Goal: Information Seeking & Learning: Find specific fact

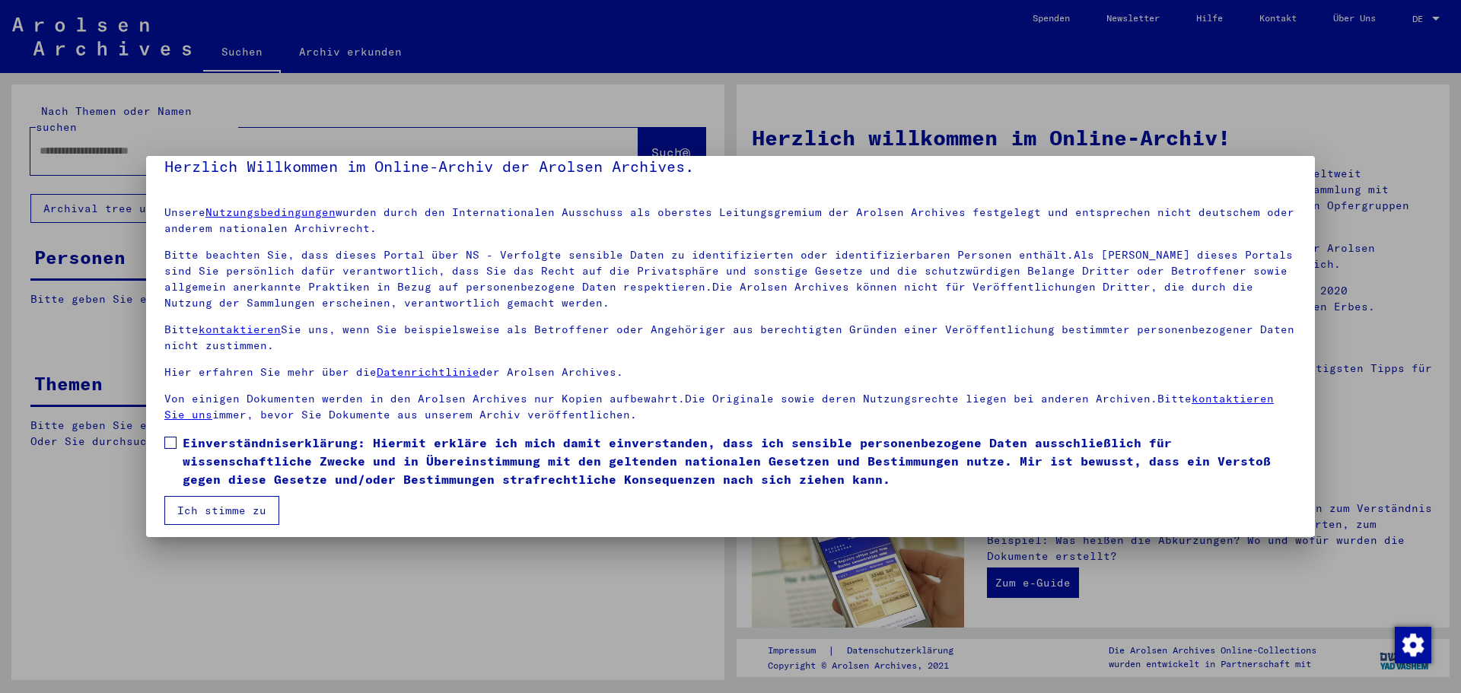
scroll to position [26, 0]
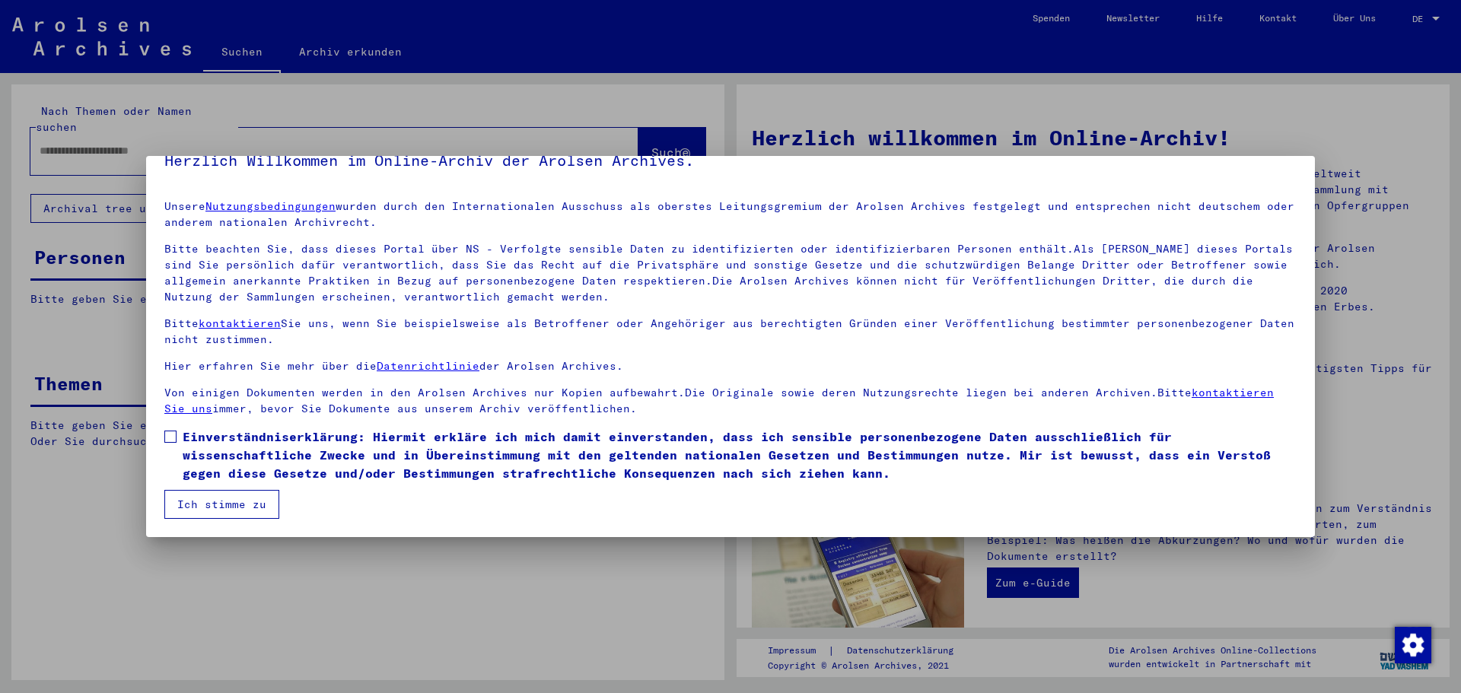
drag, startPoint x: 167, startPoint y: 434, endPoint x: 173, endPoint y: 457, distance: 24.4
click at [167, 434] on span at bounding box center [170, 437] width 12 height 12
click at [193, 505] on button "Ich stimme zu" at bounding box center [221, 504] width 115 height 29
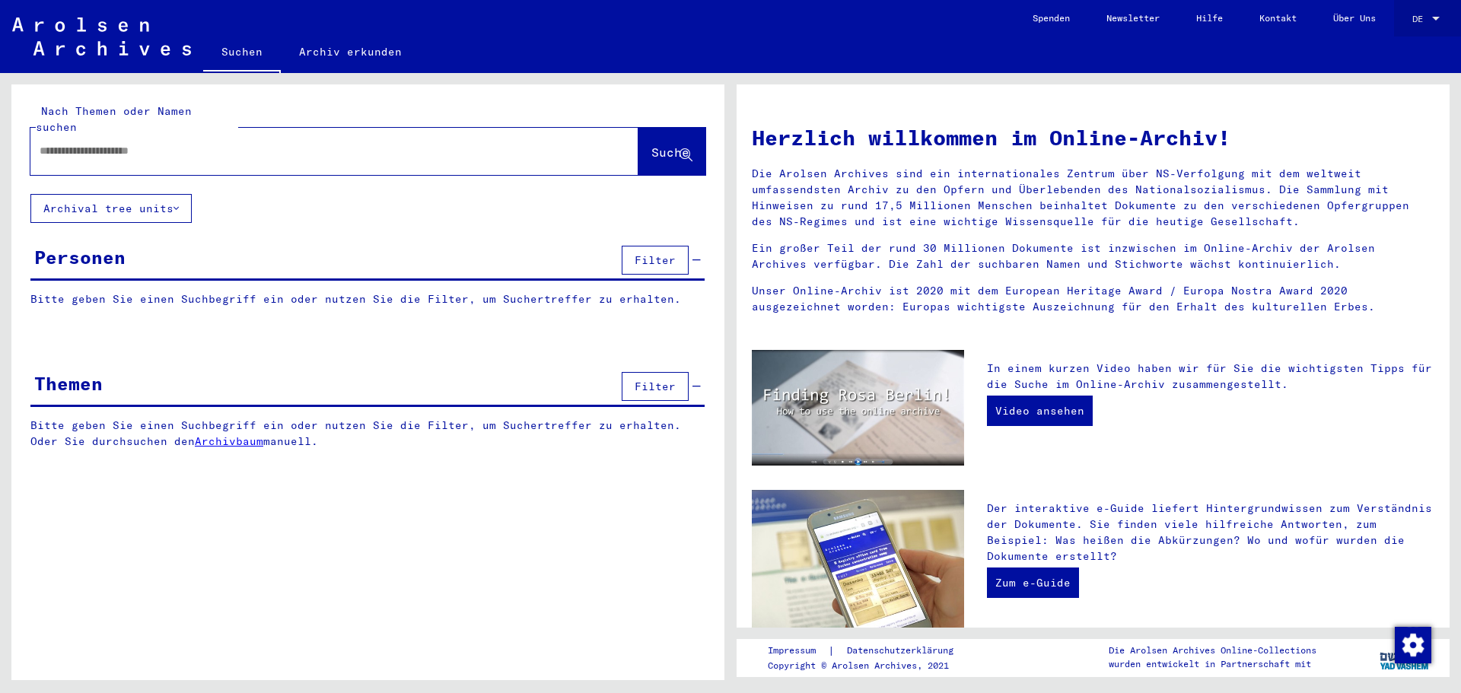
click at [1413, 14] on span "DE" at bounding box center [1420, 19] width 17 height 11
click at [1409, 30] on span "English" at bounding box center [1397, 26] width 37 height 11
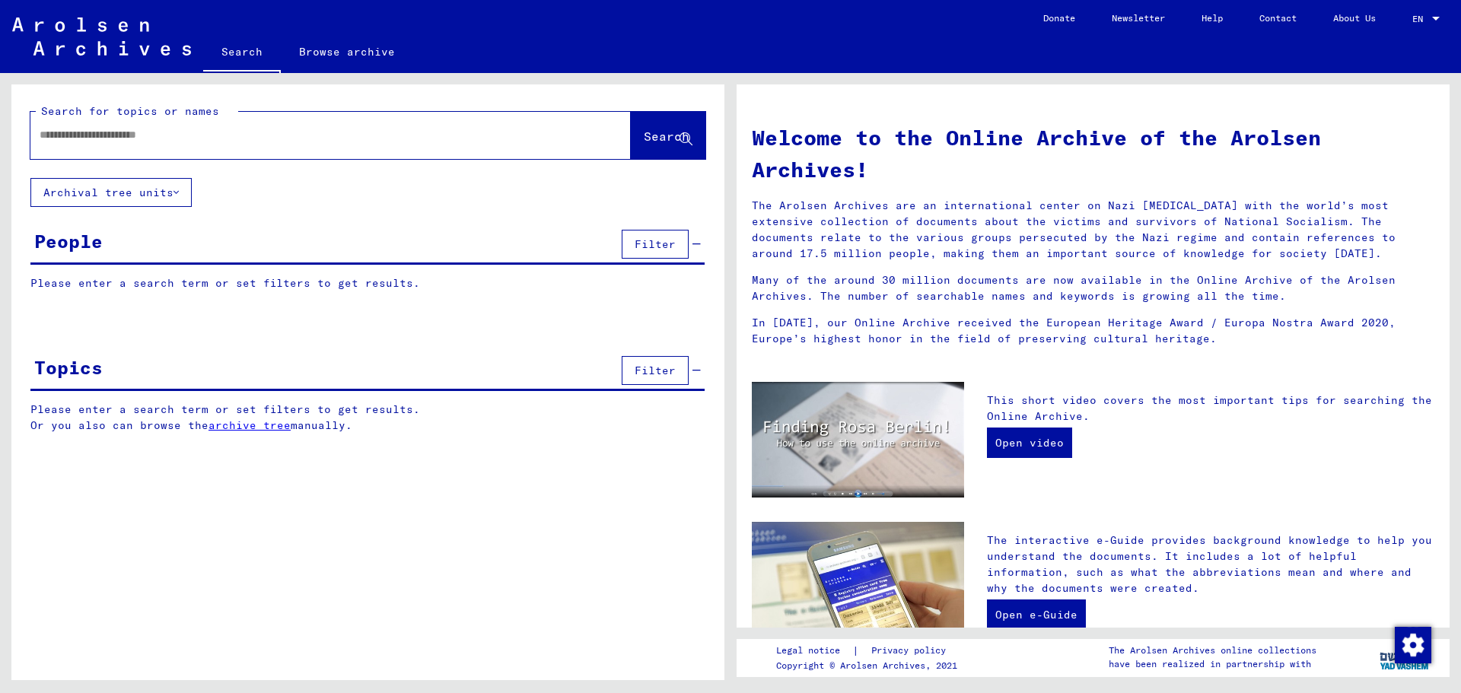
click at [470, 132] on input "text" at bounding box center [313, 135] width 546 height 16
type input "**********"
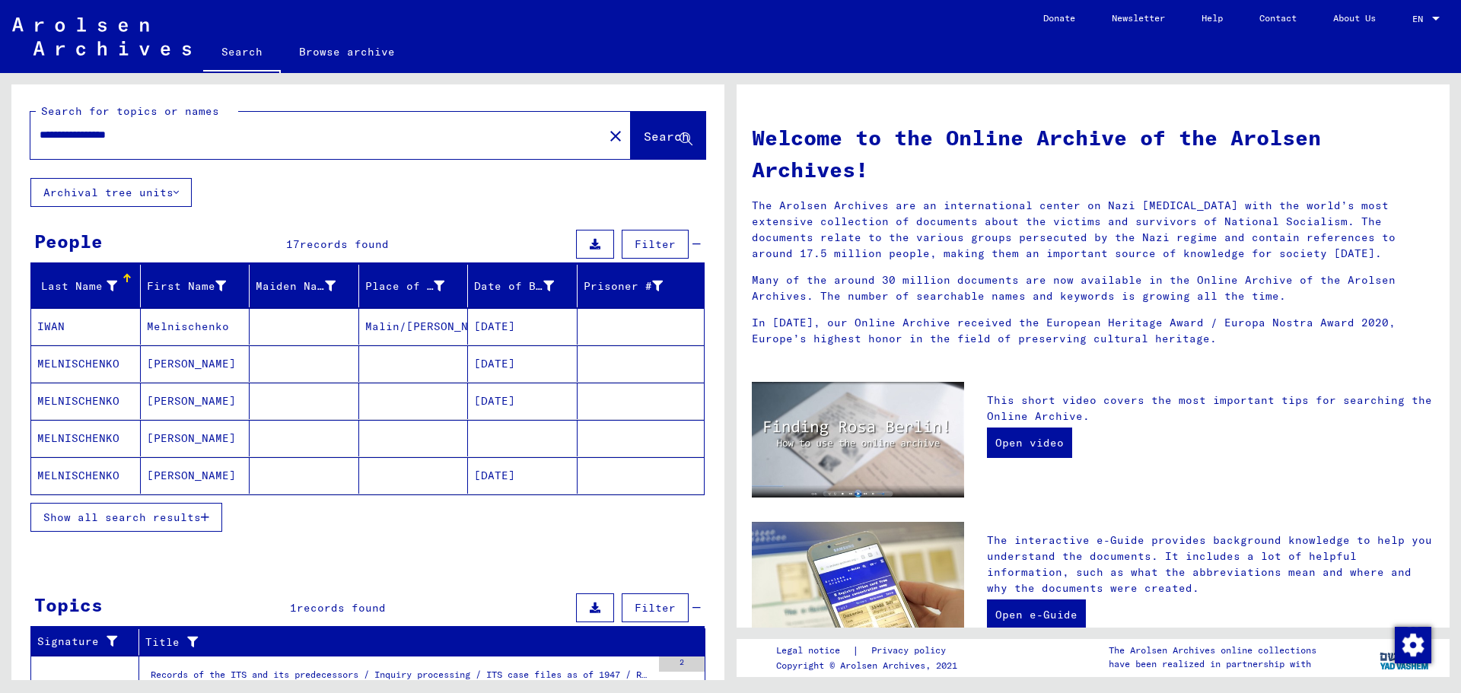
click at [169, 441] on mat-cell "[PERSON_NAME]" at bounding box center [196, 438] width 110 height 37
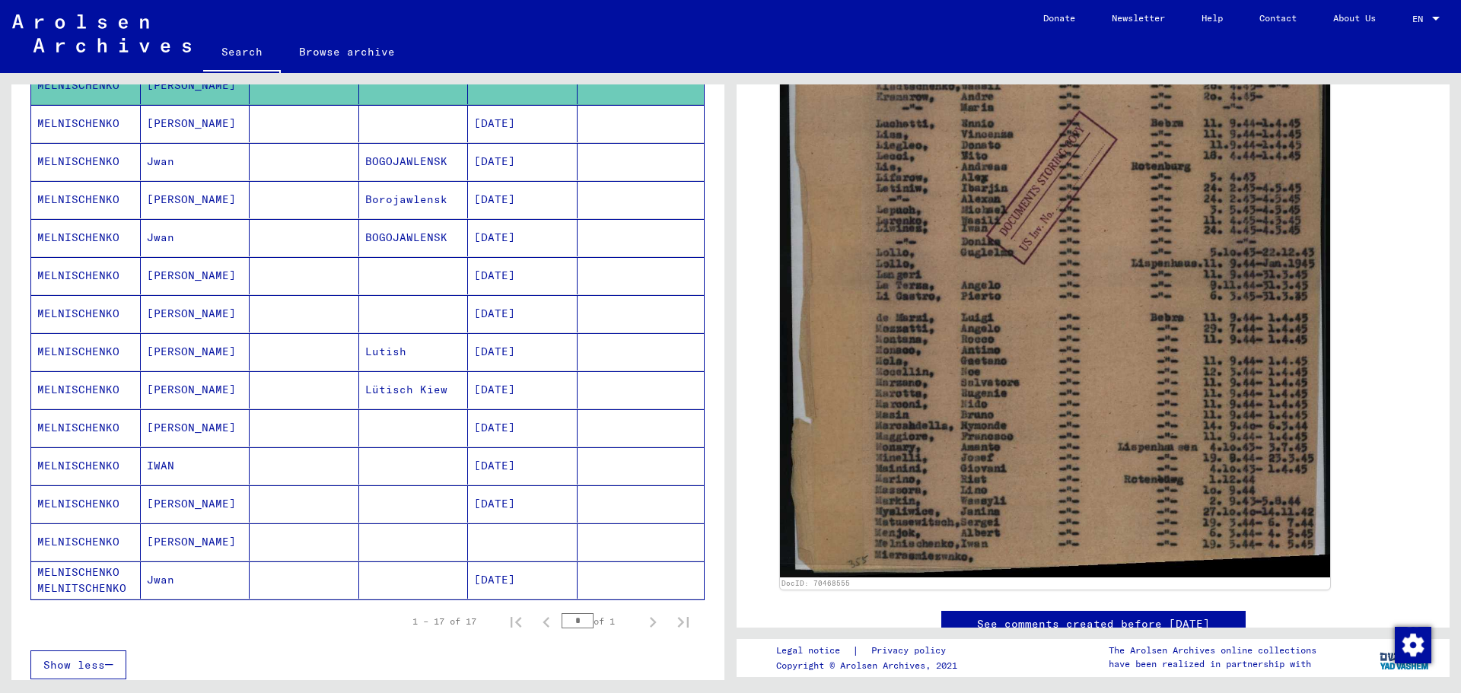
scroll to position [380, 0]
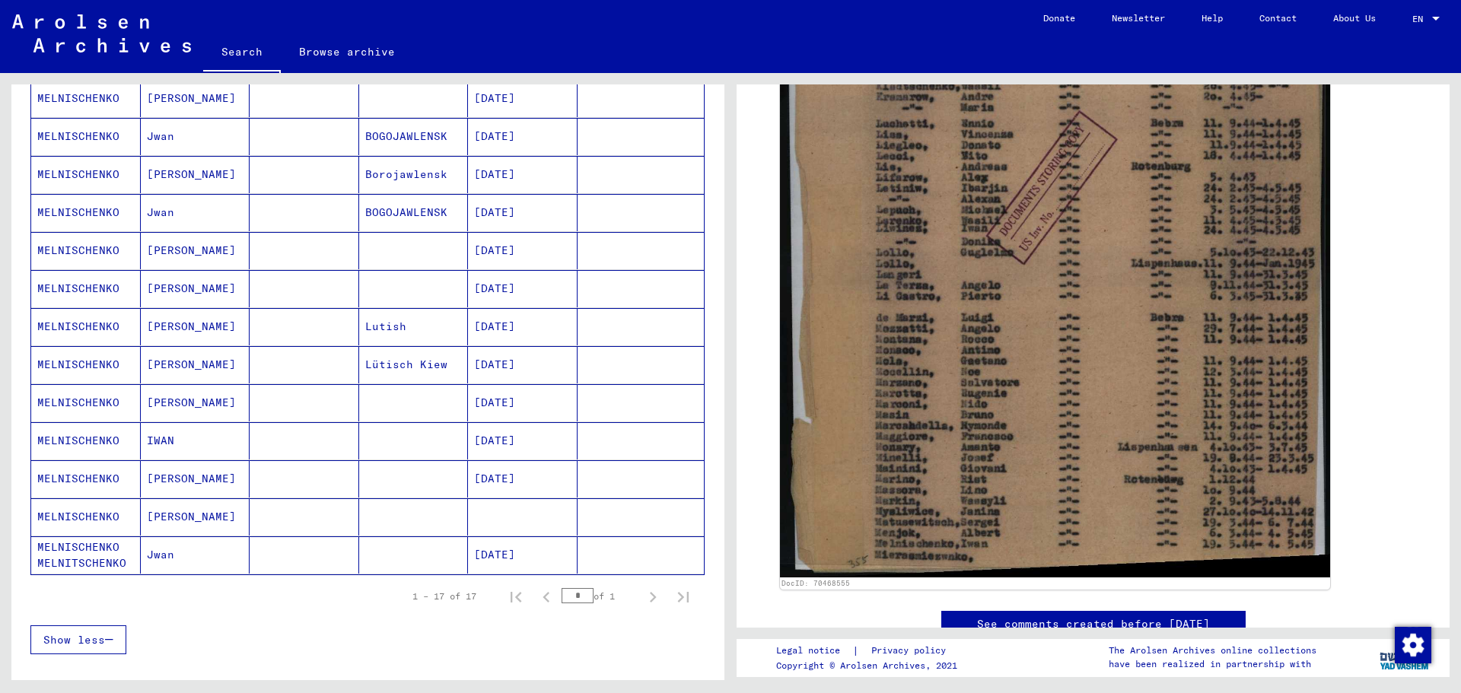
click at [500, 506] on mat-cell at bounding box center [523, 516] width 110 height 37
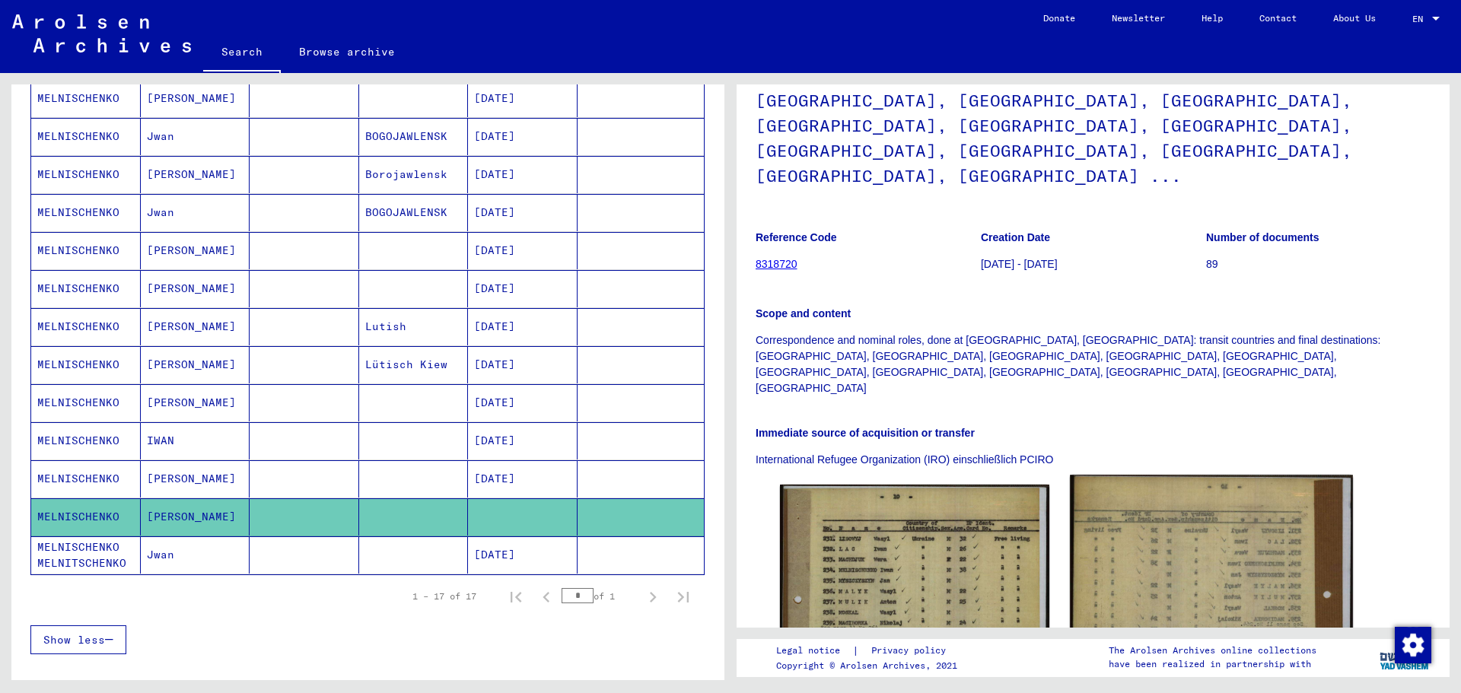
scroll to position [135, 0]
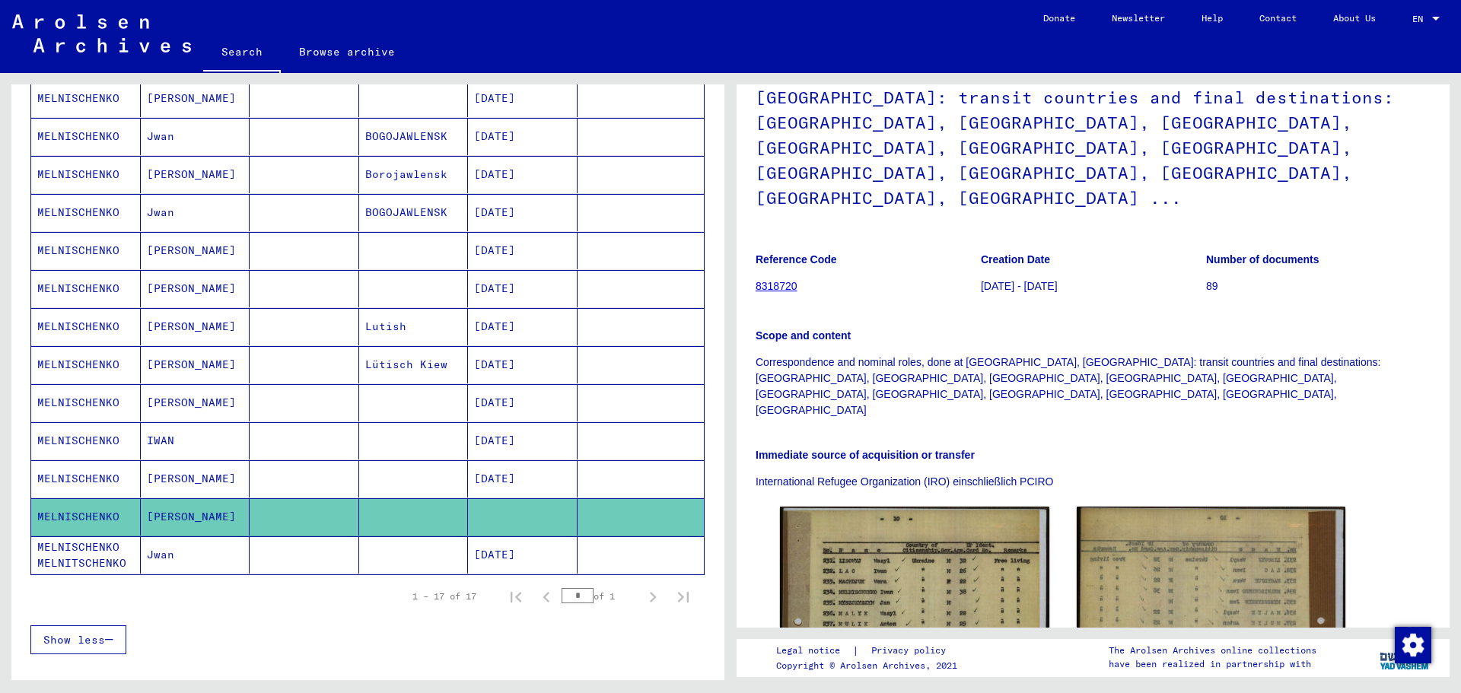
click at [791, 280] on link "8318720" at bounding box center [777, 286] width 42 height 12
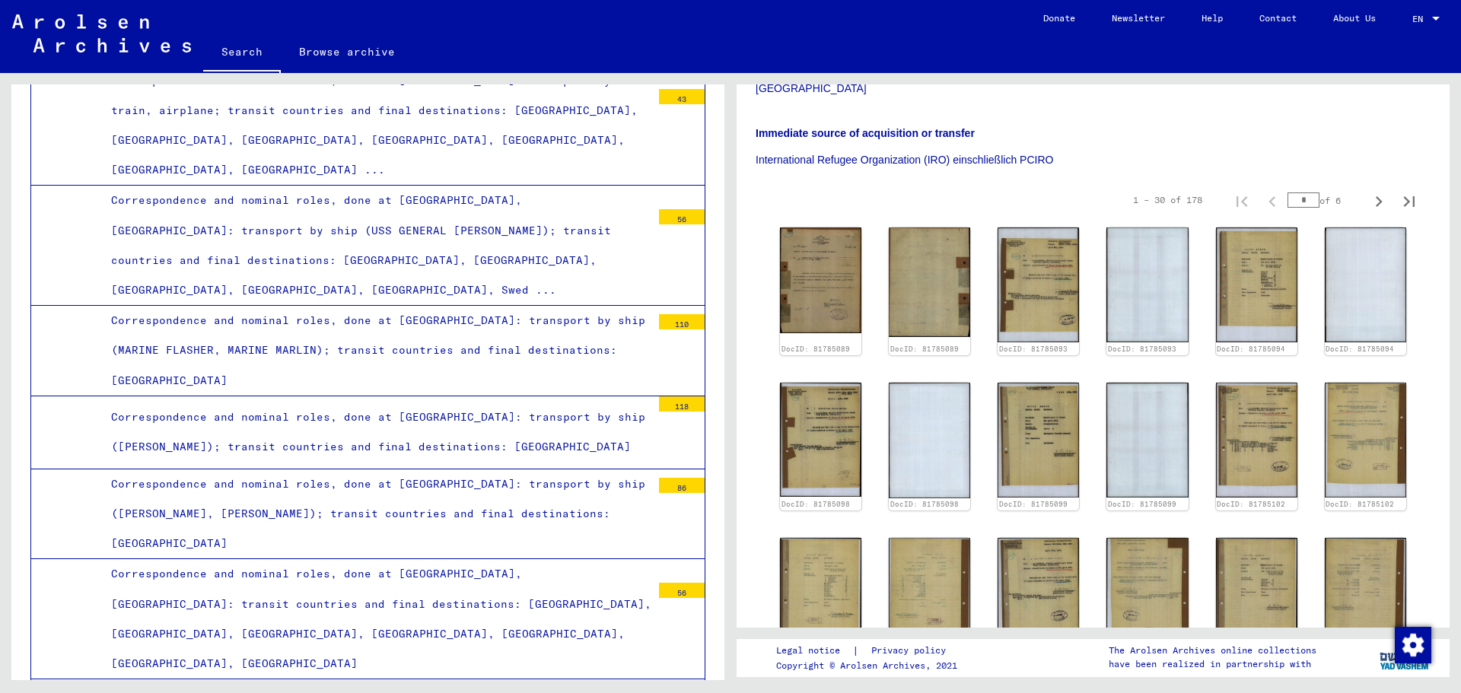
scroll to position [2101, 0]
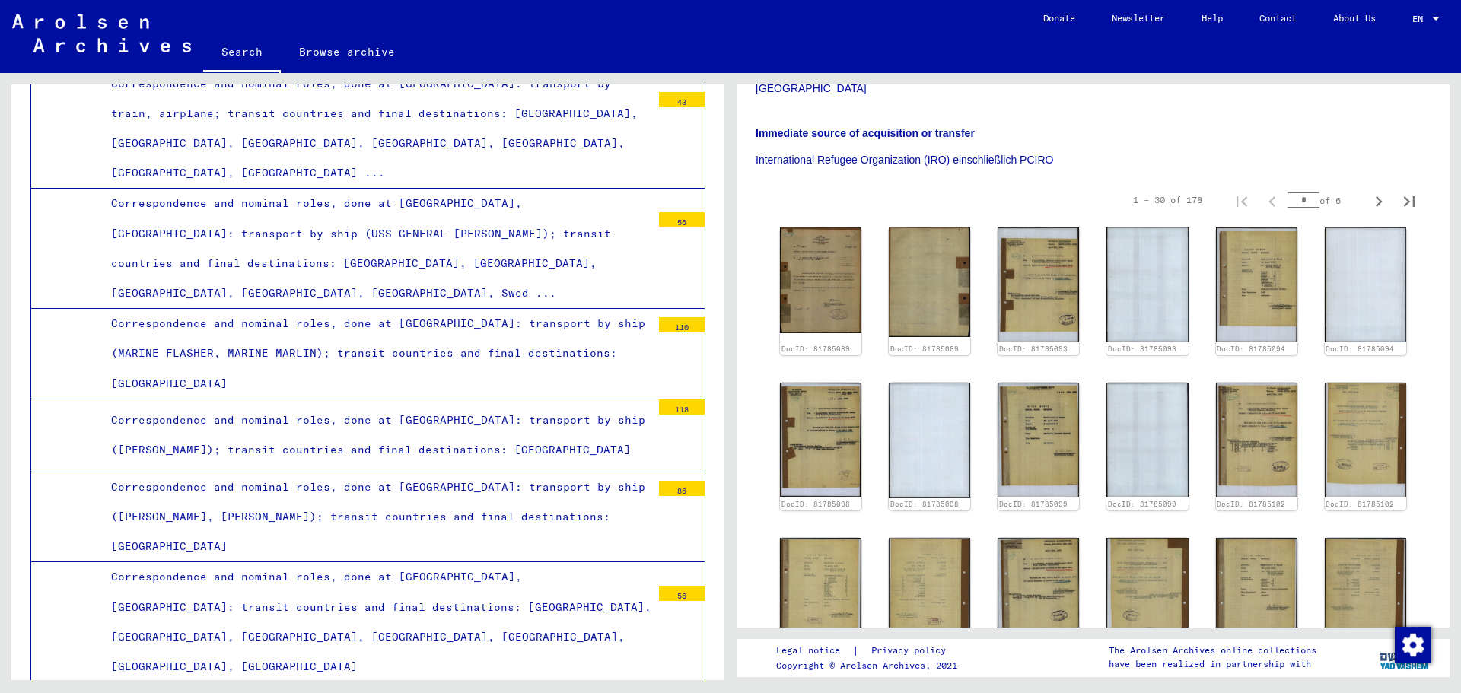
click at [458, 562] on div "Correspondence and nominal roles, done at [GEOGRAPHIC_DATA], [GEOGRAPHIC_DATA]:…" at bounding box center [376, 621] width 552 height 119
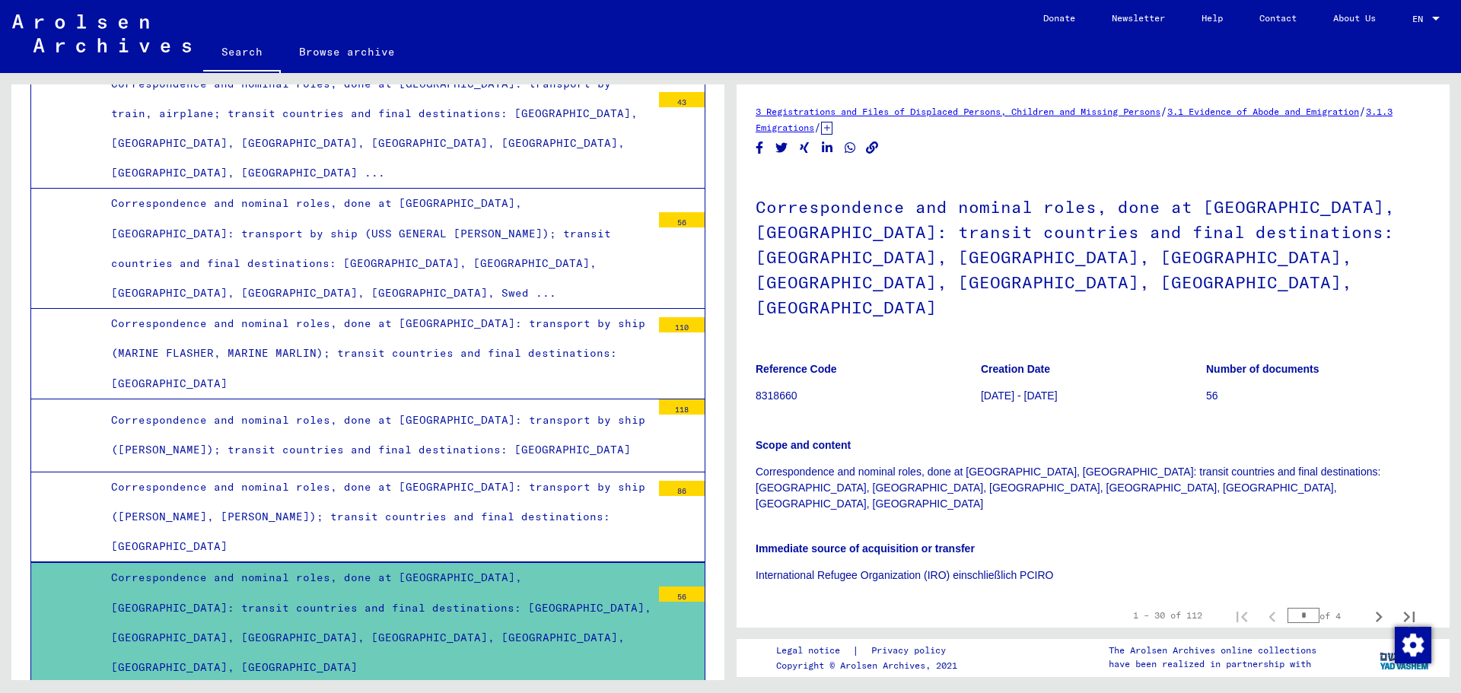
scroll to position [228, 0]
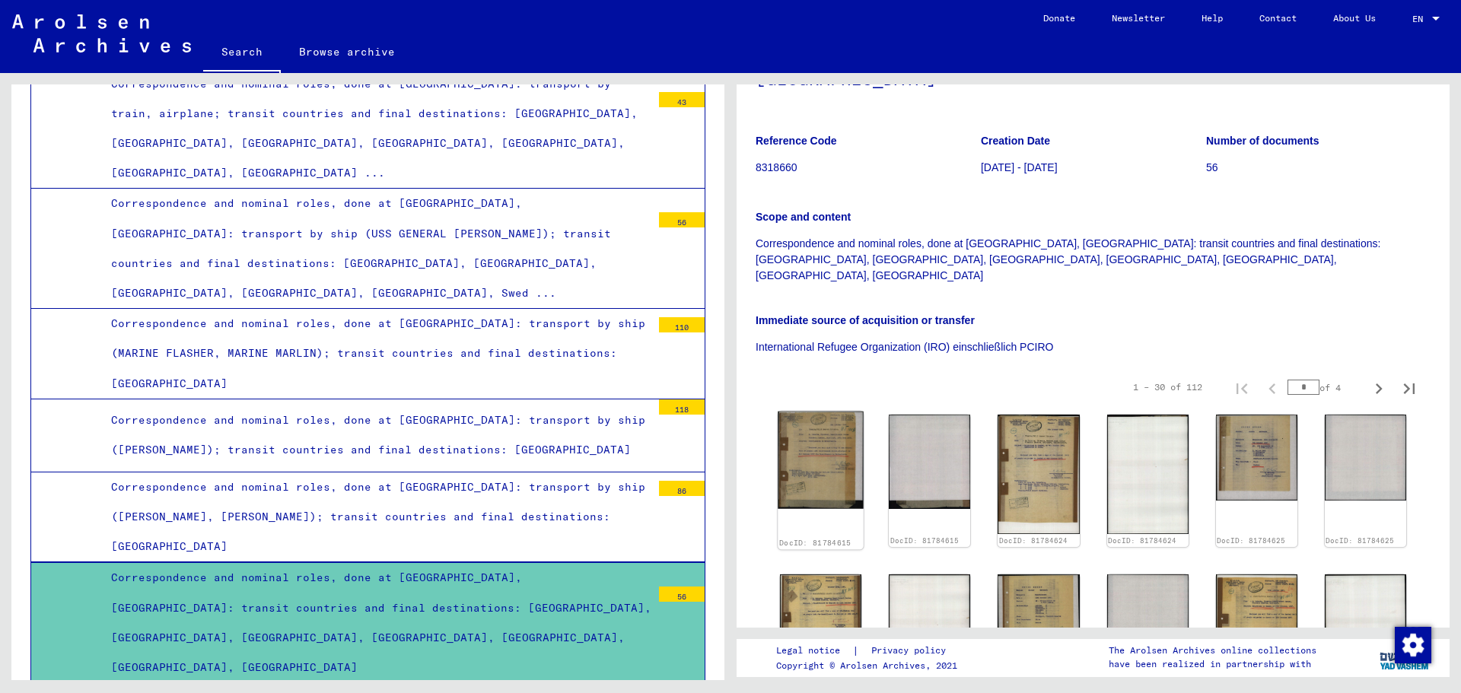
click at [834, 412] on img at bounding box center [821, 460] width 86 height 97
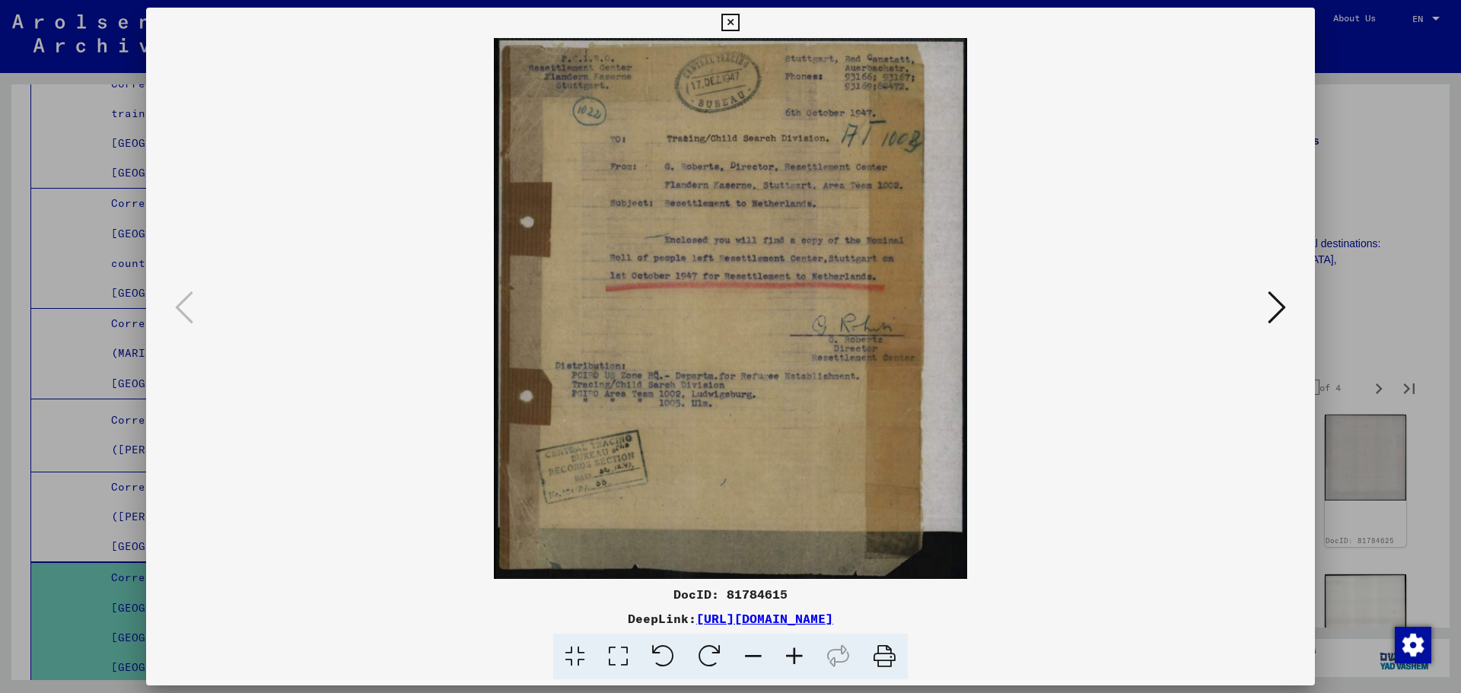
click at [1278, 314] on icon at bounding box center [1277, 307] width 18 height 37
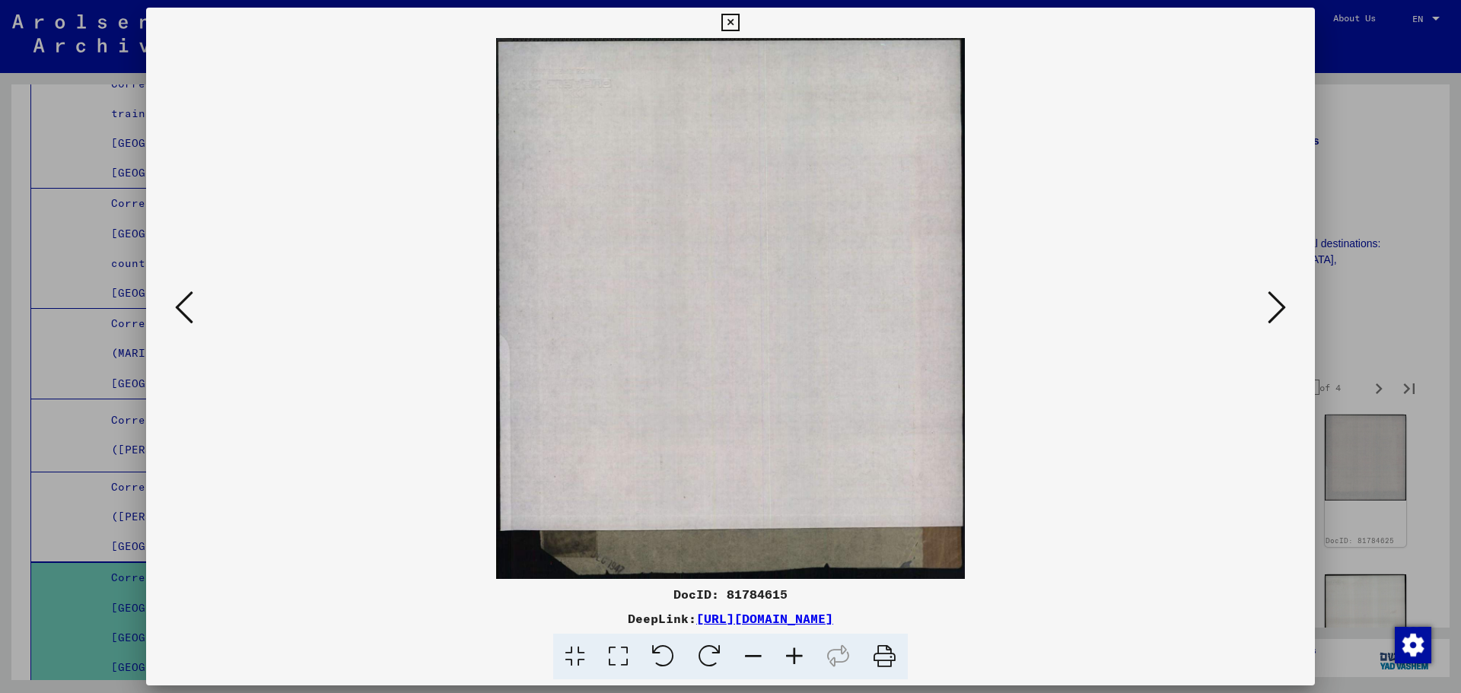
click at [1278, 314] on icon at bounding box center [1277, 307] width 18 height 37
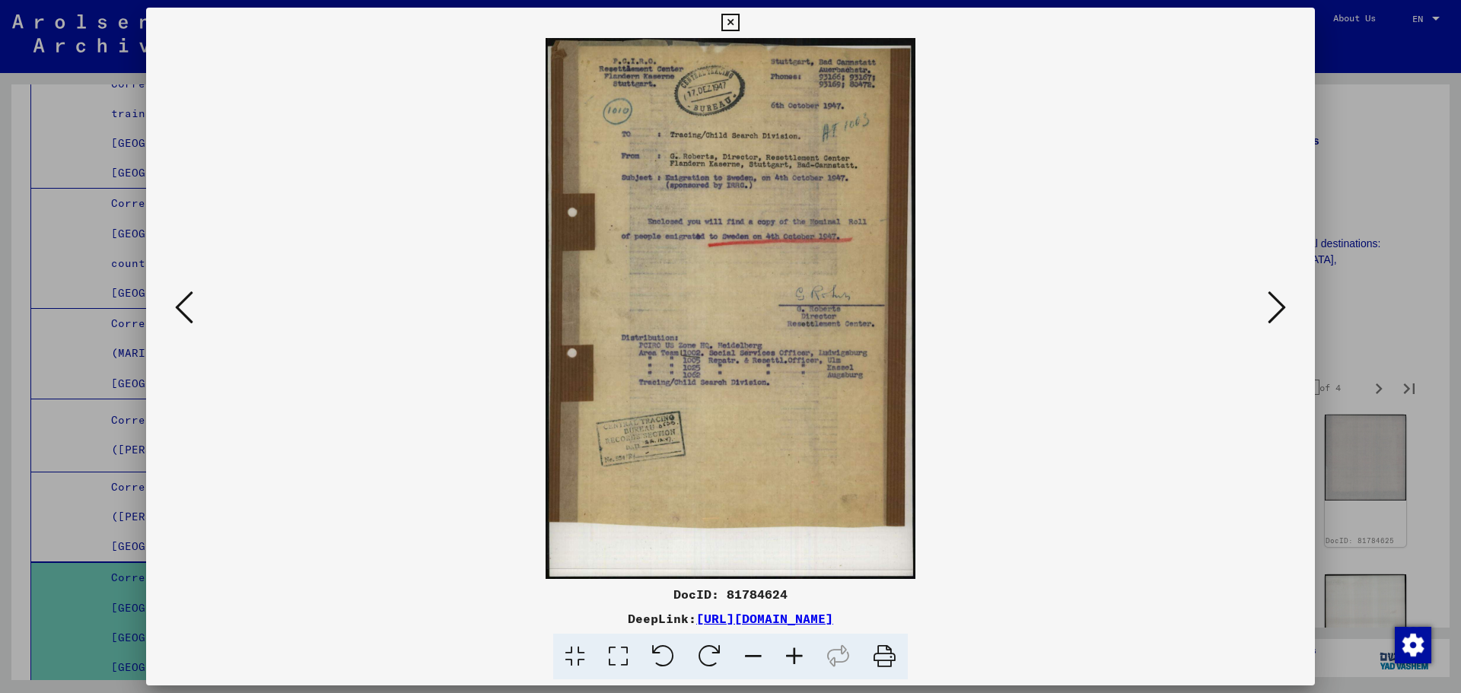
click at [1278, 314] on icon at bounding box center [1277, 307] width 18 height 37
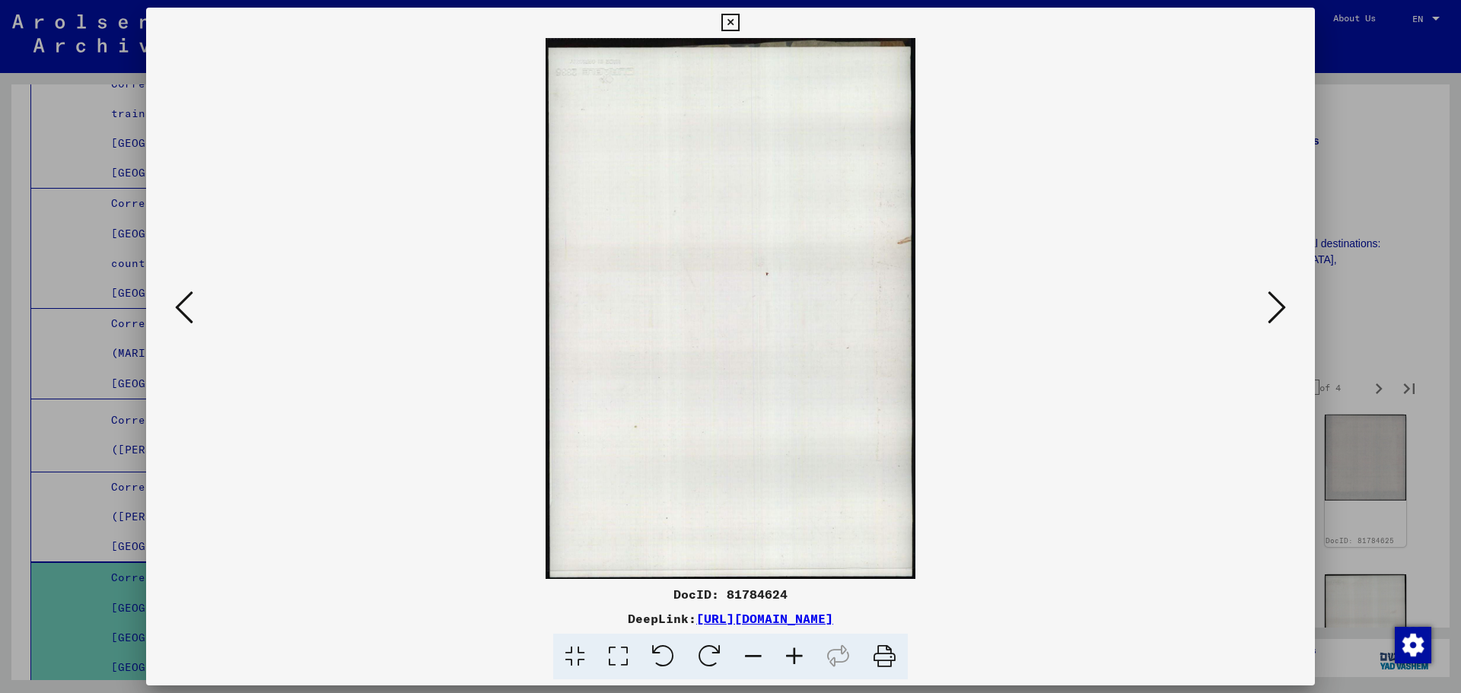
click at [1278, 314] on icon at bounding box center [1277, 307] width 18 height 37
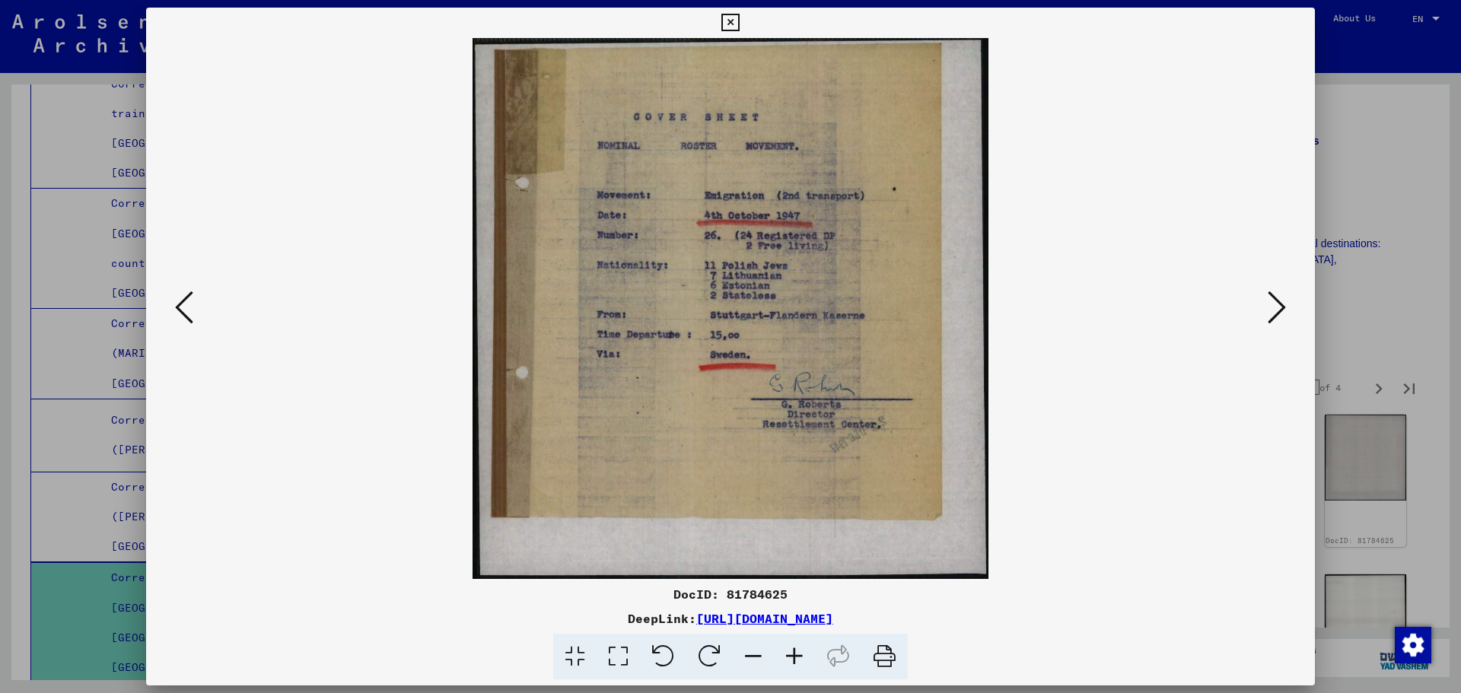
click at [1370, 266] on div at bounding box center [730, 346] width 1461 height 693
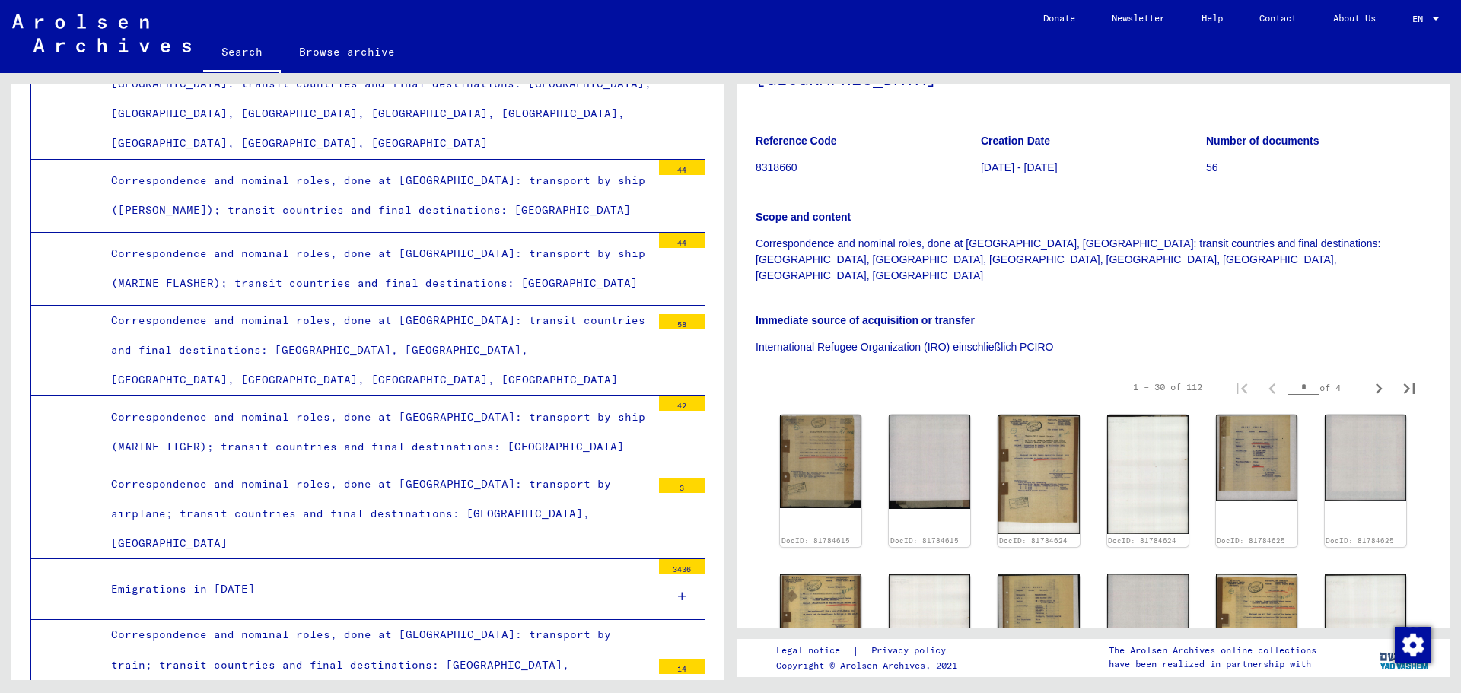
scroll to position [2862, 0]
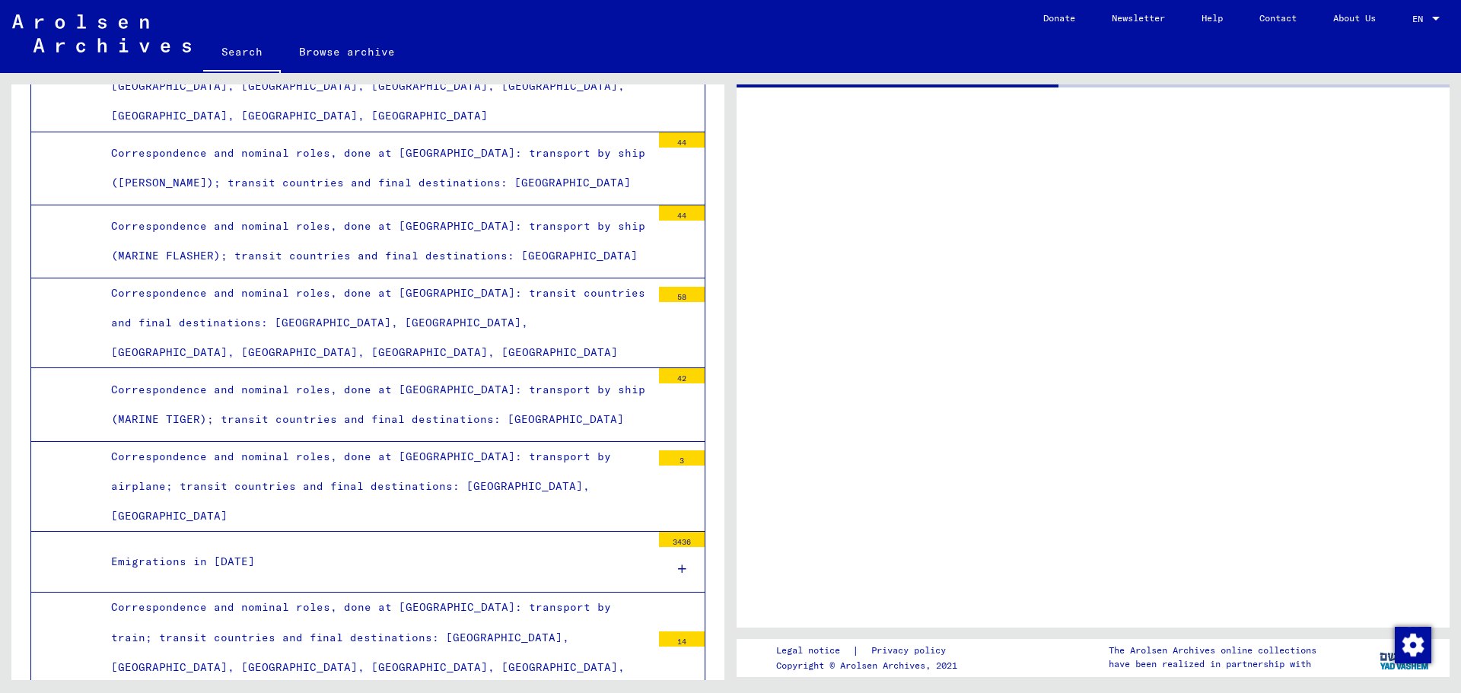
scroll to position [2861, 0]
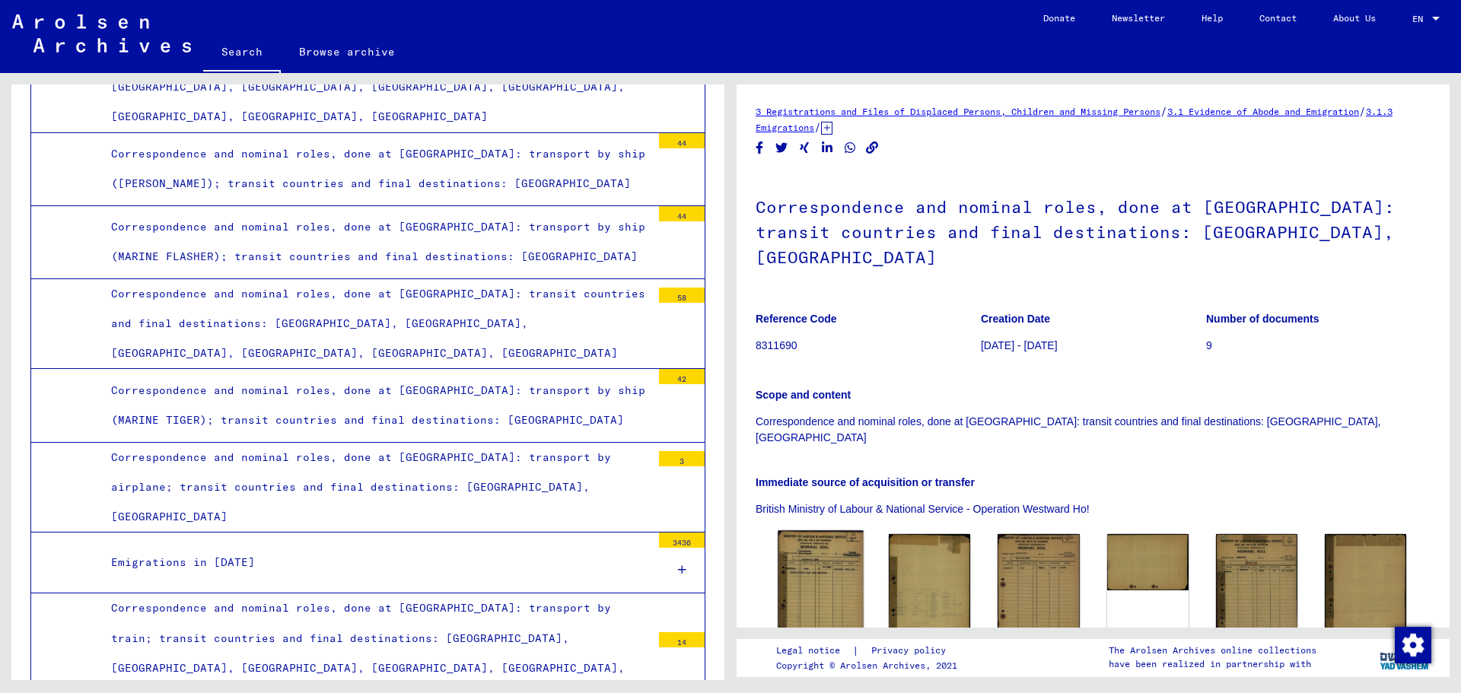
click at [802, 530] on img at bounding box center [821, 591] width 86 height 123
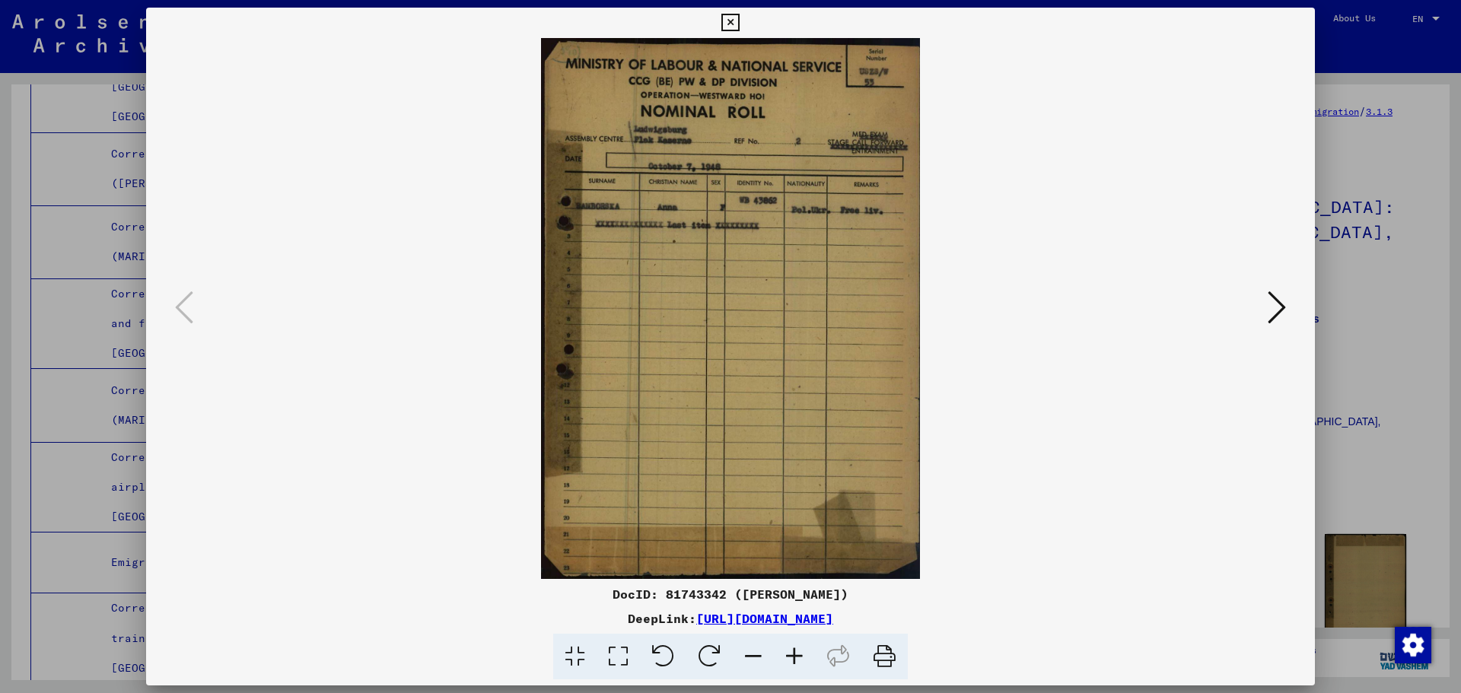
click at [1282, 303] on icon at bounding box center [1277, 307] width 18 height 37
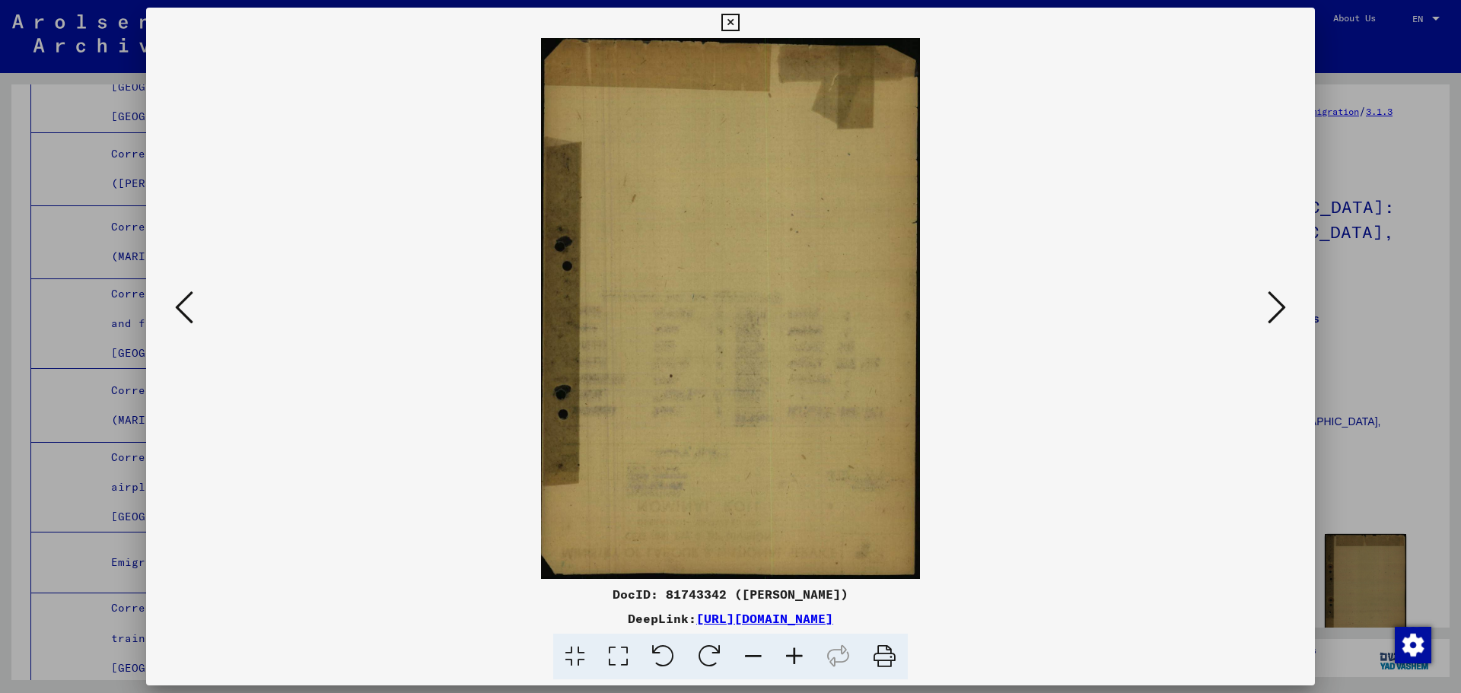
click at [1282, 303] on icon at bounding box center [1277, 307] width 18 height 37
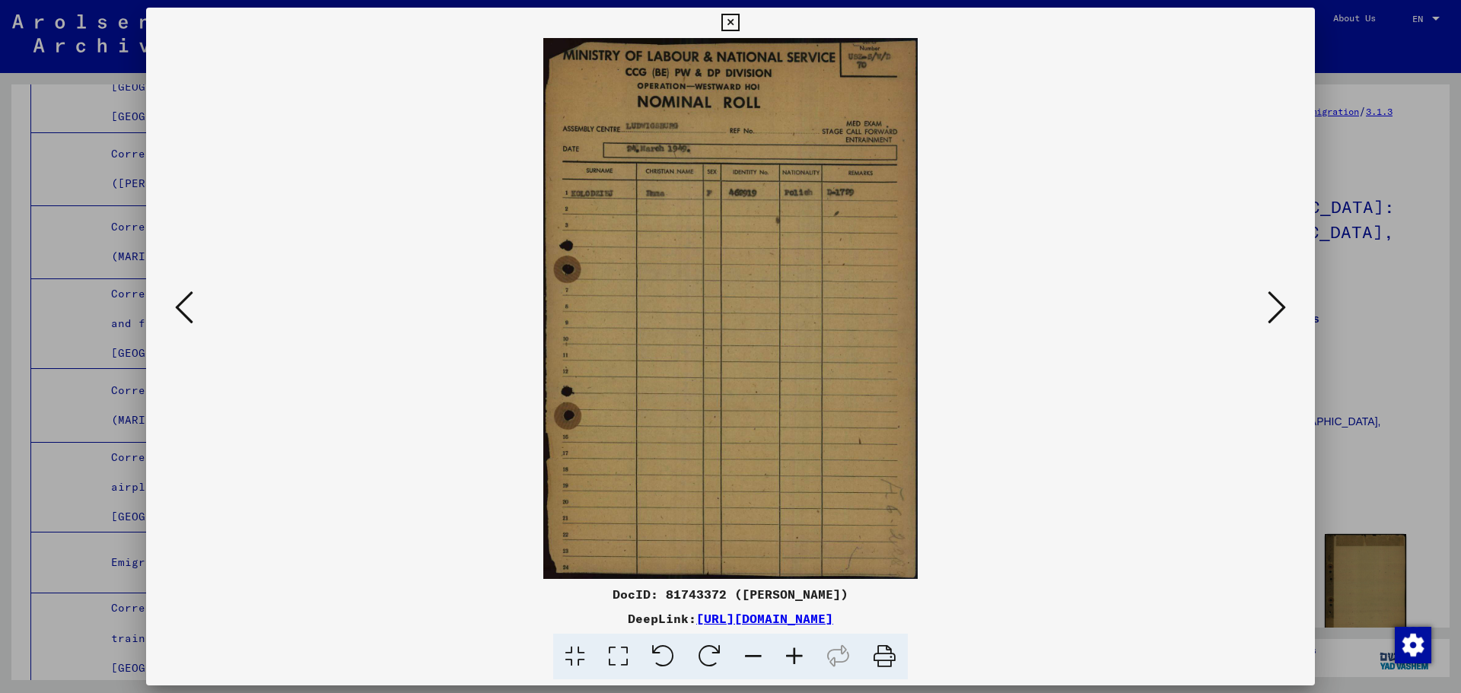
click at [1282, 303] on icon at bounding box center [1277, 307] width 18 height 37
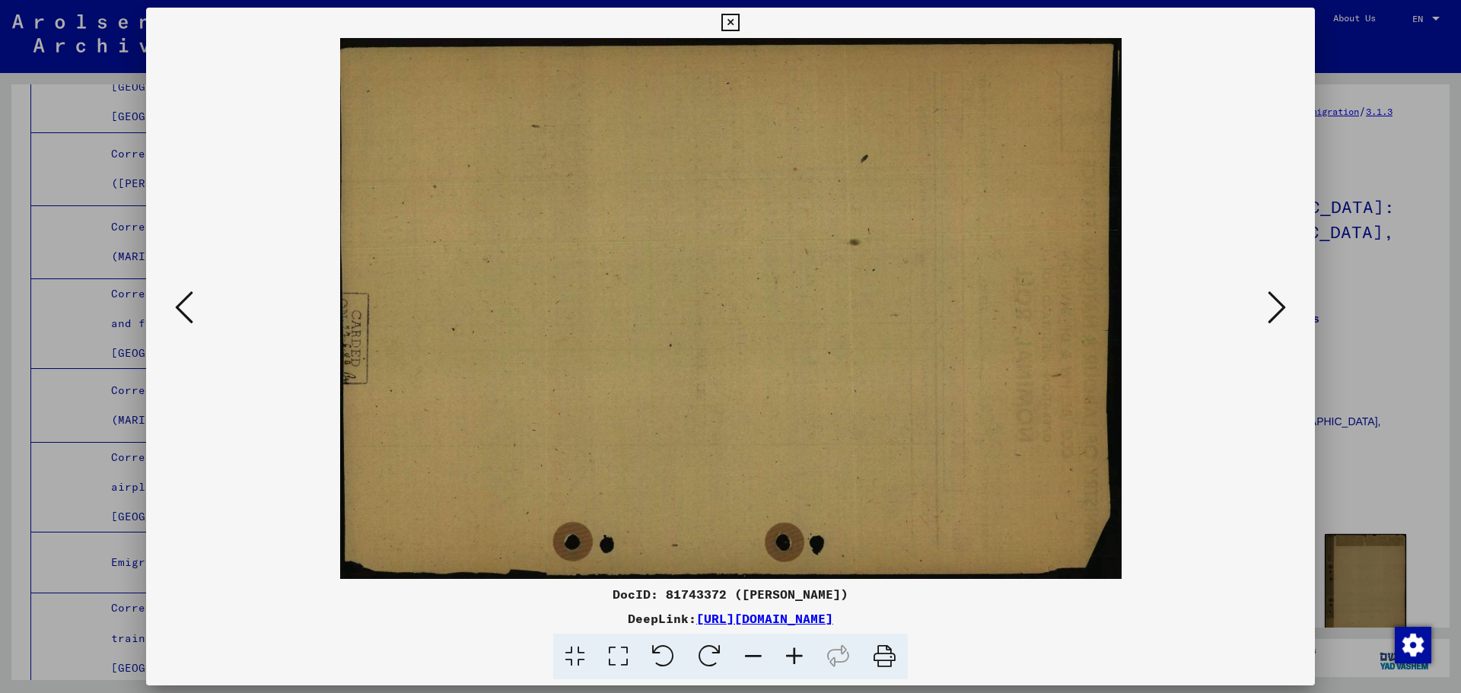
click at [1282, 303] on icon at bounding box center [1277, 307] width 18 height 37
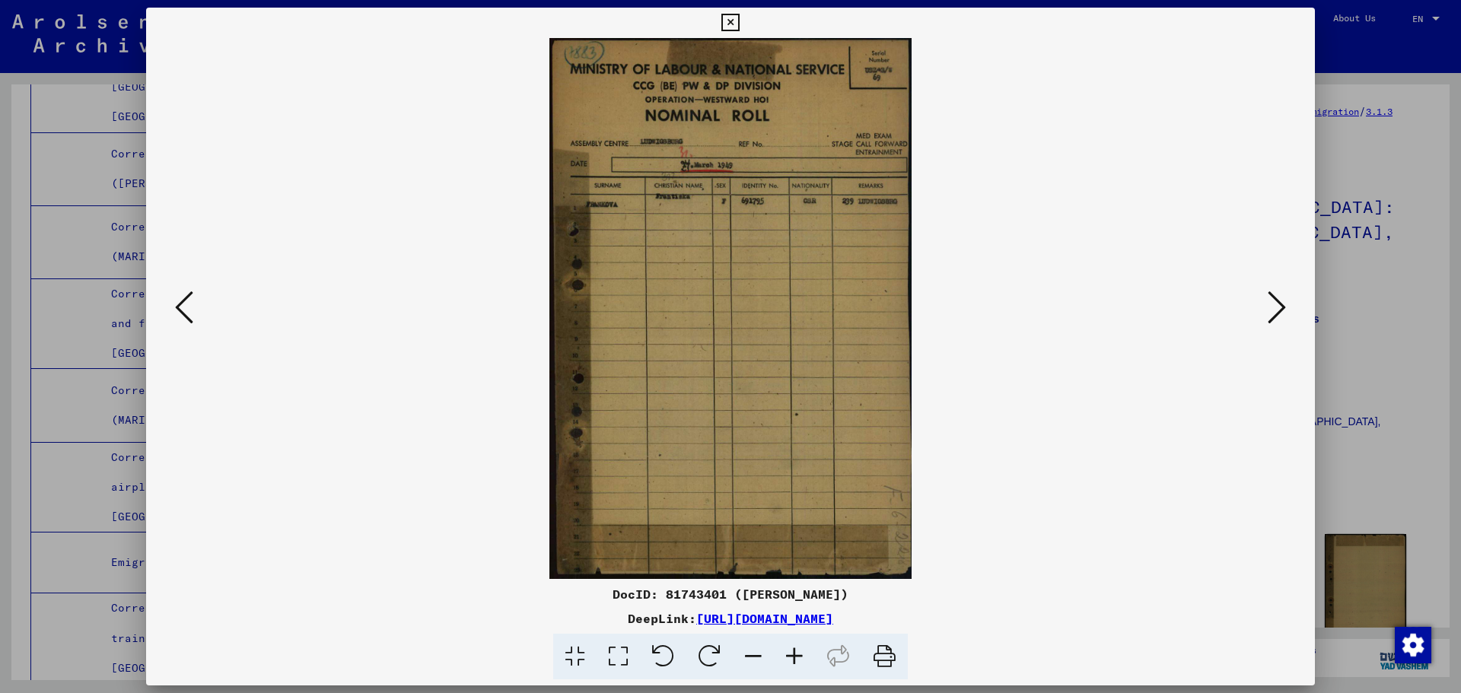
click at [1282, 303] on icon at bounding box center [1277, 307] width 18 height 37
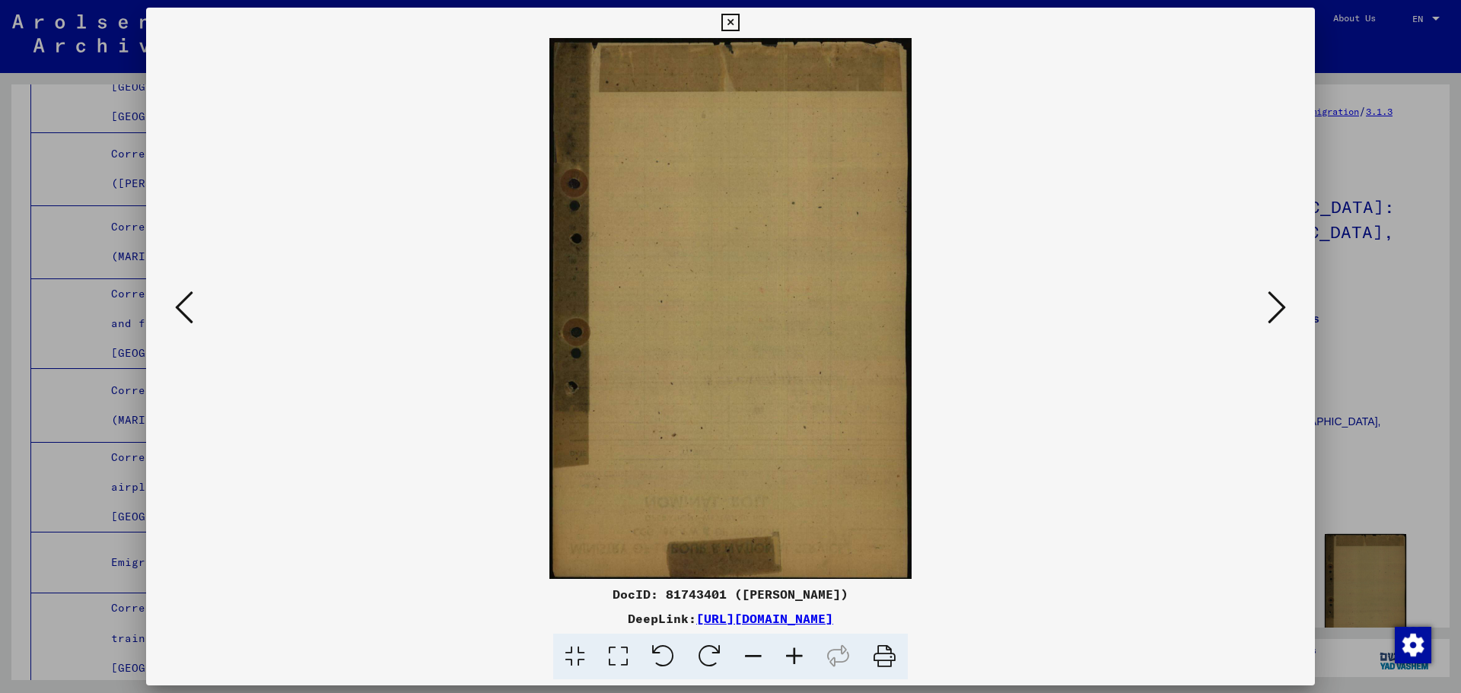
click at [1282, 303] on icon at bounding box center [1277, 307] width 18 height 37
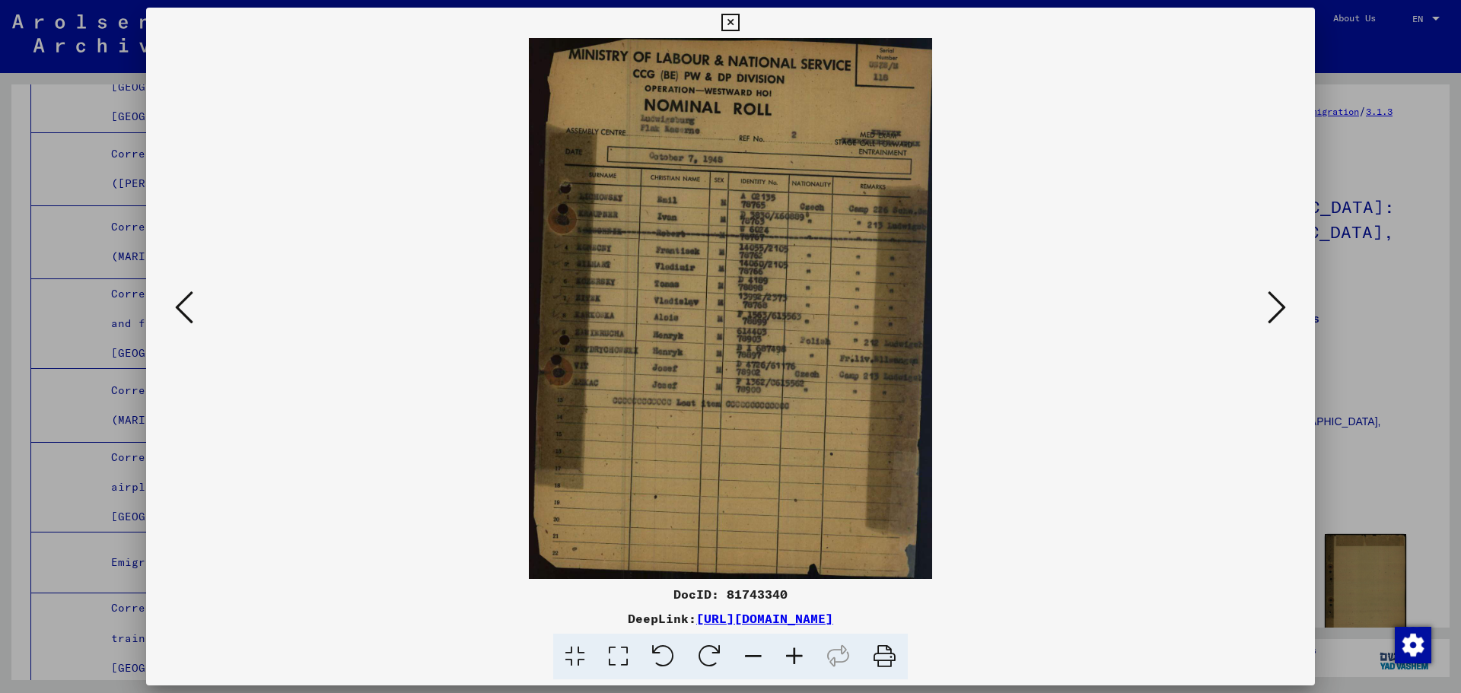
click at [1282, 303] on icon at bounding box center [1277, 307] width 18 height 37
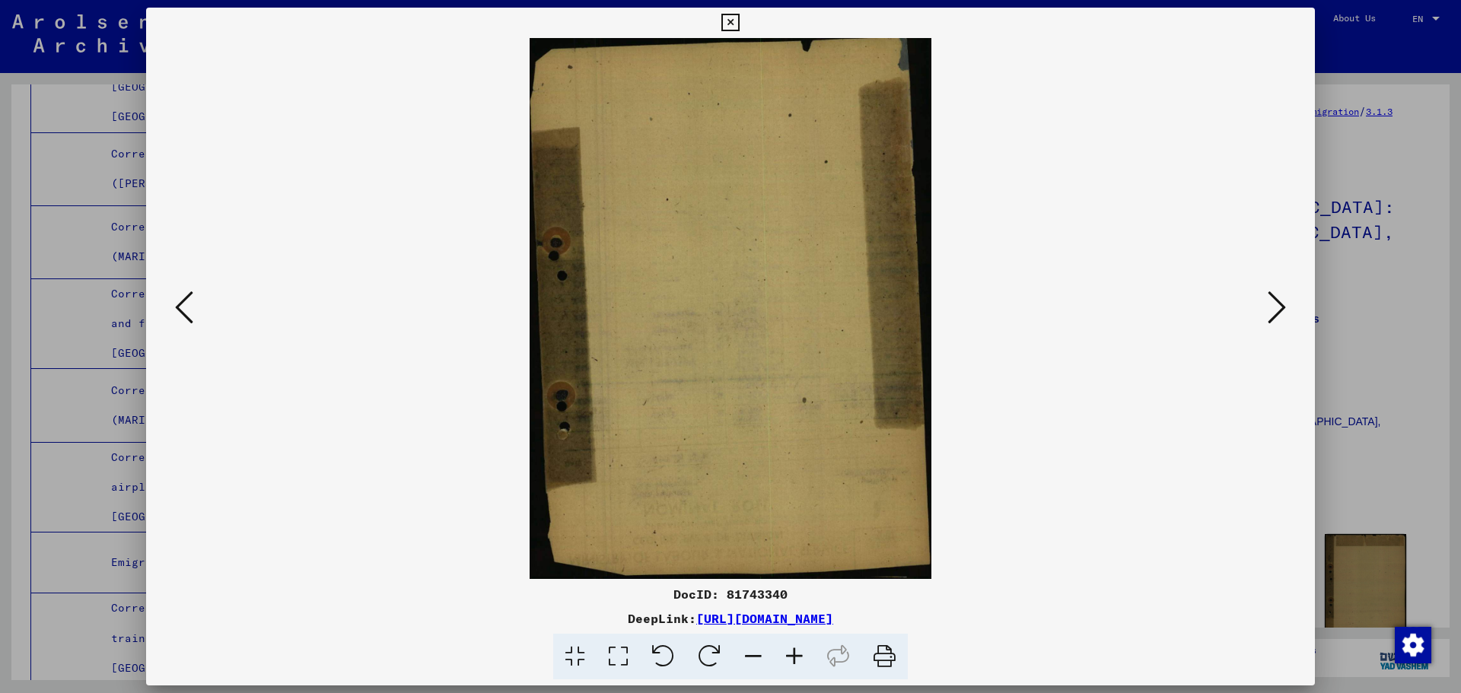
click at [1282, 303] on icon at bounding box center [1277, 307] width 18 height 37
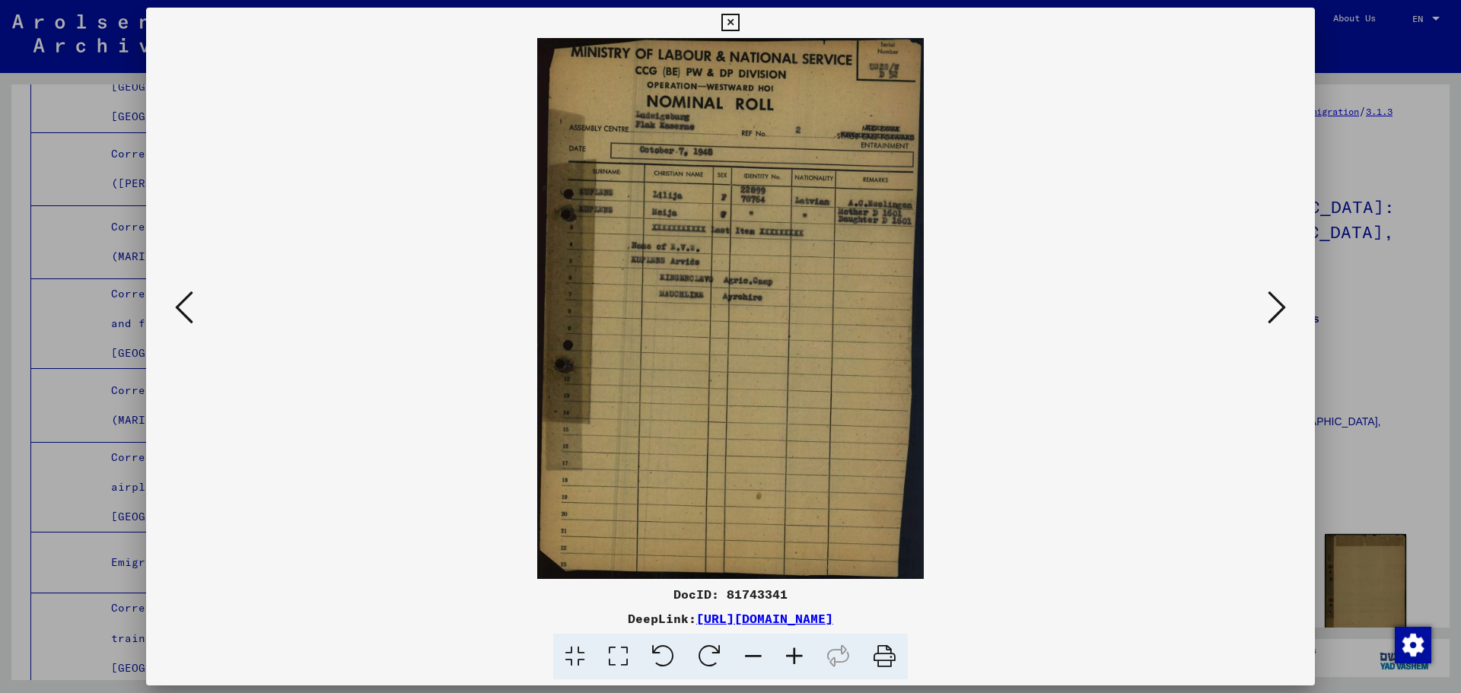
click at [1282, 303] on icon at bounding box center [1277, 307] width 18 height 37
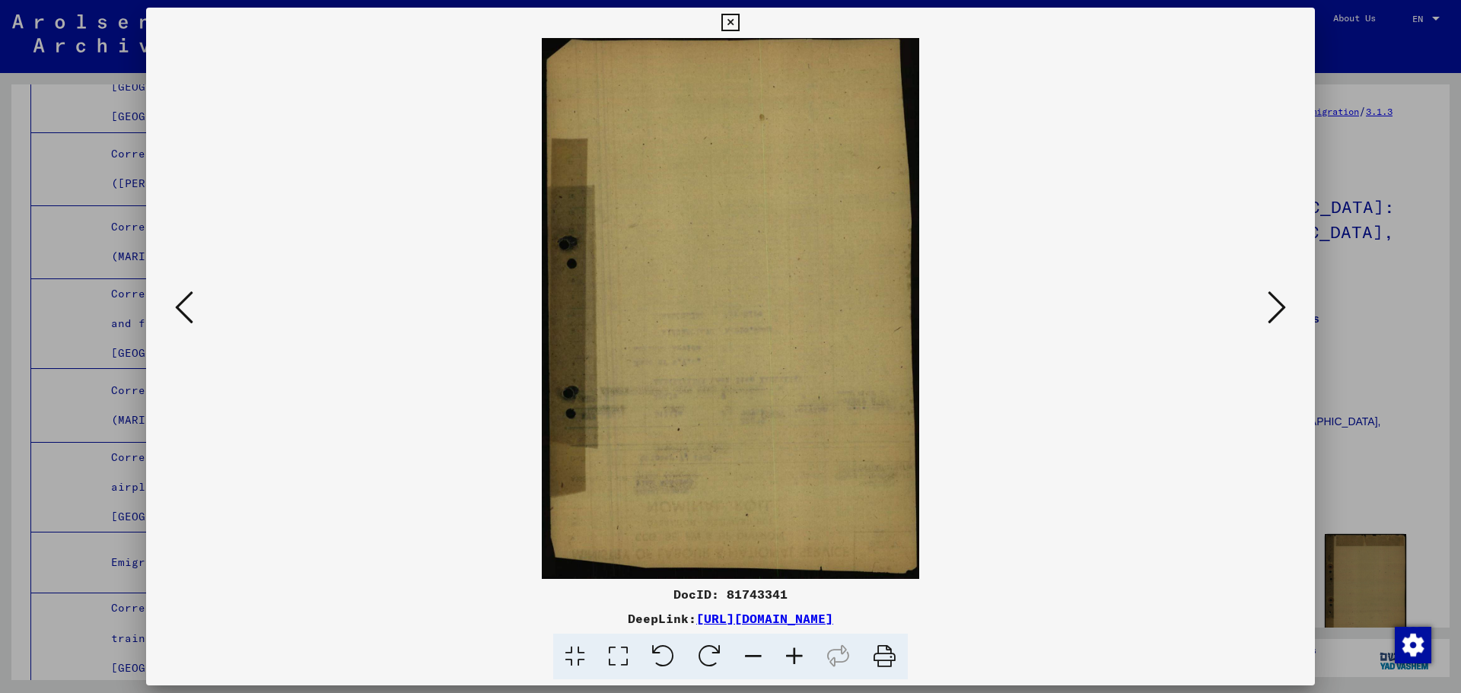
click at [1282, 303] on icon at bounding box center [1277, 307] width 18 height 37
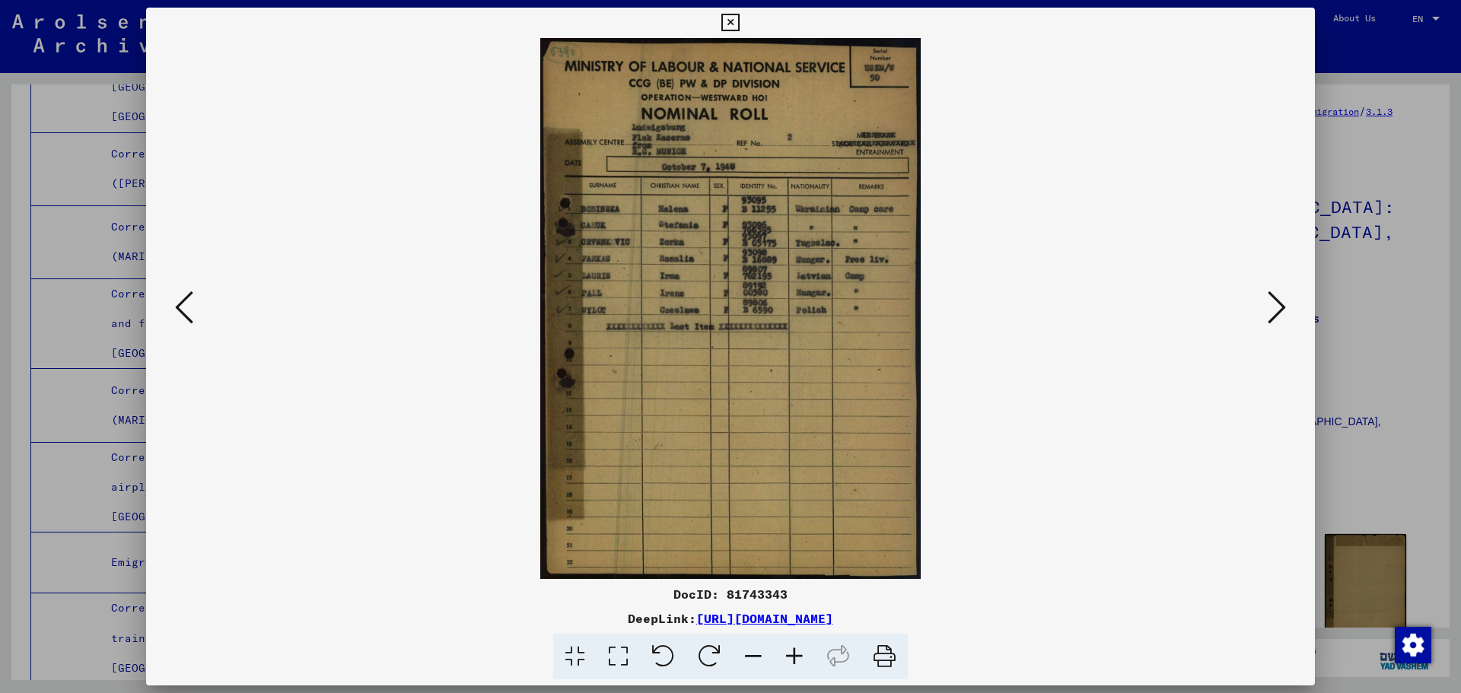
click at [1282, 303] on icon at bounding box center [1277, 307] width 18 height 37
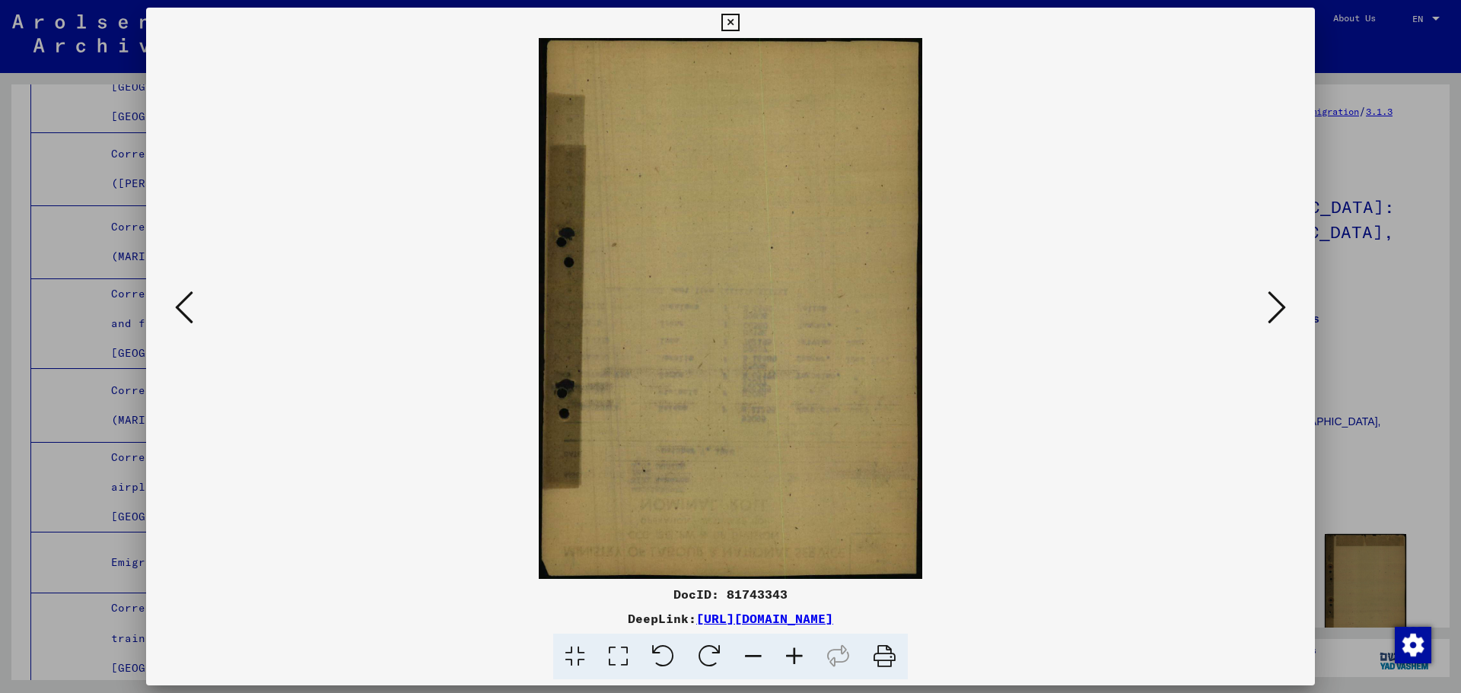
click at [1282, 303] on icon at bounding box center [1277, 307] width 18 height 37
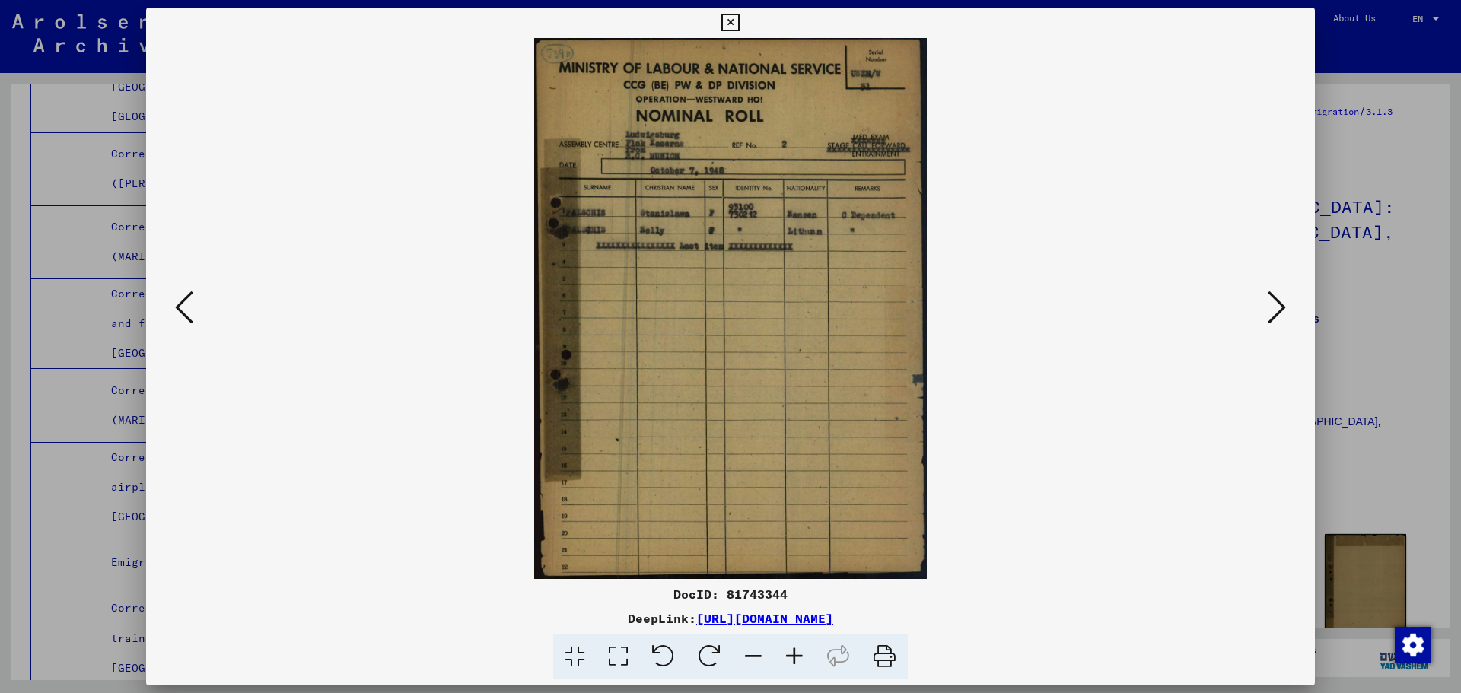
click at [1282, 303] on icon at bounding box center [1277, 307] width 18 height 37
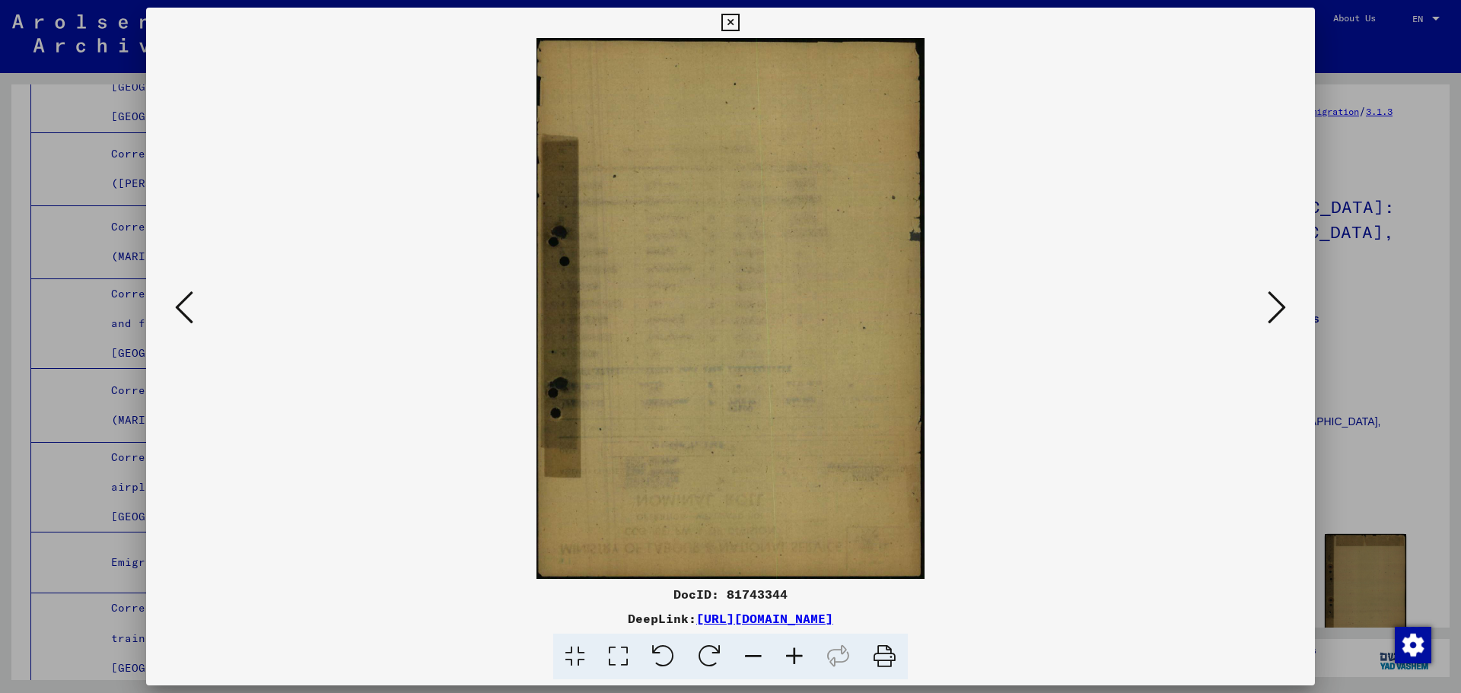
click at [1282, 303] on icon at bounding box center [1277, 307] width 18 height 37
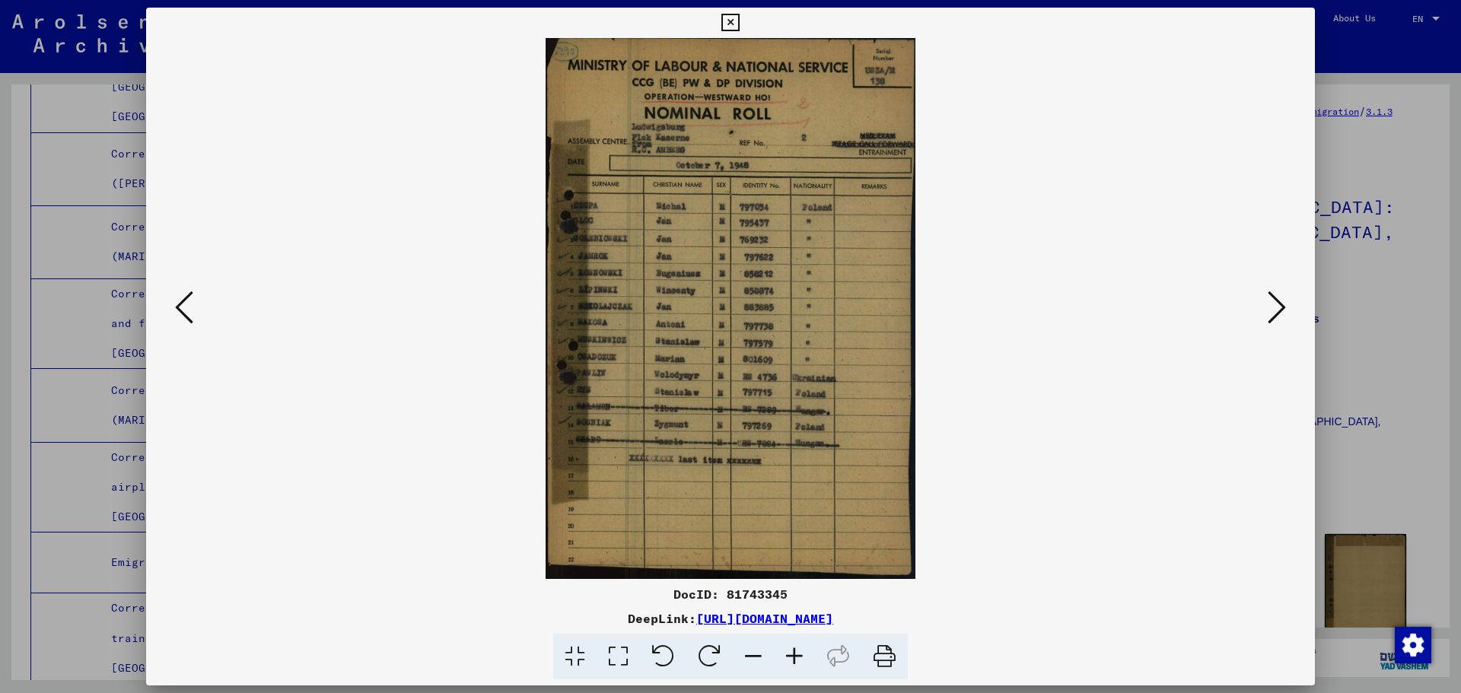
click at [1282, 303] on icon at bounding box center [1277, 307] width 18 height 37
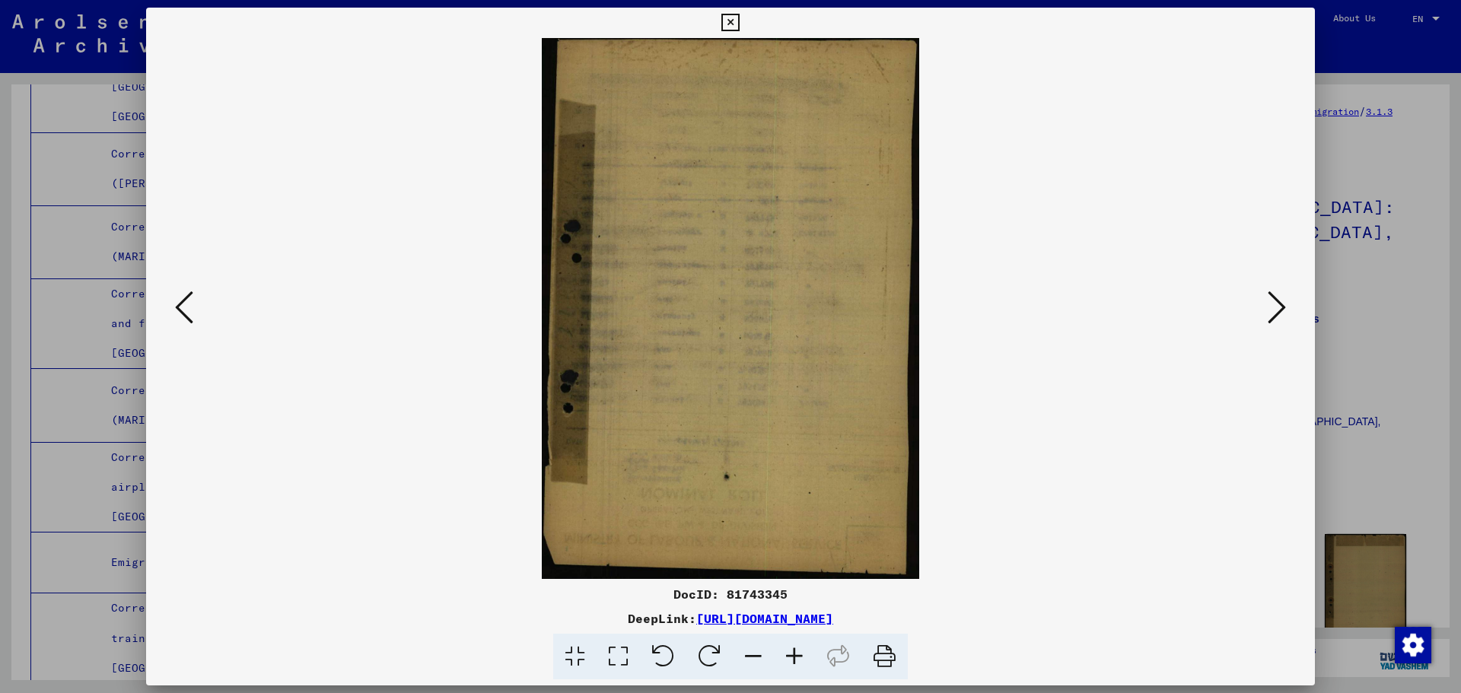
click at [1282, 303] on icon at bounding box center [1277, 307] width 18 height 37
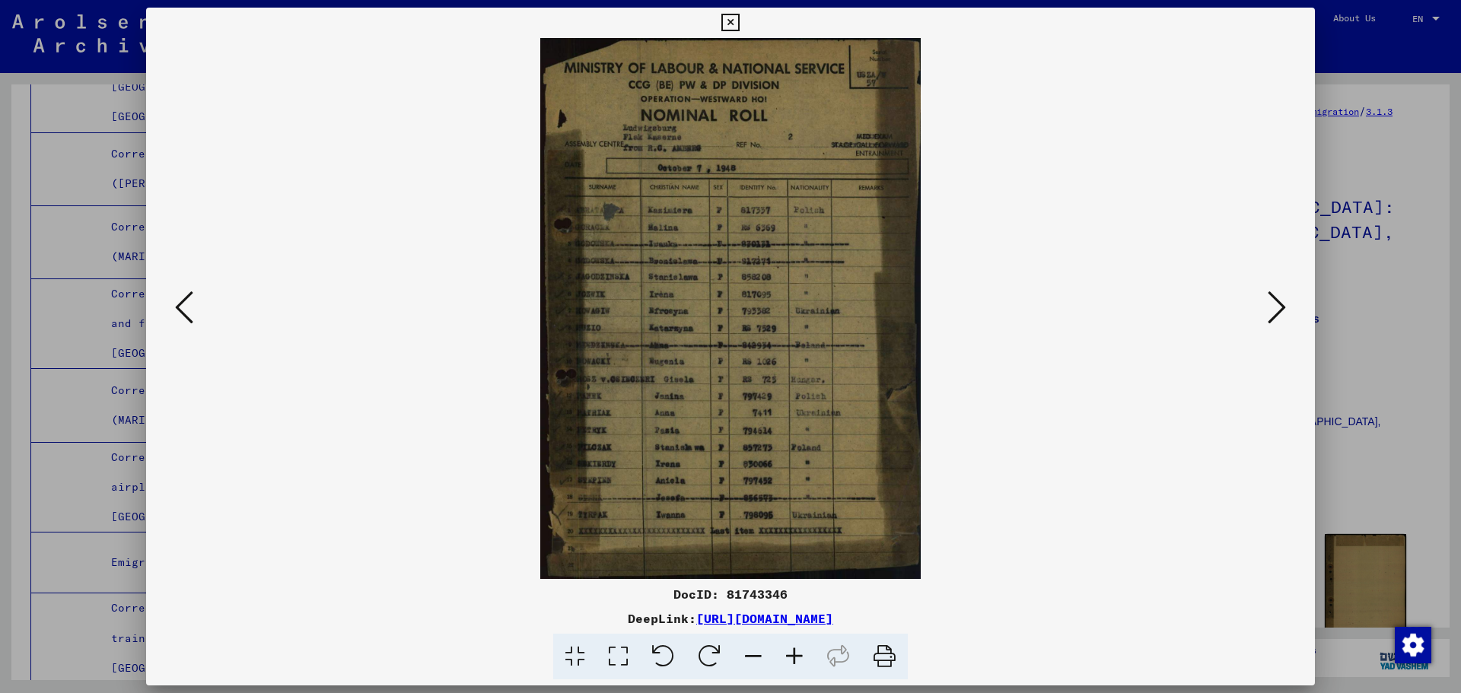
click at [68, 565] on div at bounding box center [730, 346] width 1461 height 693
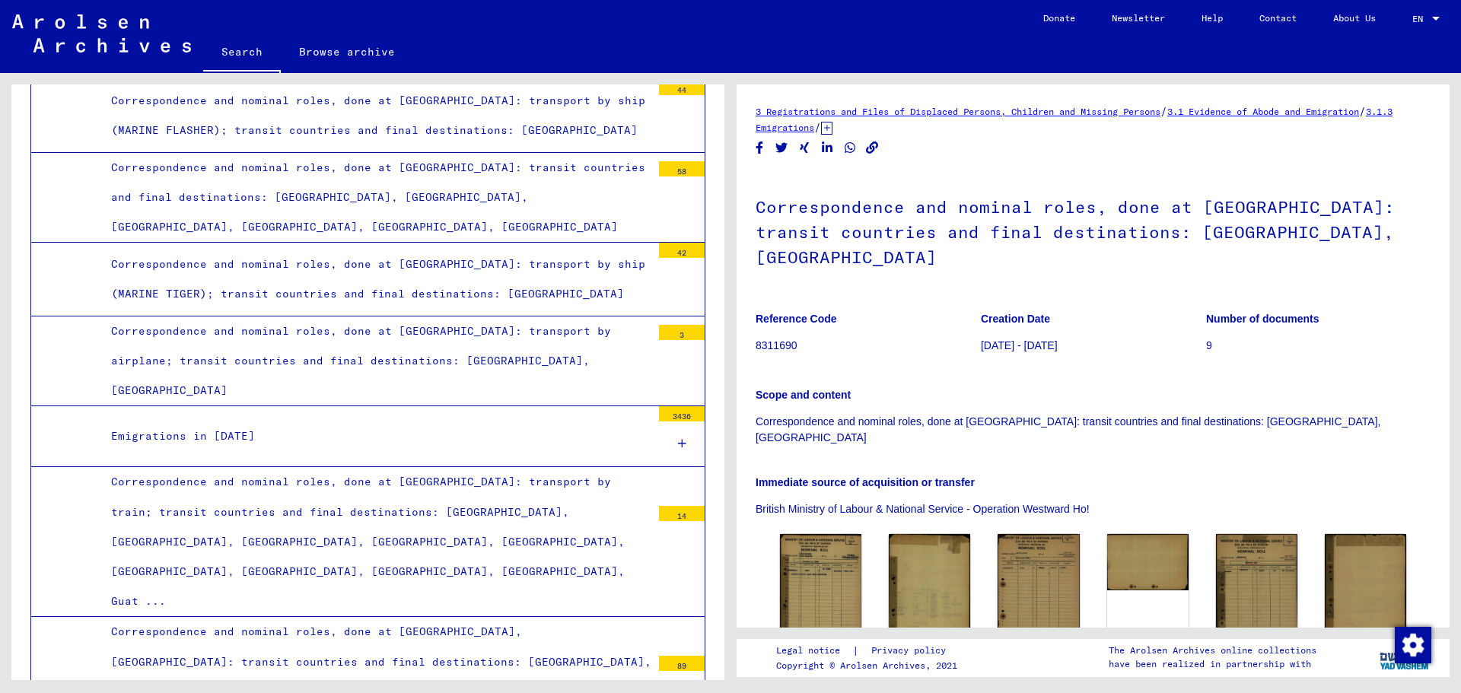
scroll to position [3090, 0]
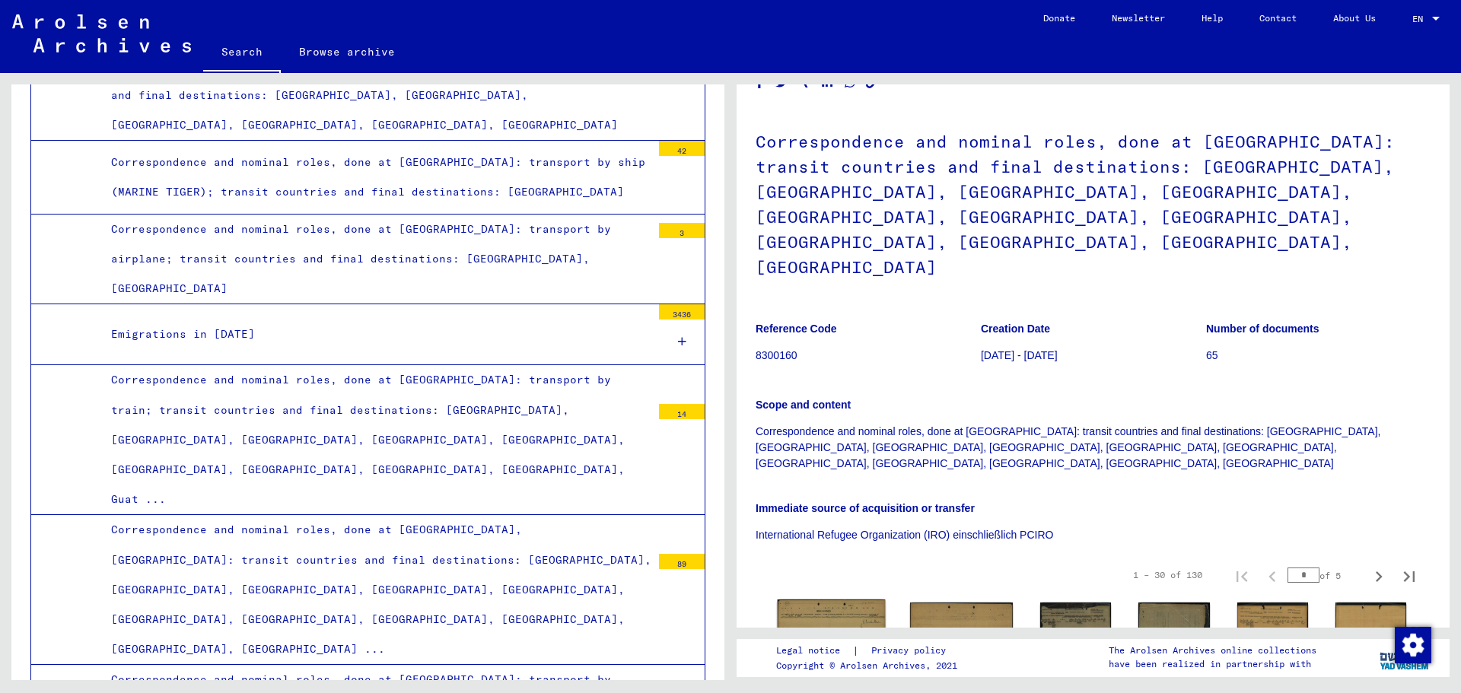
scroll to position [152, 0]
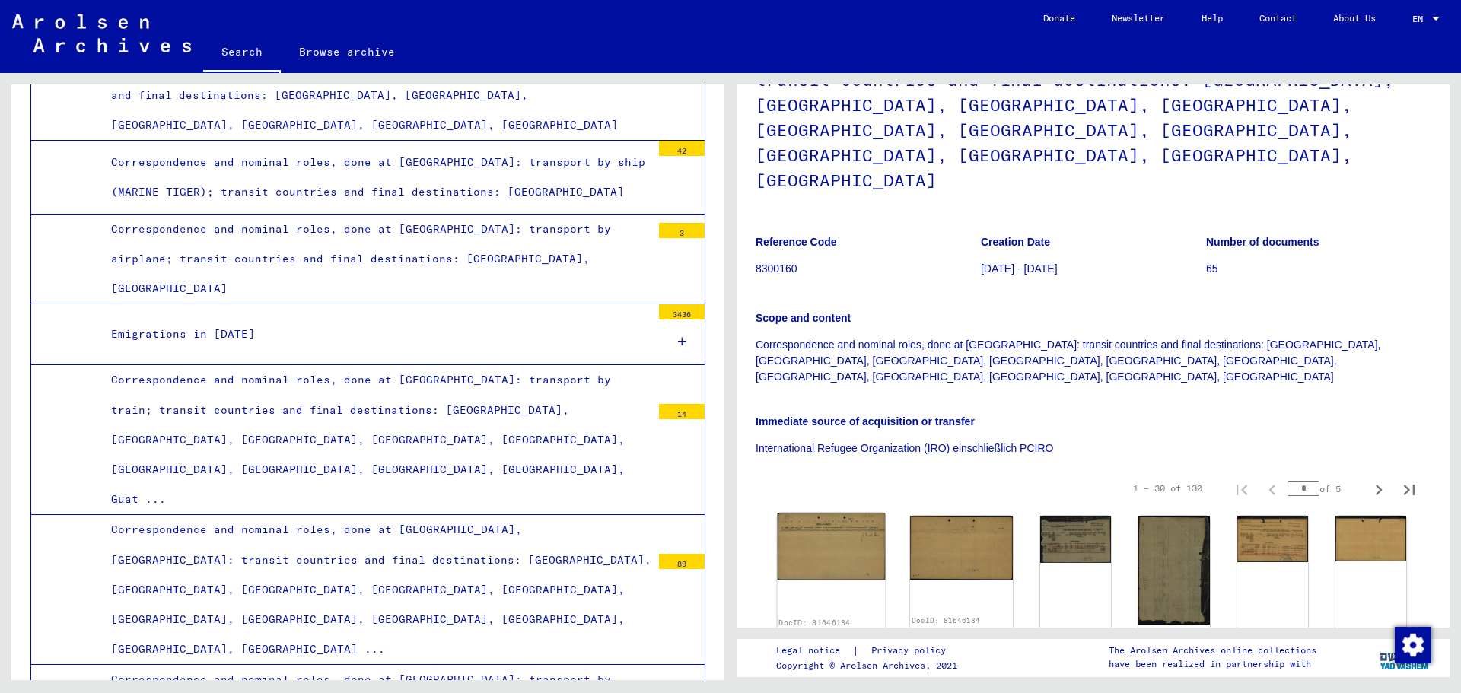
click at [832, 513] on img at bounding box center [832, 546] width 108 height 67
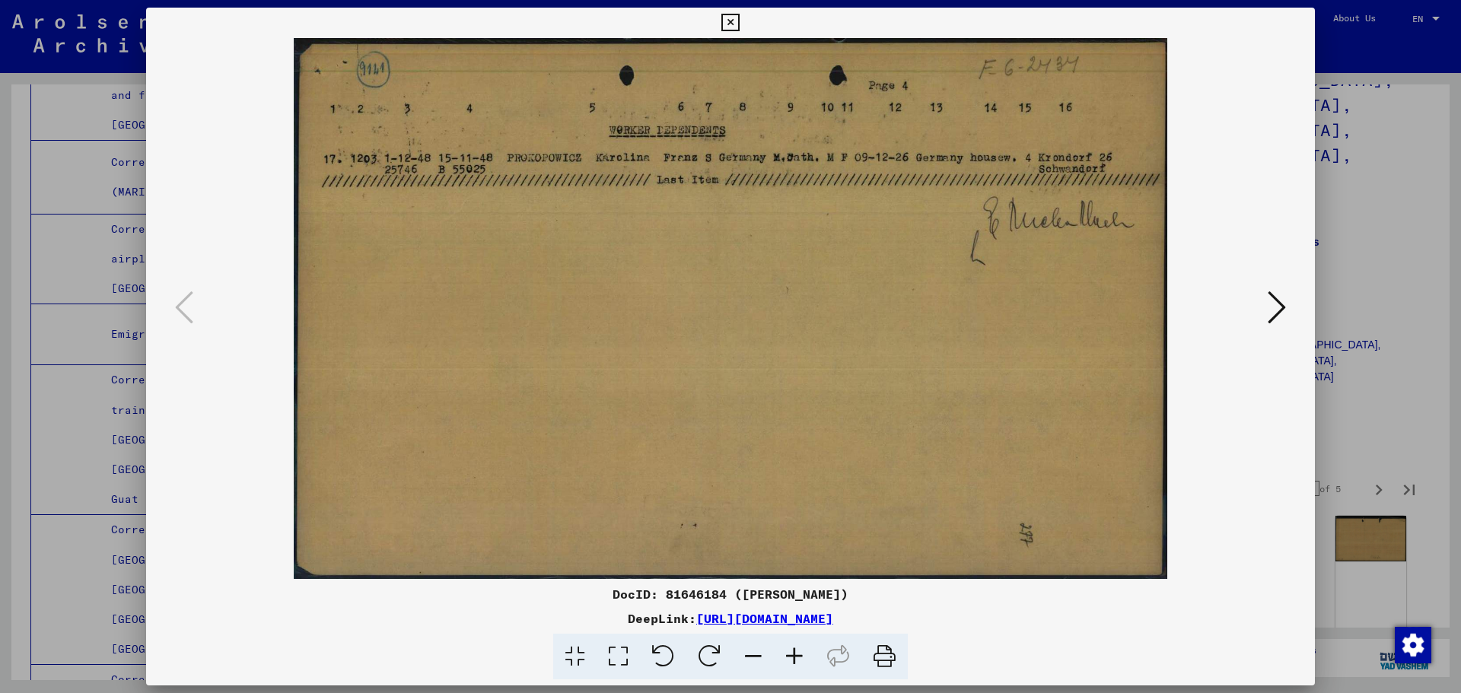
click at [1399, 199] on div at bounding box center [730, 346] width 1461 height 693
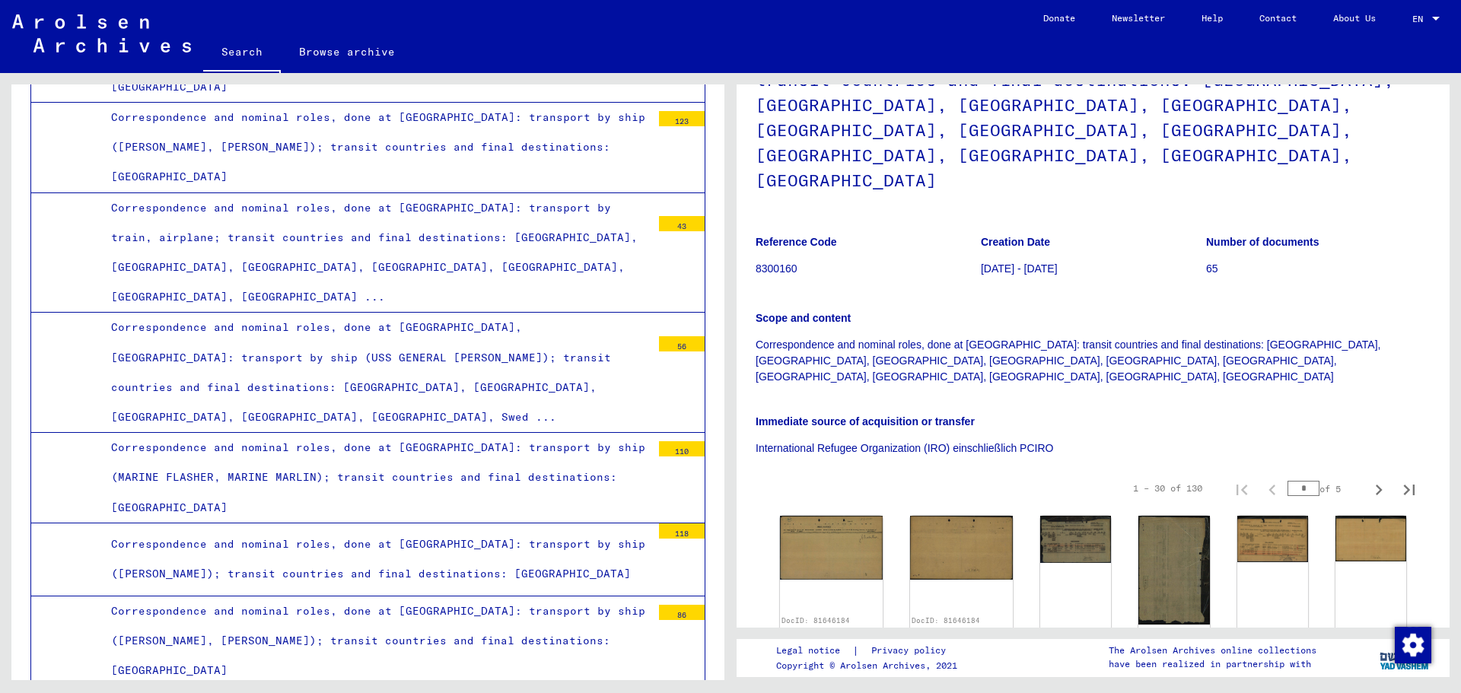
scroll to position [2024, 0]
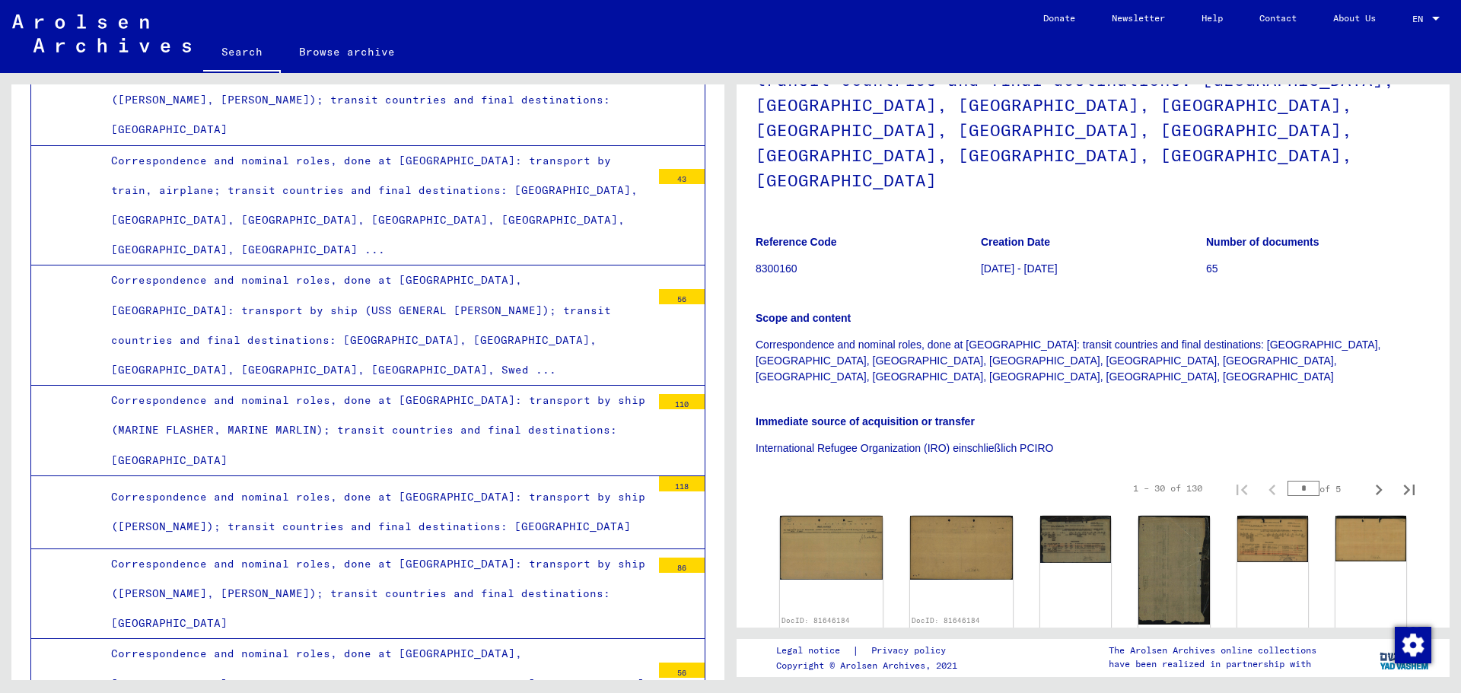
click at [484, 639] on div "Correspondence and nominal roles, done at [GEOGRAPHIC_DATA], [GEOGRAPHIC_DATA]:…" at bounding box center [376, 698] width 552 height 119
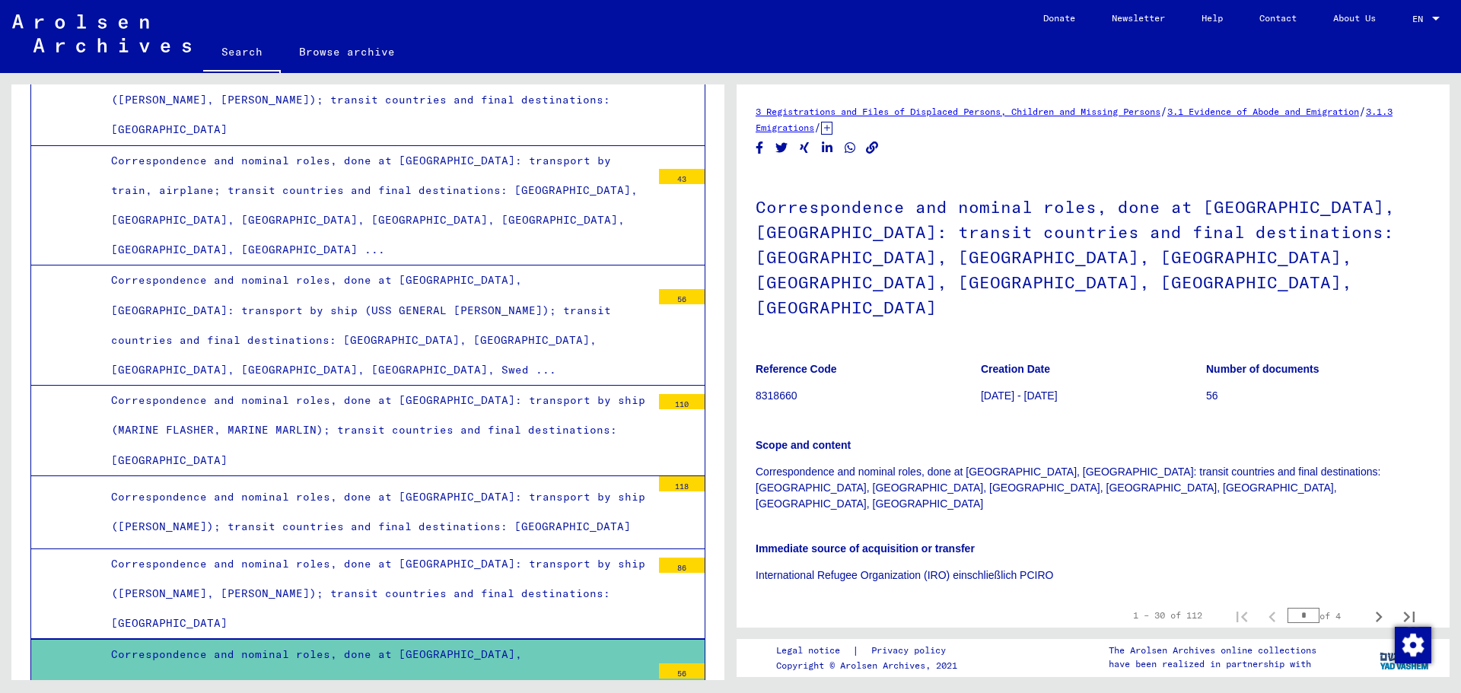
click at [810, 640] on img at bounding box center [821, 688] width 86 height 97
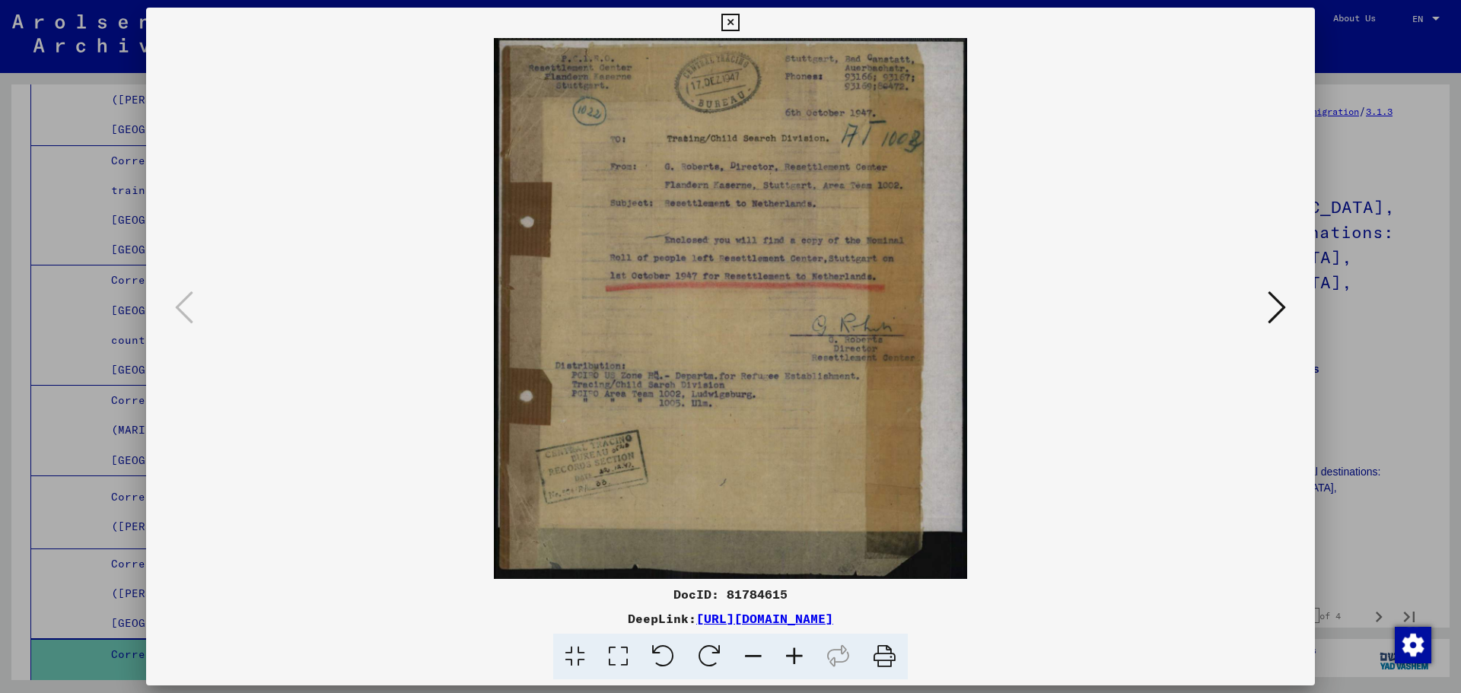
click at [1383, 300] on div at bounding box center [730, 346] width 1461 height 693
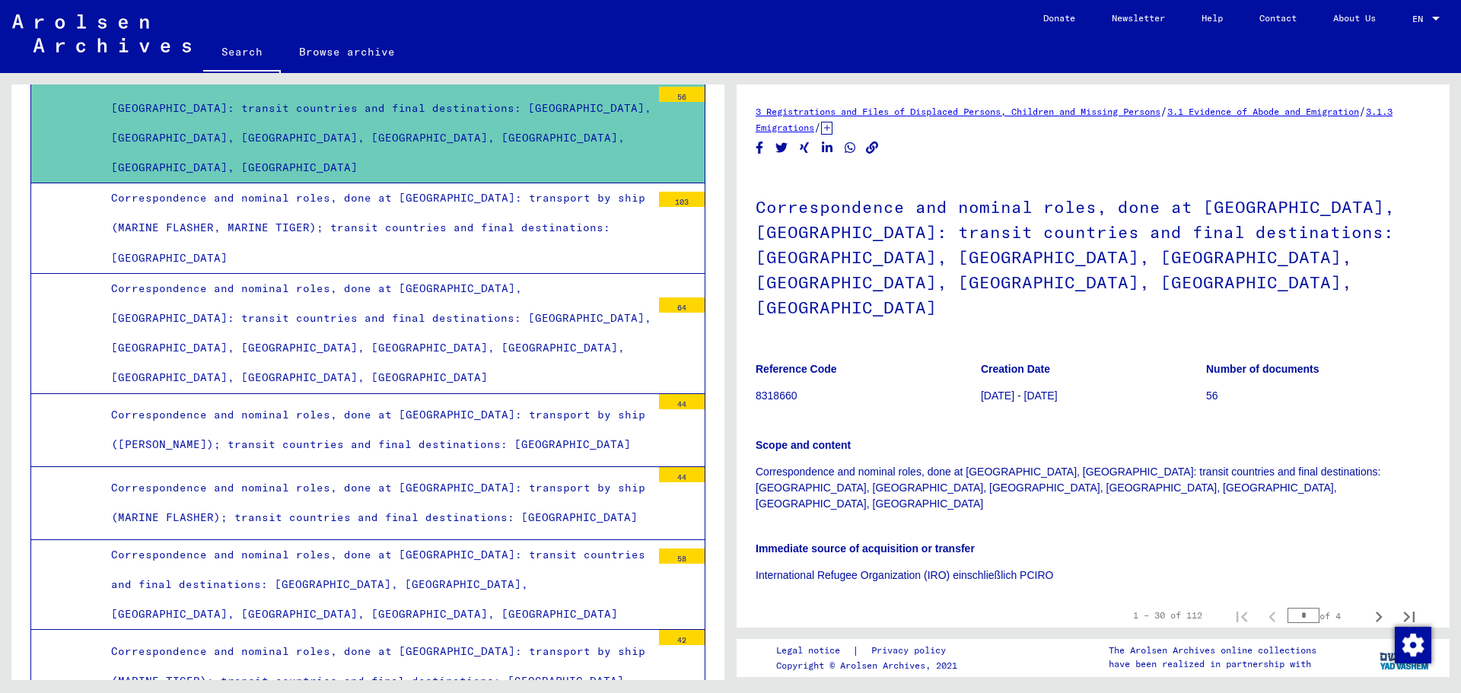
scroll to position [2709, 0]
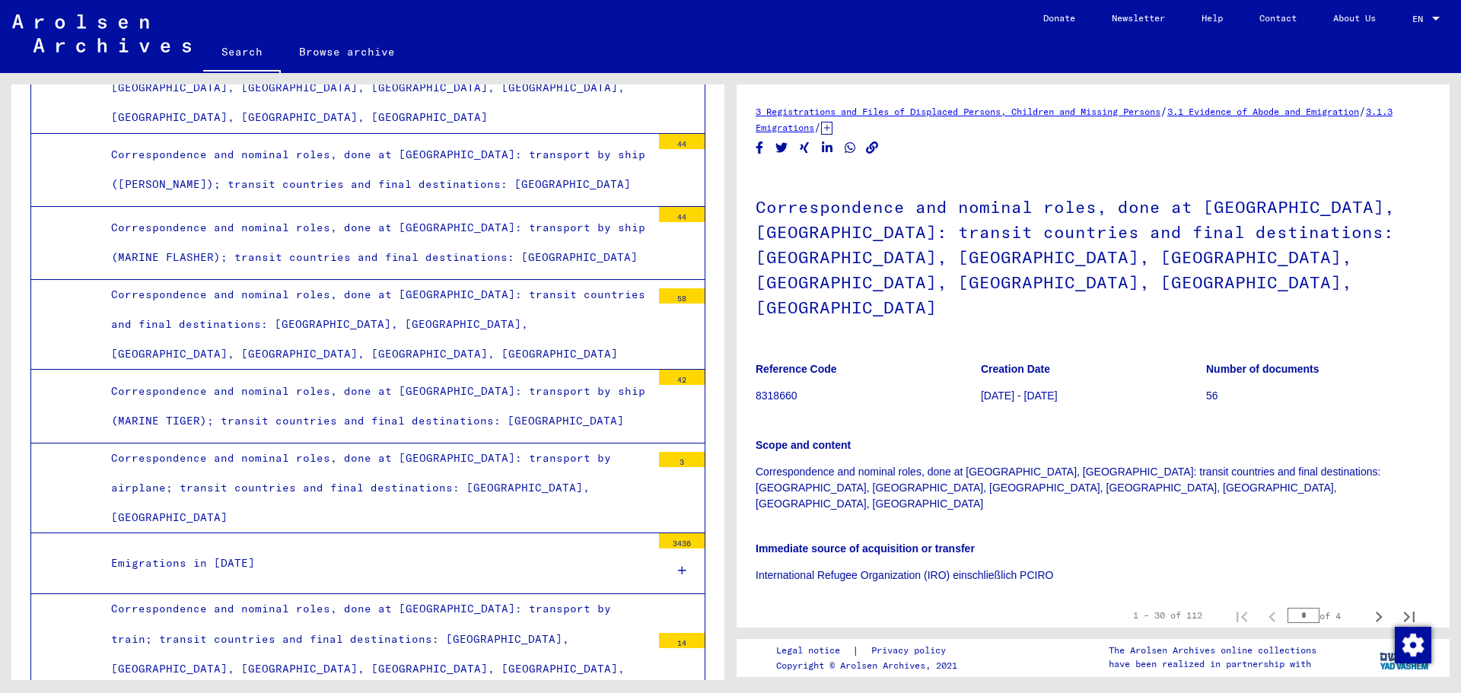
click at [465, 444] on div "Correspondence and nominal roles, done at [GEOGRAPHIC_DATA]: transport by airpl…" at bounding box center [376, 489] width 552 height 90
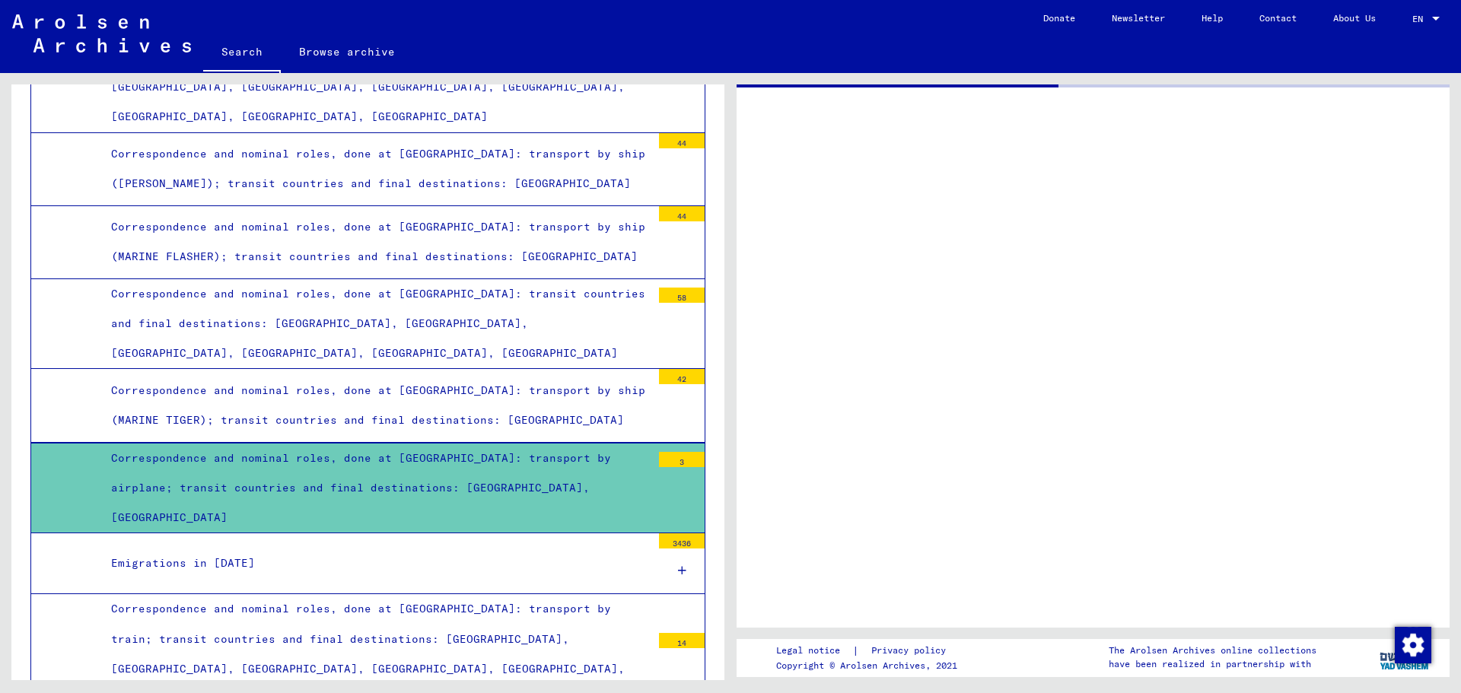
scroll to position [2861, 0]
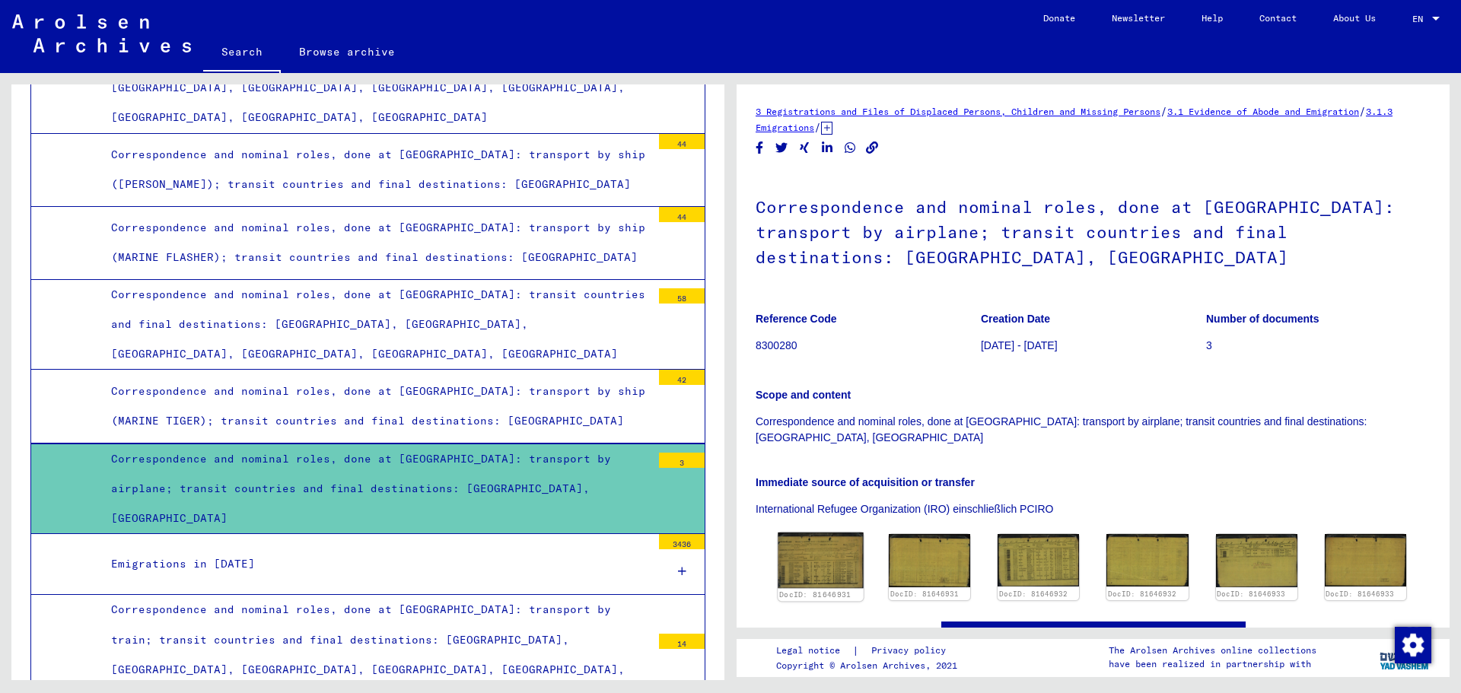
click at [829, 535] on img at bounding box center [821, 561] width 86 height 56
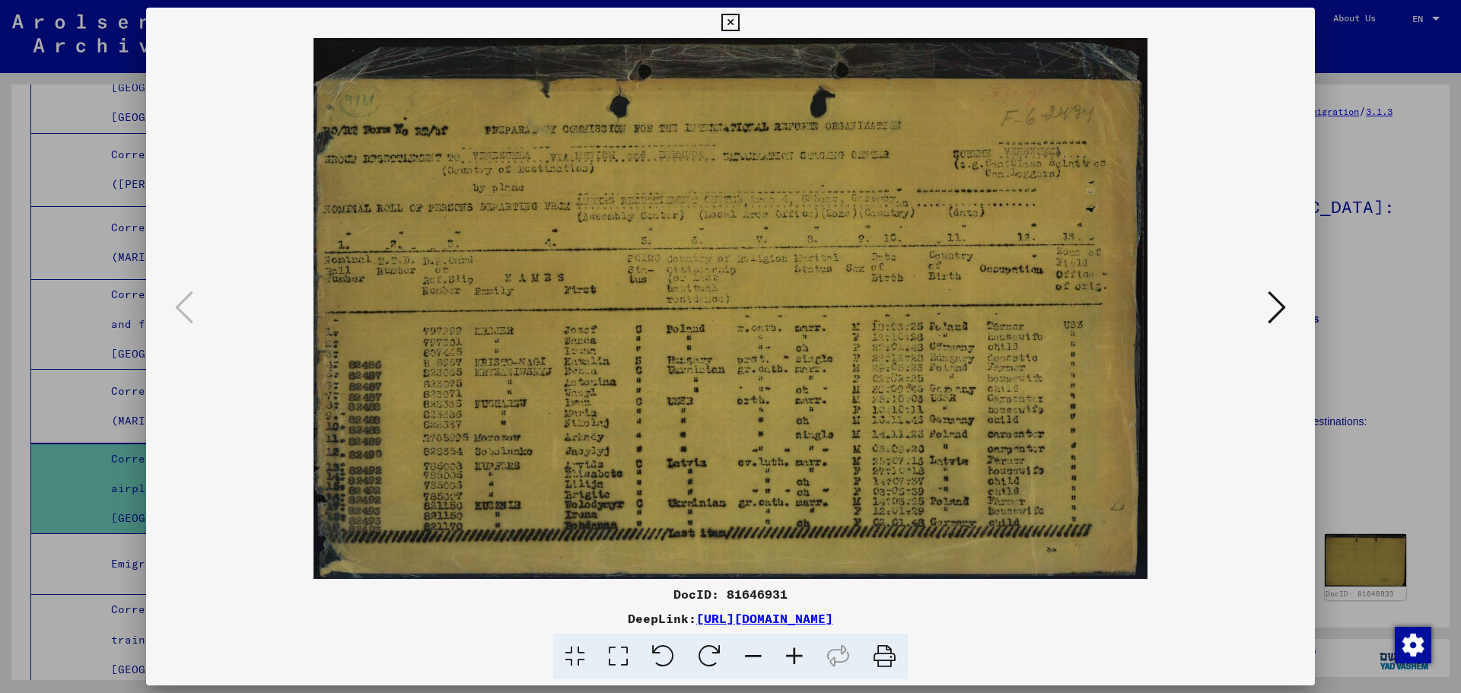
click at [1359, 402] on div at bounding box center [730, 346] width 1461 height 693
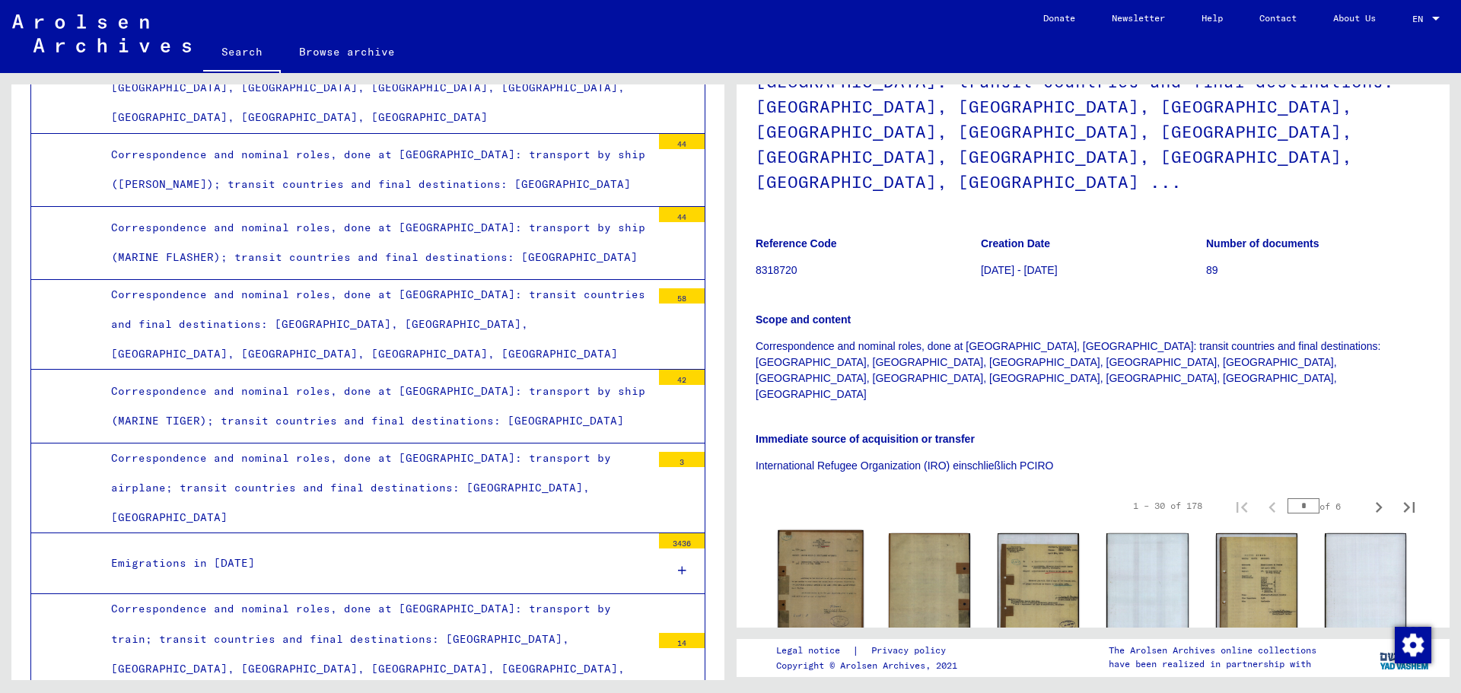
scroll to position [152, 0]
click at [826, 529] on img at bounding box center [821, 584] width 86 height 111
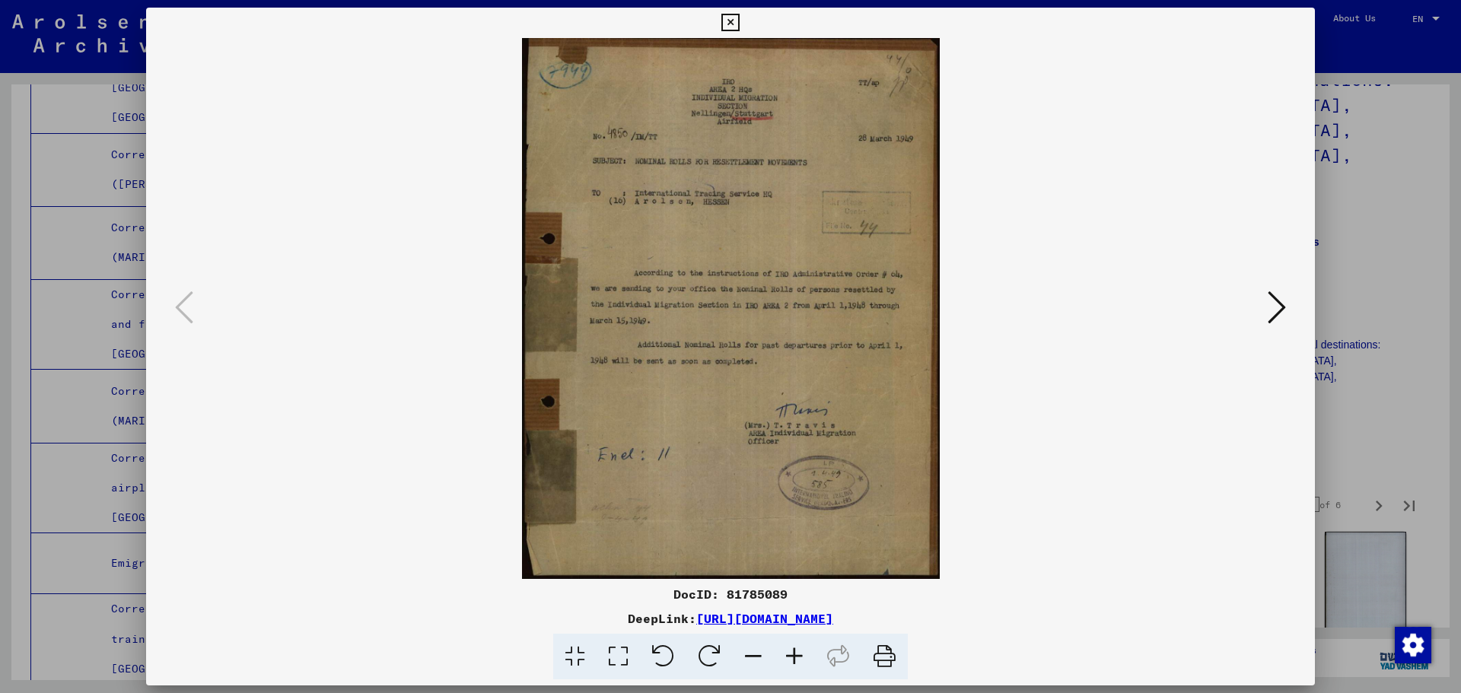
click at [1278, 305] on icon at bounding box center [1277, 307] width 18 height 37
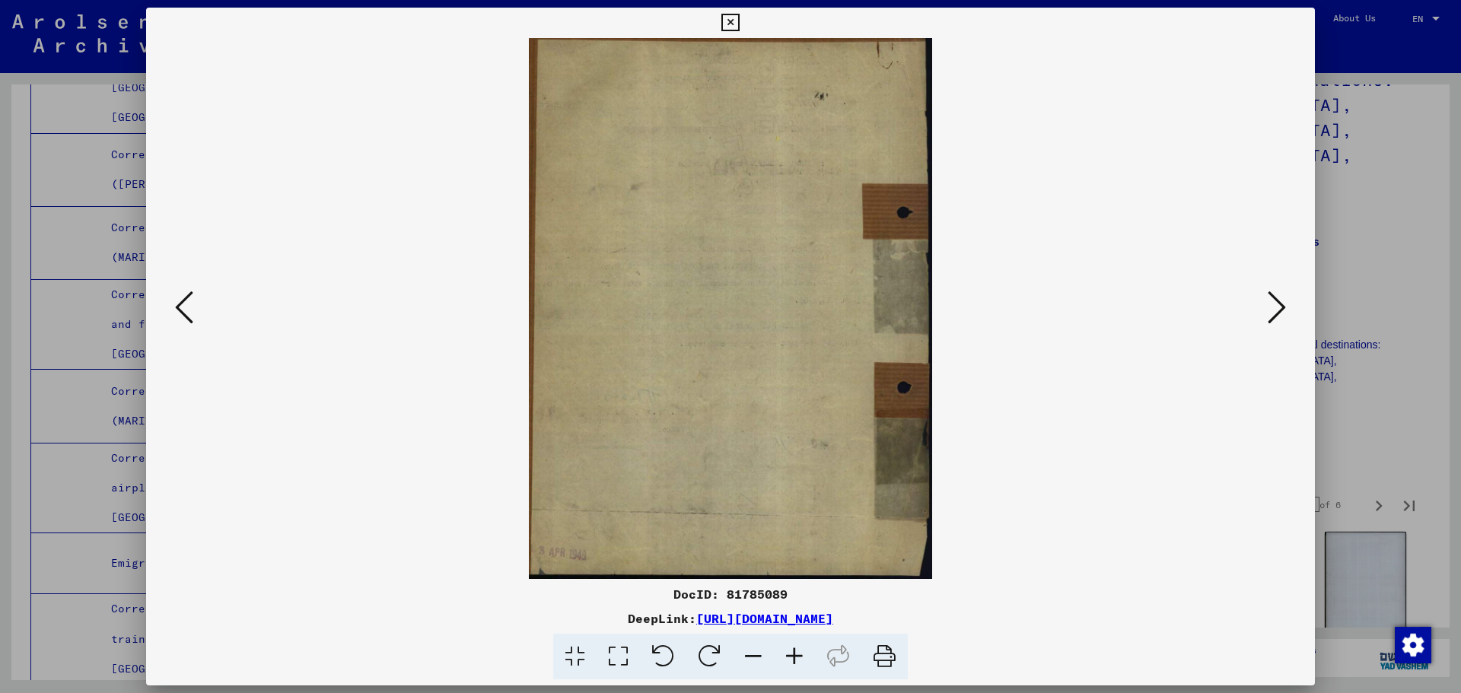
click at [1278, 305] on icon at bounding box center [1277, 307] width 18 height 37
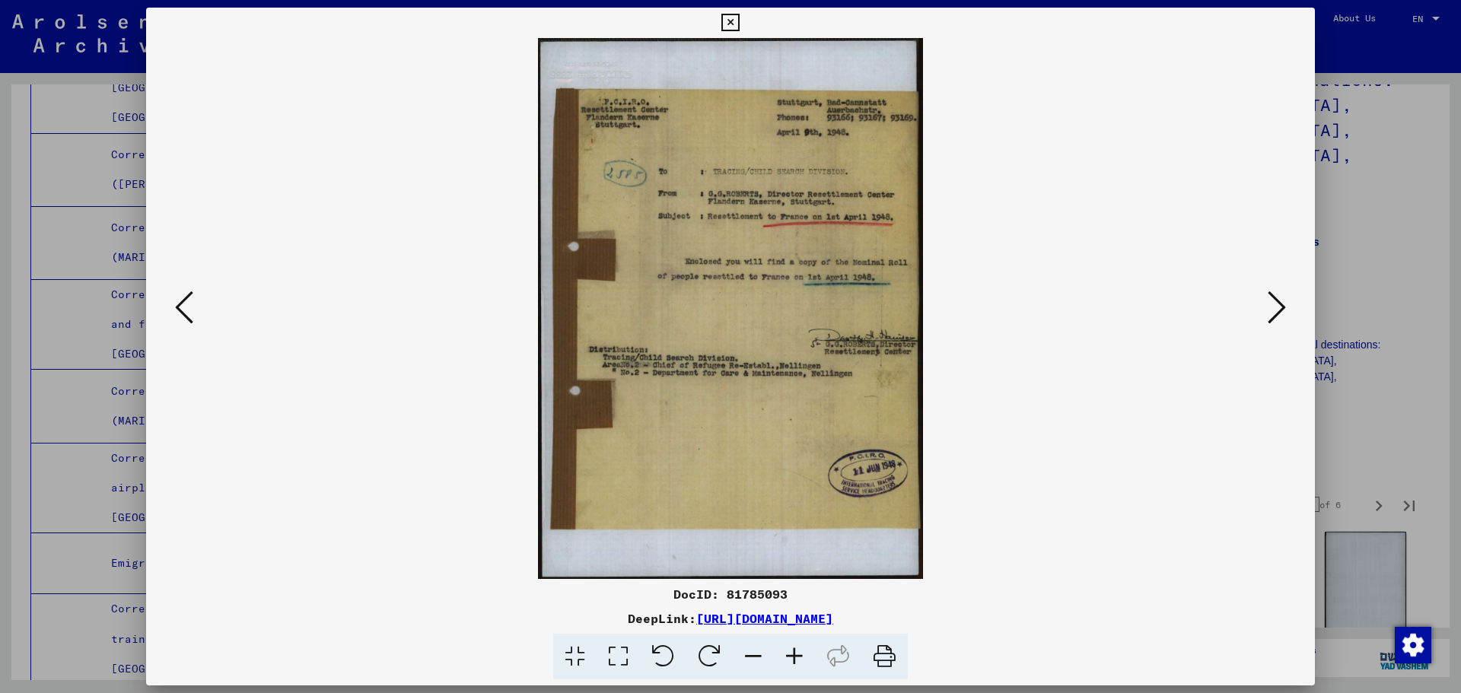
click at [1278, 305] on icon at bounding box center [1277, 307] width 18 height 37
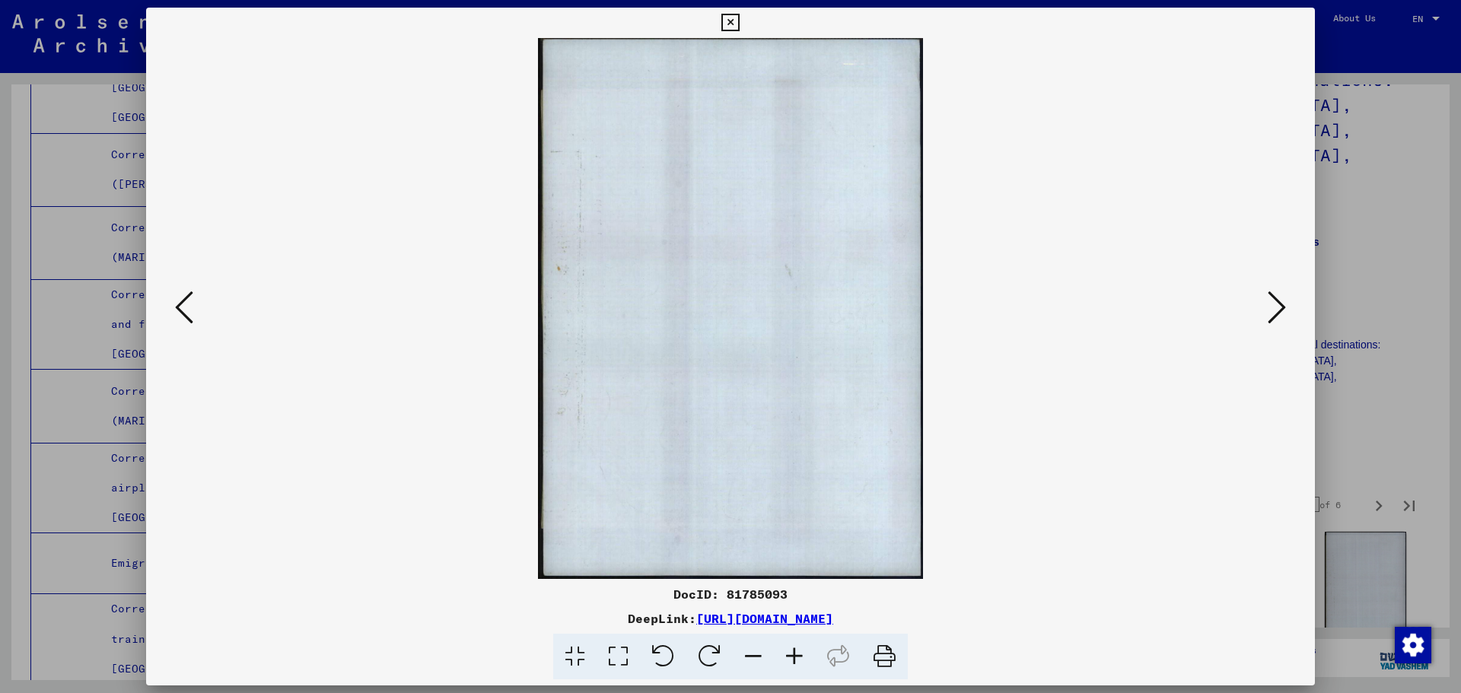
click at [1278, 305] on icon at bounding box center [1277, 307] width 18 height 37
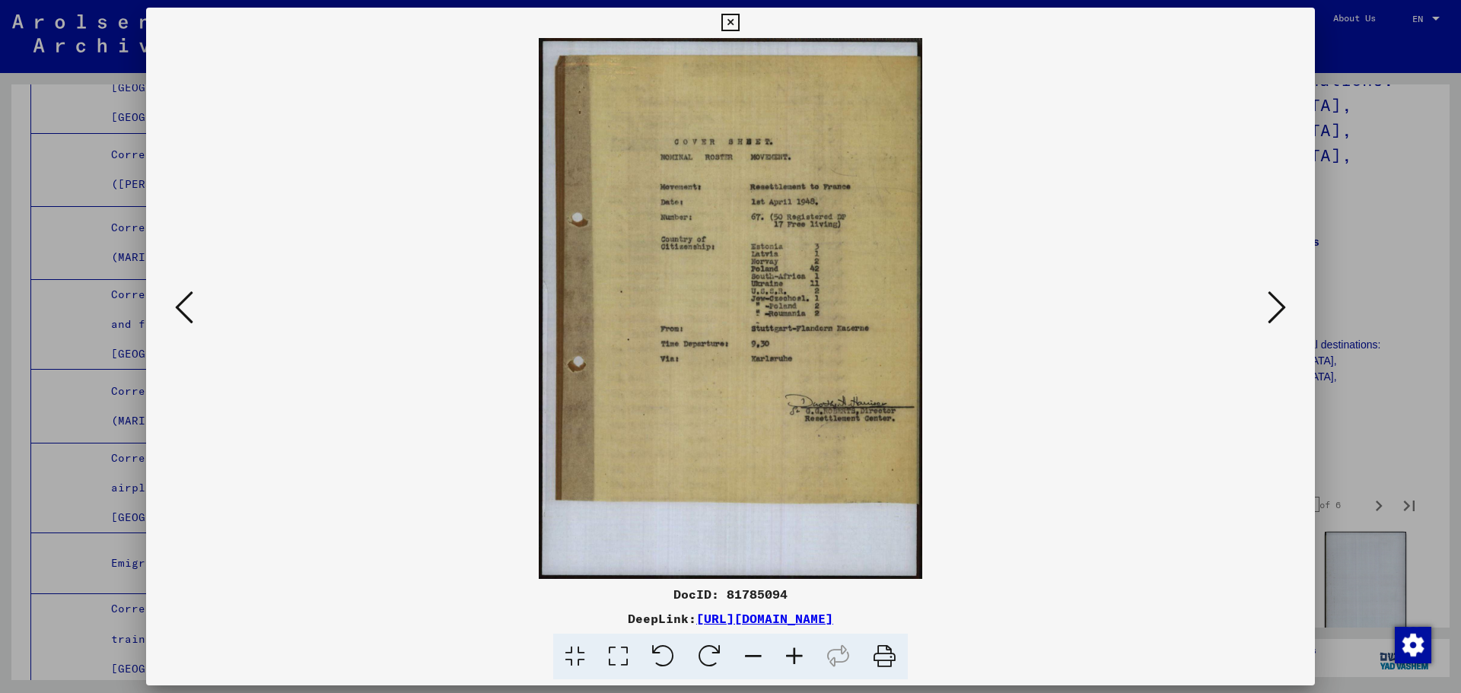
click at [1278, 305] on icon at bounding box center [1277, 307] width 18 height 37
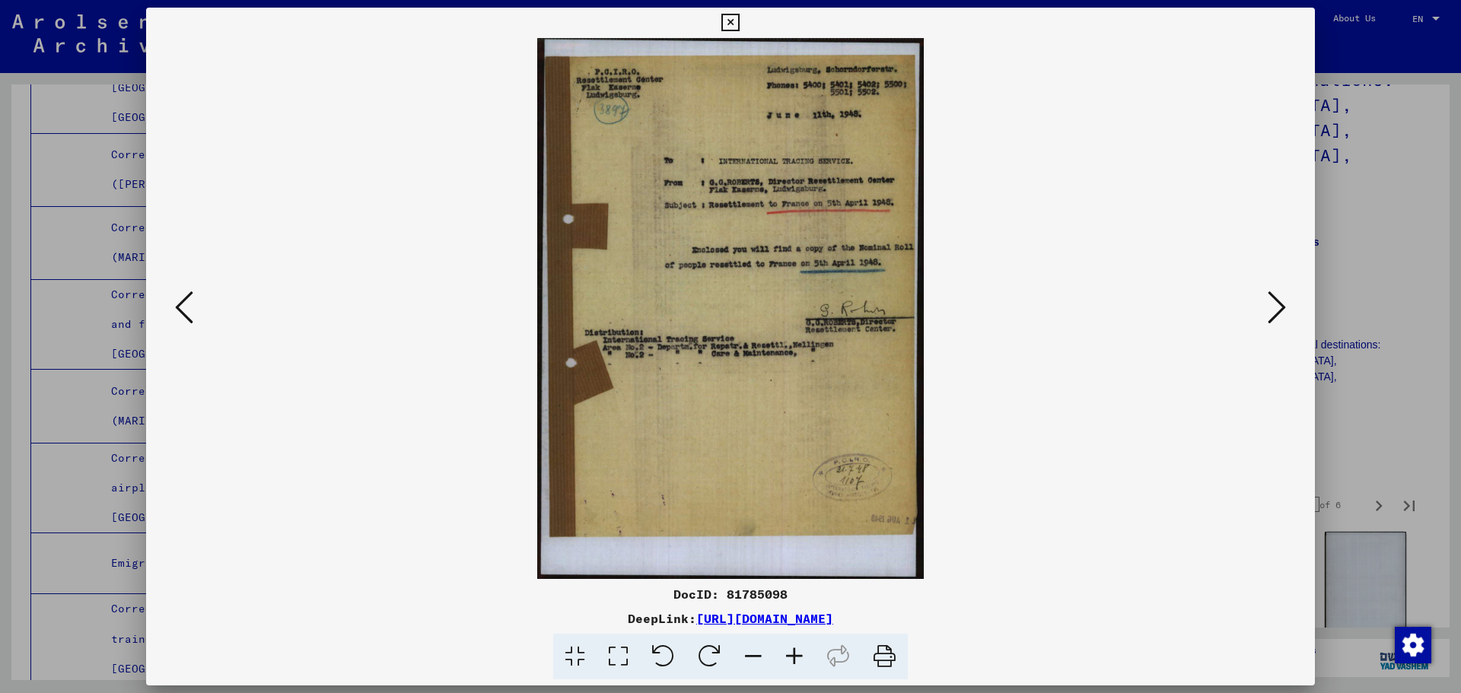
click at [1278, 305] on icon at bounding box center [1277, 307] width 18 height 37
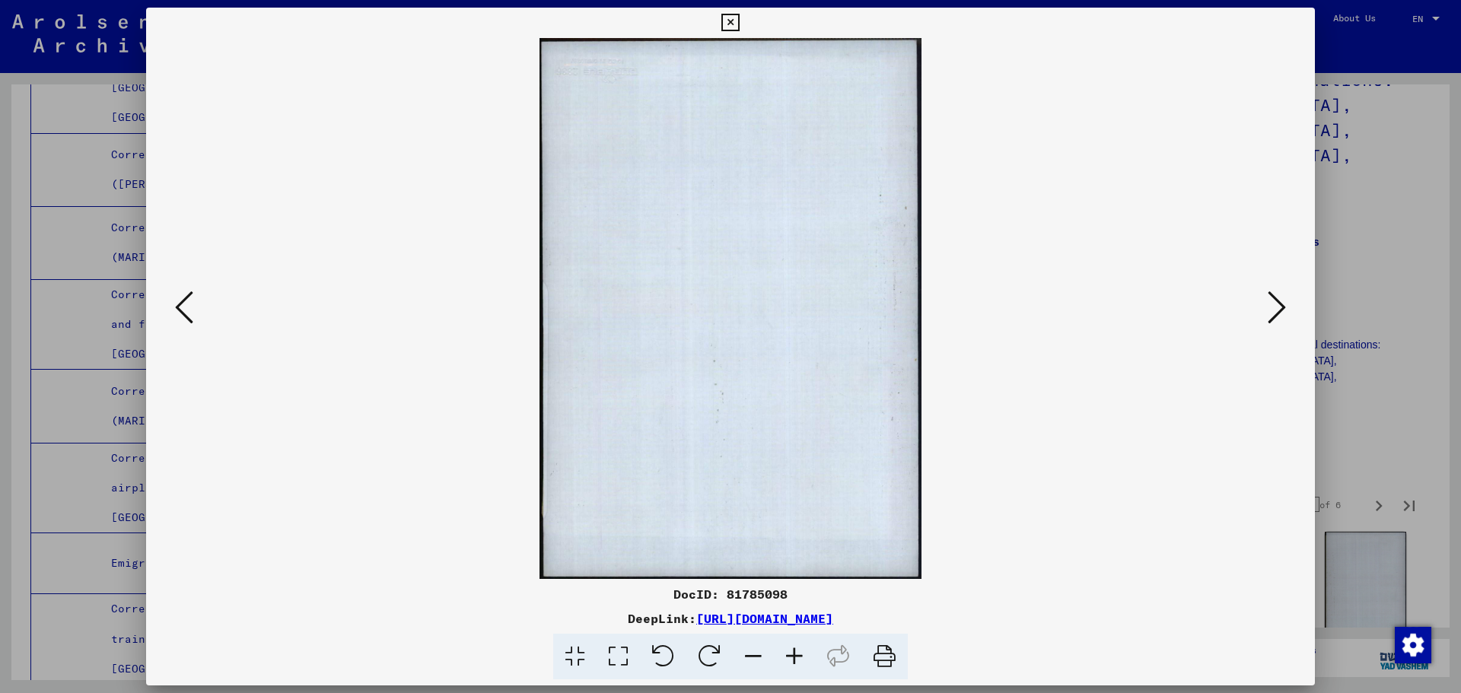
click at [1278, 305] on icon at bounding box center [1277, 307] width 18 height 37
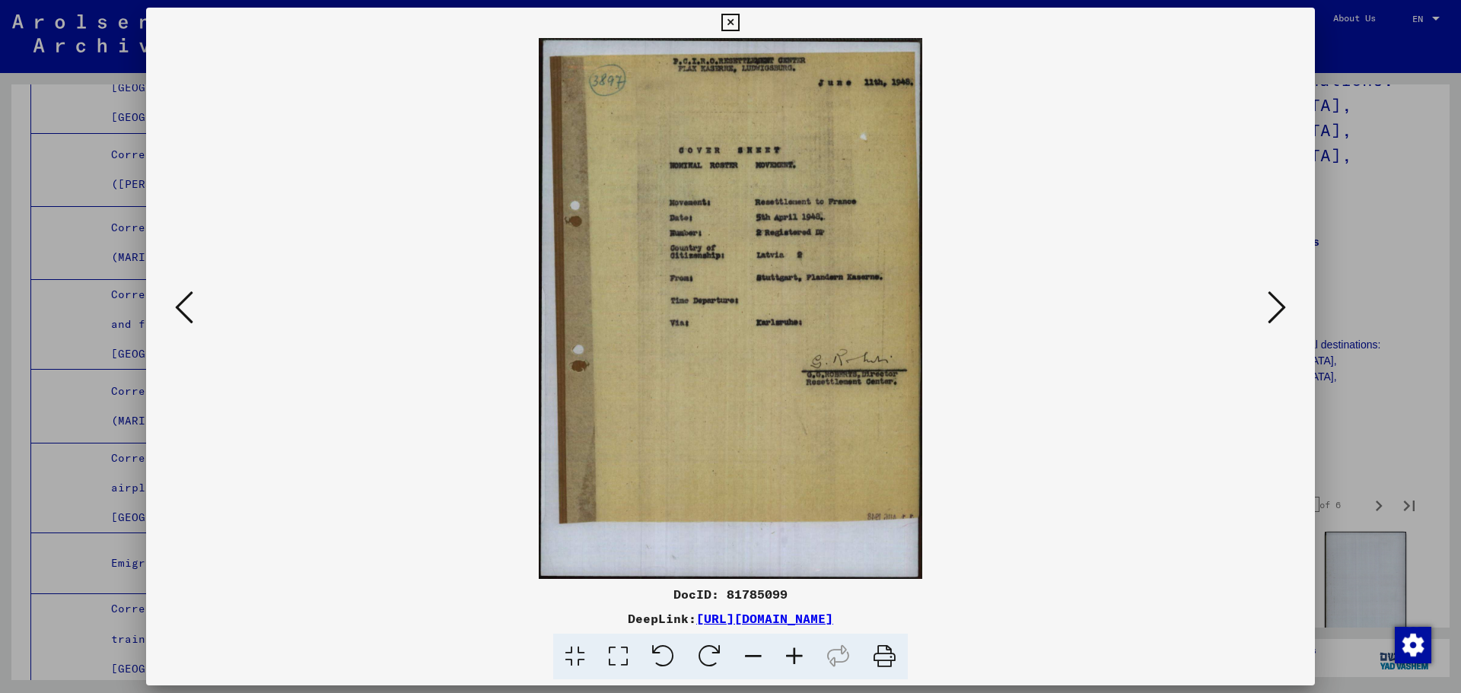
click at [1278, 305] on icon at bounding box center [1277, 307] width 18 height 37
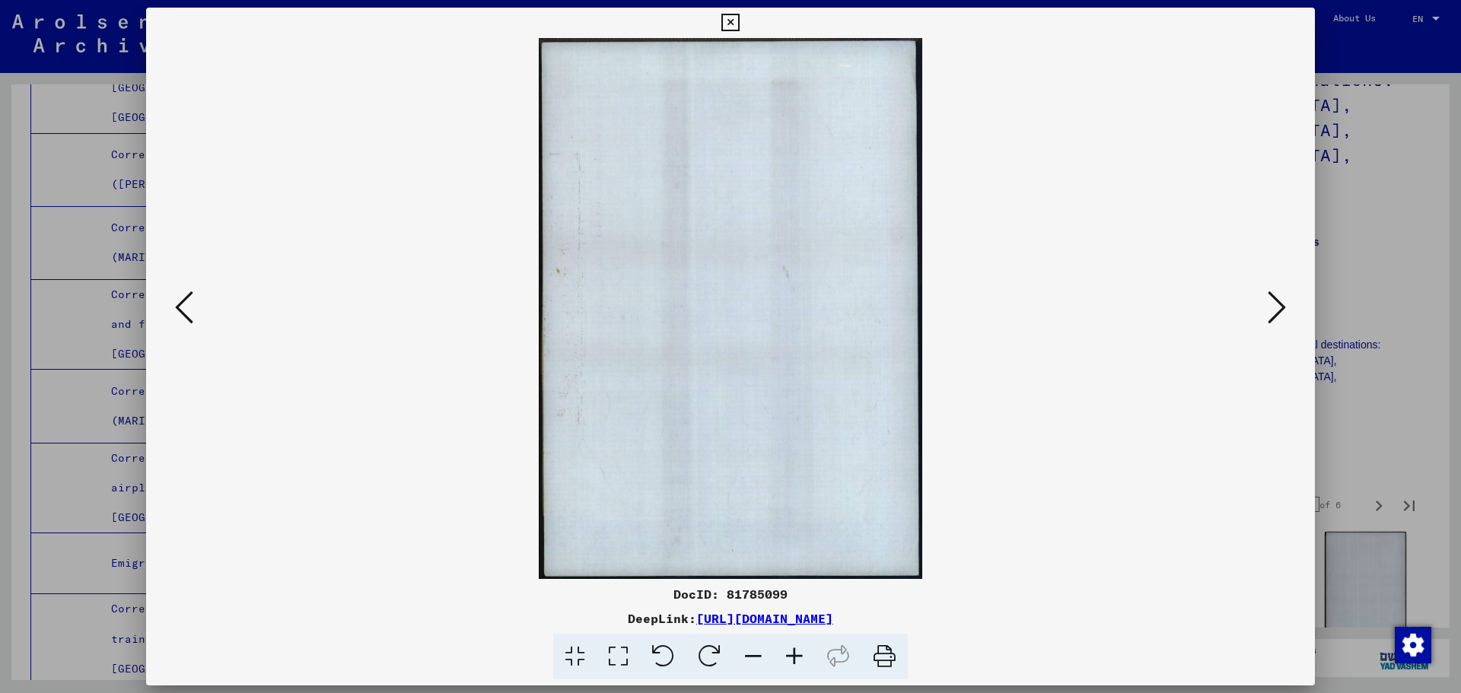
click at [1278, 305] on icon at bounding box center [1277, 307] width 18 height 37
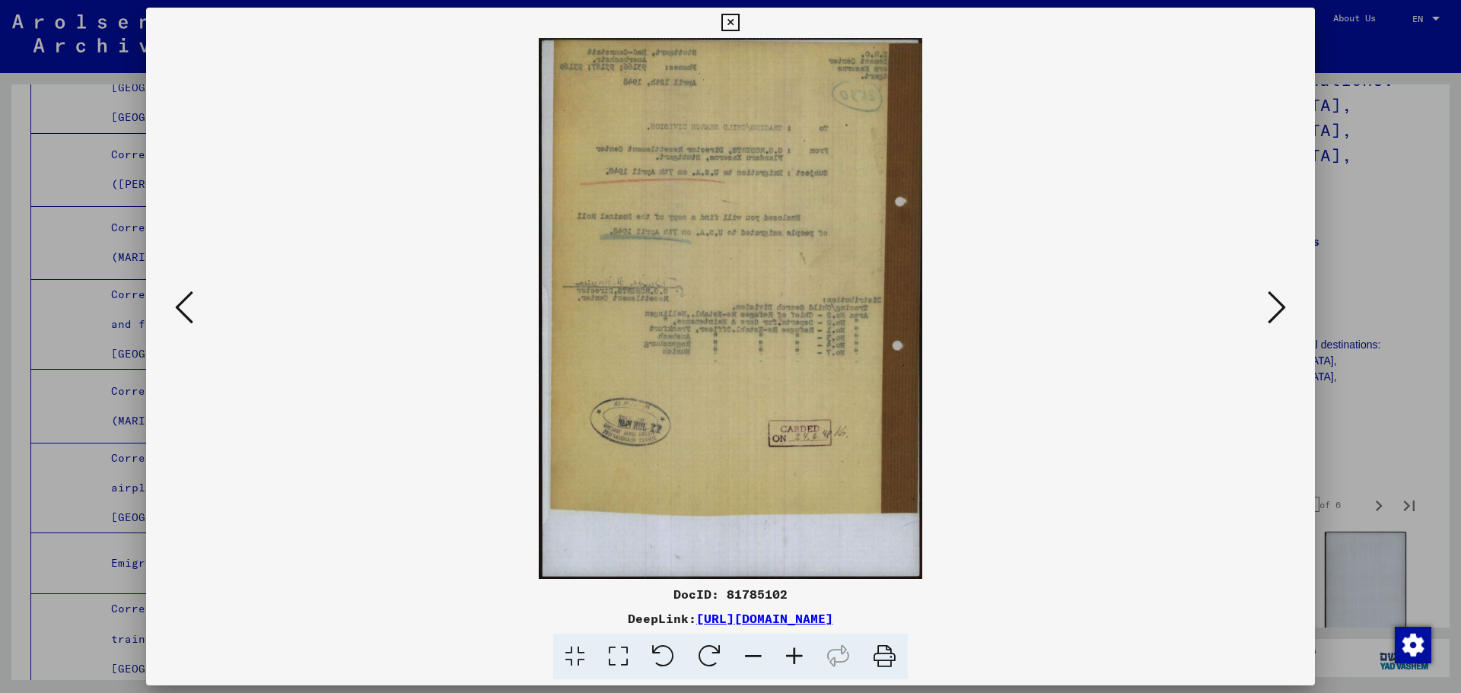
click at [1278, 305] on icon at bounding box center [1277, 307] width 18 height 37
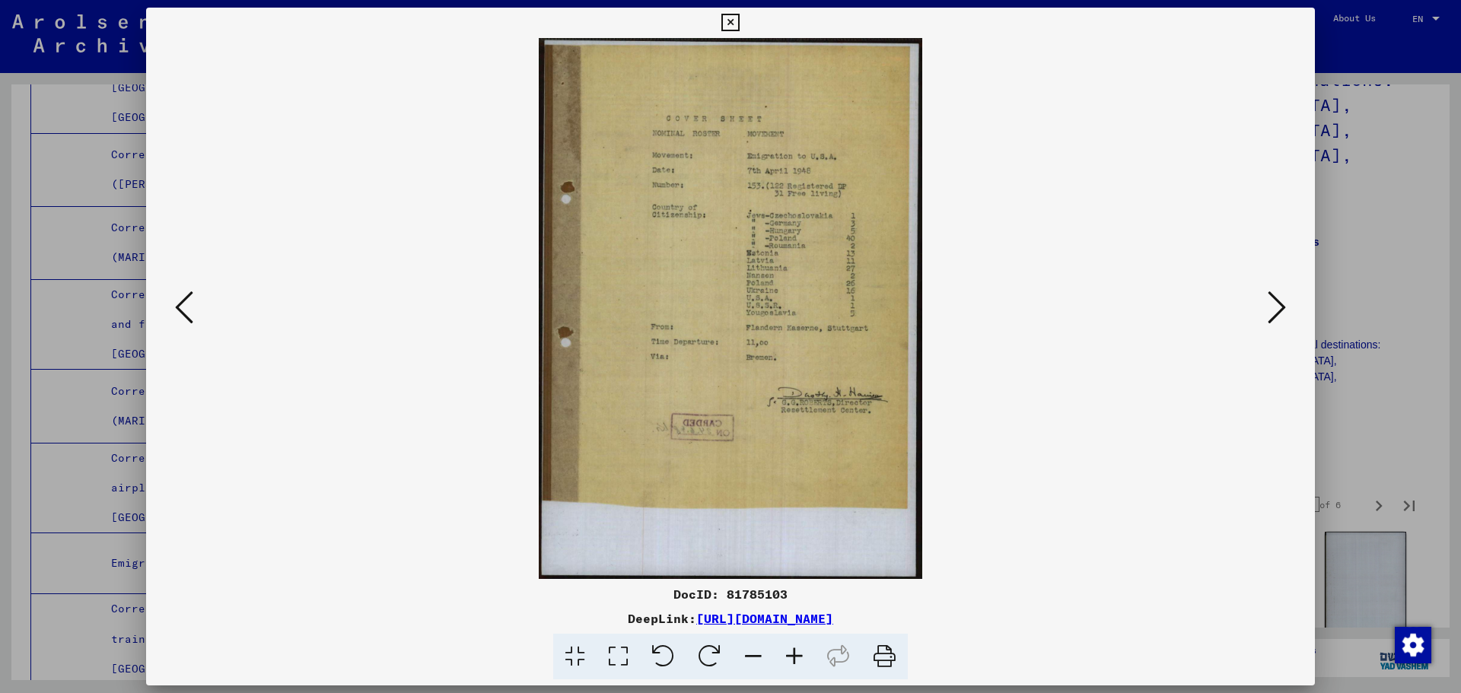
click at [1278, 305] on icon at bounding box center [1277, 307] width 18 height 37
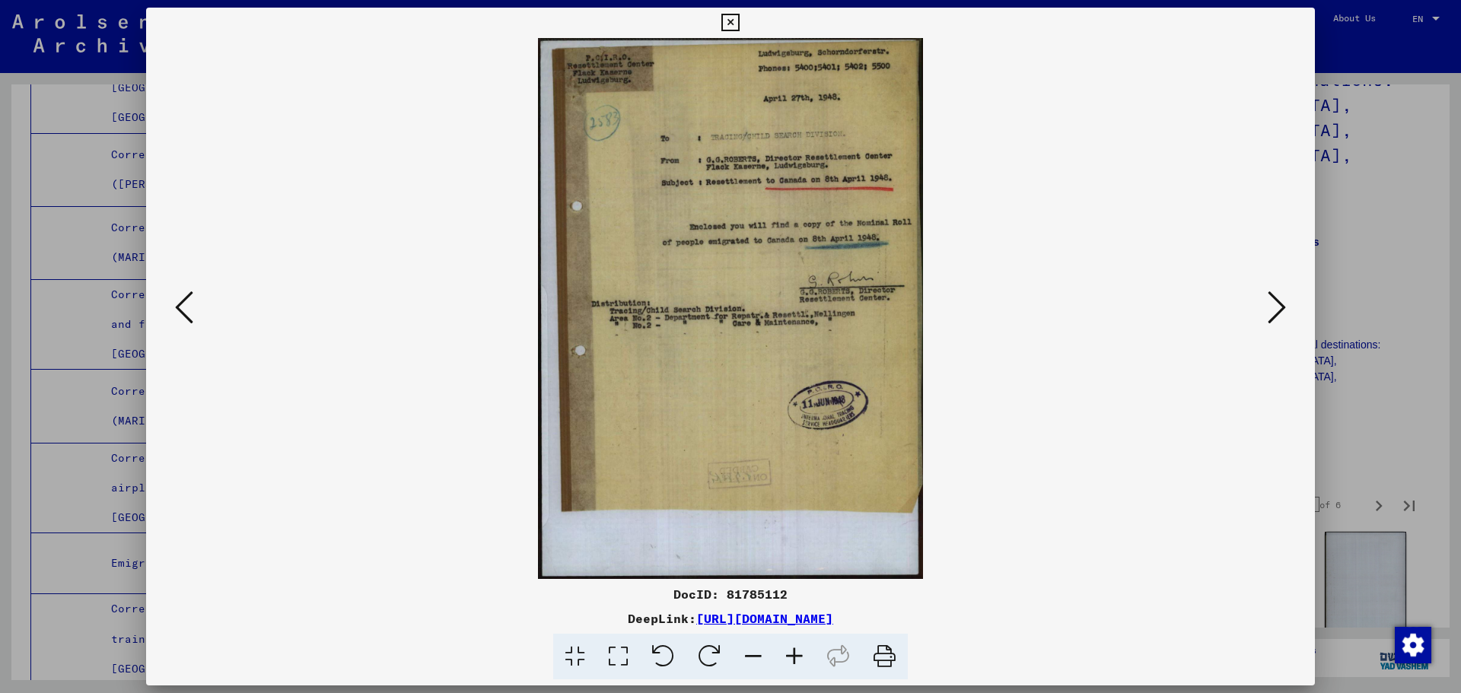
click at [1278, 305] on icon at bounding box center [1277, 307] width 18 height 37
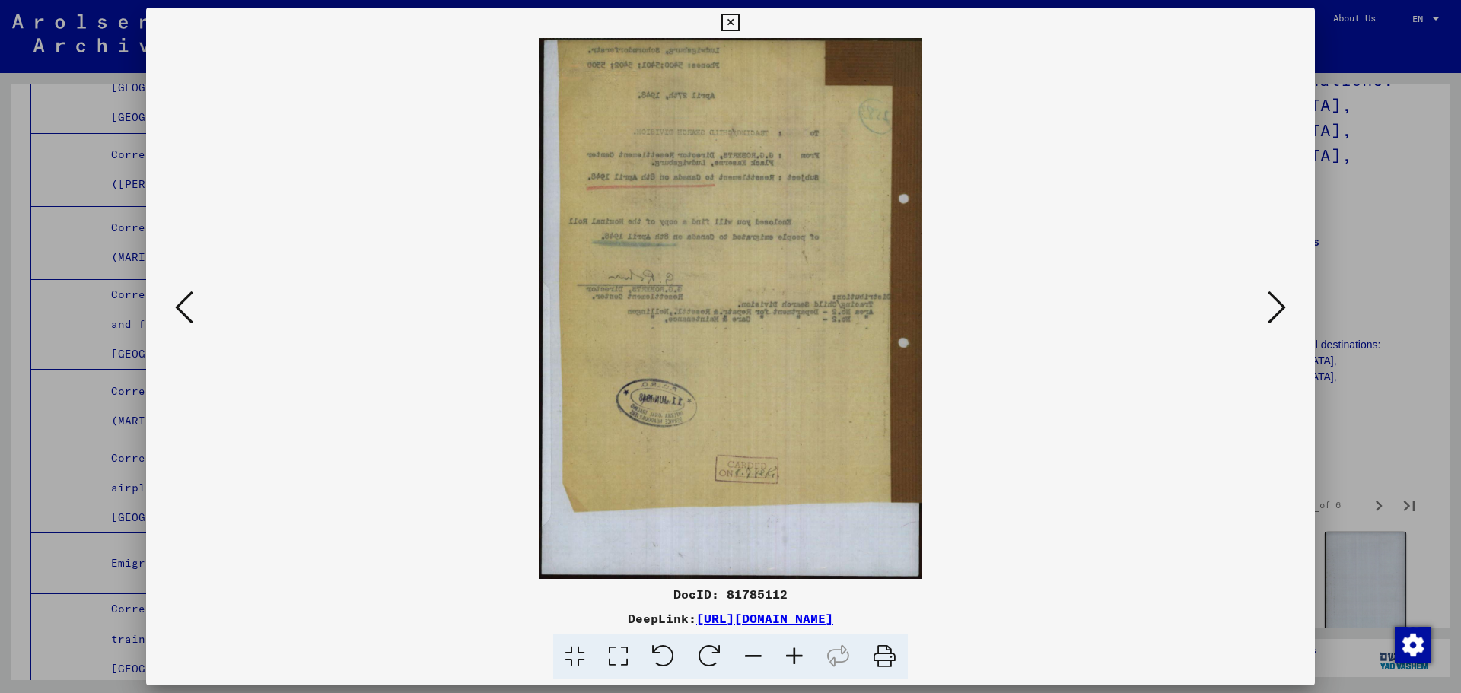
click at [1278, 305] on icon at bounding box center [1277, 307] width 18 height 37
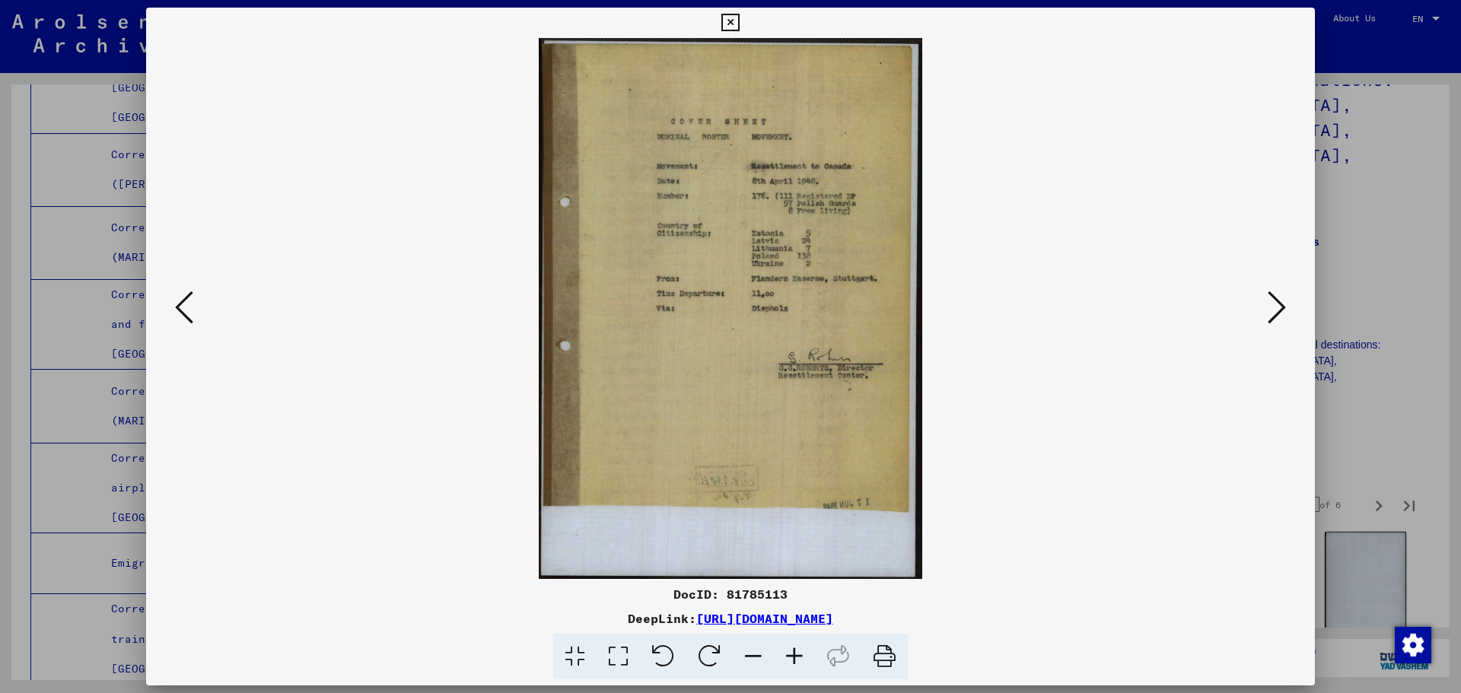
click at [1278, 305] on icon at bounding box center [1277, 307] width 18 height 37
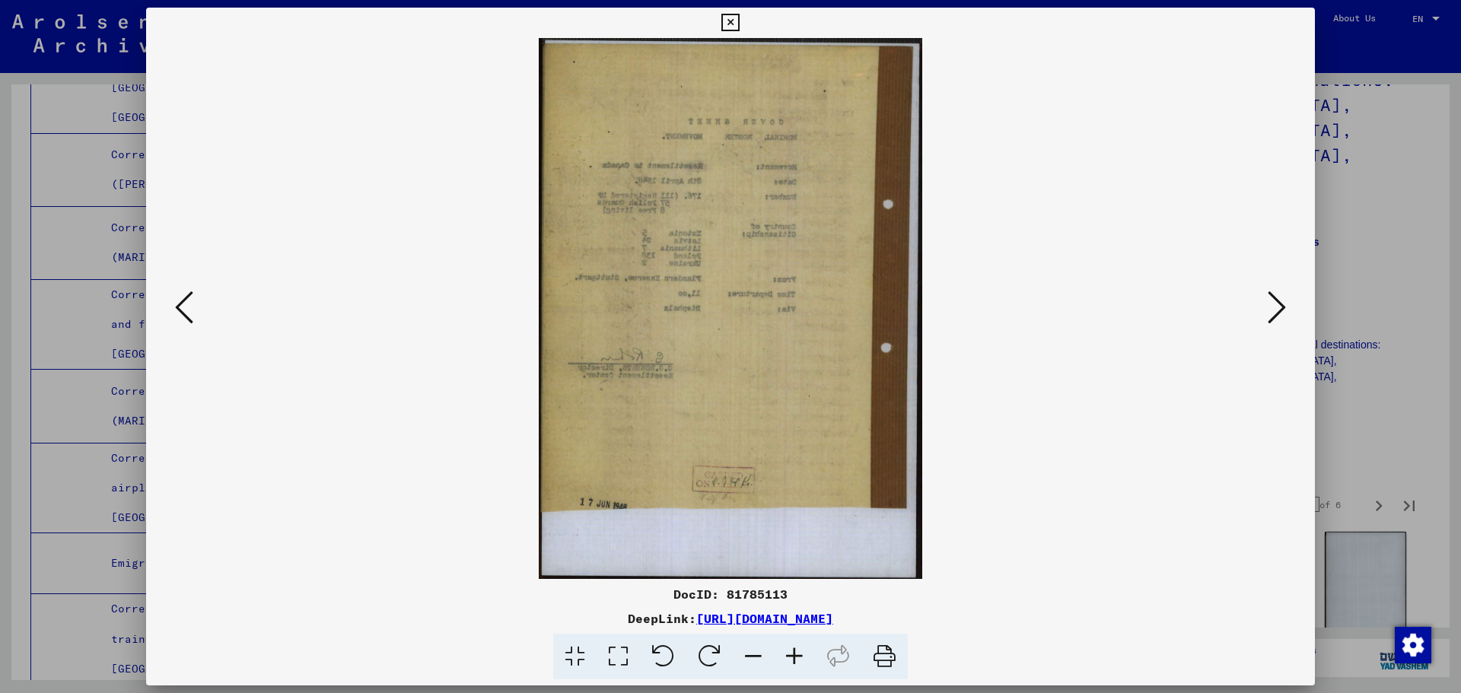
click at [1278, 305] on icon at bounding box center [1277, 307] width 18 height 37
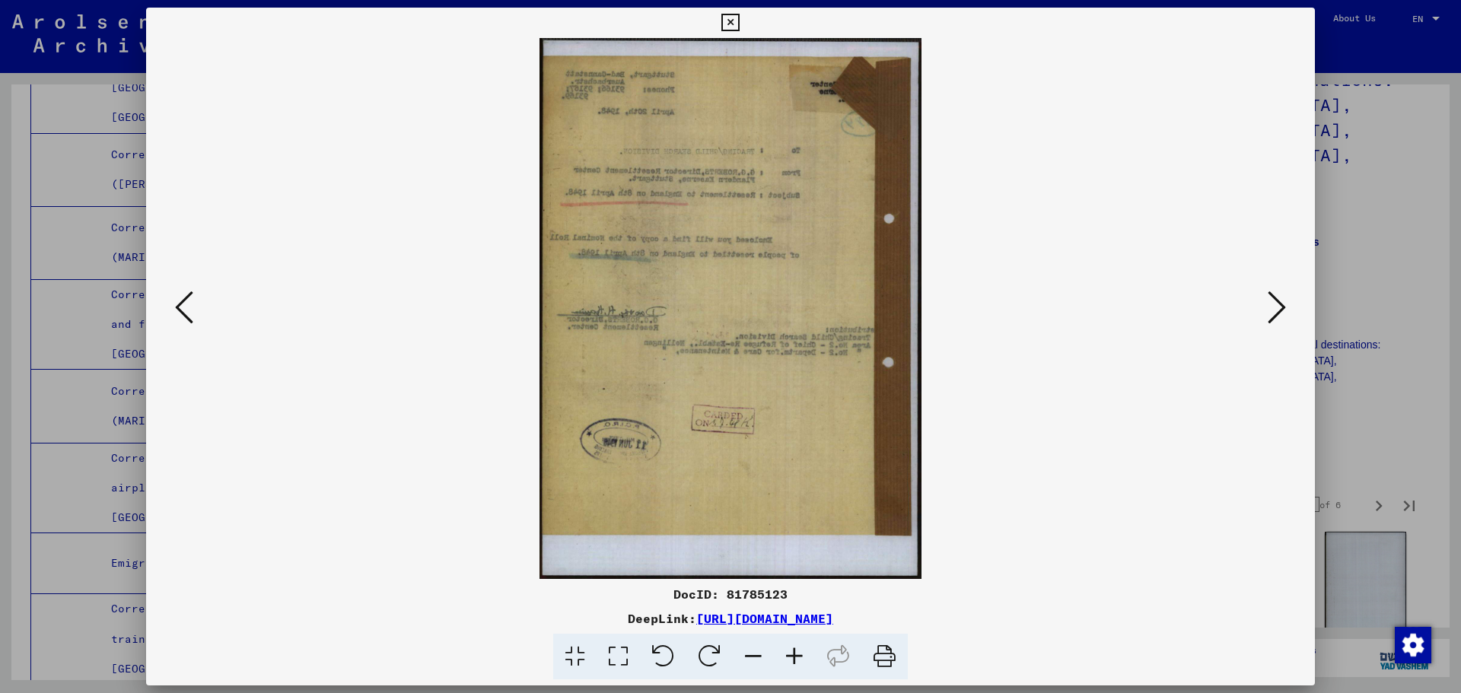
click at [1278, 305] on icon at bounding box center [1277, 307] width 18 height 37
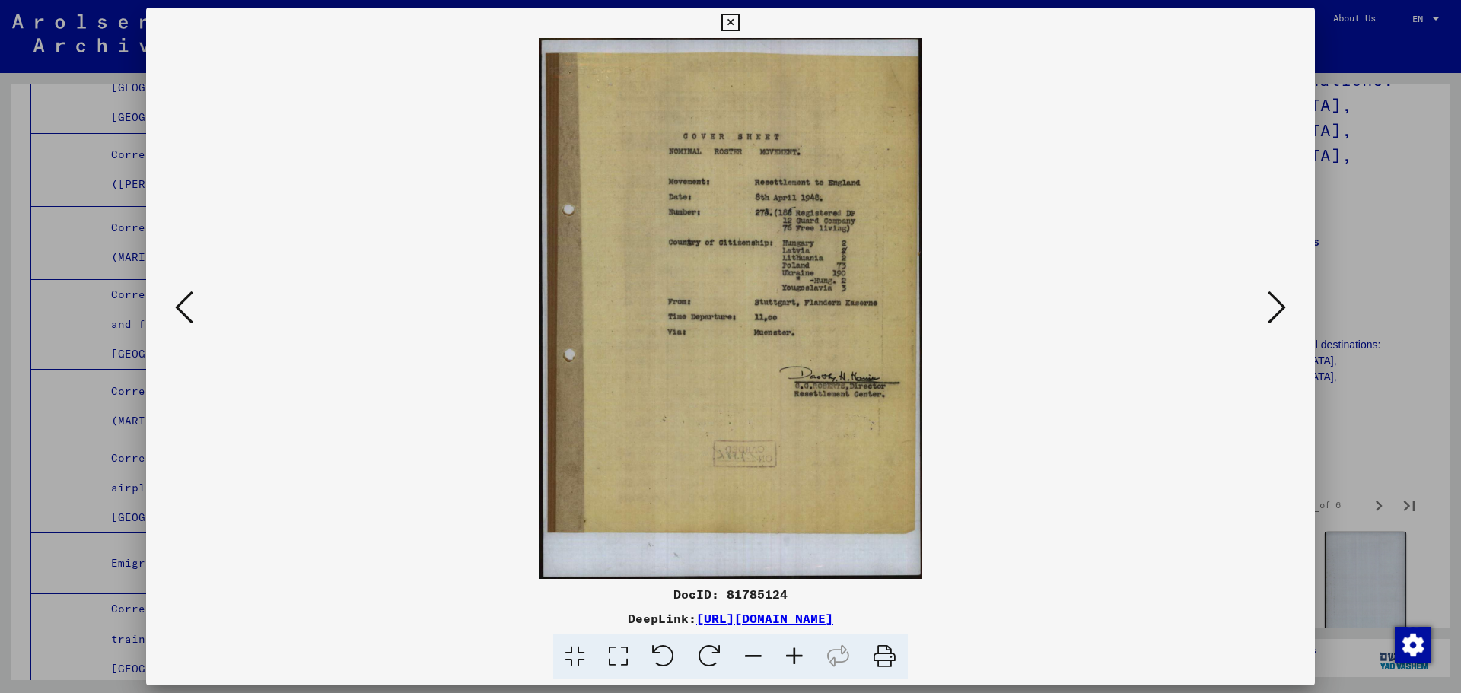
click at [1278, 305] on icon at bounding box center [1277, 307] width 18 height 37
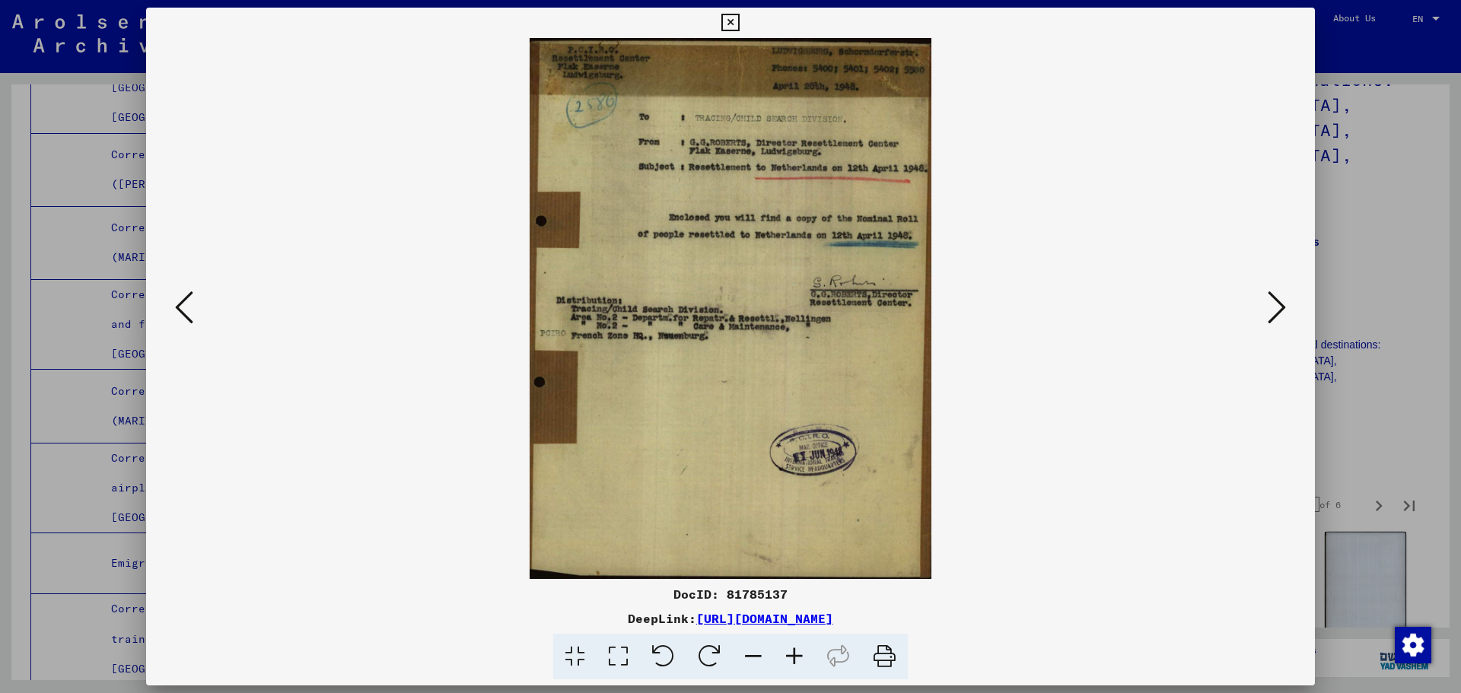
click at [1278, 305] on icon at bounding box center [1277, 307] width 18 height 37
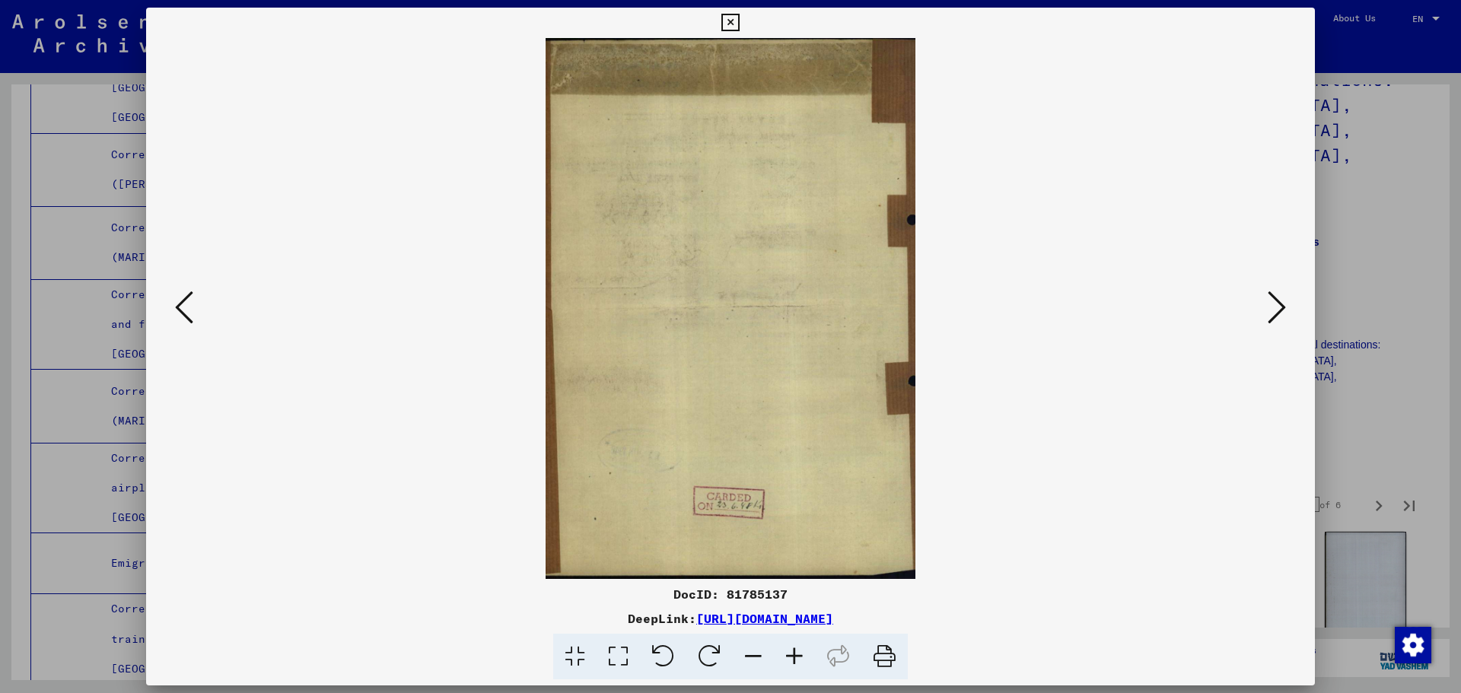
click at [1278, 305] on icon at bounding box center [1277, 307] width 18 height 37
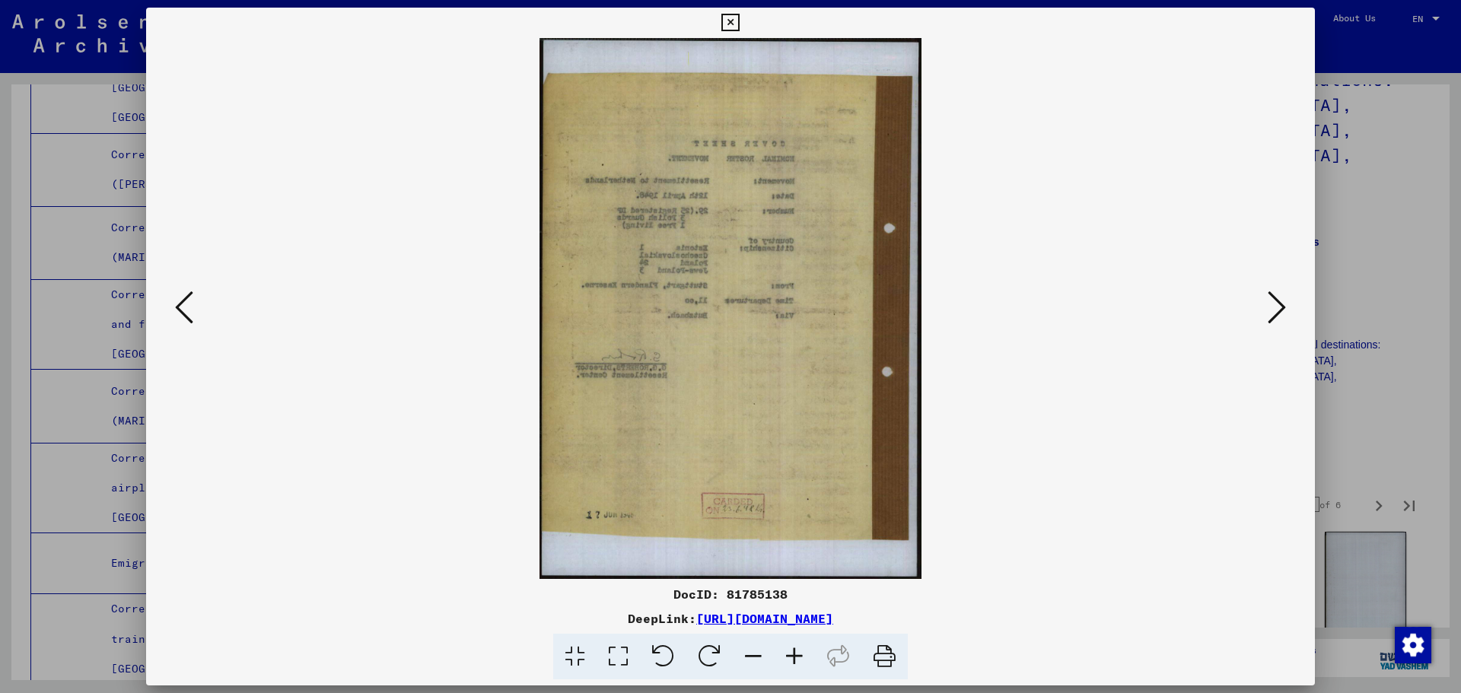
click at [1278, 305] on icon at bounding box center [1277, 307] width 18 height 37
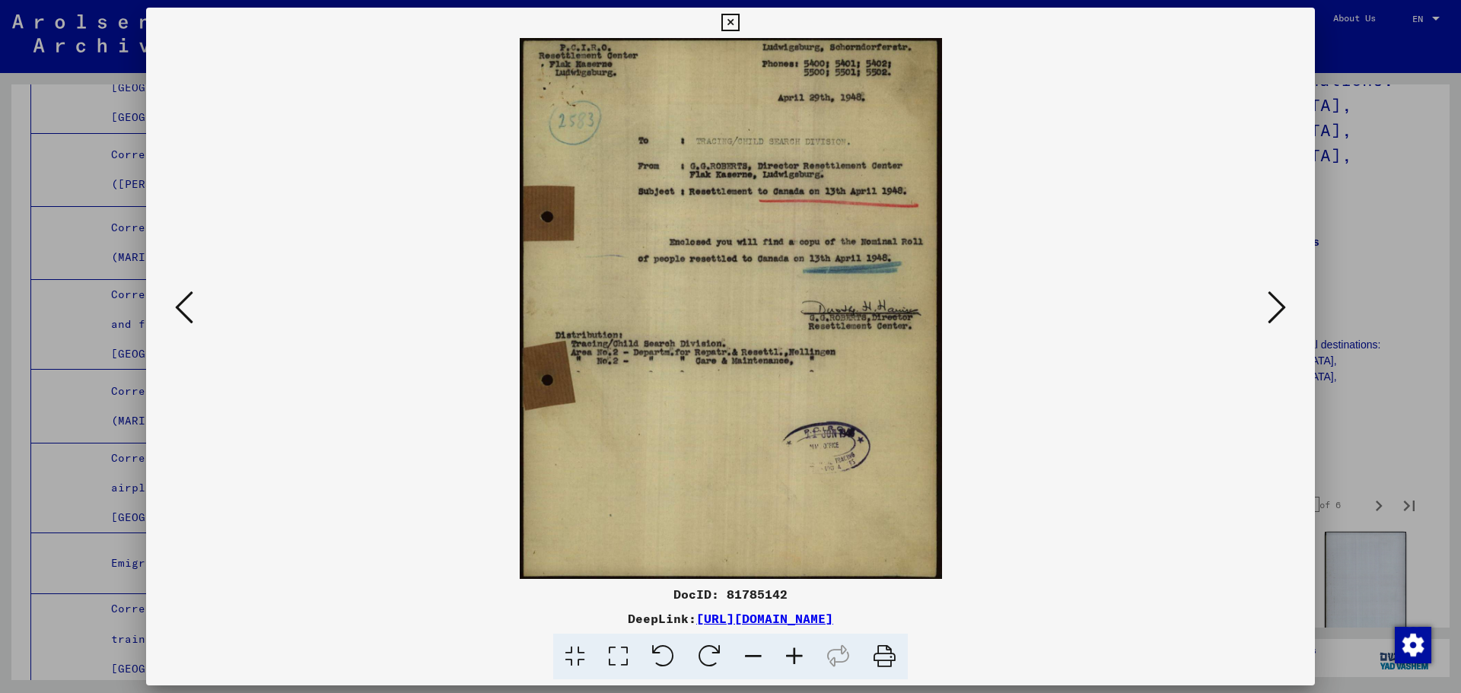
click at [1278, 305] on icon at bounding box center [1277, 307] width 18 height 37
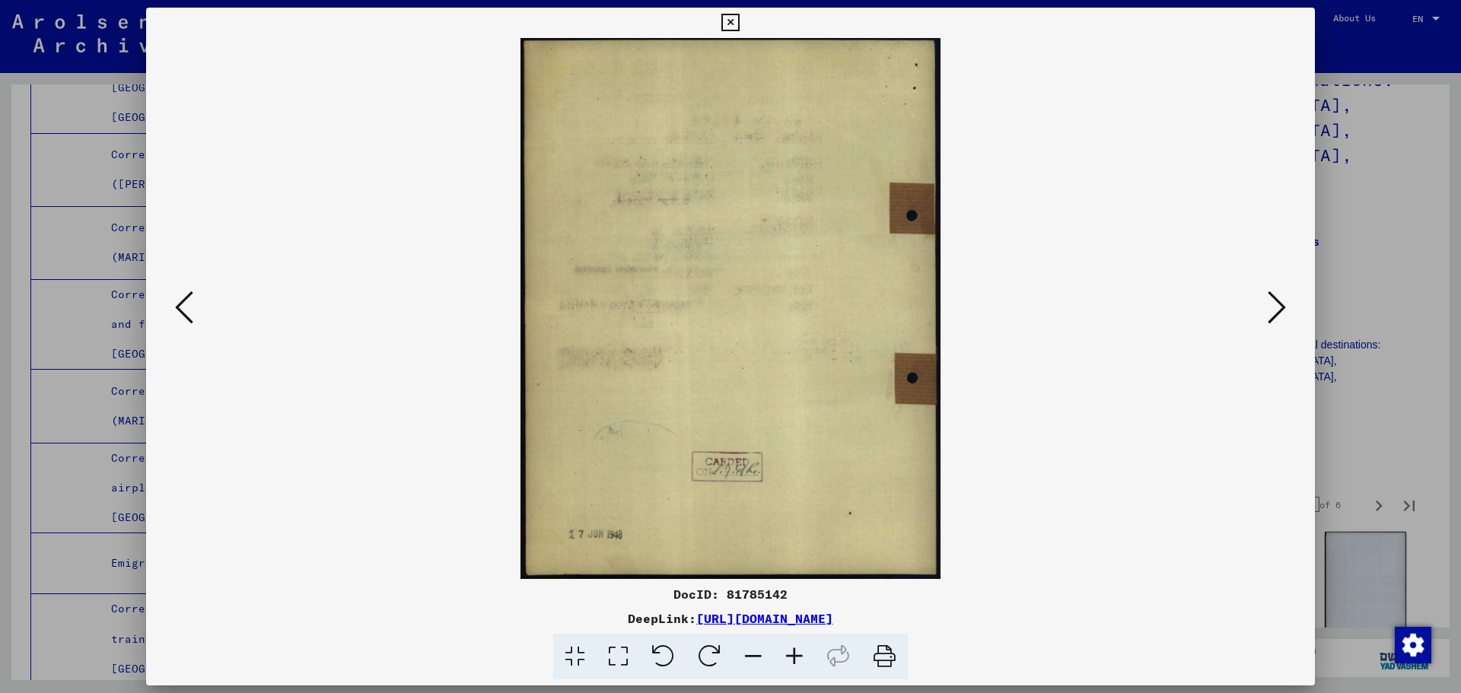
click at [1278, 305] on icon at bounding box center [1277, 307] width 18 height 37
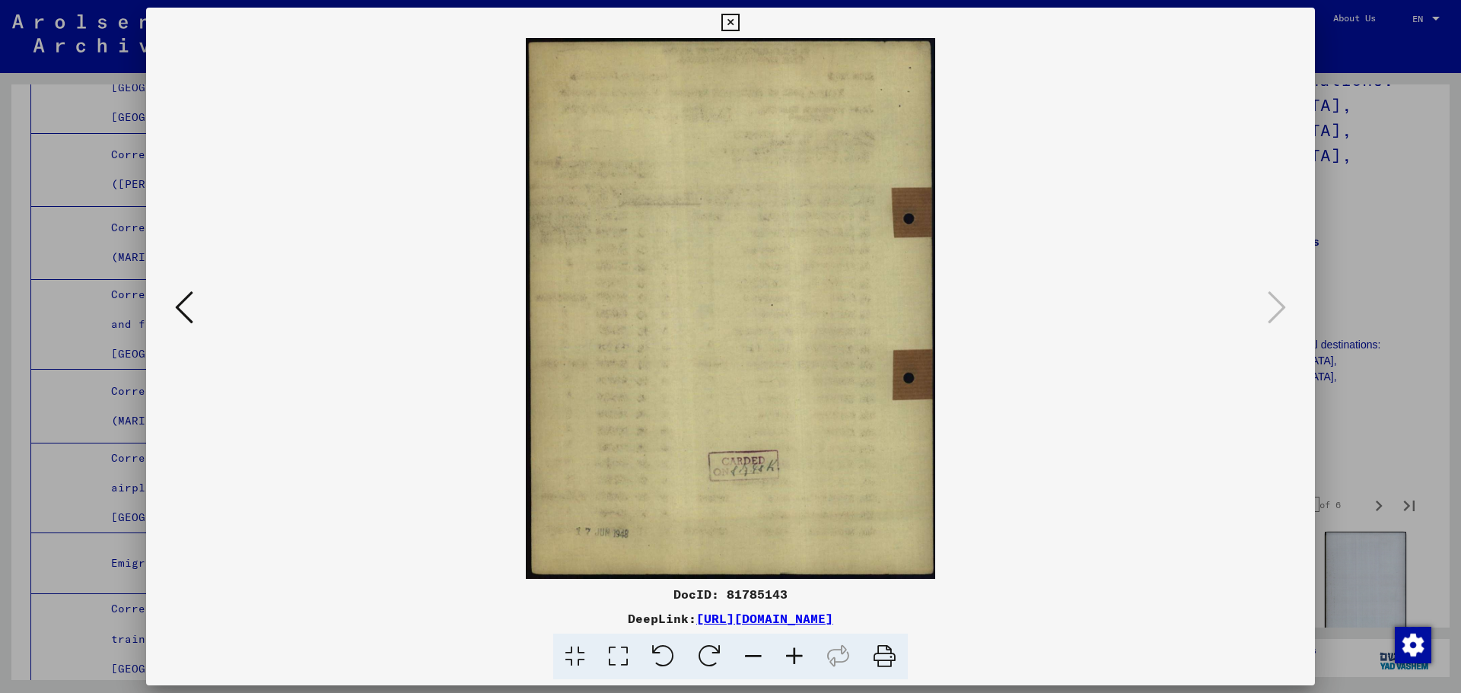
click at [1387, 374] on div at bounding box center [730, 346] width 1461 height 693
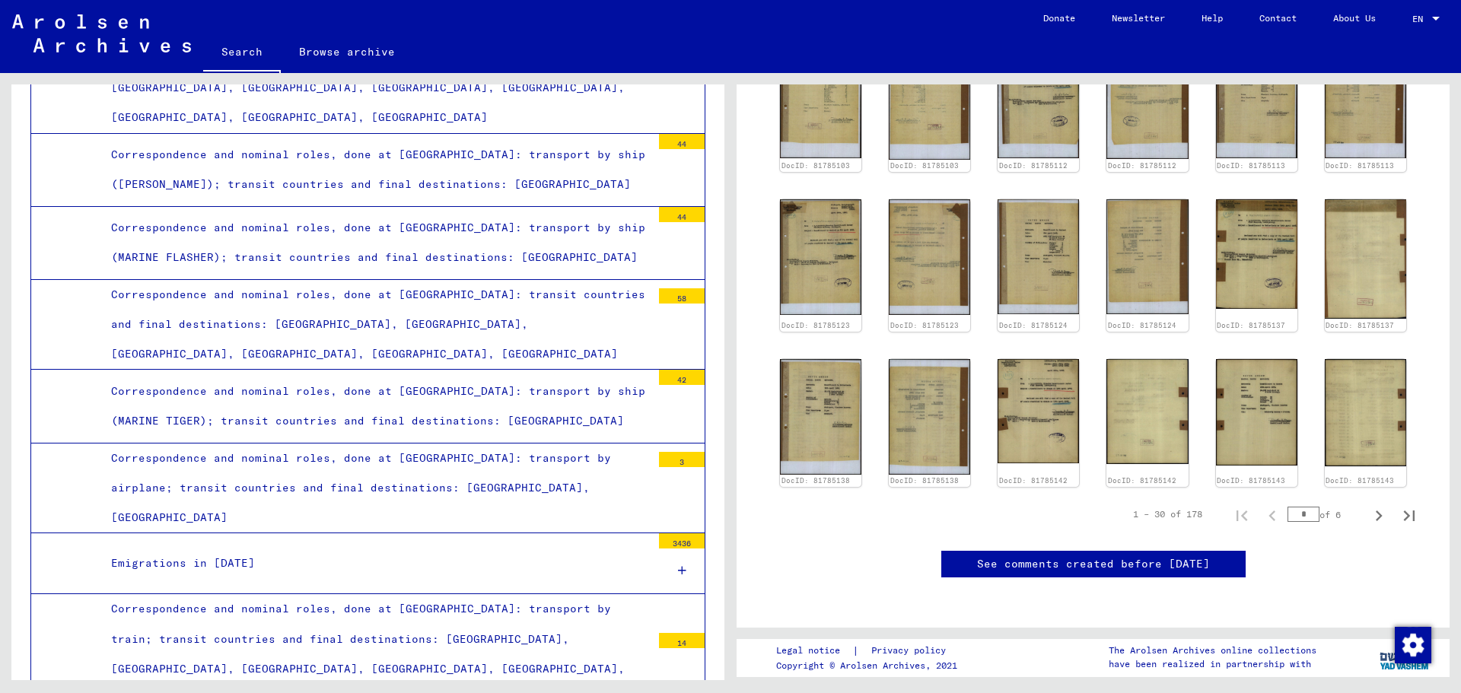
scroll to position [1065, 0]
click at [1401, 505] on icon "Last page" at bounding box center [1409, 515] width 21 height 21
type input "*"
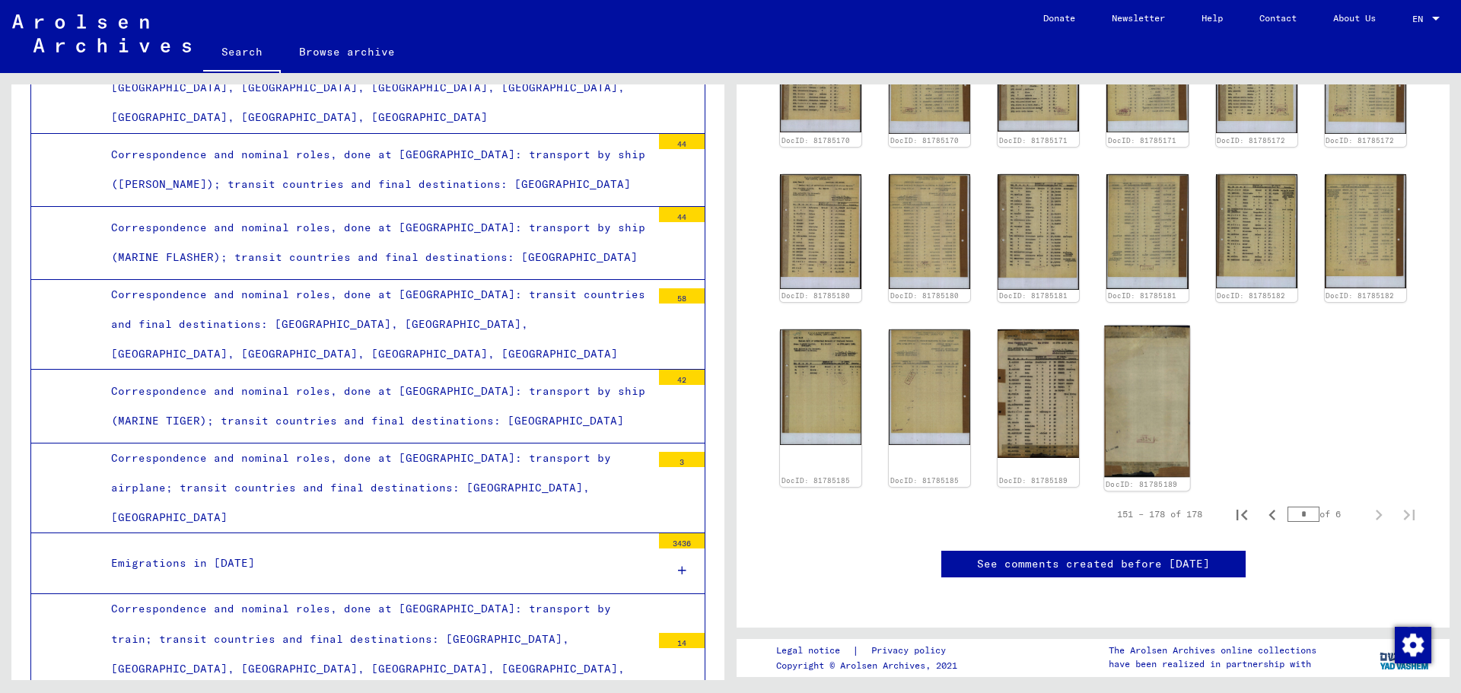
click at [1174, 326] on img at bounding box center [1148, 401] width 86 height 151
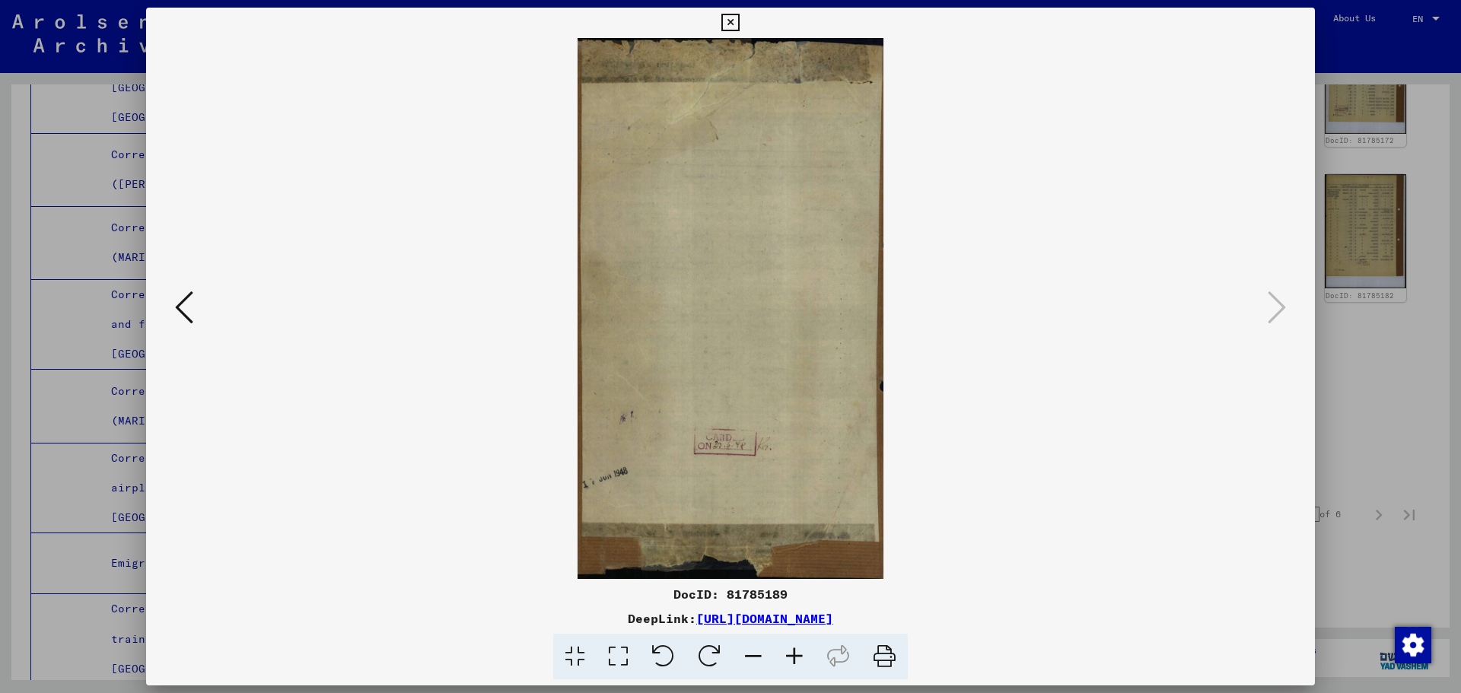
click at [189, 314] on icon at bounding box center [184, 307] width 18 height 37
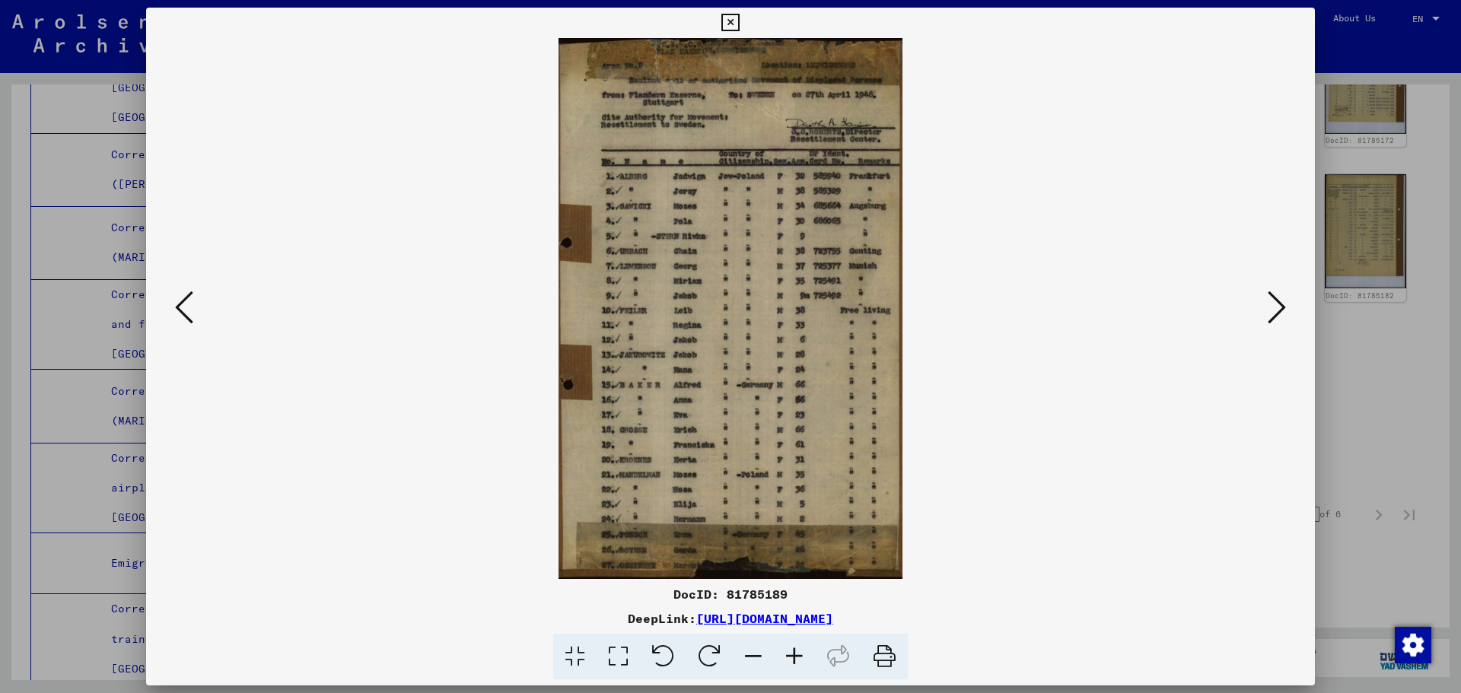
click at [189, 314] on icon at bounding box center [184, 307] width 18 height 37
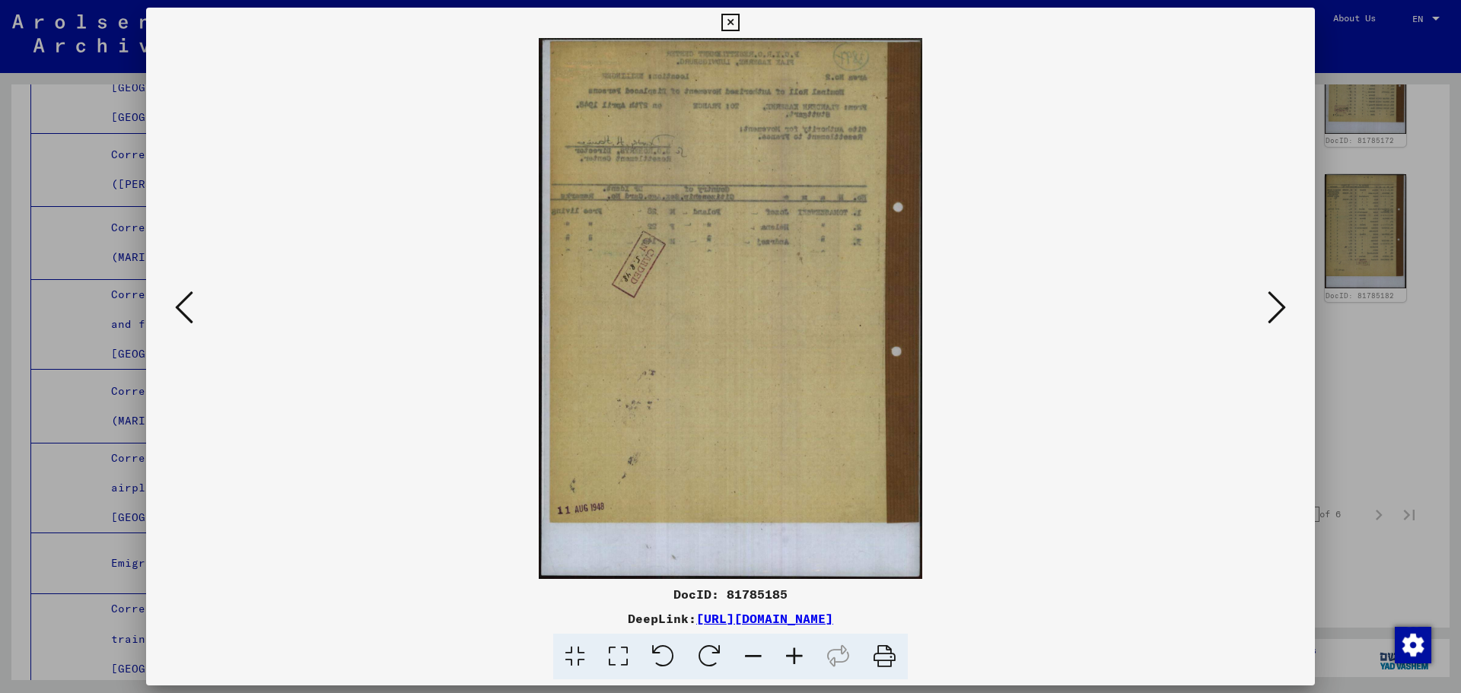
click at [189, 314] on icon at bounding box center [184, 307] width 18 height 37
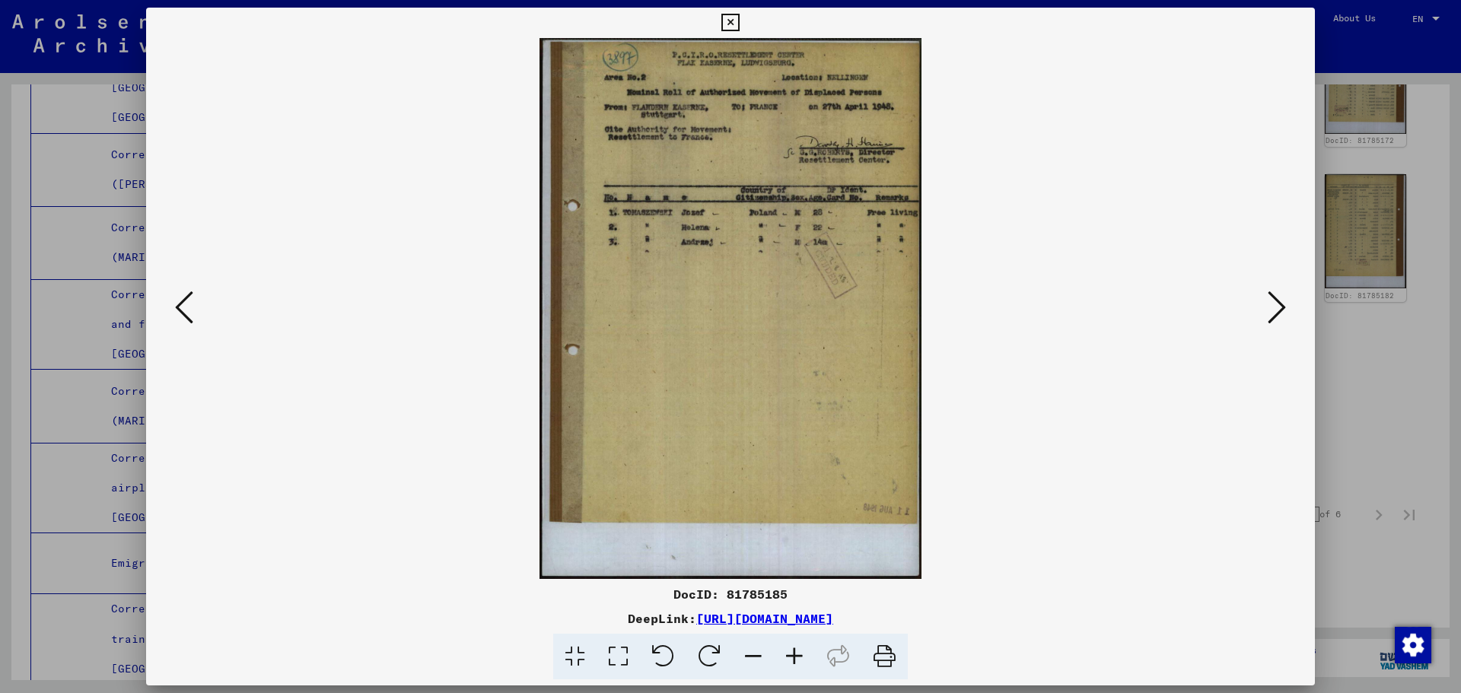
click at [189, 314] on icon at bounding box center [184, 307] width 18 height 37
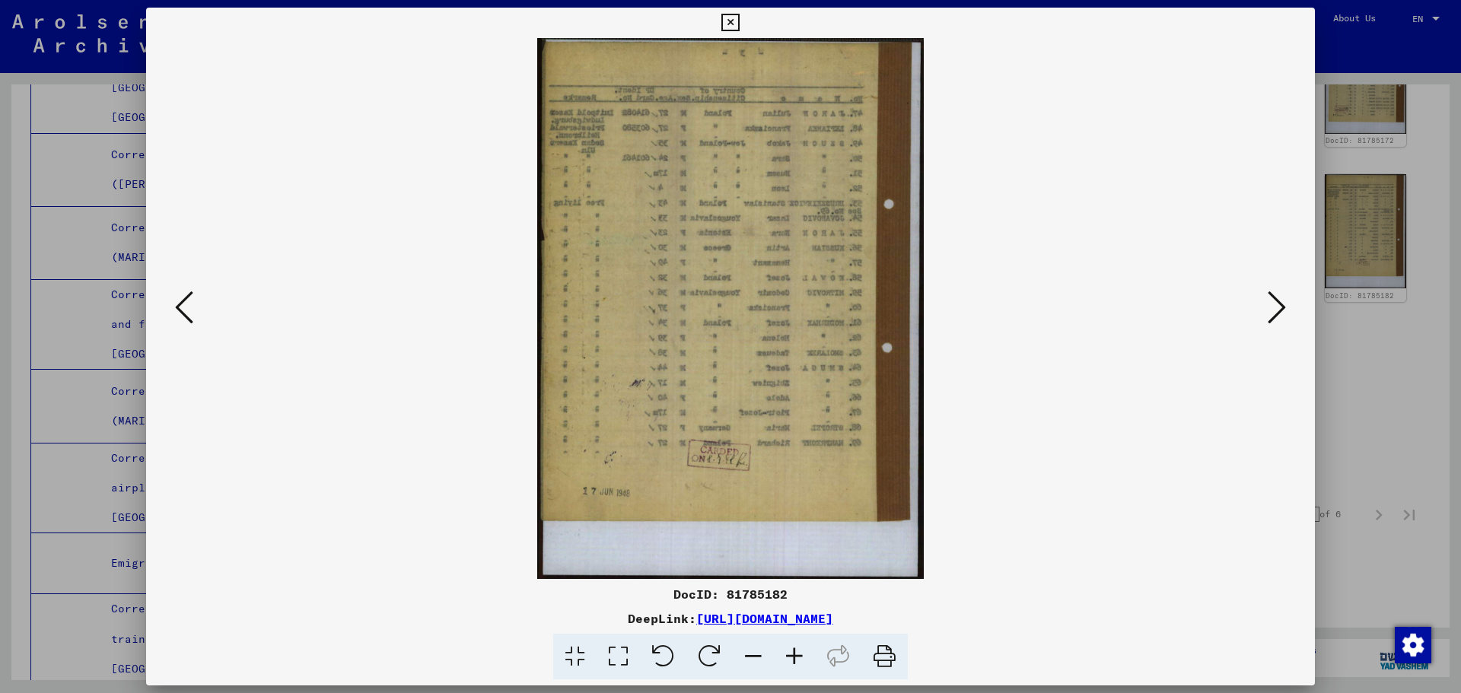
click at [189, 314] on icon at bounding box center [184, 307] width 18 height 37
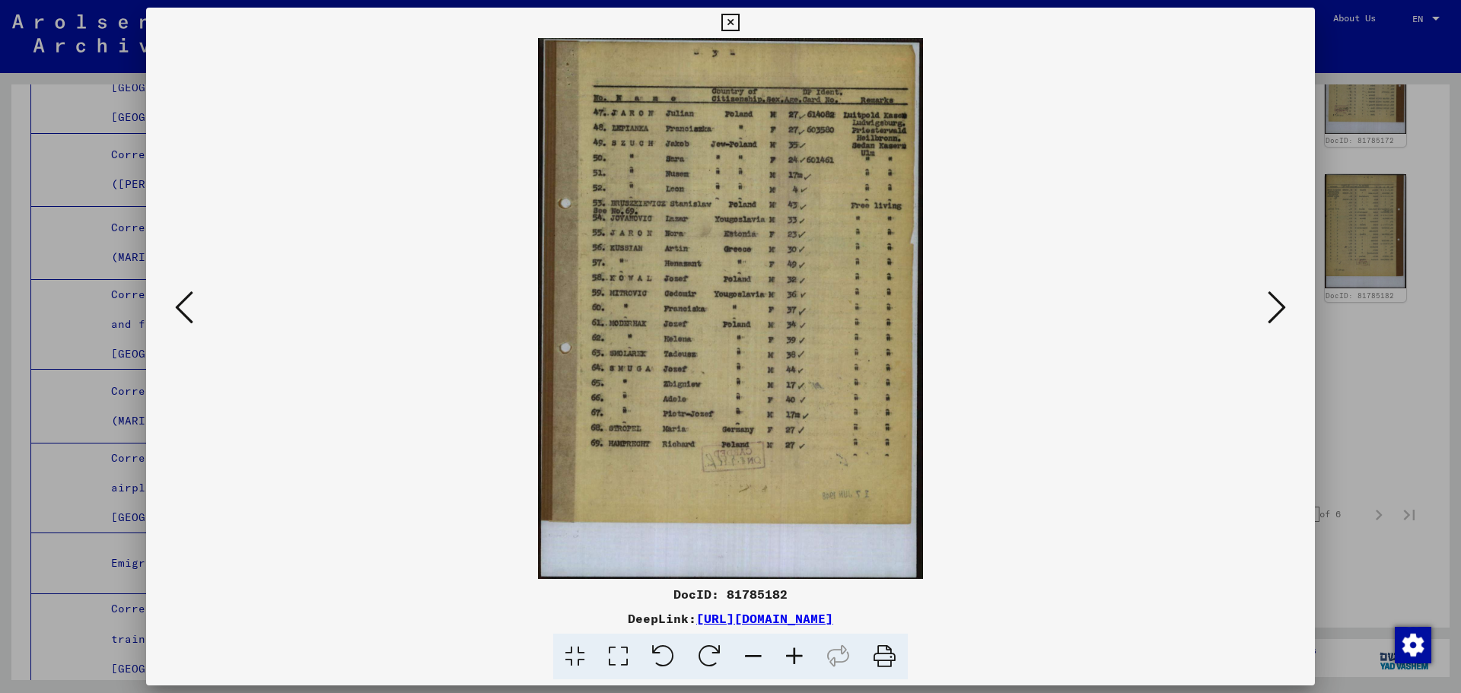
click at [189, 314] on icon at bounding box center [184, 307] width 18 height 37
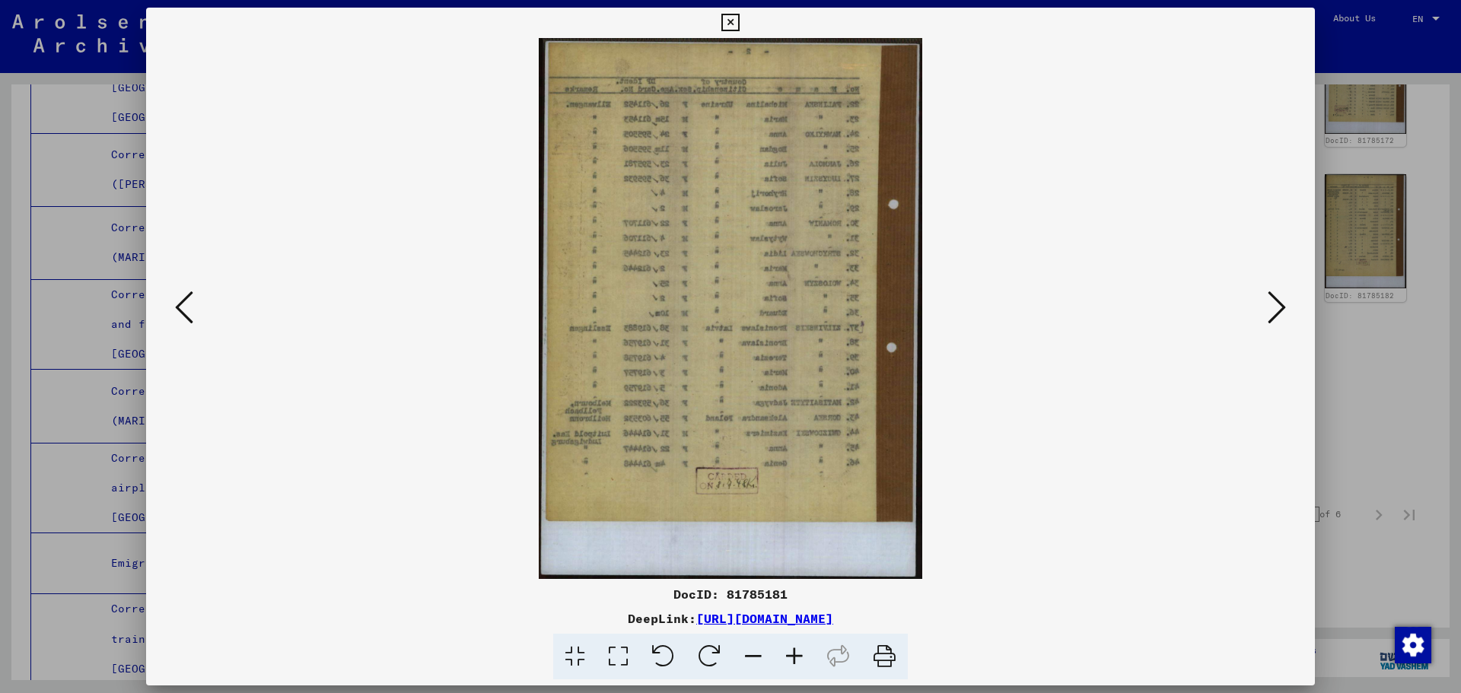
click at [189, 314] on icon at bounding box center [184, 307] width 18 height 37
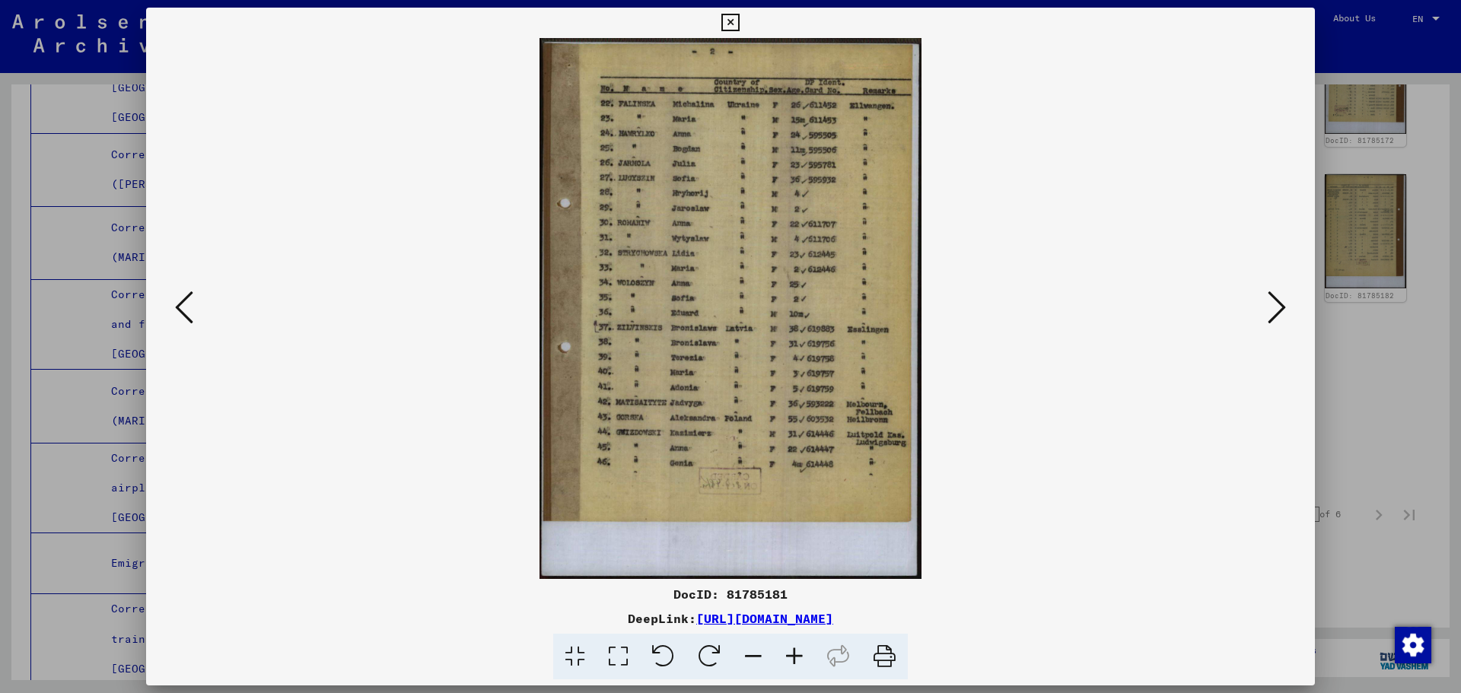
click at [189, 314] on icon at bounding box center [184, 307] width 18 height 37
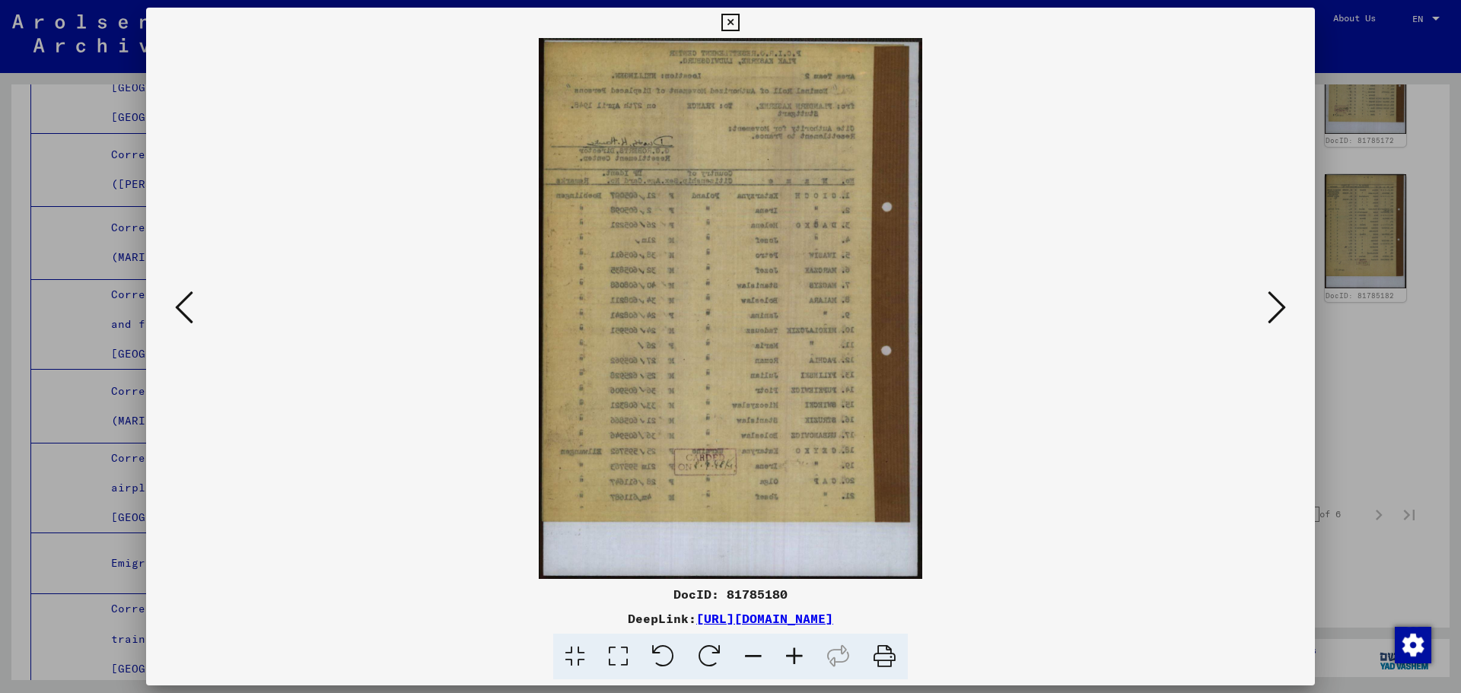
click at [189, 314] on icon at bounding box center [184, 307] width 18 height 37
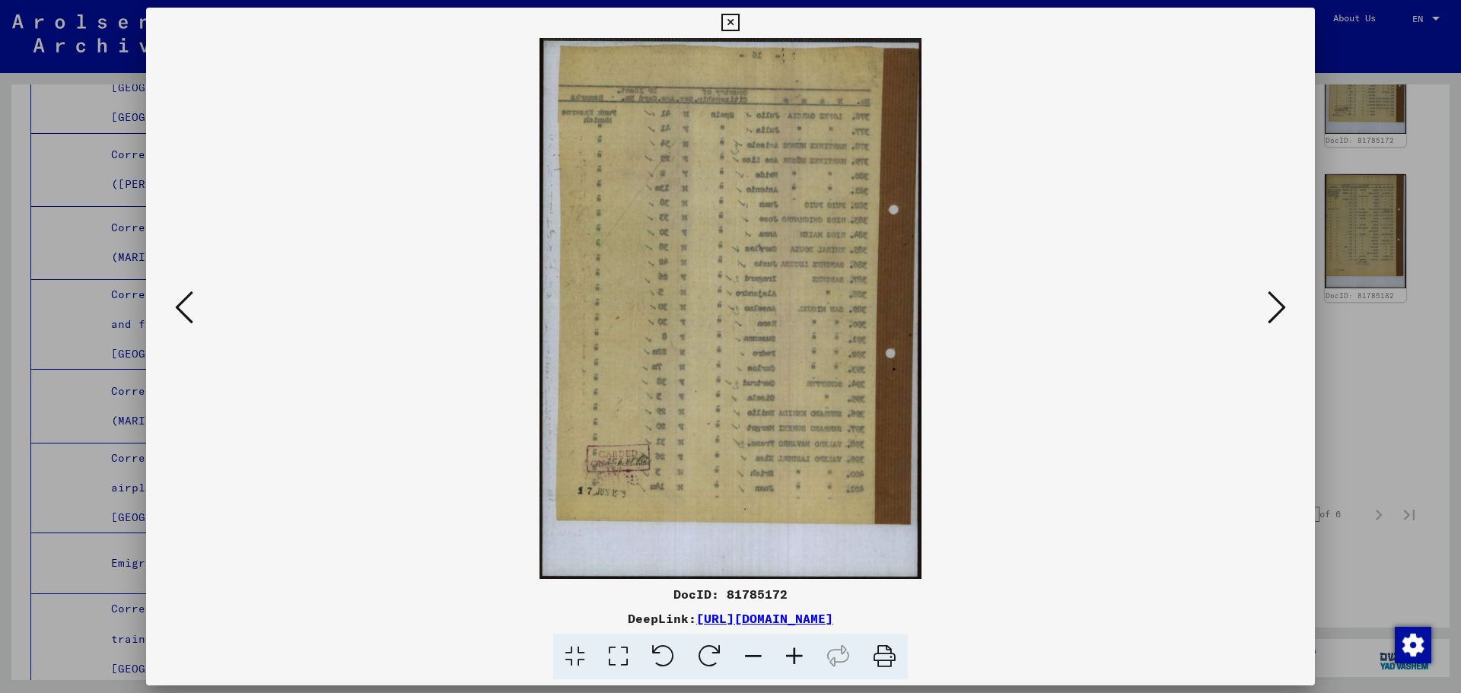
click at [189, 314] on icon at bounding box center [184, 307] width 18 height 37
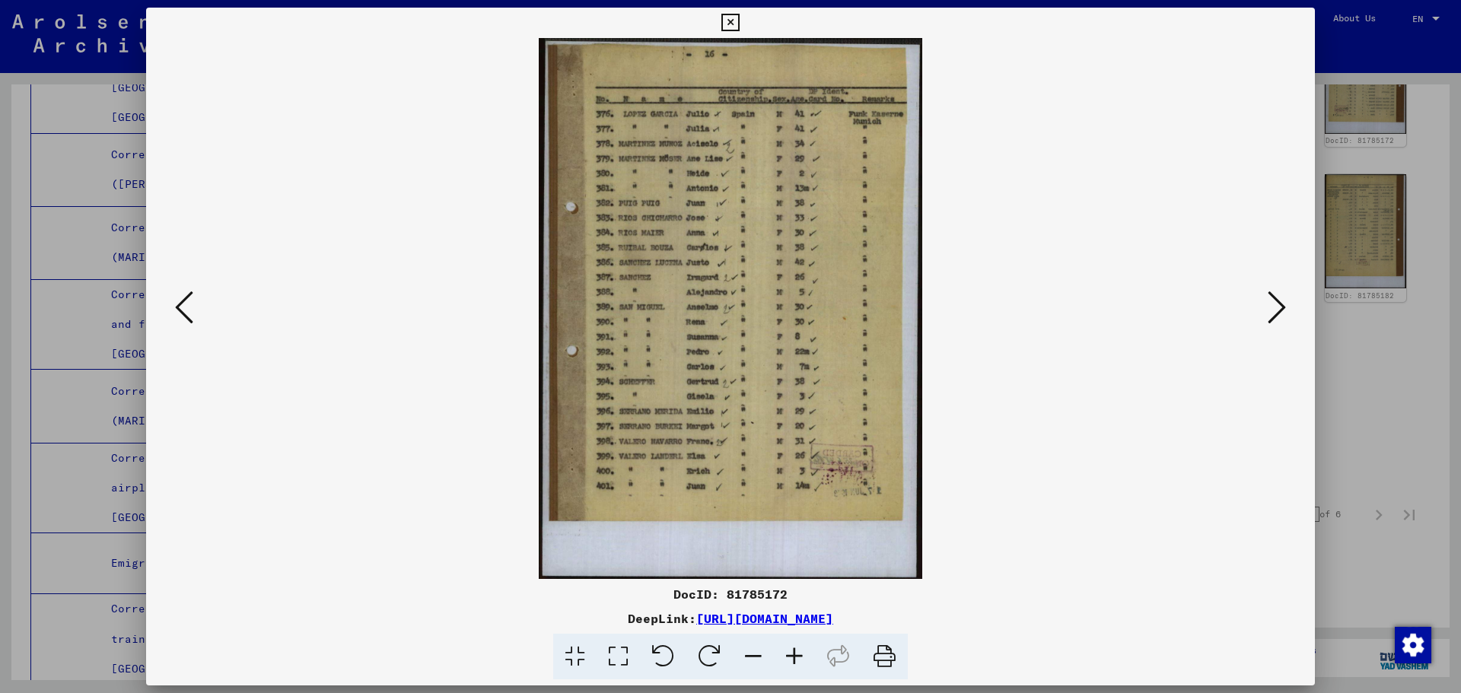
click at [189, 314] on icon at bounding box center [184, 307] width 18 height 37
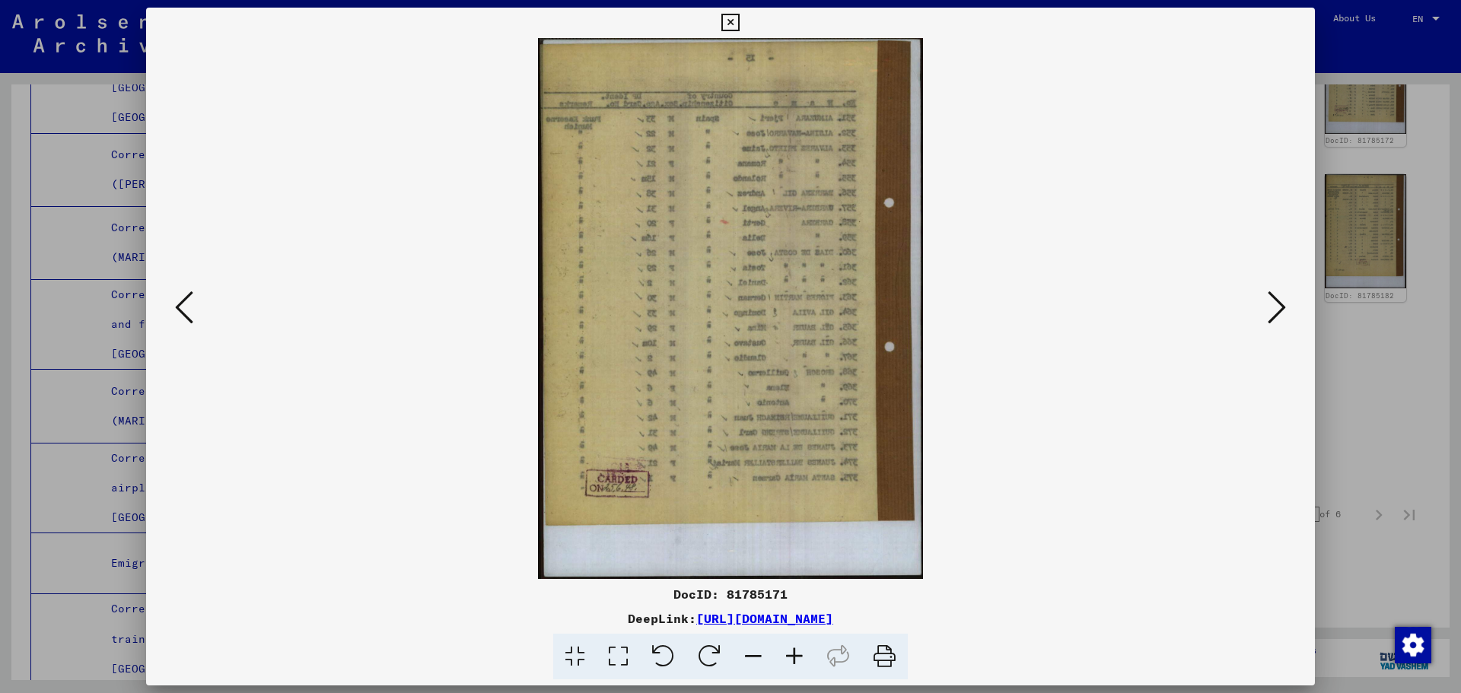
click at [189, 314] on icon at bounding box center [184, 307] width 18 height 37
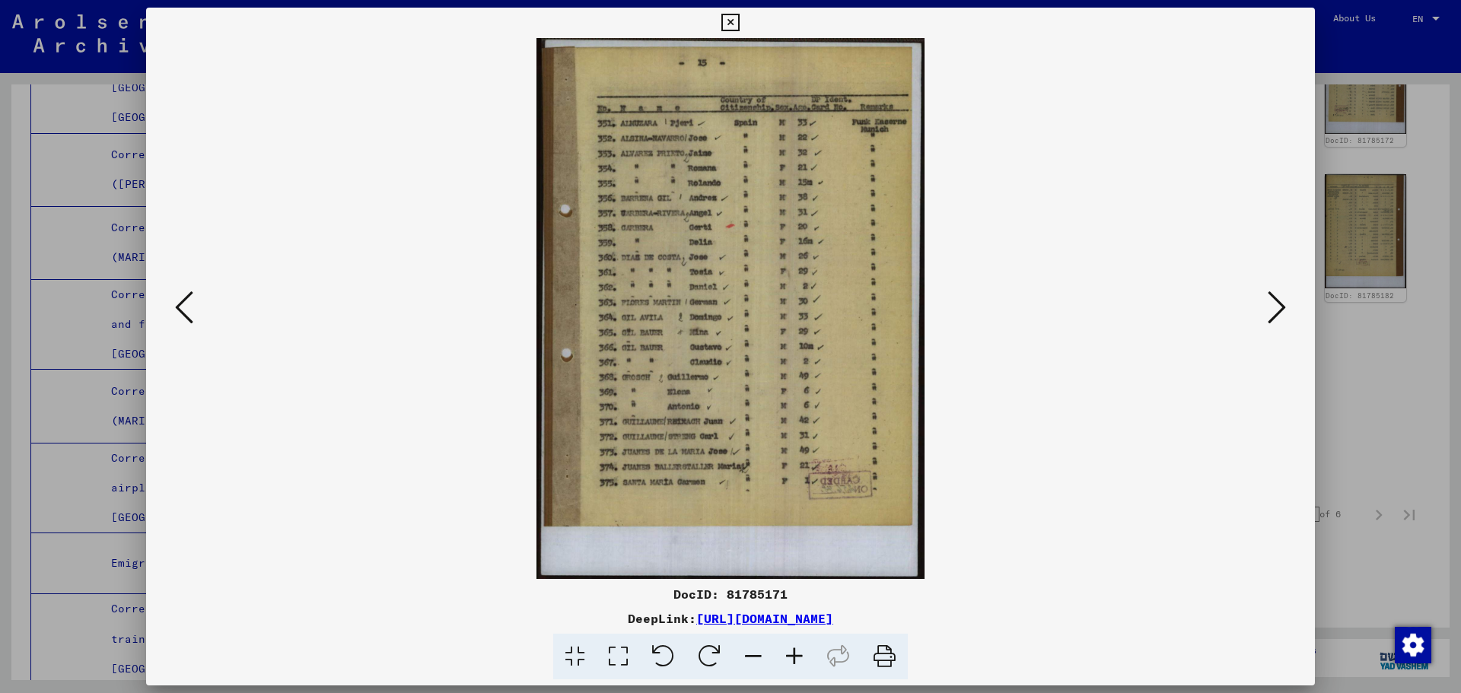
click at [189, 314] on icon at bounding box center [184, 307] width 18 height 37
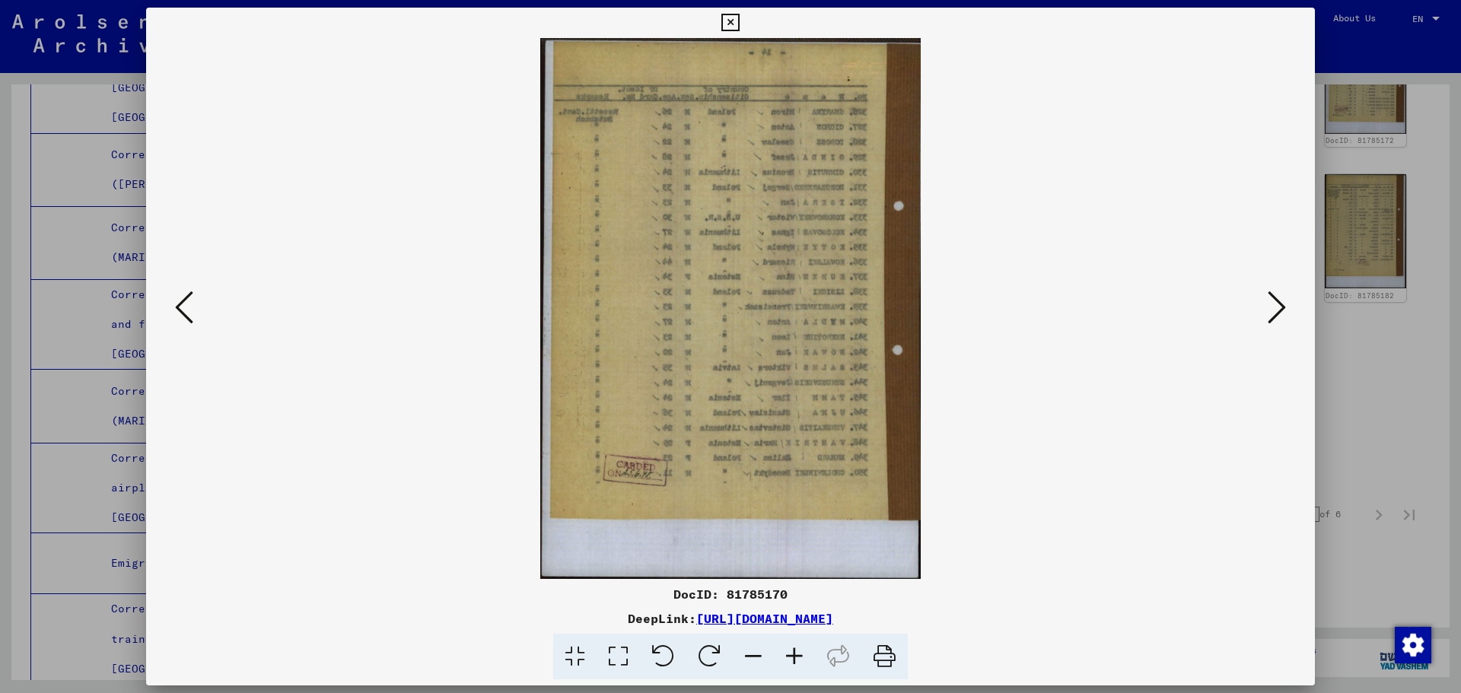
click at [189, 314] on icon at bounding box center [184, 307] width 18 height 37
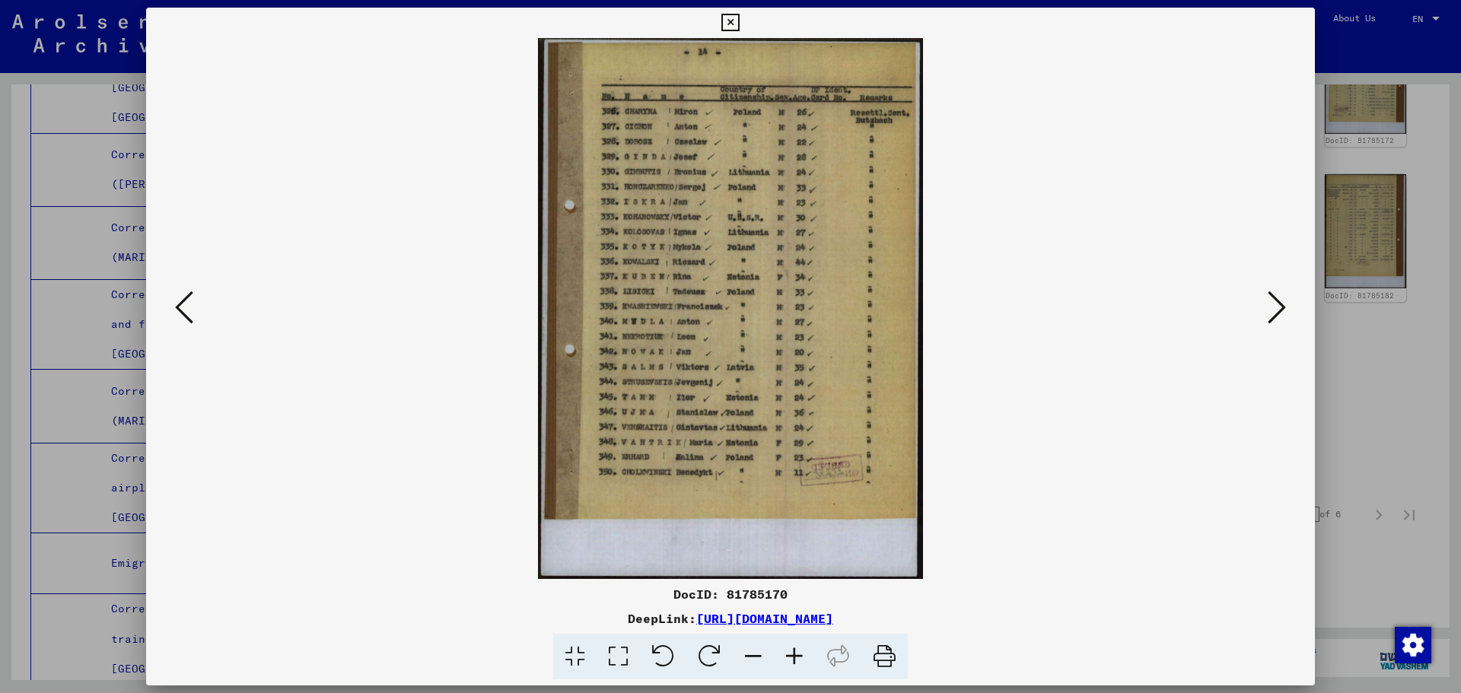
click at [189, 314] on icon at bounding box center [184, 307] width 18 height 37
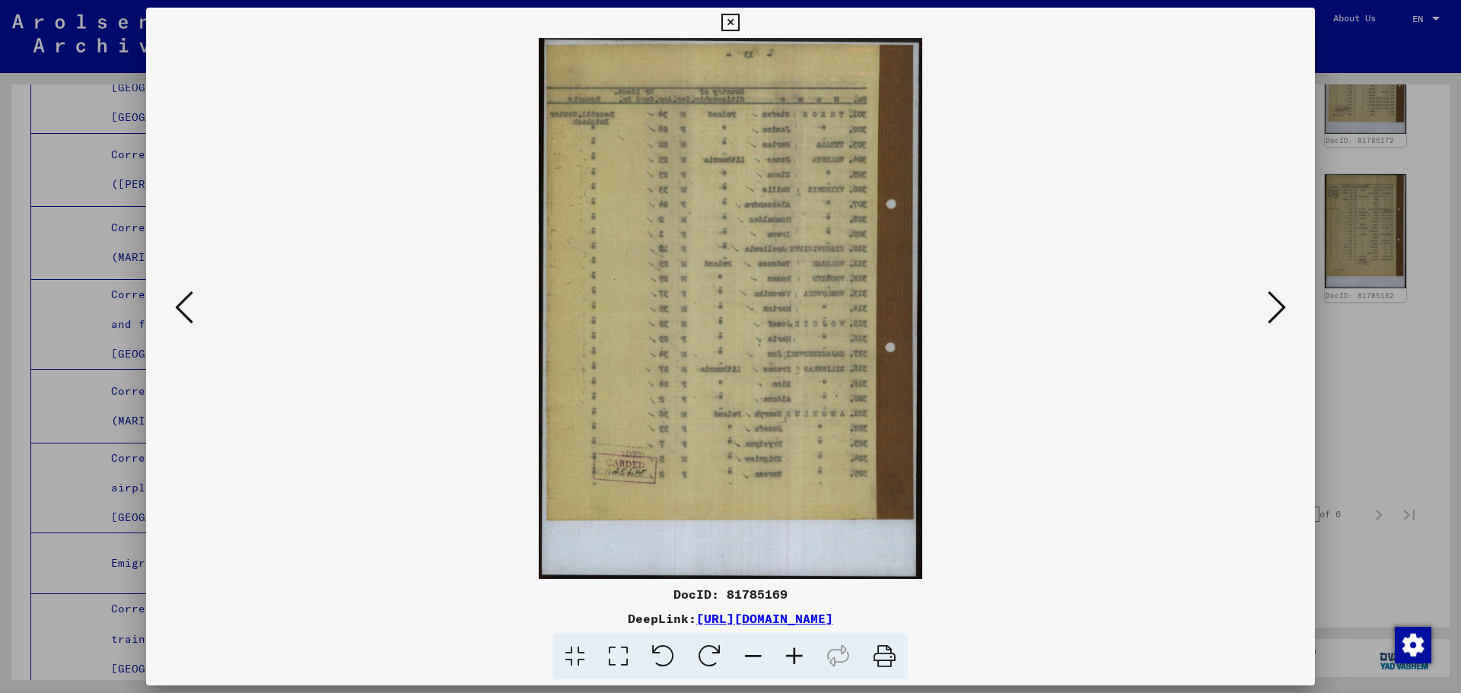
click at [189, 314] on icon at bounding box center [184, 307] width 18 height 37
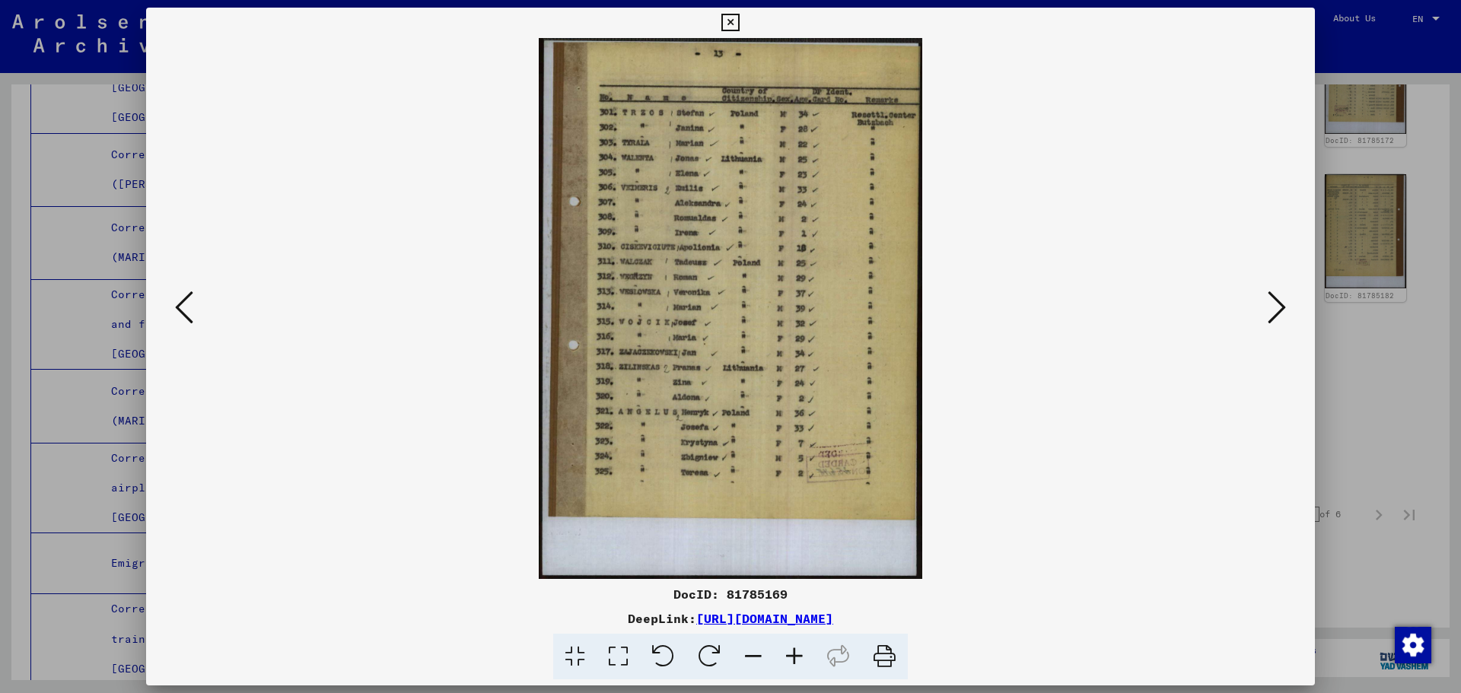
click at [189, 314] on icon at bounding box center [184, 307] width 18 height 37
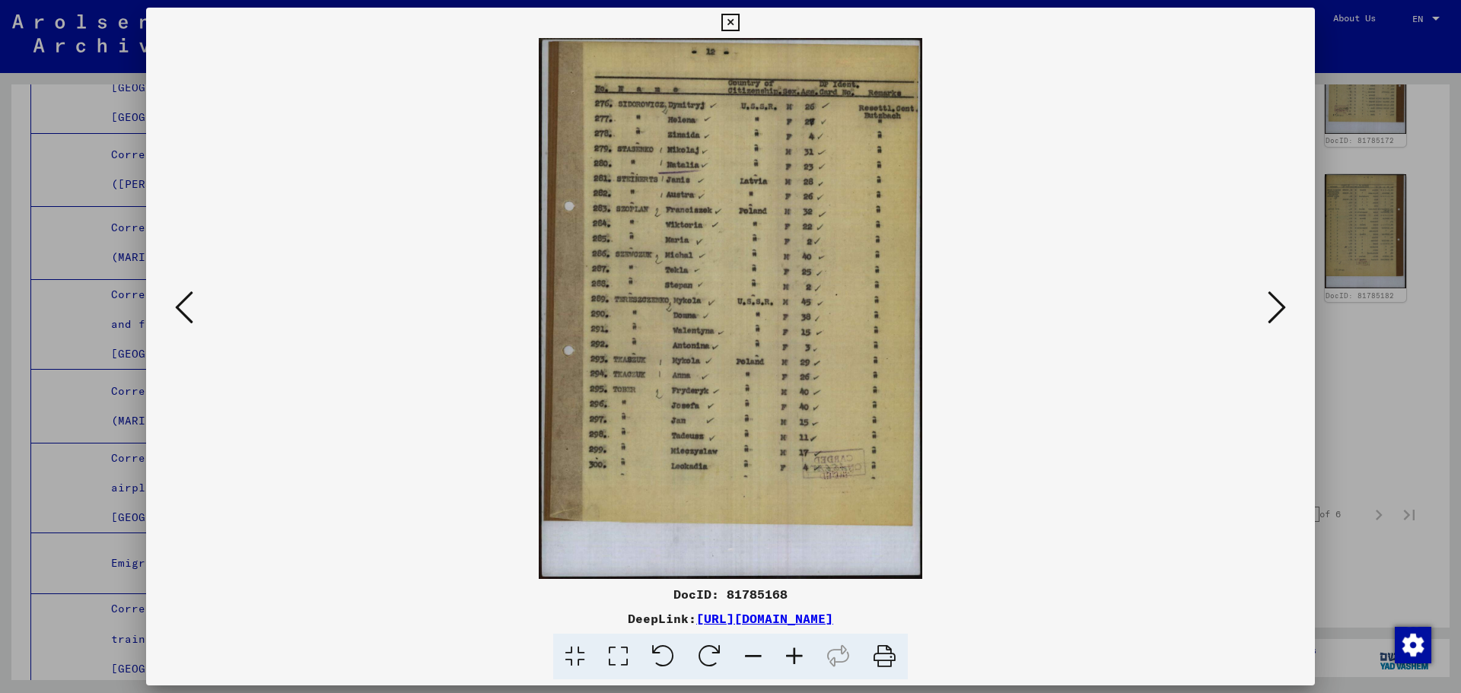
click at [189, 314] on icon at bounding box center [184, 307] width 18 height 37
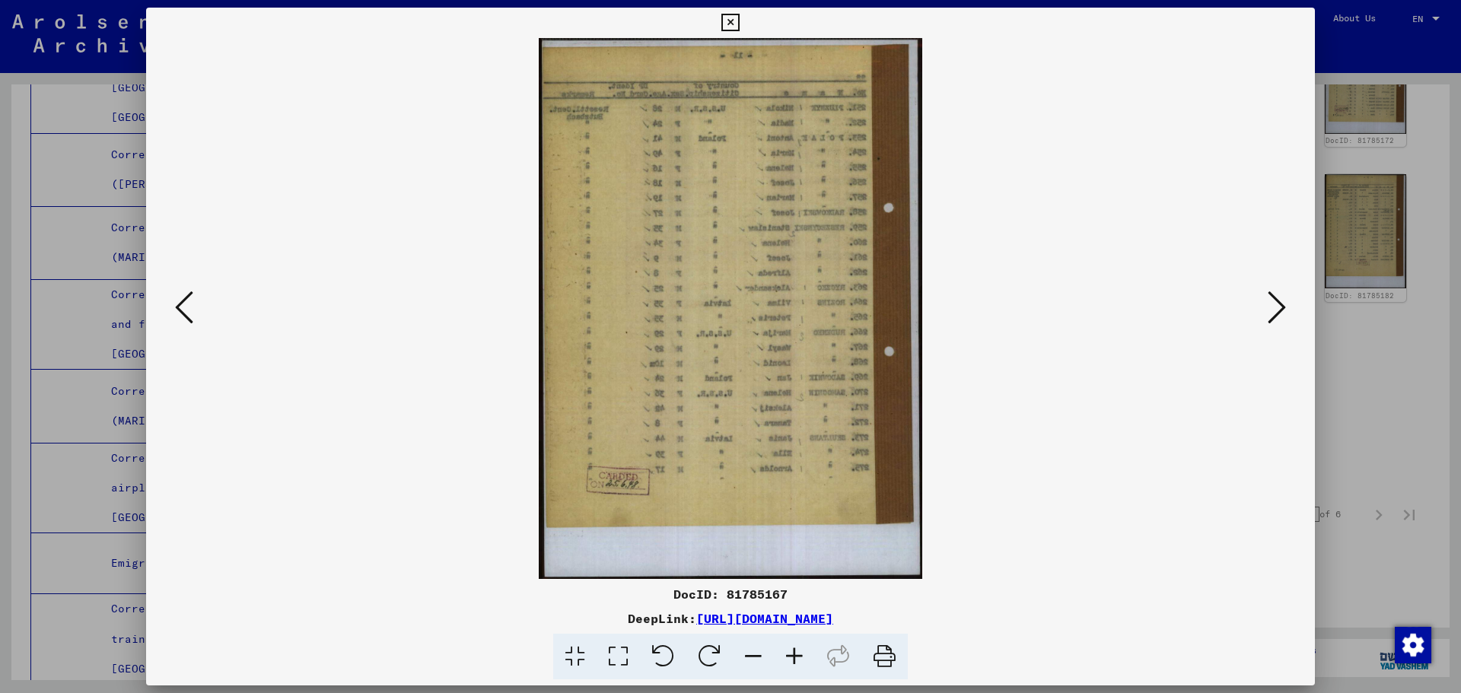
click at [189, 314] on icon at bounding box center [184, 307] width 18 height 37
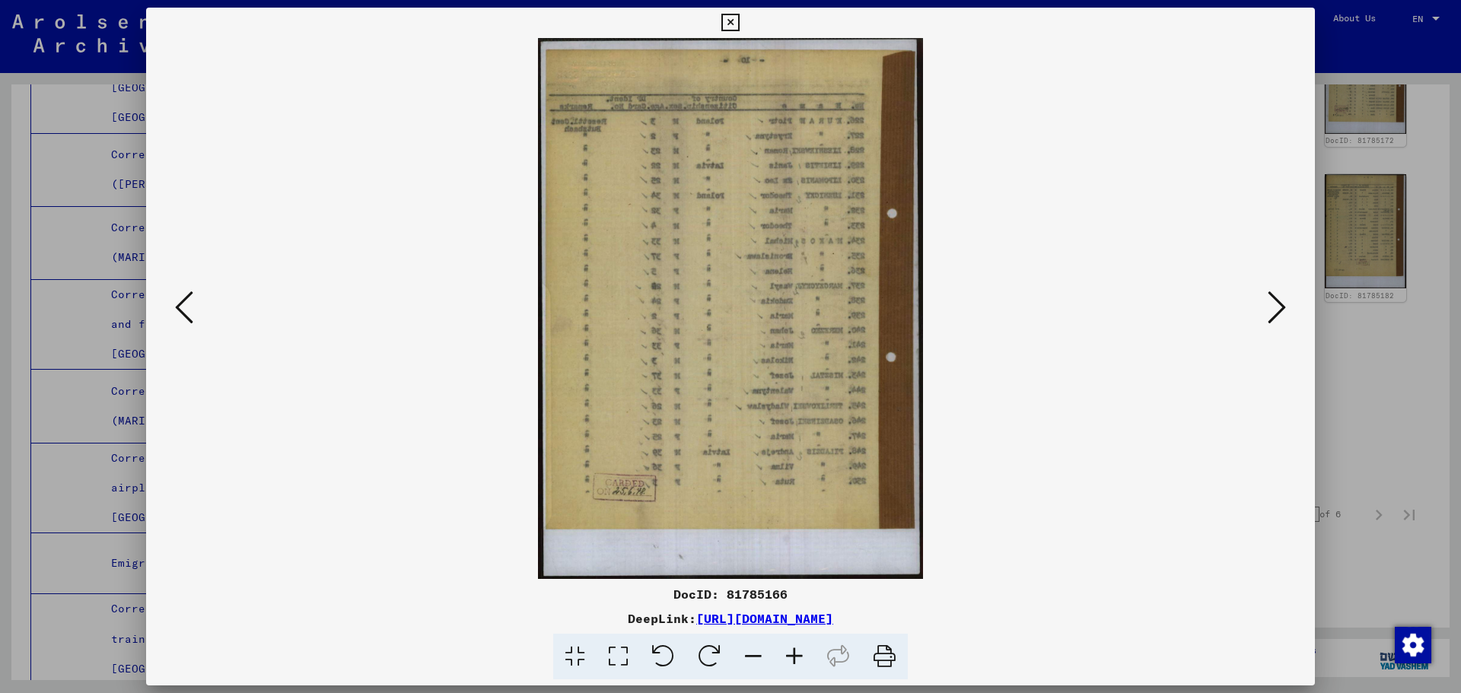
click at [189, 314] on icon at bounding box center [184, 307] width 18 height 37
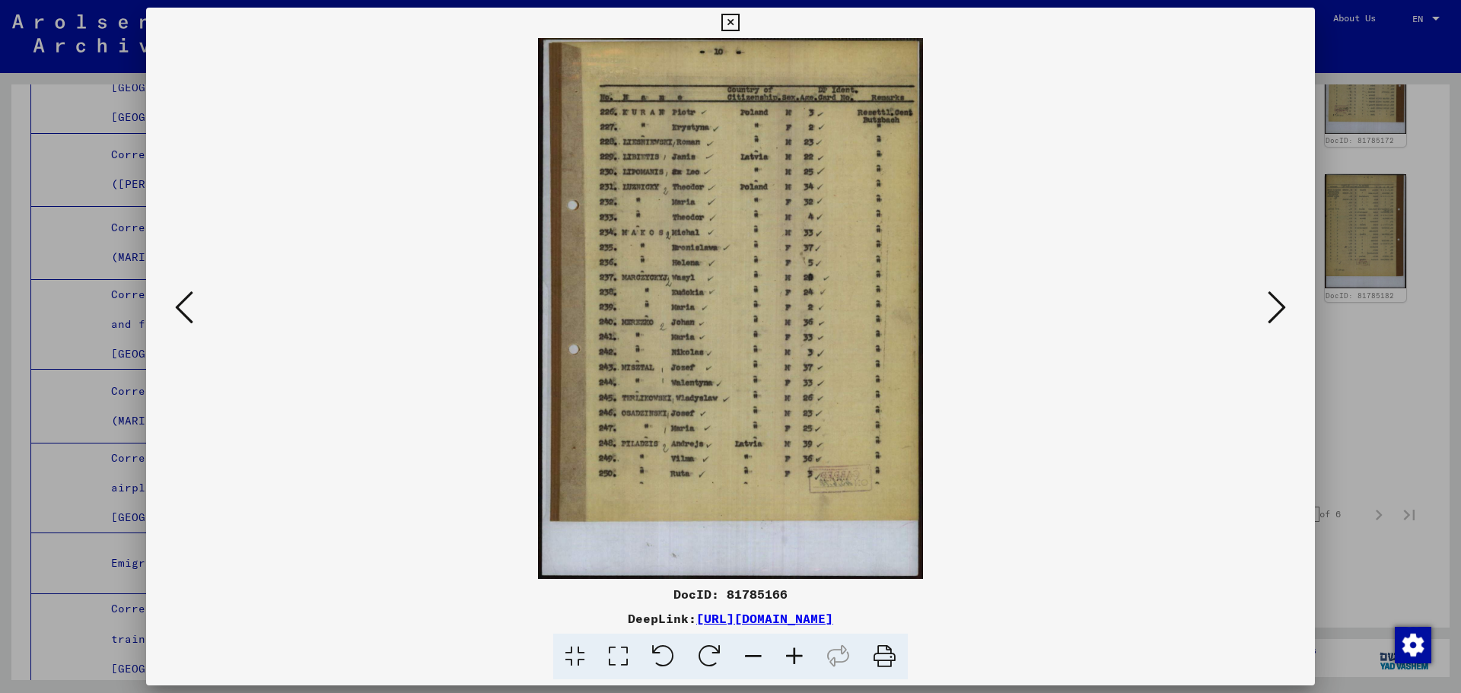
click at [1409, 228] on div at bounding box center [730, 346] width 1461 height 693
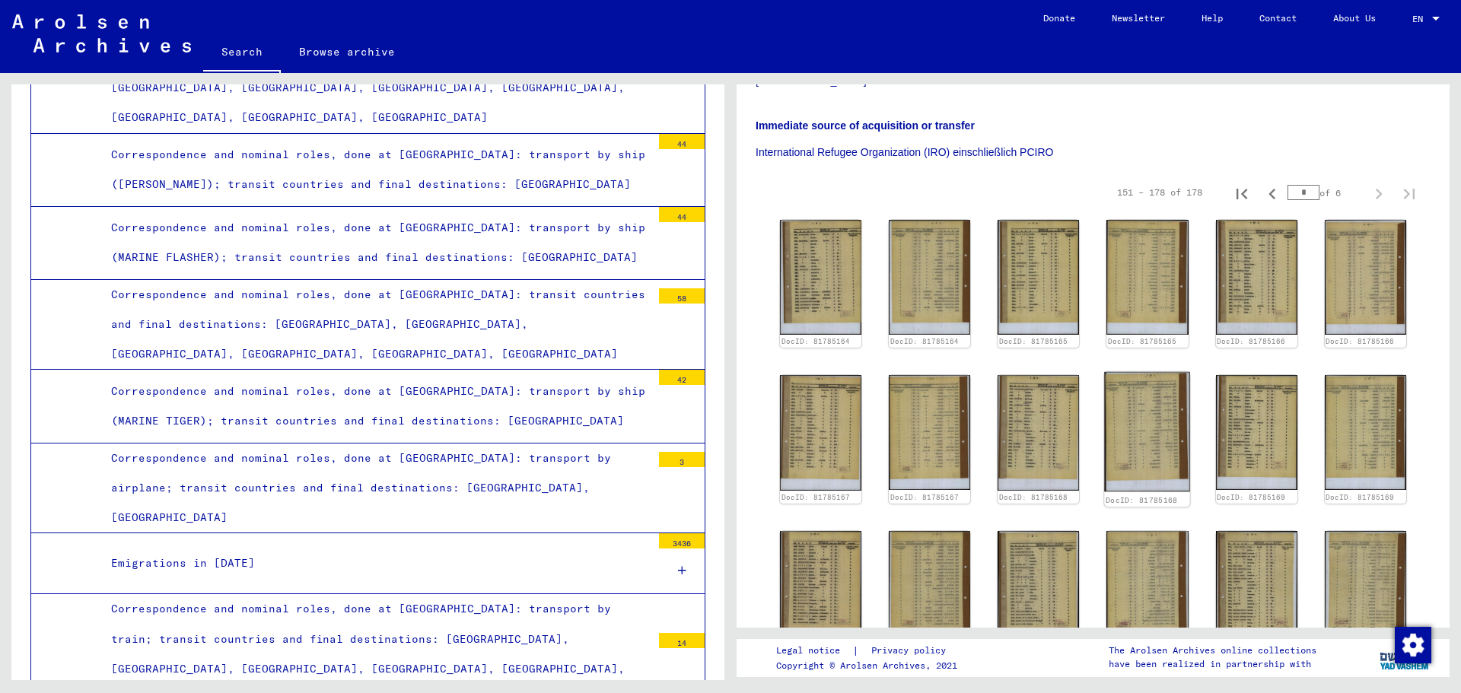
scroll to position [457, 0]
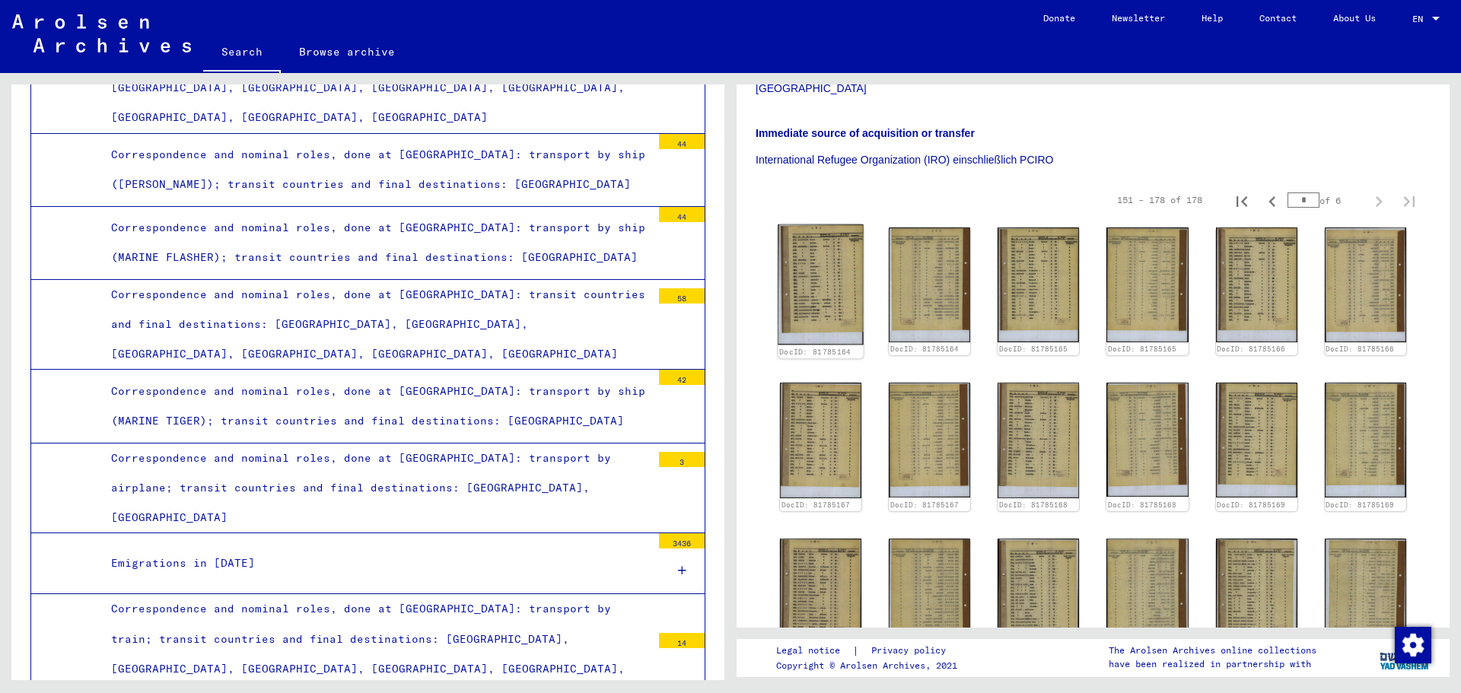
click at [830, 224] on img at bounding box center [821, 284] width 86 height 121
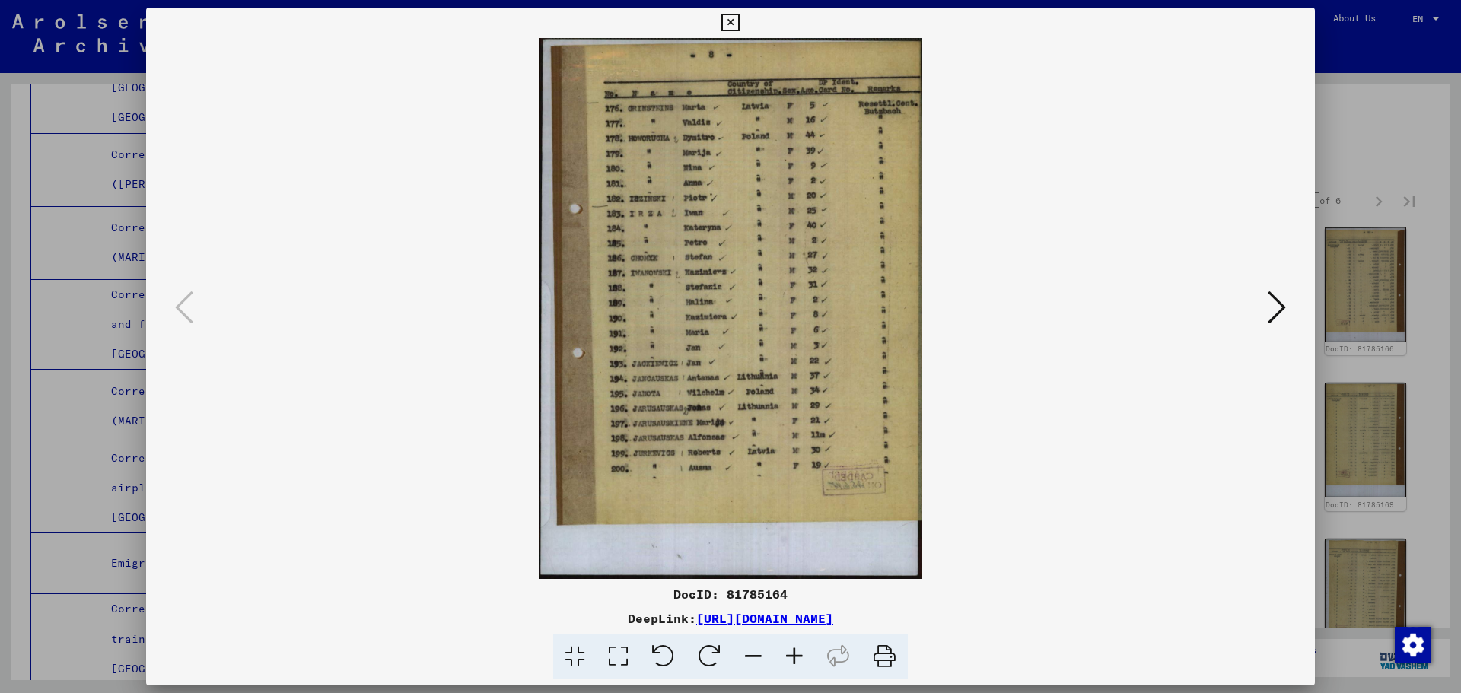
click at [1436, 440] on div at bounding box center [730, 346] width 1461 height 693
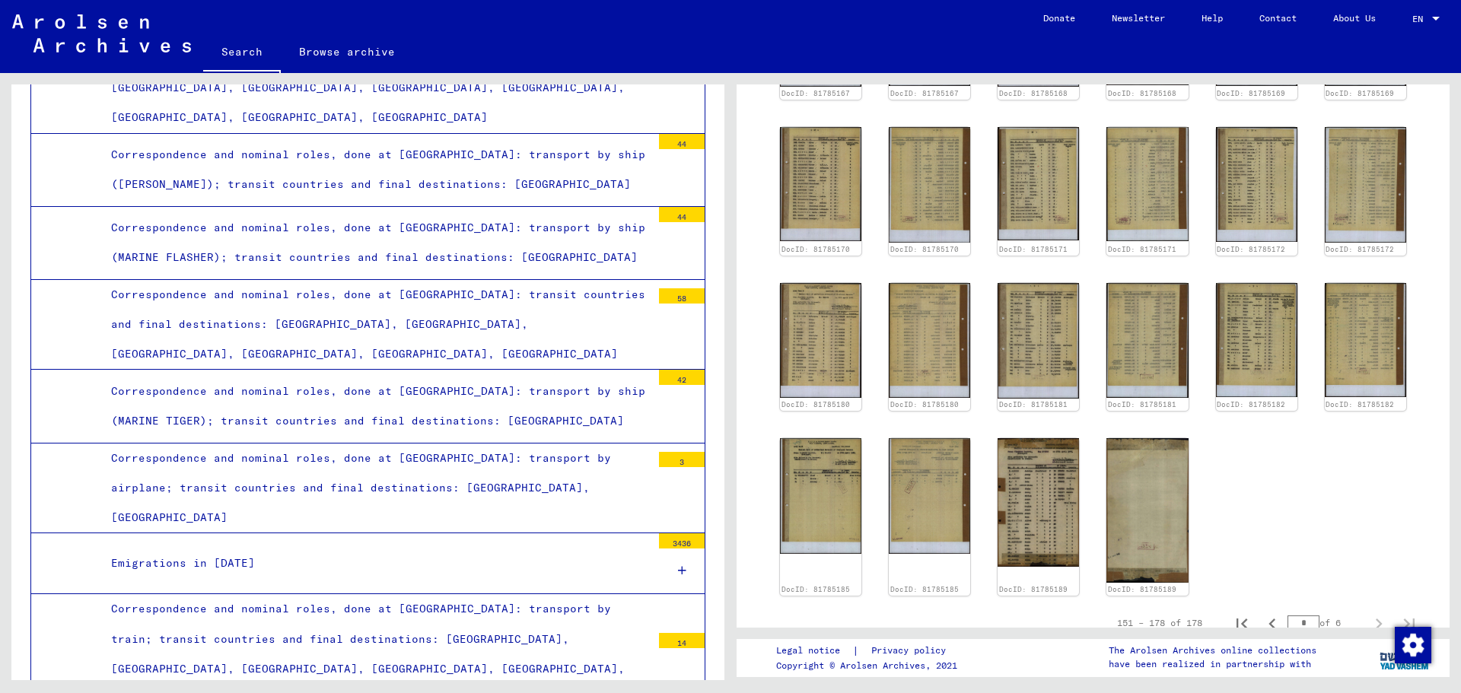
scroll to position [913, 0]
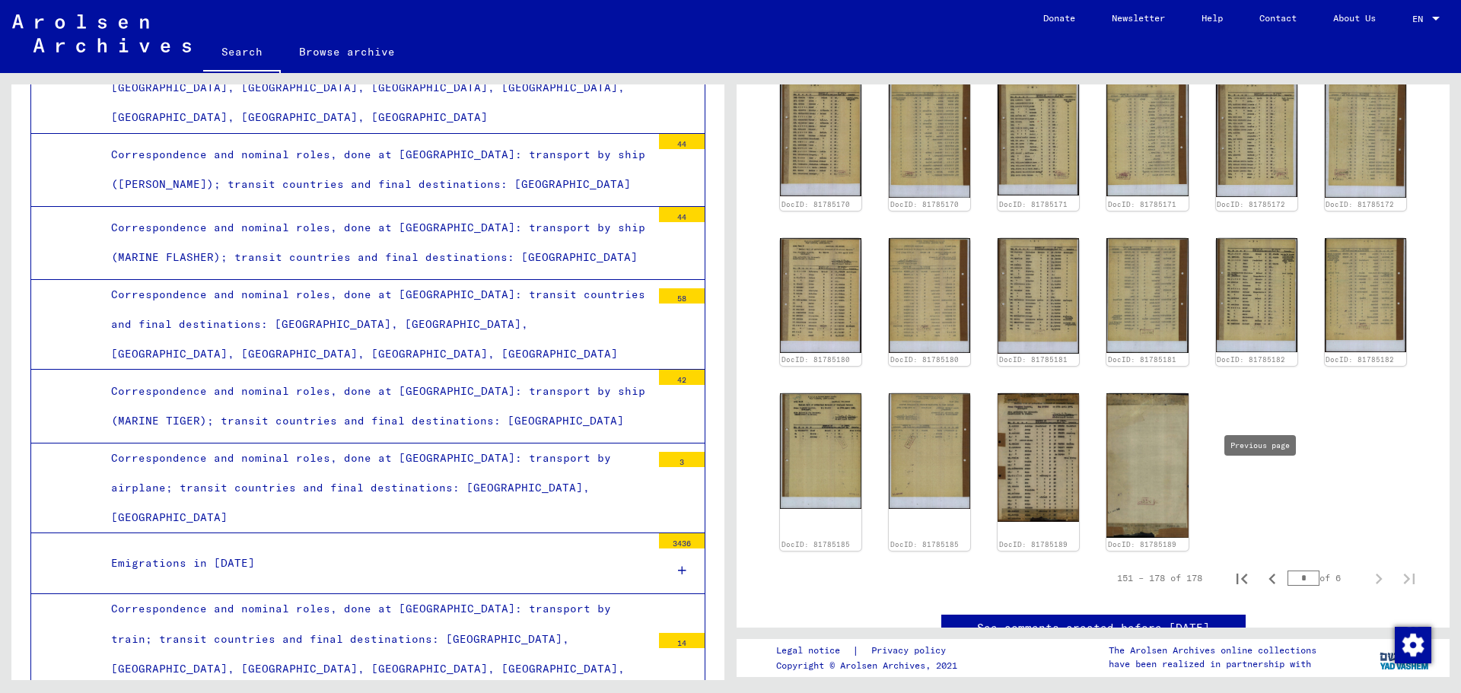
click at [1262, 568] on icon "Previous page" at bounding box center [1272, 578] width 21 height 21
type input "*"
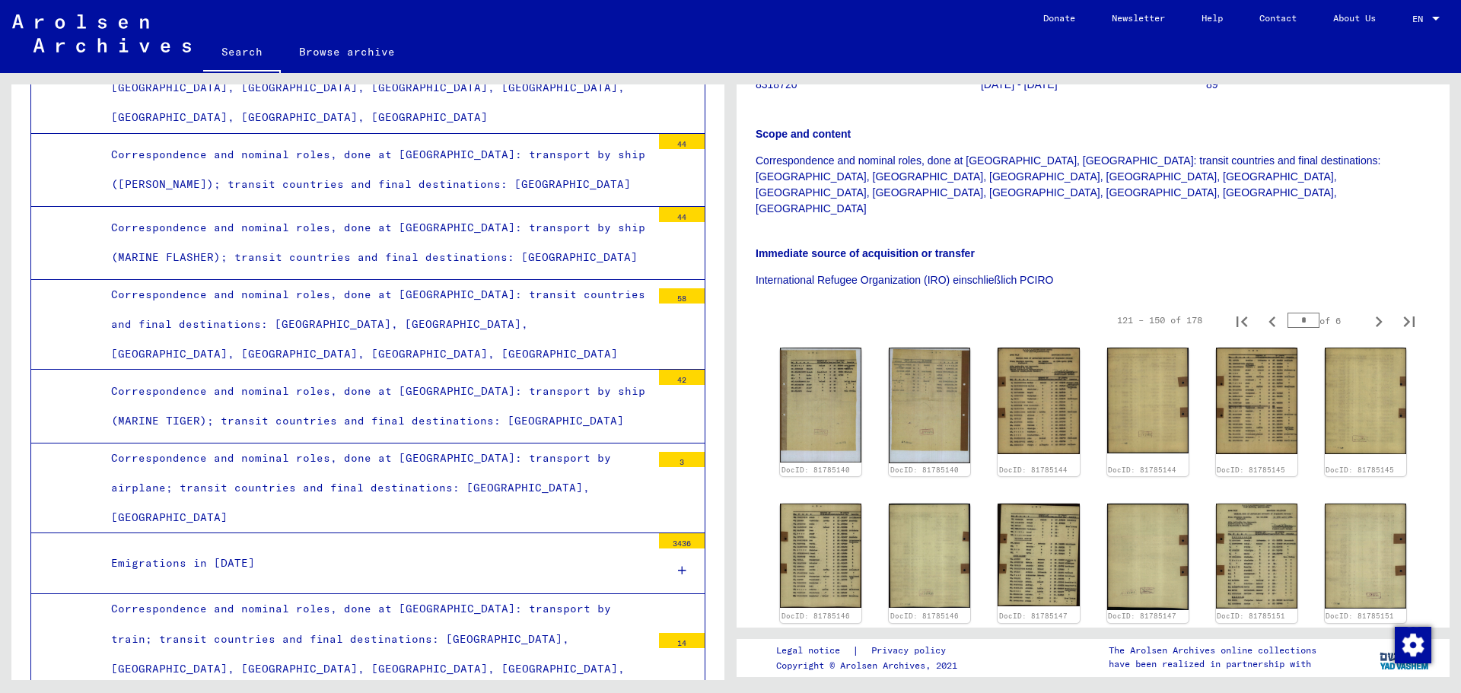
scroll to position [276, 0]
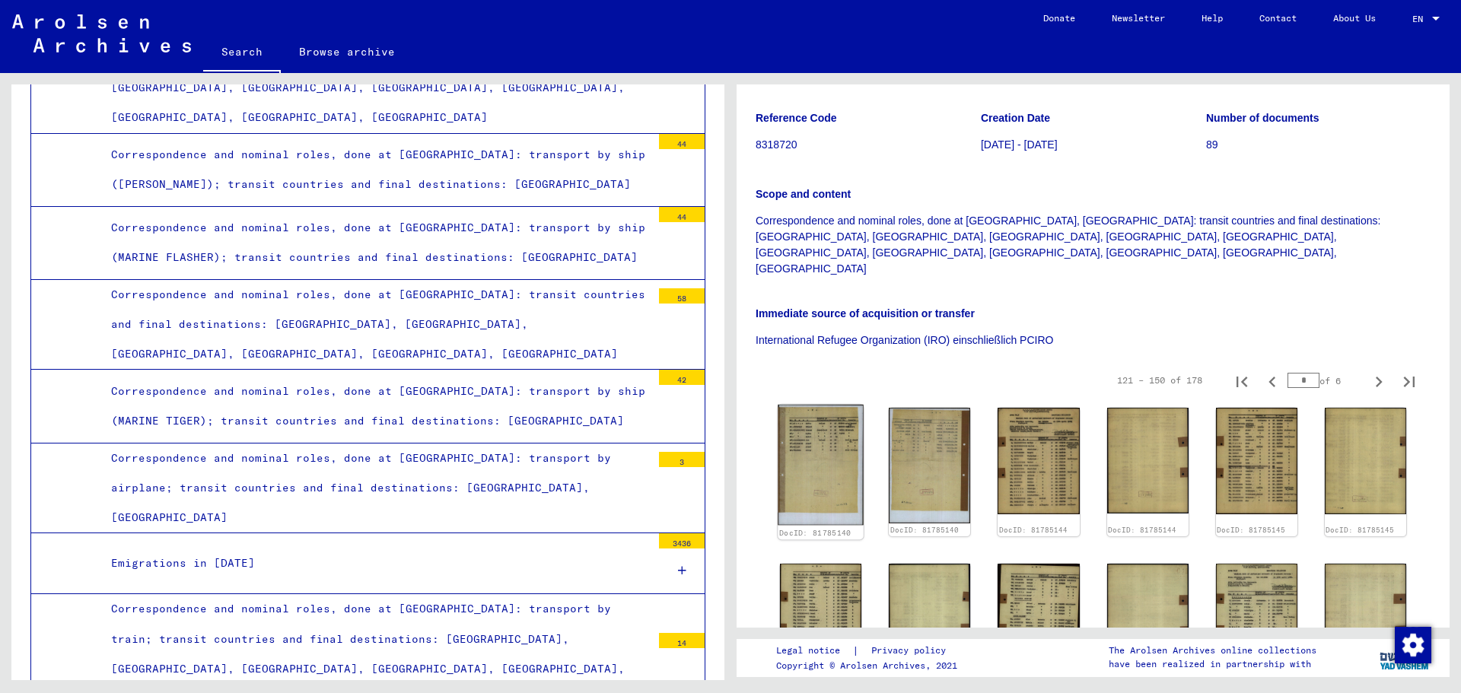
click at [824, 405] on img at bounding box center [821, 465] width 86 height 121
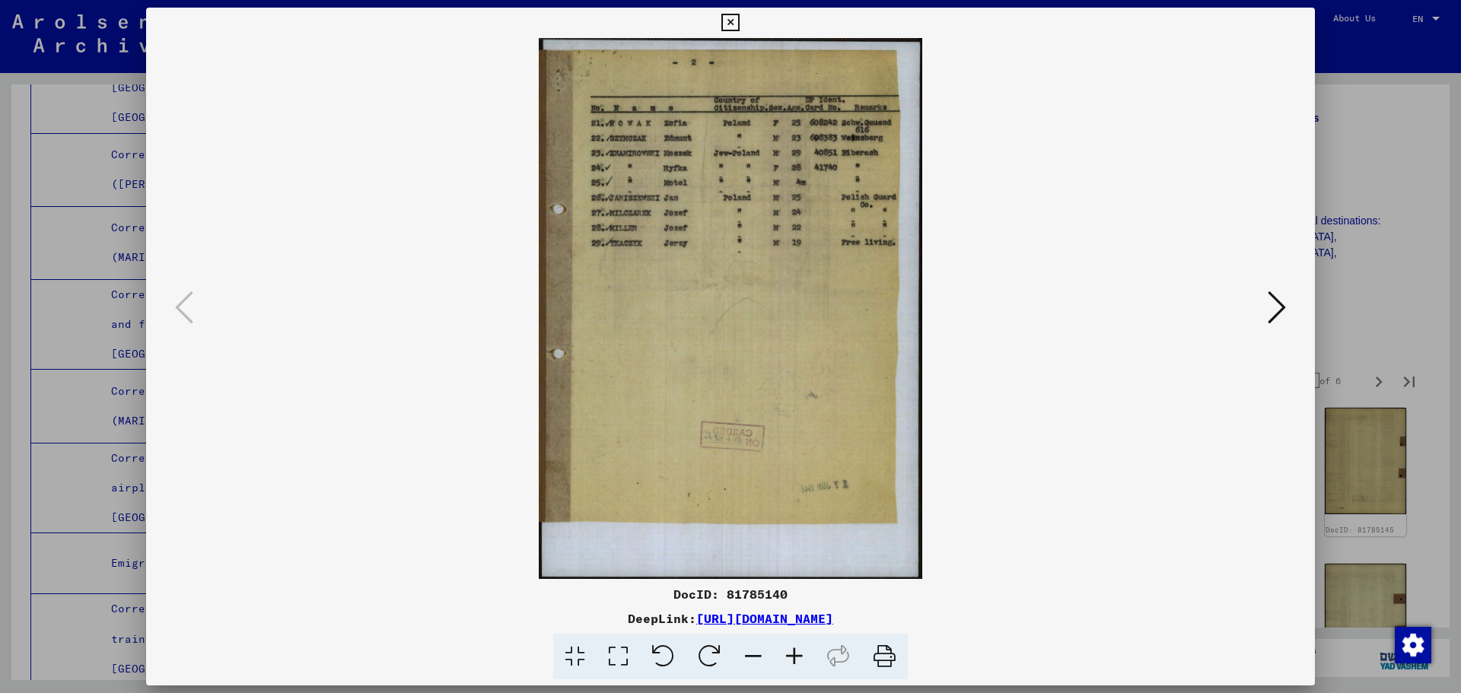
click at [1274, 312] on icon at bounding box center [1277, 307] width 18 height 37
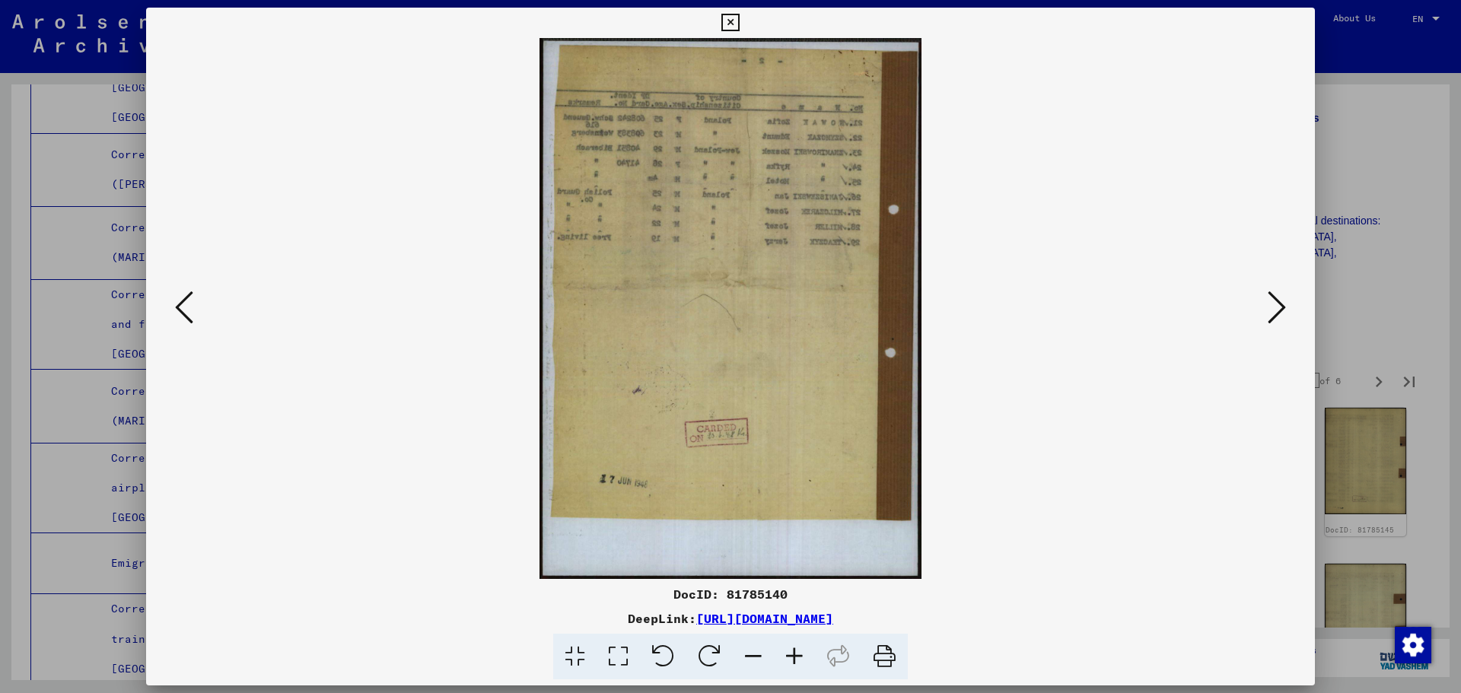
click at [1274, 312] on icon at bounding box center [1277, 307] width 18 height 37
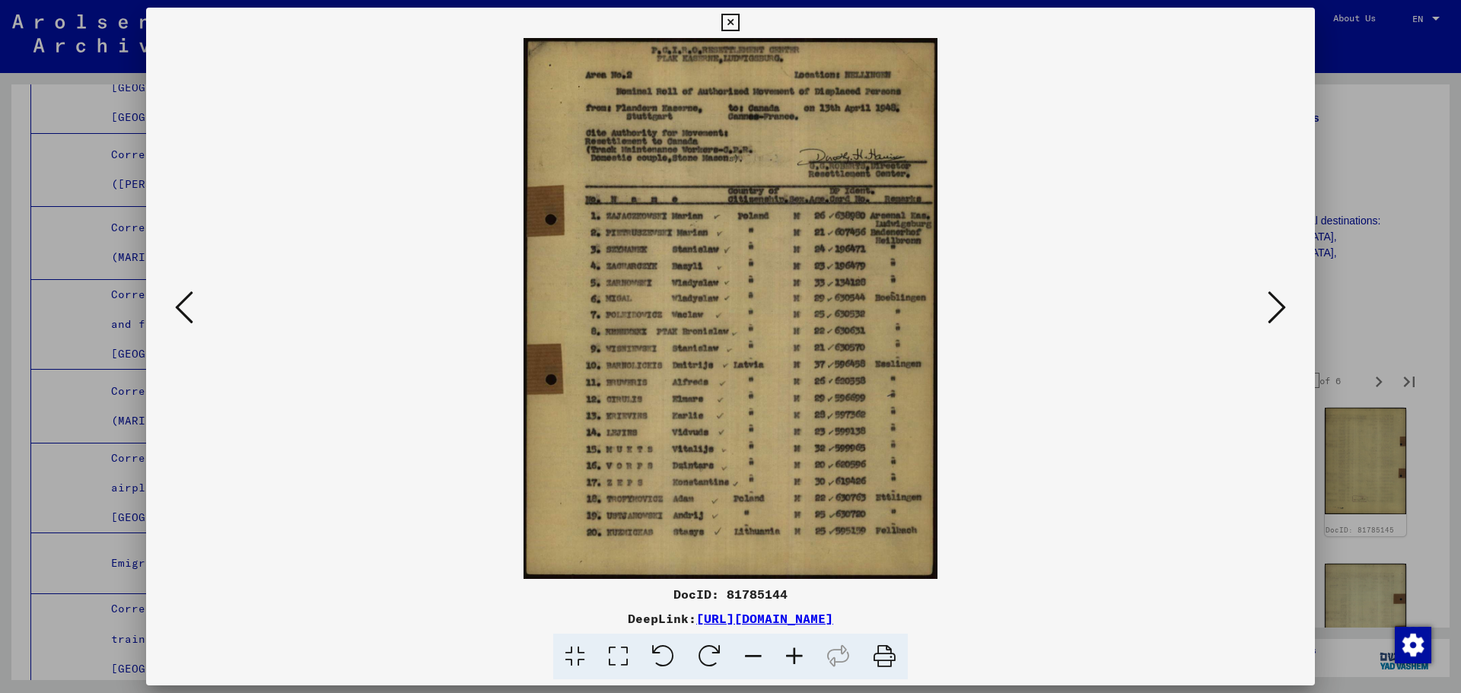
click at [1270, 312] on icon at bounding box center [1277, 307] width 18 height 37
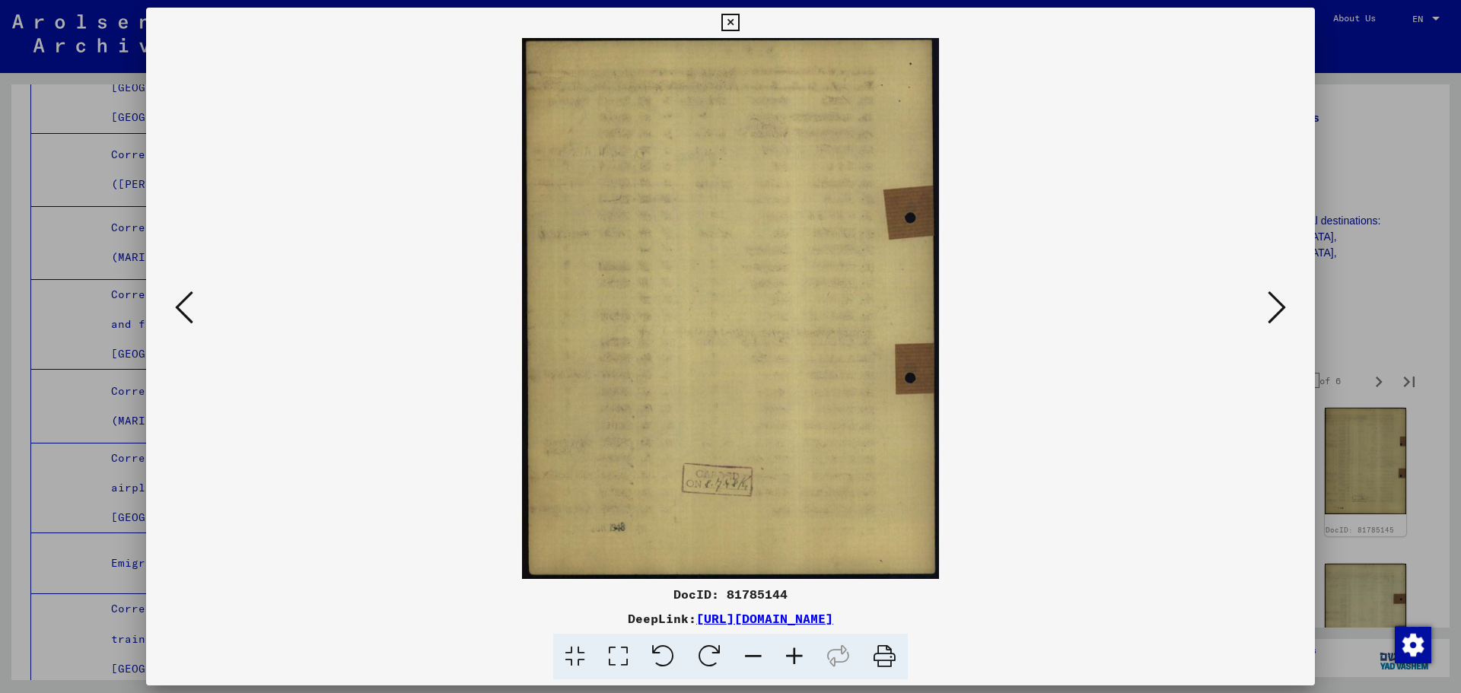
click at [1270, 312] on icon at bounding box center [1277, 307] width 18 height 37
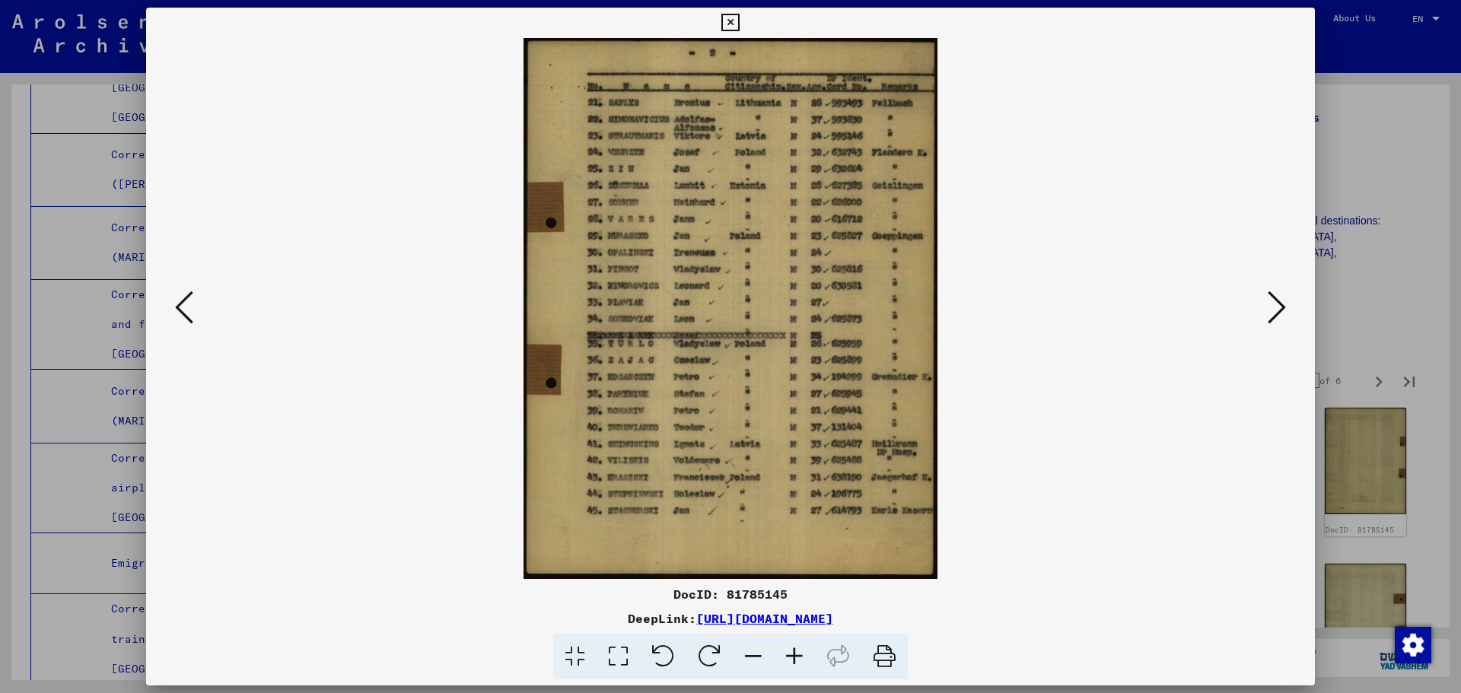
click at [1270, 312] on icon at bounding box center [1277, 307] width 18 height 37
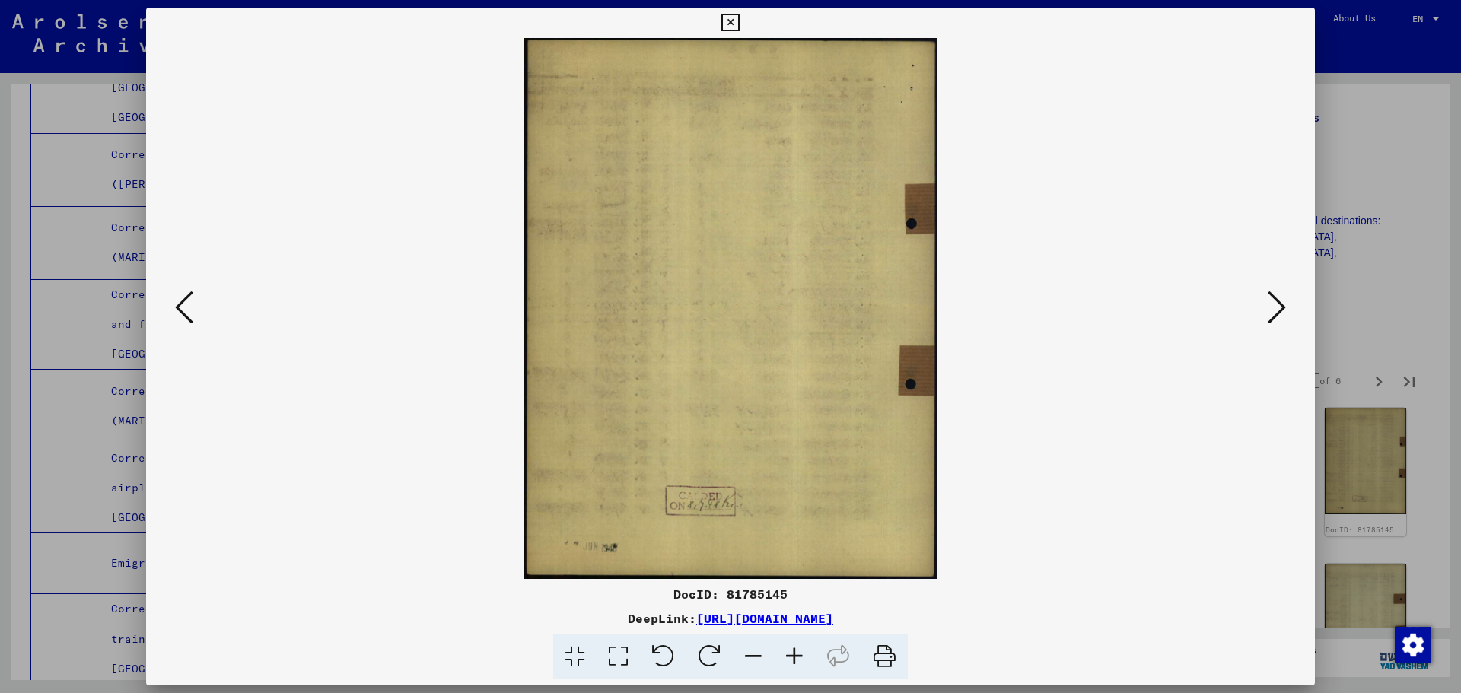
click at [1270, 312] on icon at bounding box center [1277, 307] width 18 height 37
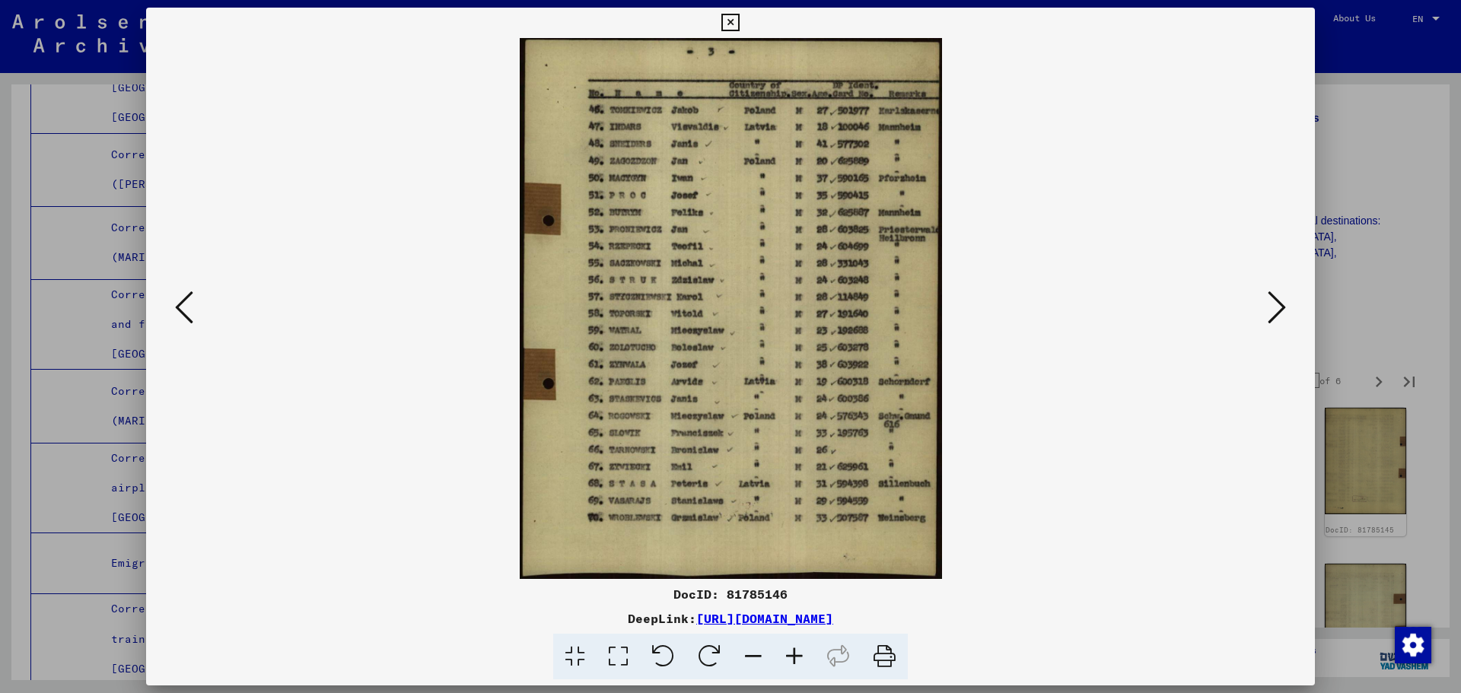
click at [1270, 312] on icon at bounding box center [1277, 307] width 18 height 37
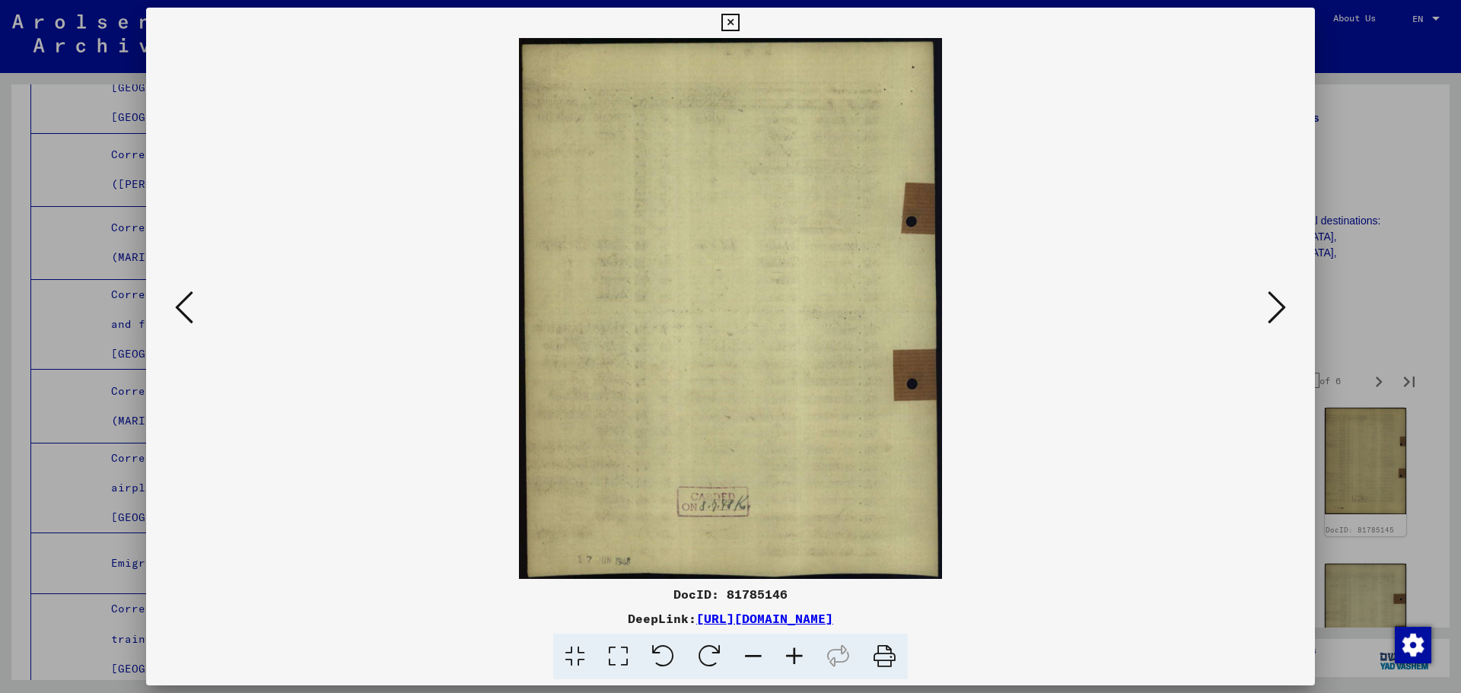
click at [1270, 312] on icon at bounding box center [1277, 307] width 18 height 37
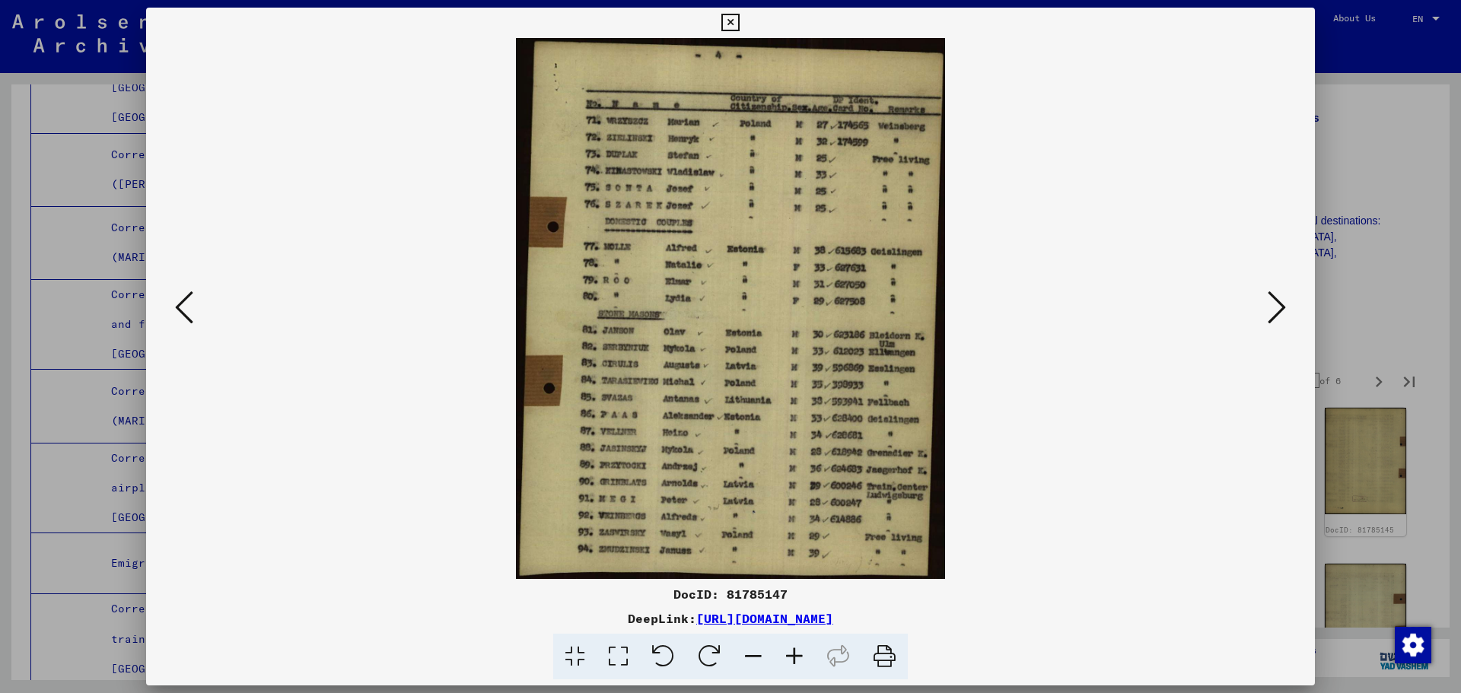
click at [1270, 312] on icon at bounding box center [1277, 307] width 18 height 37
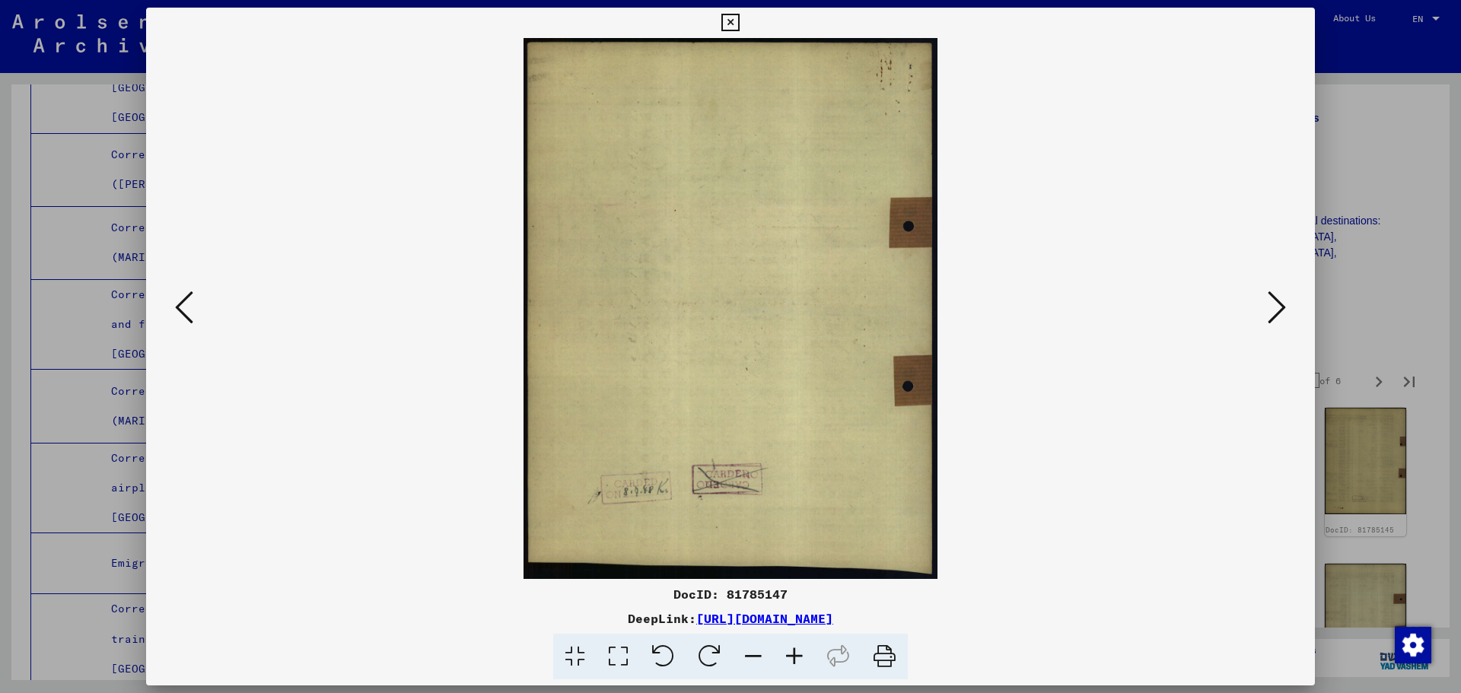
click at [1270, 312] on icon at bounding box center [1277, 307] width 18 height 37
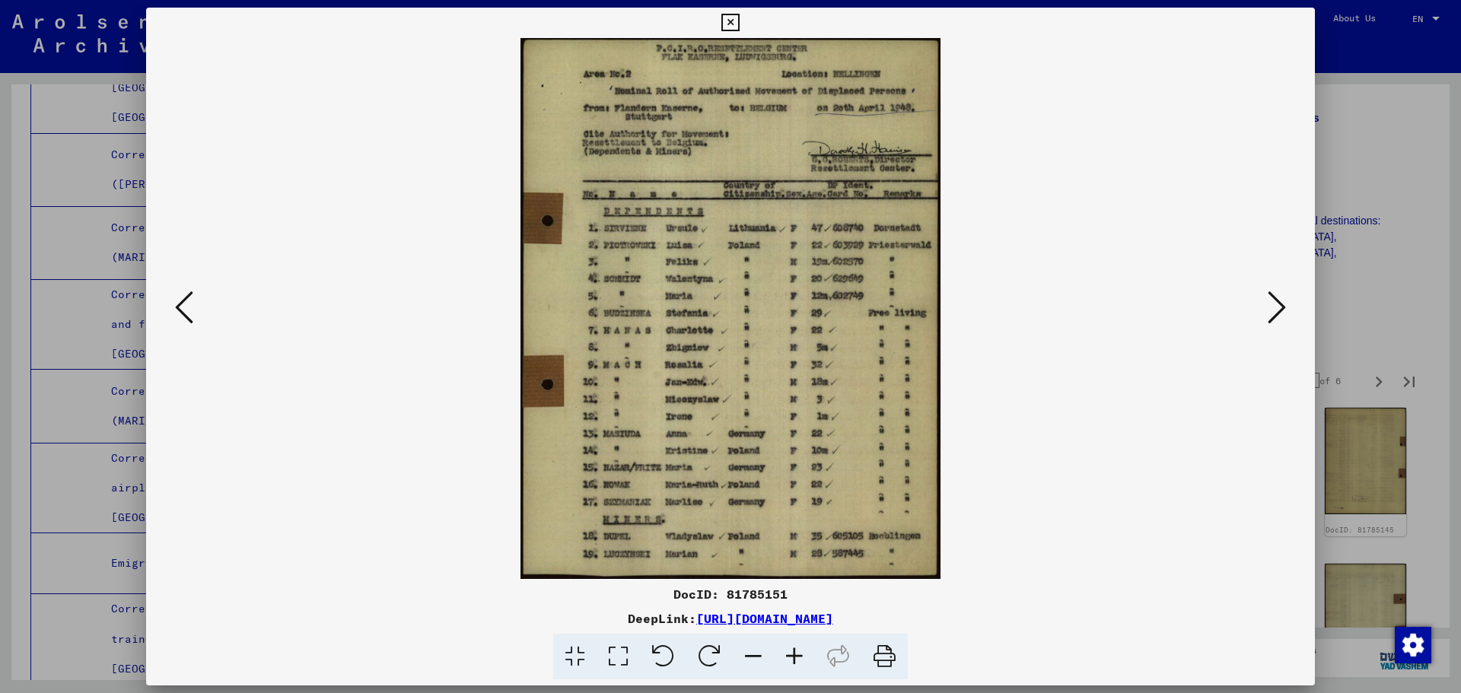
click at [1270, 312] on icon at bounding box center [1277, 307] width 18 height 37
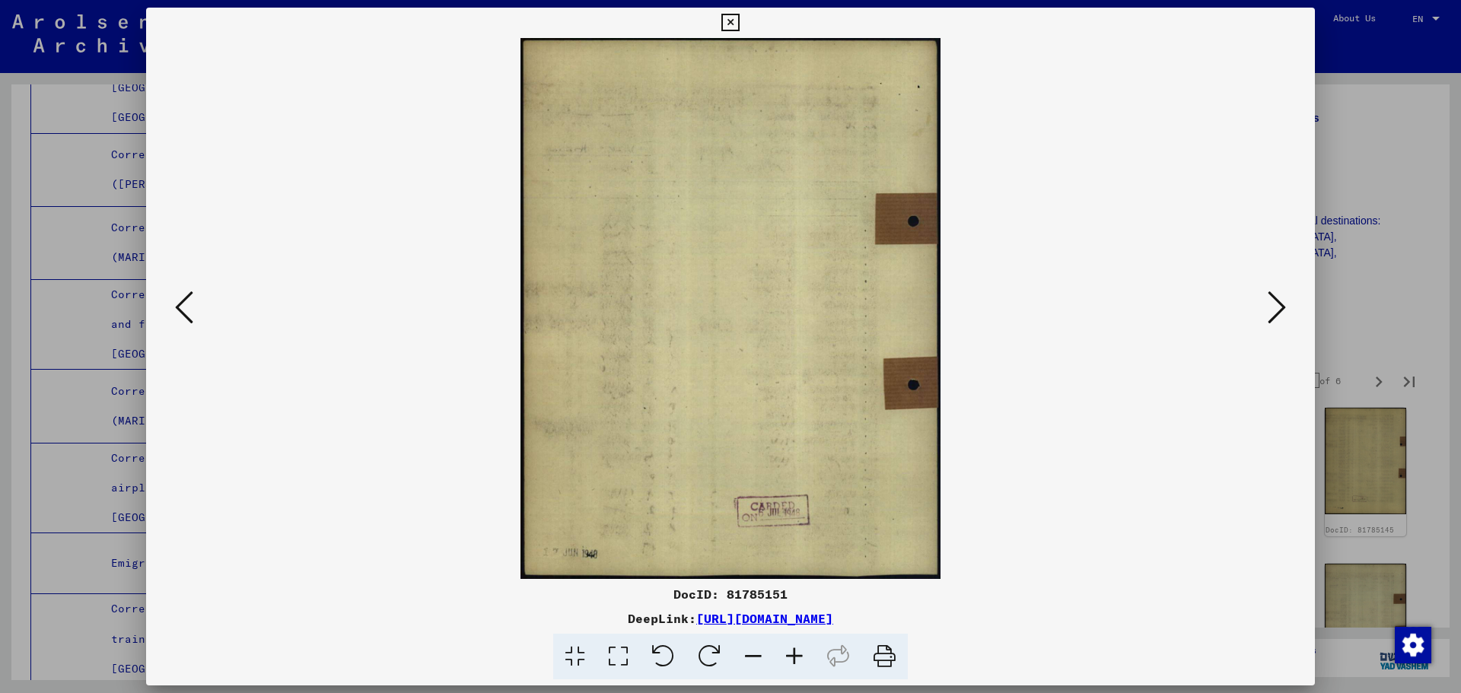
click at [1270, 312] on icon at bounding box center [1277, 307] width 18 height 37
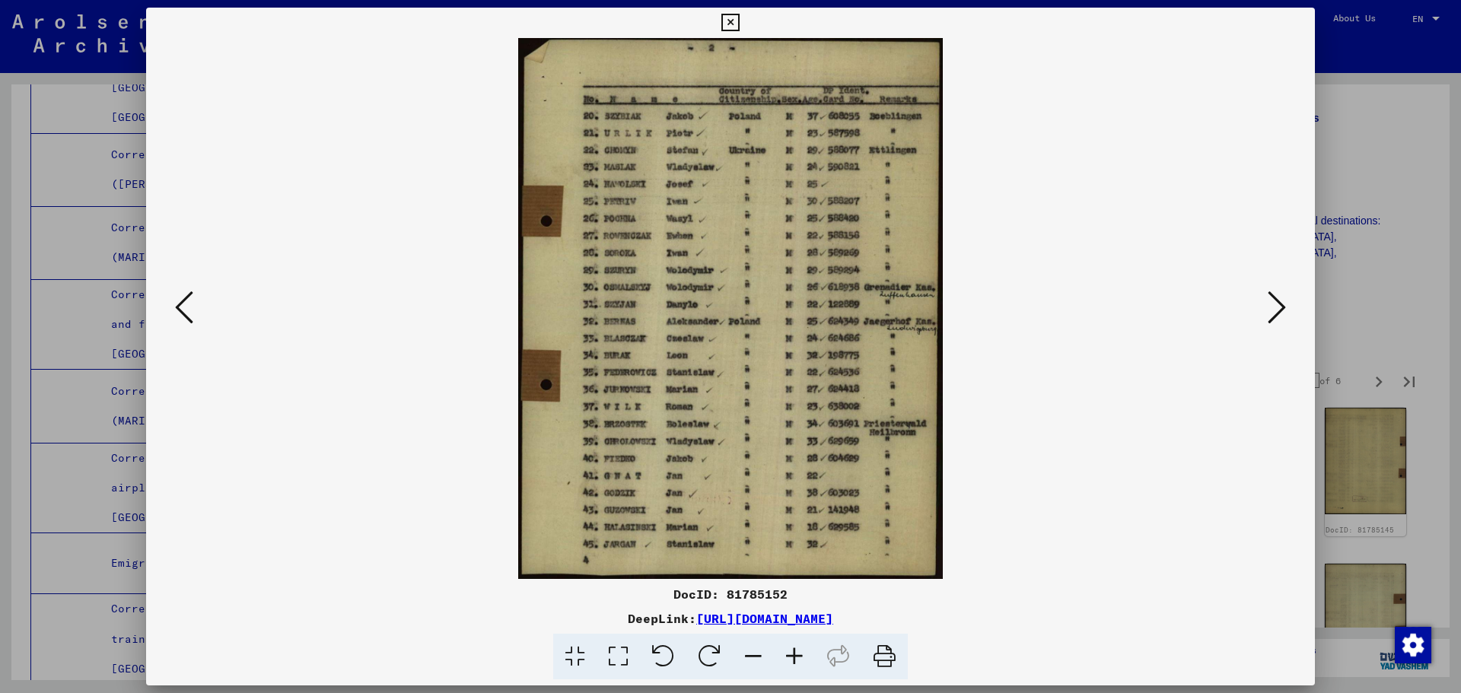
click at [1270, 312] on icon at bounding box center [1277, 307] width 18 height 37
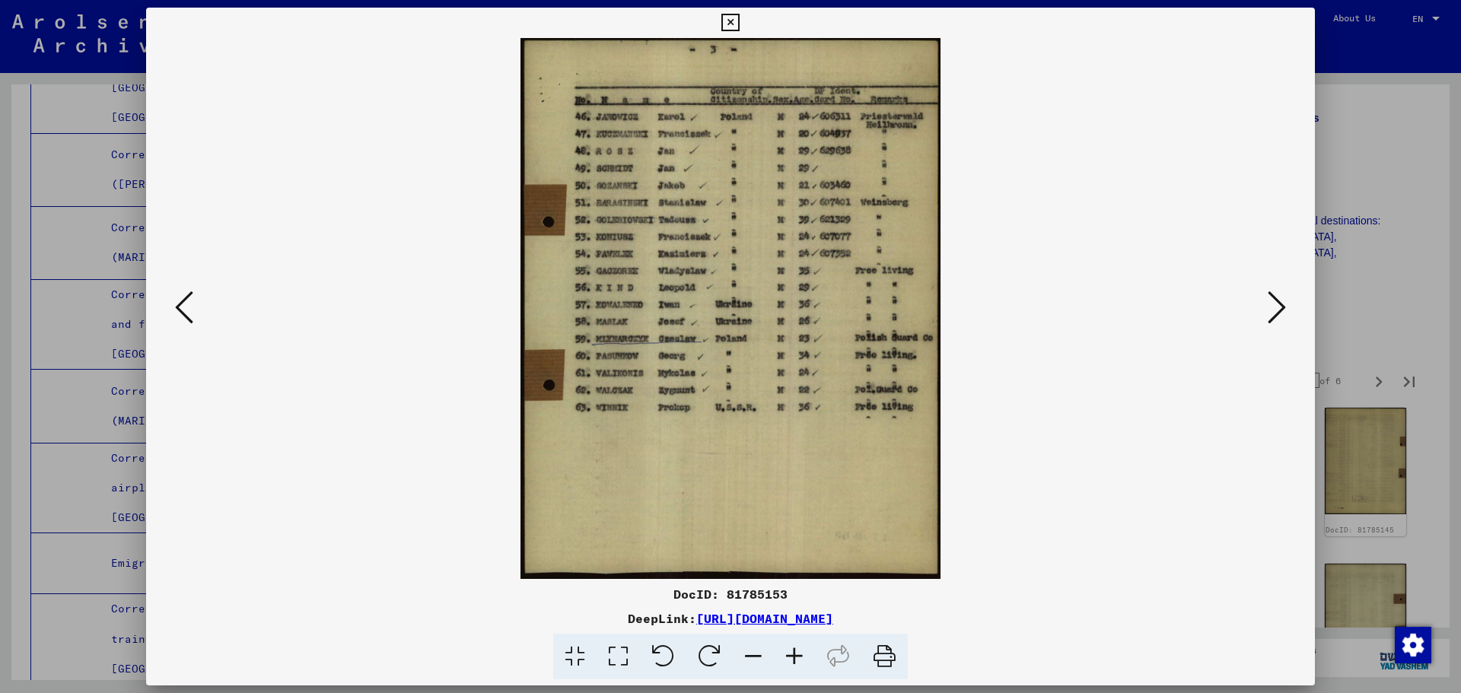
click at [1270, 312] on icon at bounding box center [1277, 307] width 18 height 37
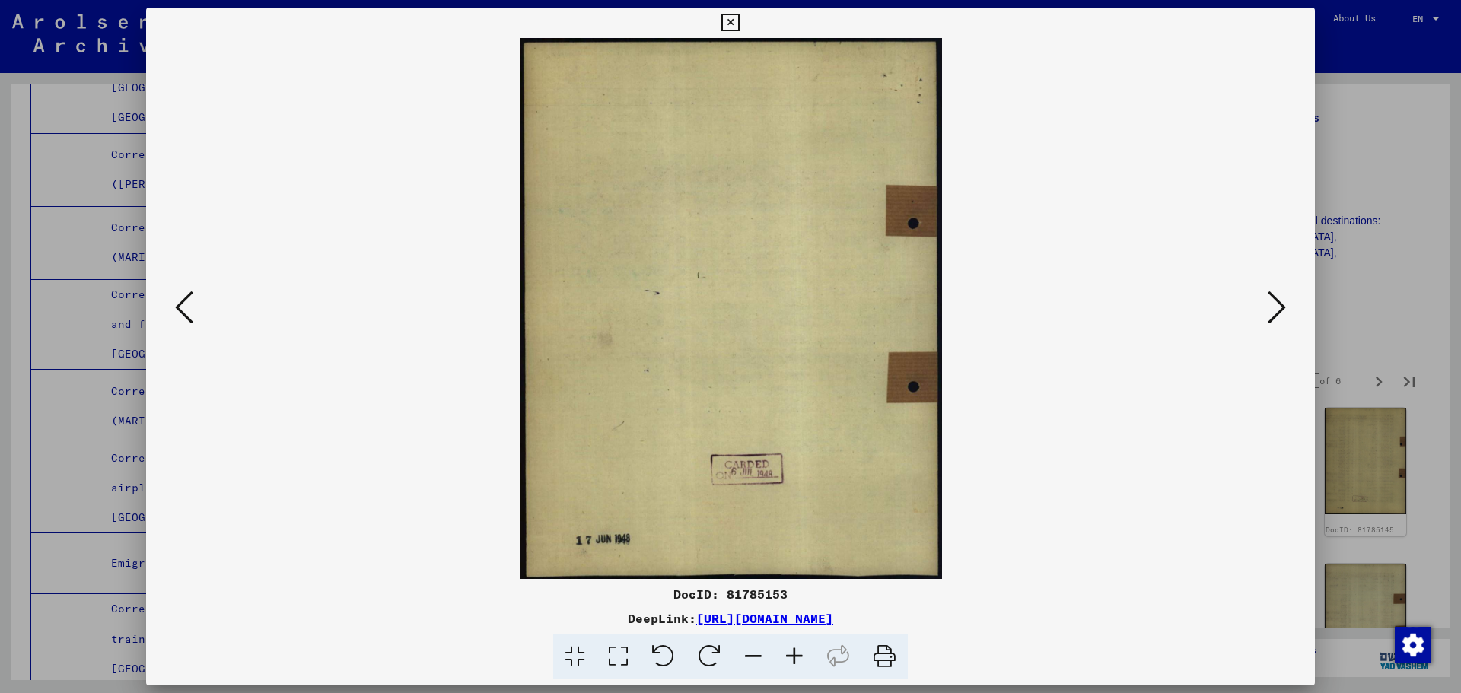
click at [1270, 312] on icon at bounding box center [1277, 307] width 18 height 37
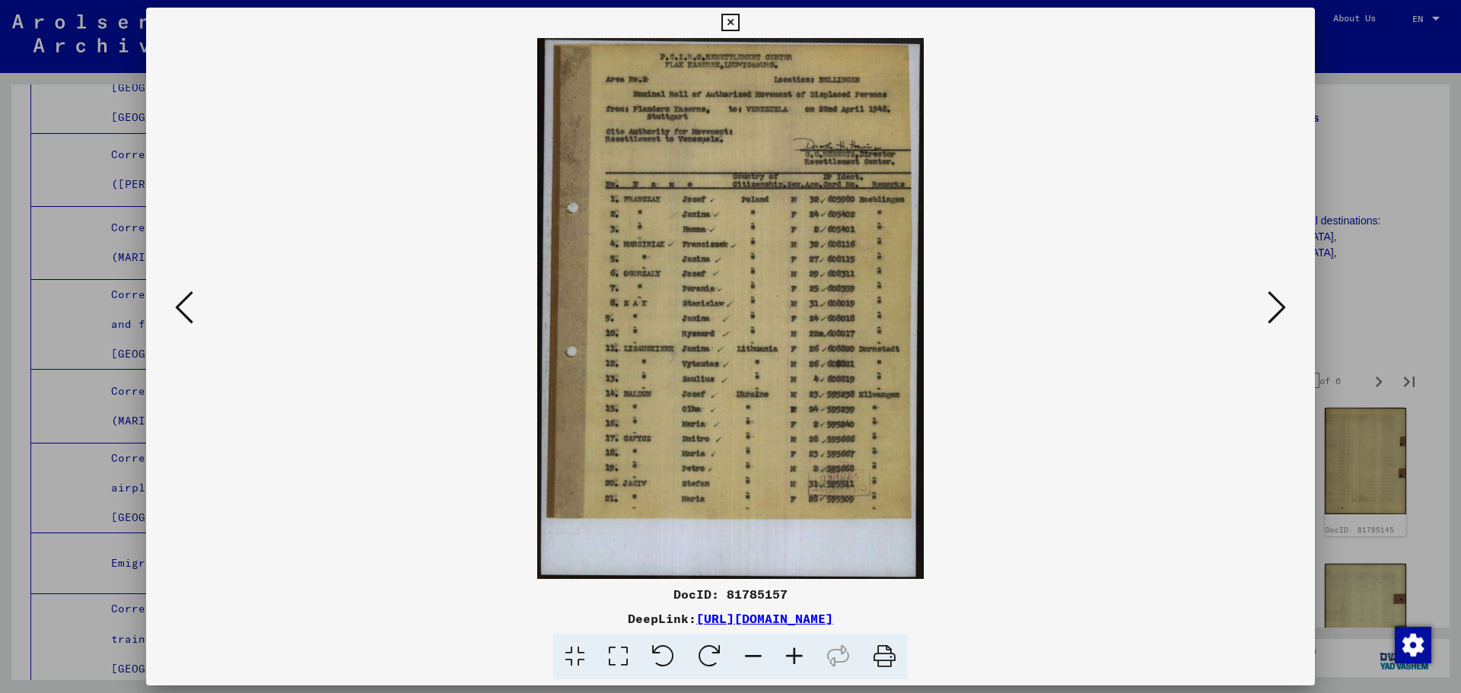
click at [1270, 312] on icon at bounding box center [1277, 307] width 18 height 37
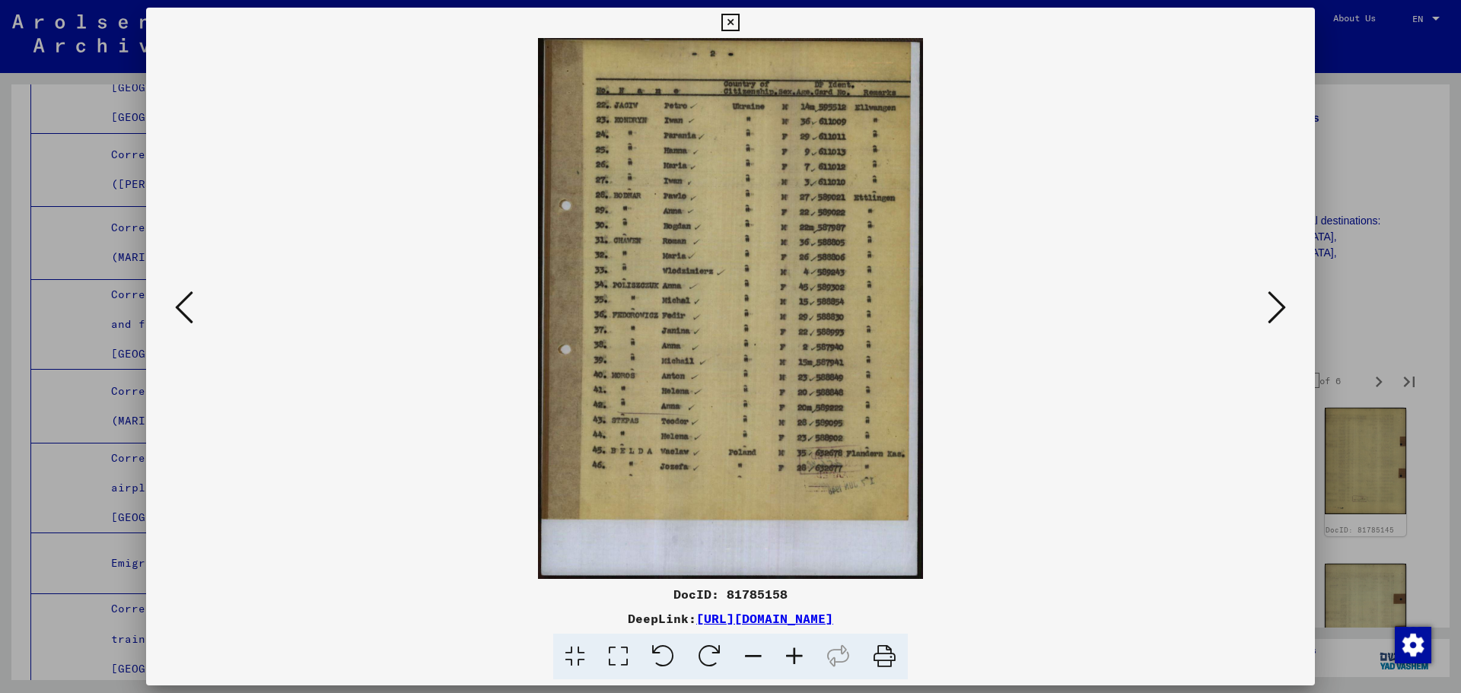
click at [1270, 312] on icon at bounding box center [1277, 307] width 18 height 37
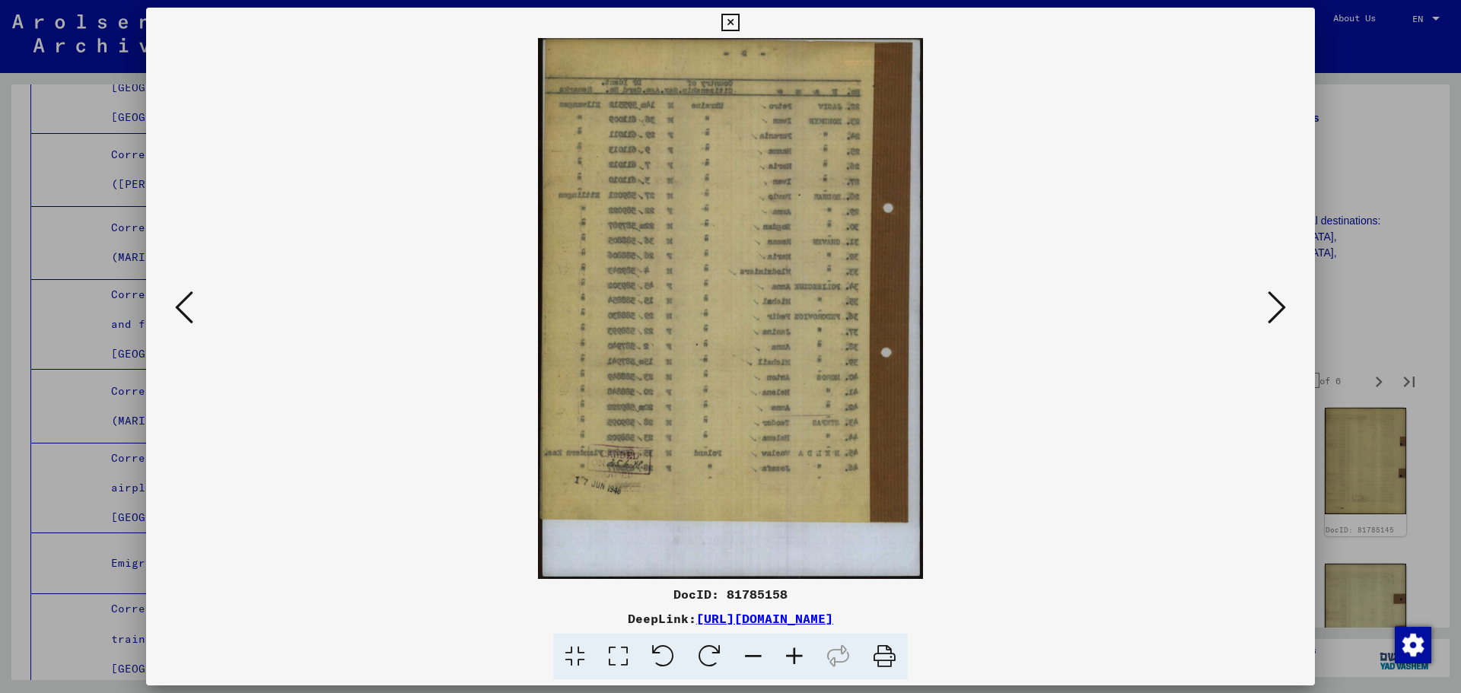
click at [1270, 312] on icon at bounding box center [1277, 307] width 18 height 37
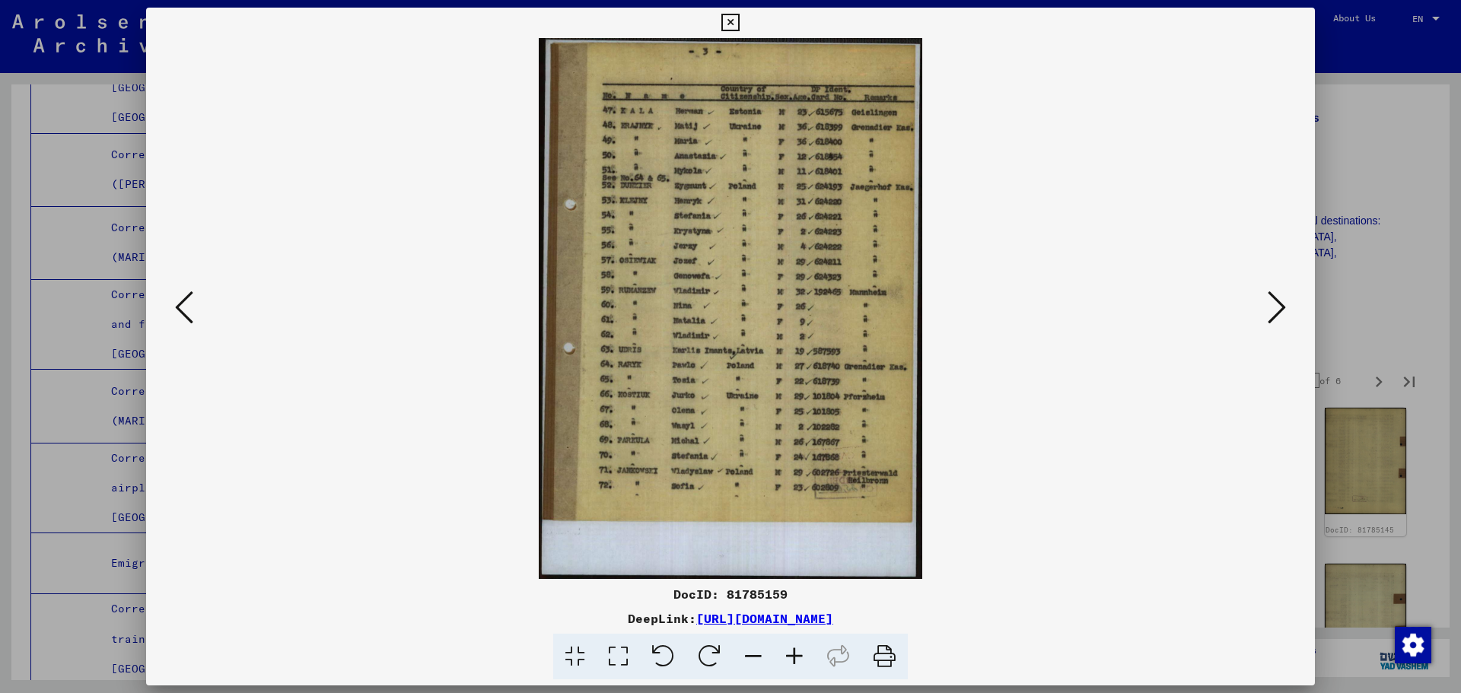
click at [1270, 312] on icon at bounding box center [1277, 307] width 18 height 37
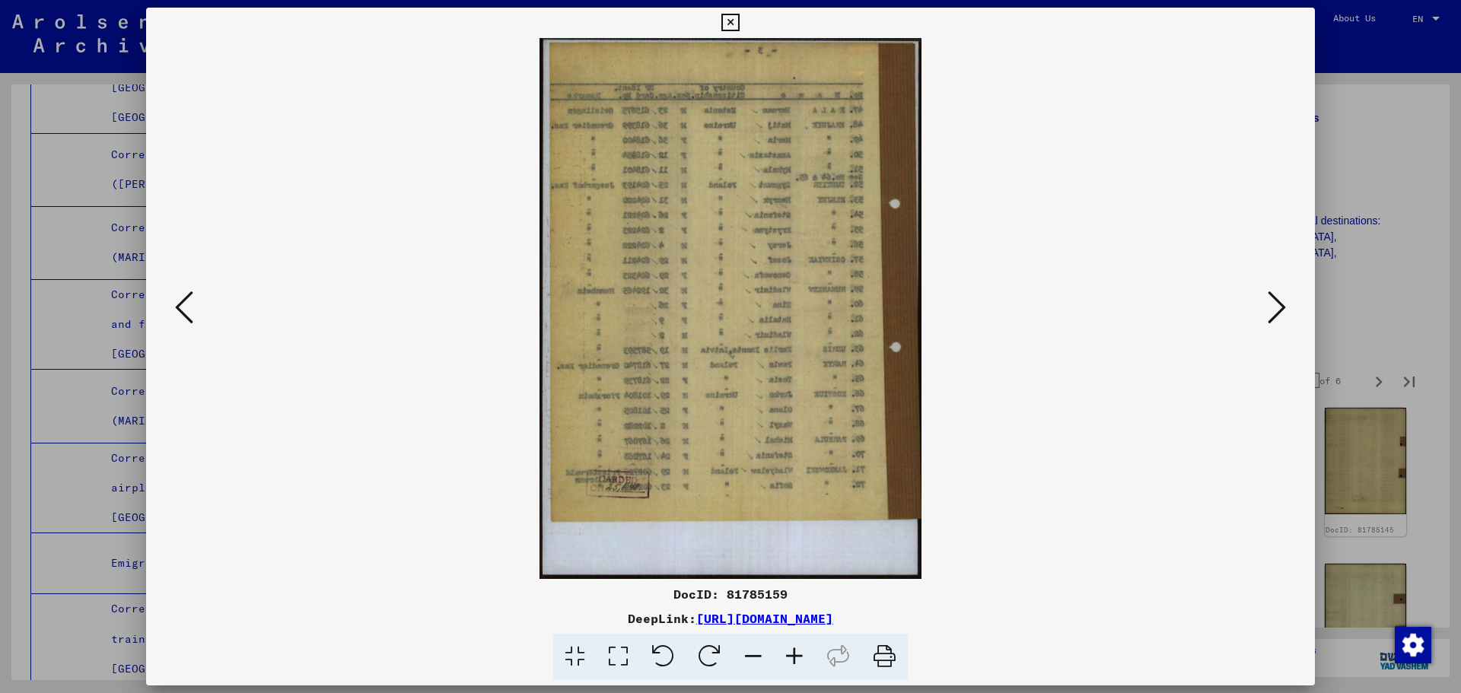
click at [1270, 312] on icon at bounding box center [1277, 307] width 18 height 37
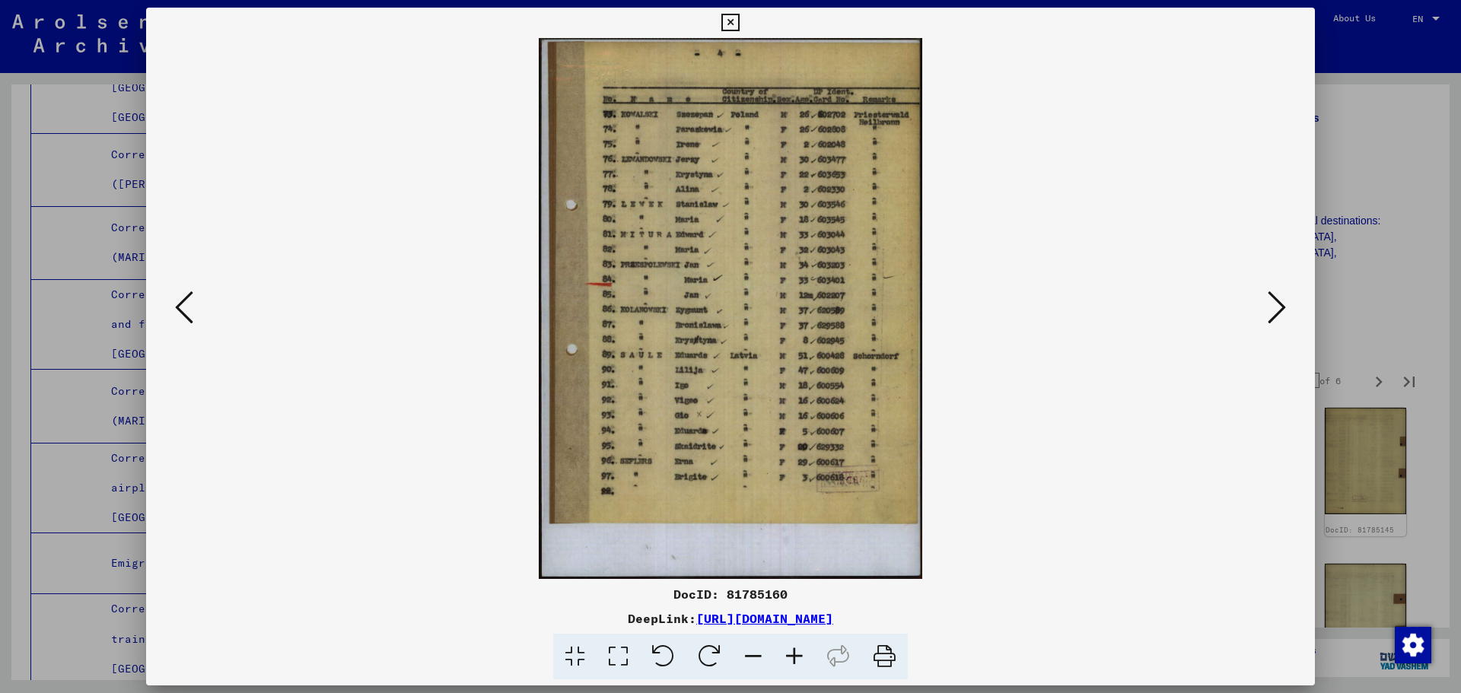
click at [1269, 308] on icon at bounding box center [1277, 307] width 18 height 37
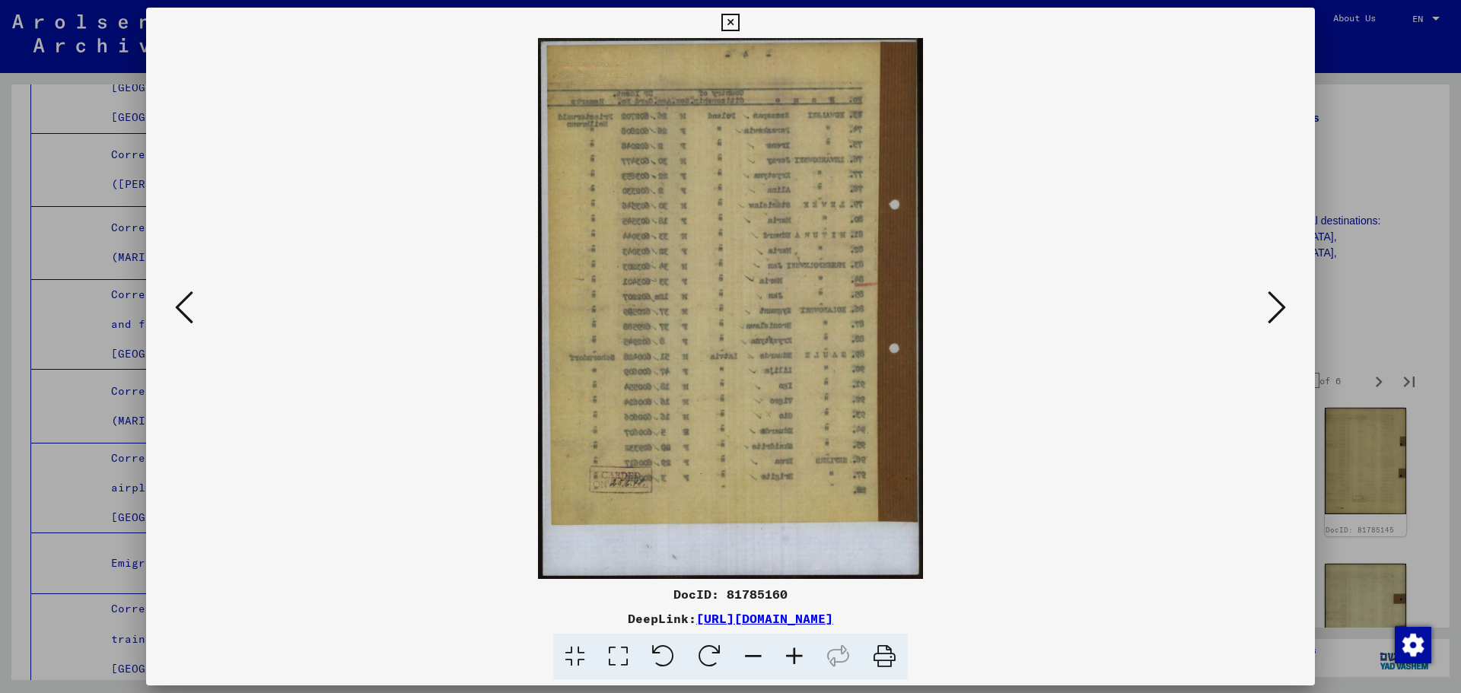
click at [1282, 304] on icon at bounding box center [1277, 307] width 18 height 37
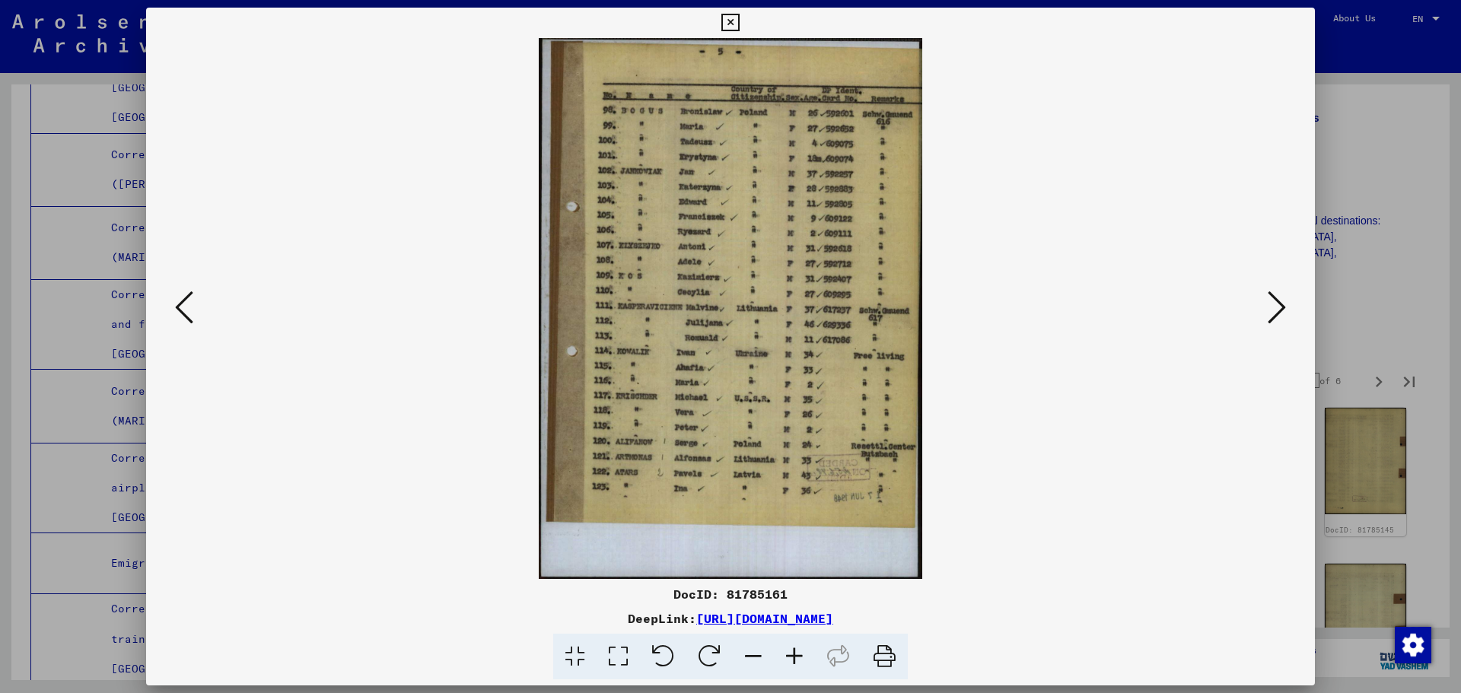
click at [1282, 304] on icon at bounding box center [1277, 307] width 18 height 37
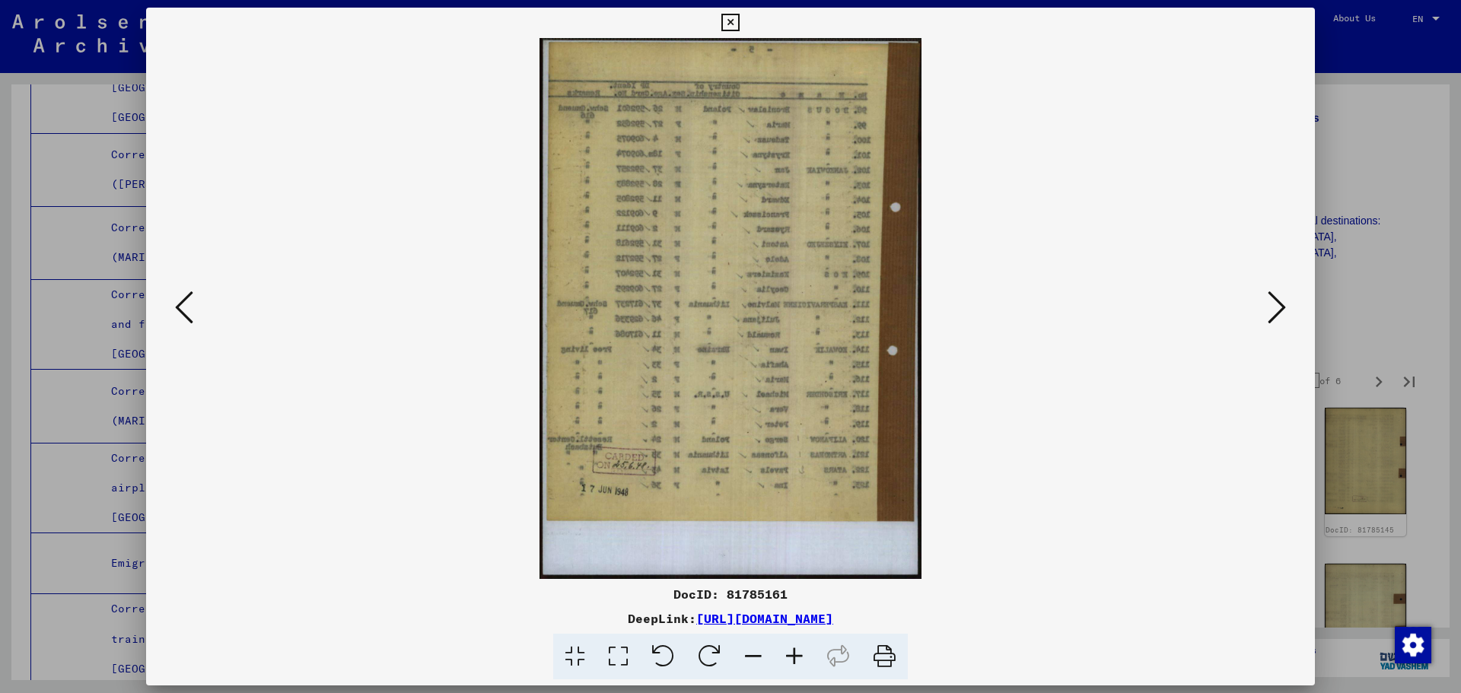
click at [1282, 304] on icon at bounding box center [1277, 307] width 18 height 37
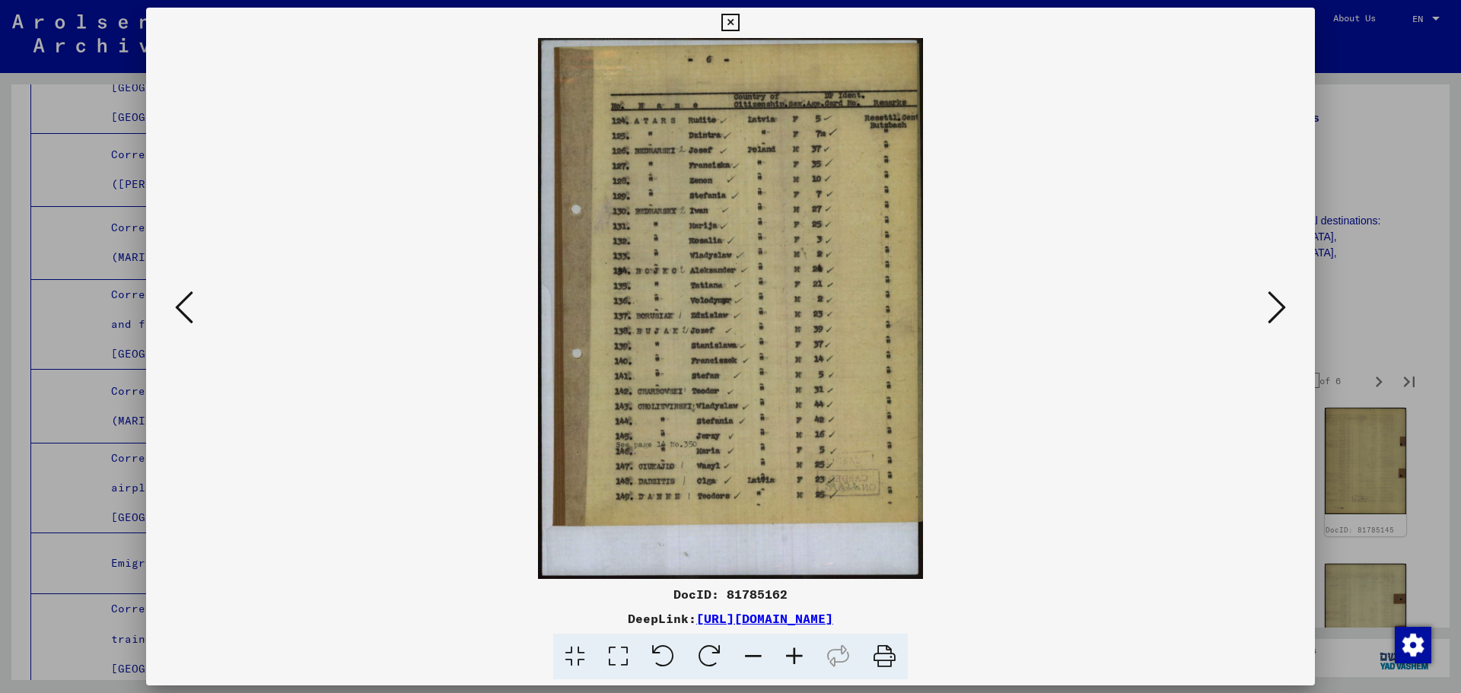
click at [1282, 304] on icon at bounding box center [1277, 307] width 18 height 37
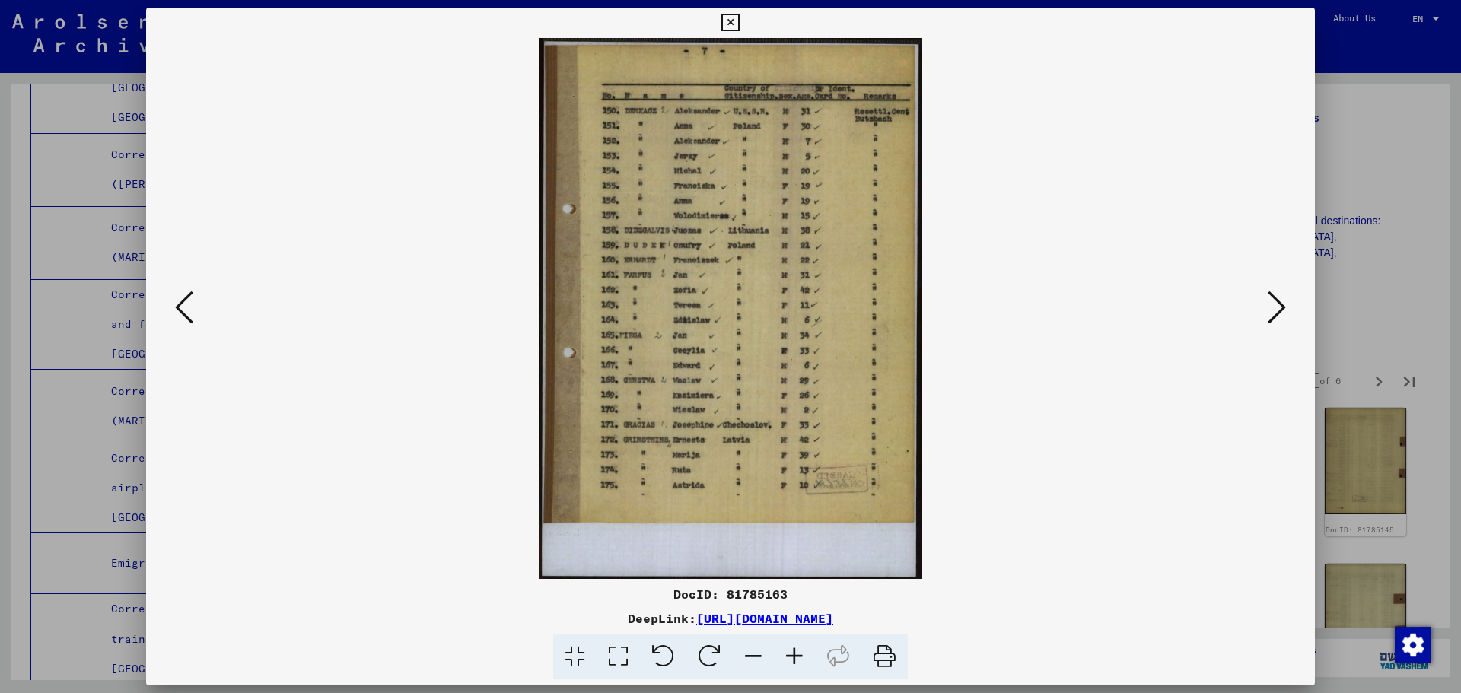
click at [1282, 304] on icon at bounding box center [1277, 307] width 18 height 37
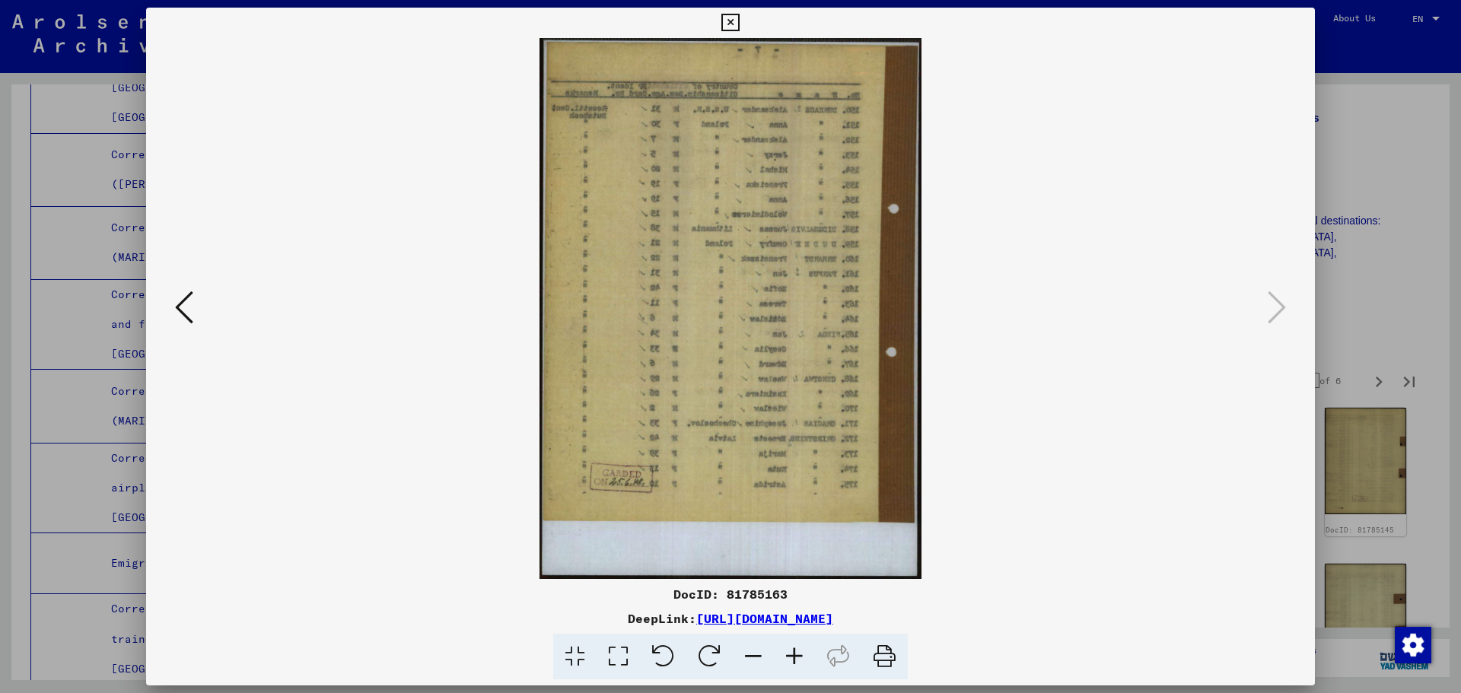
click at [1361, 105] on div at bounding box center [730, 346] width 1461 height 693
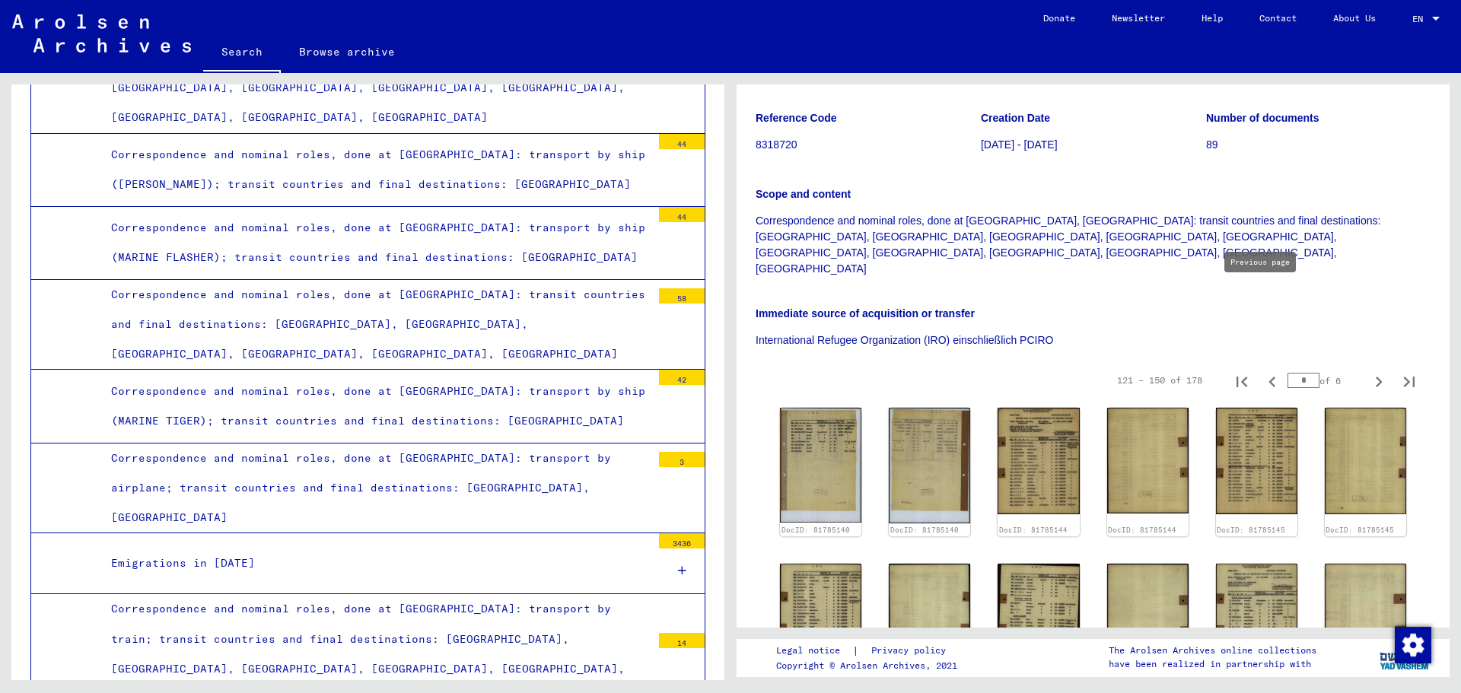
click at [1265, 371] on icon "Previous page" at bounding box center [1272, 381] width 21 height 21
type input "*"
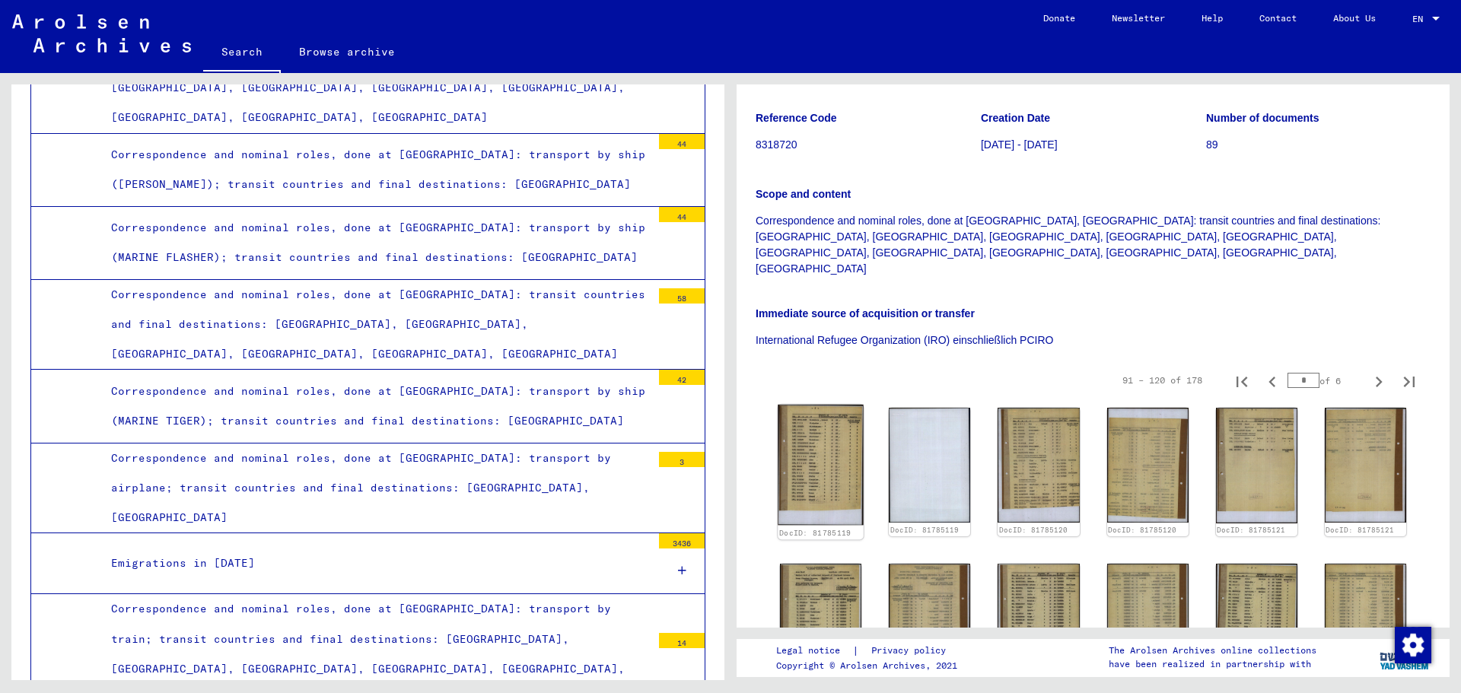
click at [839, 405] on img at bounding box center [821, 465] width 86 height 121
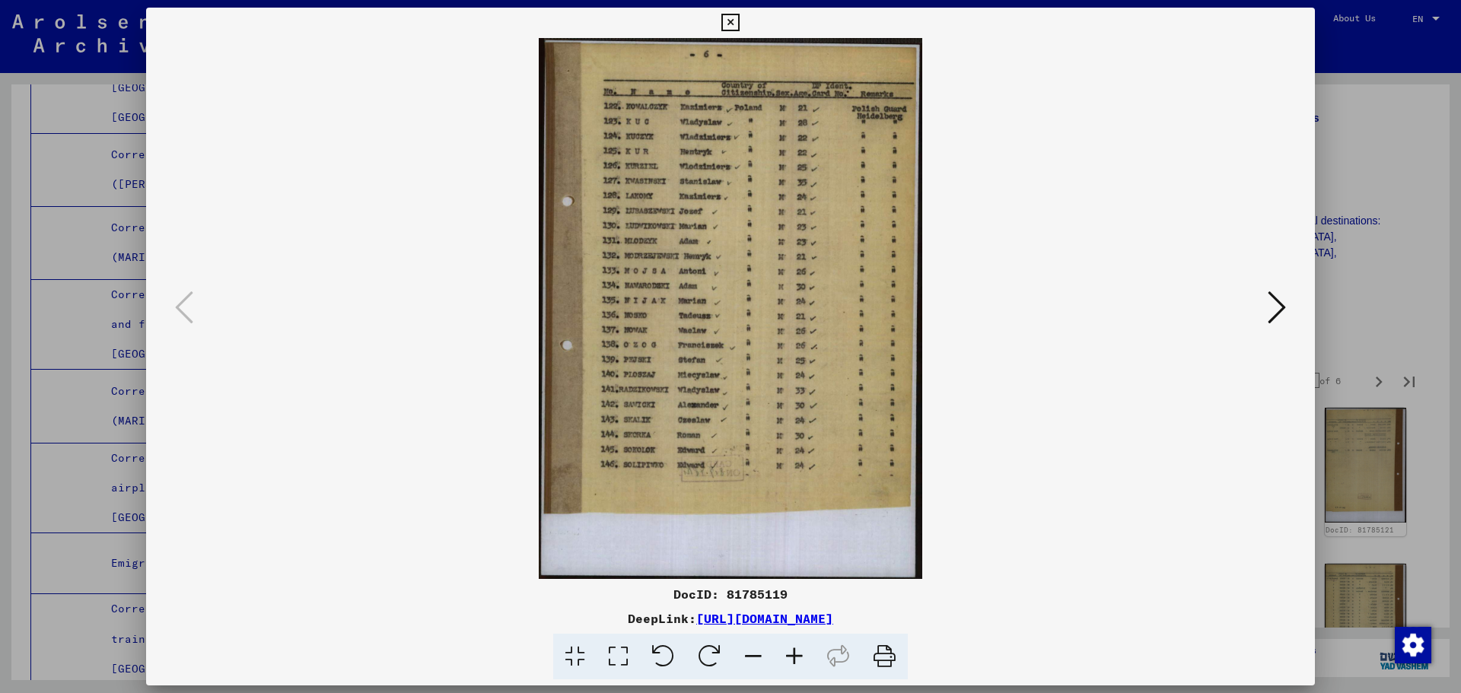
click at [1273, 314] on icon at bounding box center [1277, 307] width 18 height 37
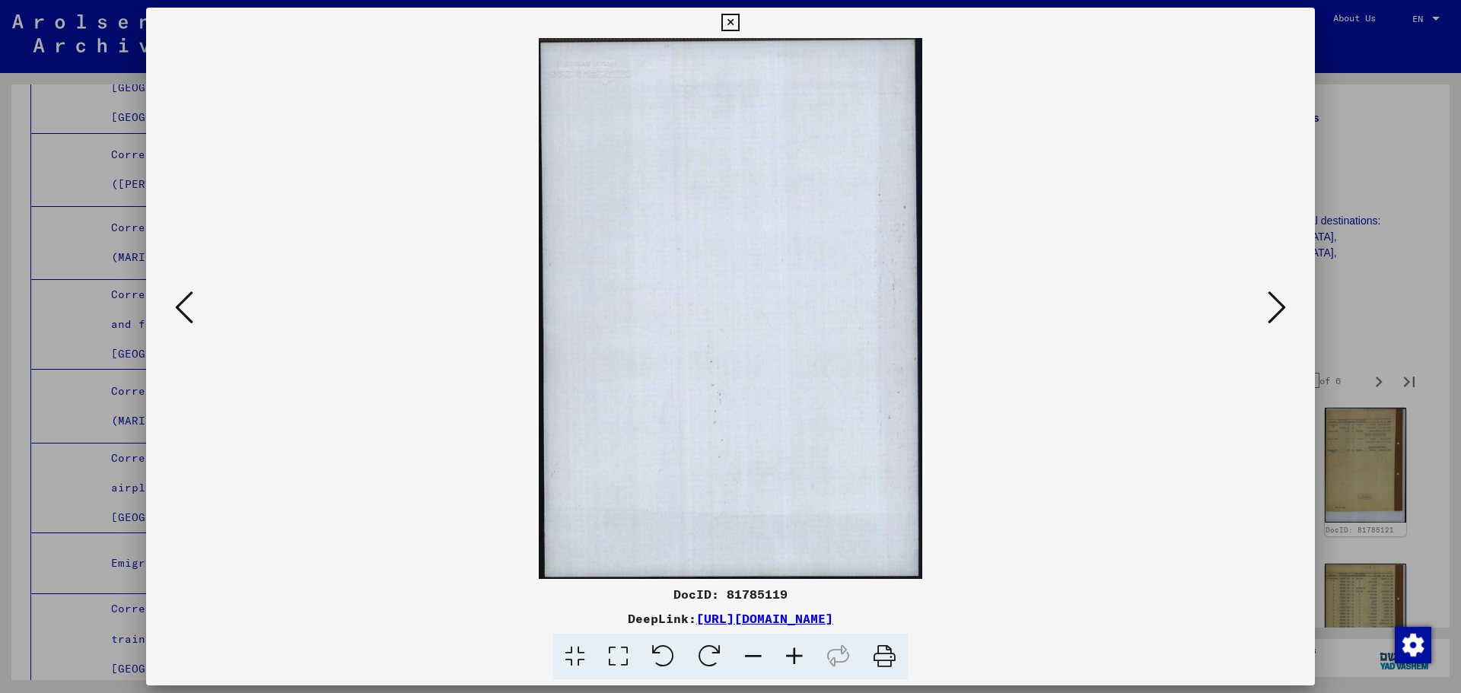
click at [1273, 314] on icon at bounding box center [1277, 307] width 18 height 37
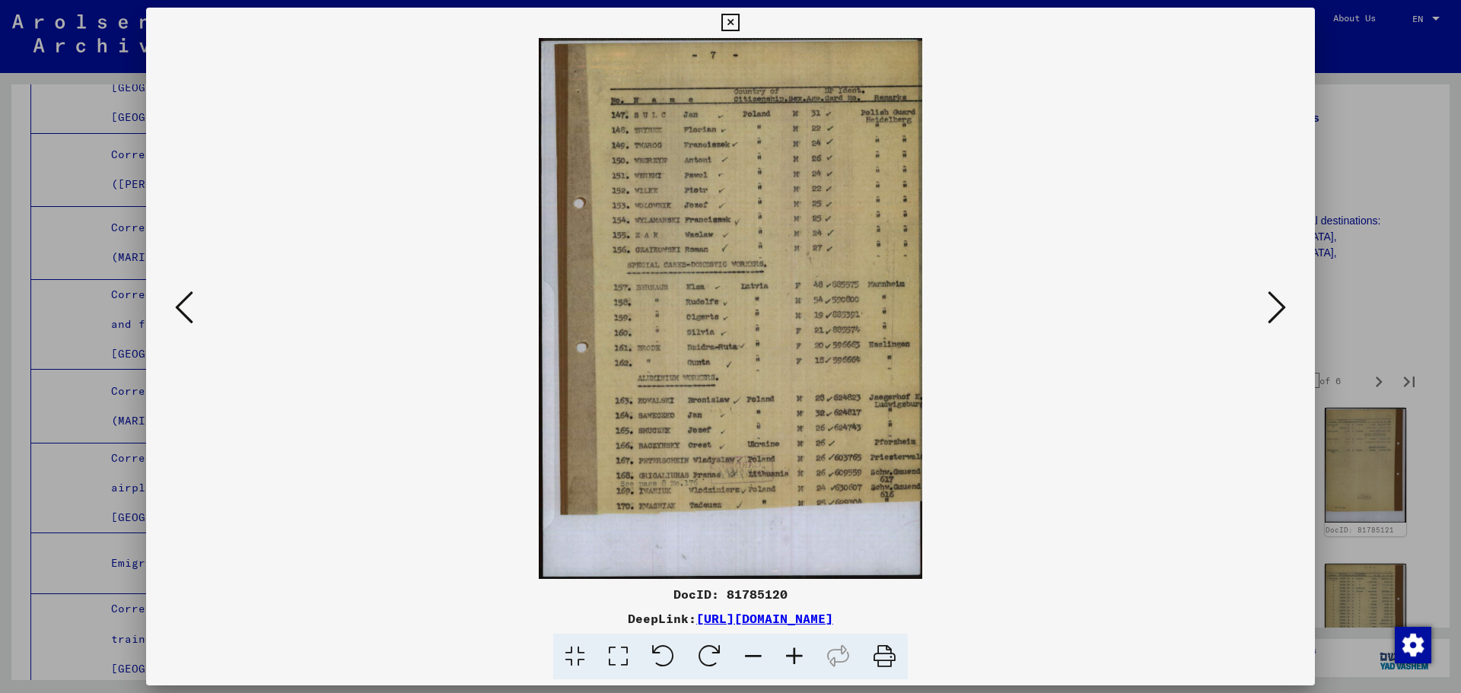
click at [1273, 314] on icon at bounding box center [1277, 307] width 18 height 37
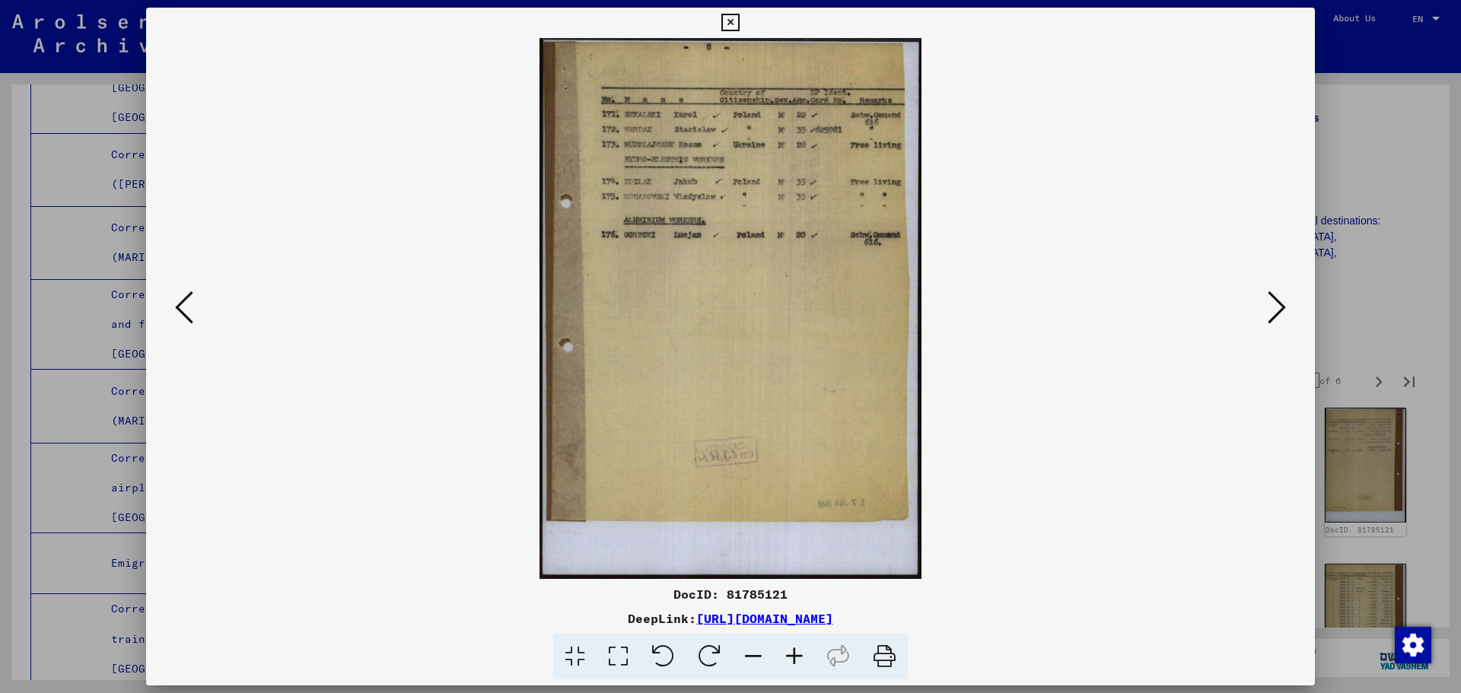
click at [185, 318] on icon at bounding box center [184, 307] width 18 height 37
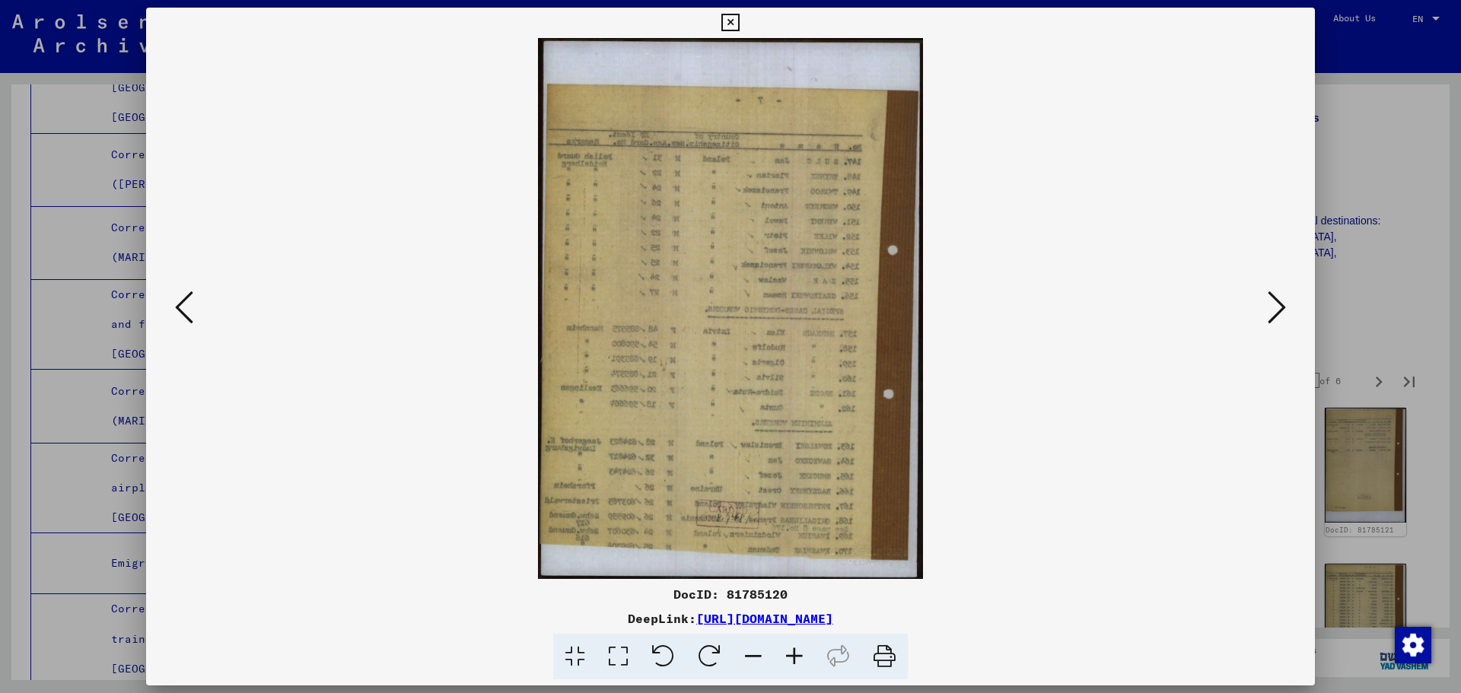
click at [1276, 310] on icon at bounding box center [1277, 307] width 18 height 37
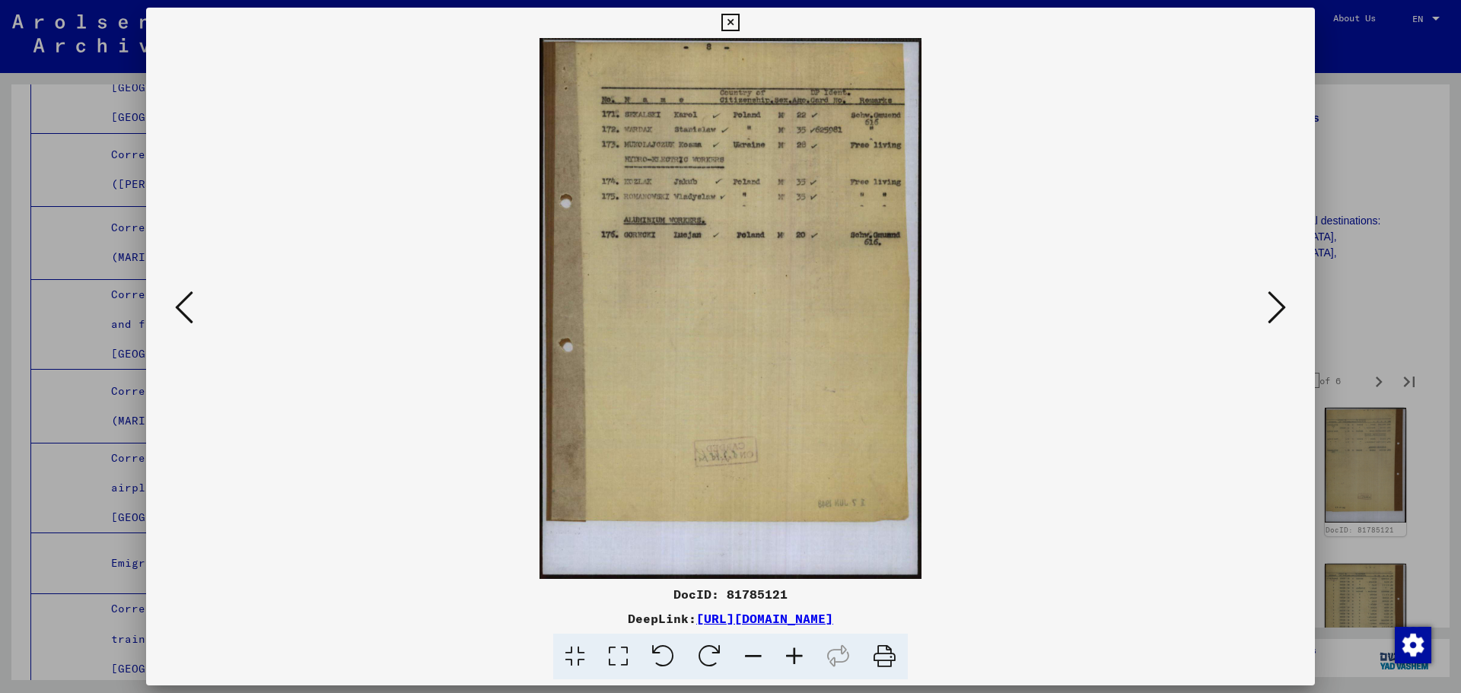
click at [1276, 310] on icon at bounding box center [1277, 307] width 18 height 37
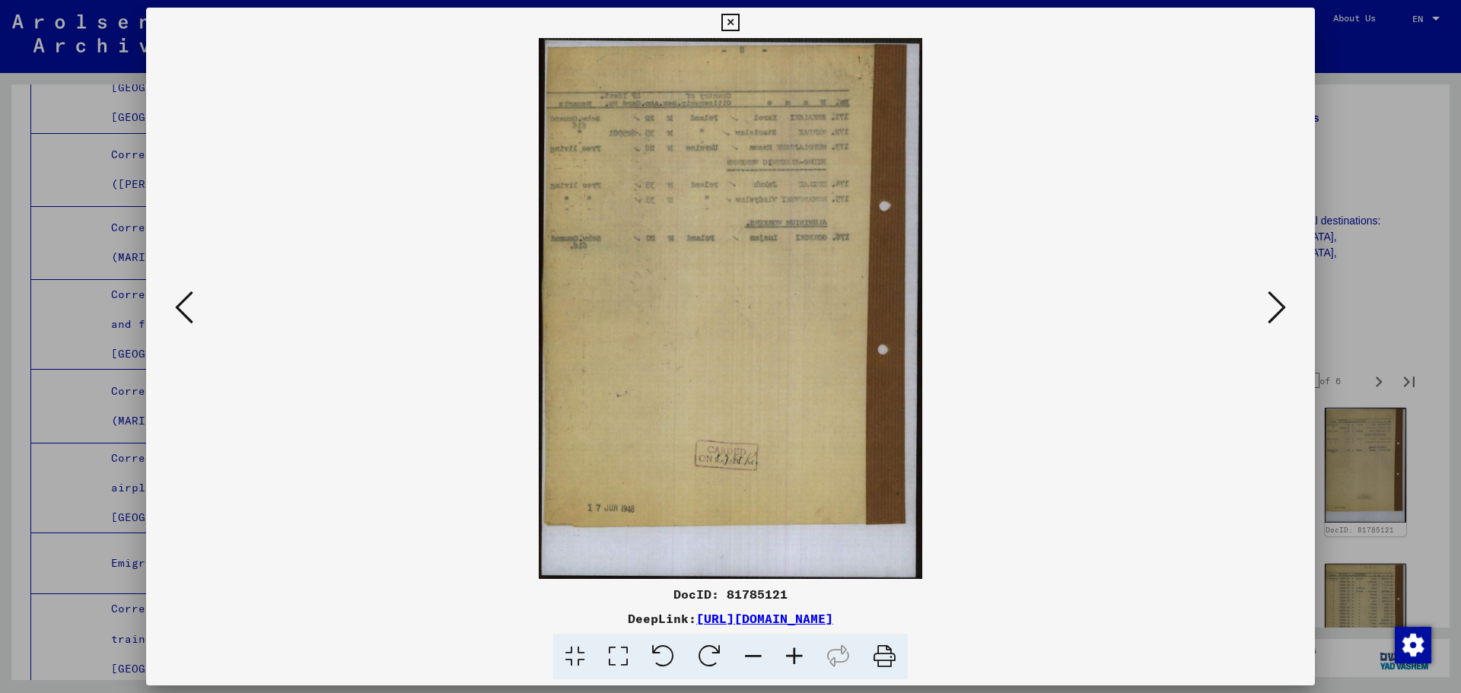
click at [1276, 310] on icon at bounding box center [1277, 307] width 18 height 37
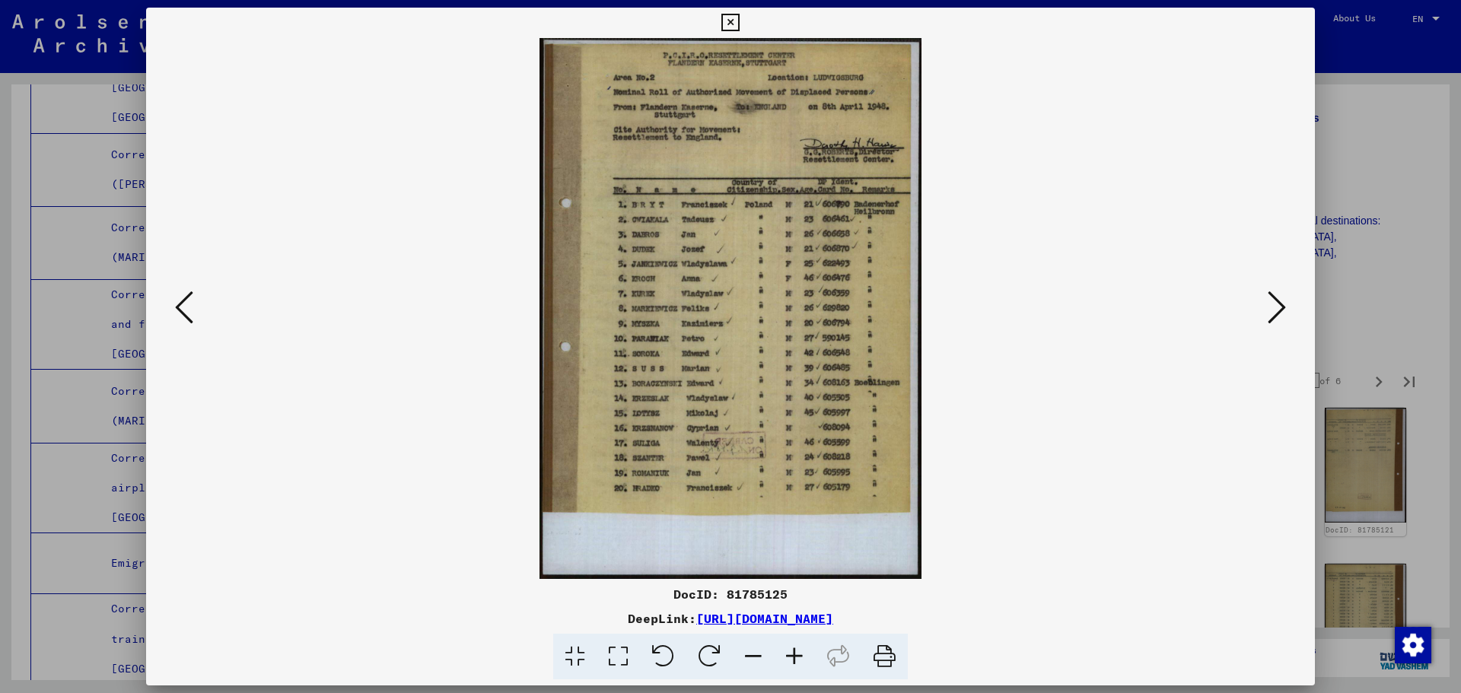
click at [1276, 310] on icon at bounding box center [1277, 307] width 18 height 37
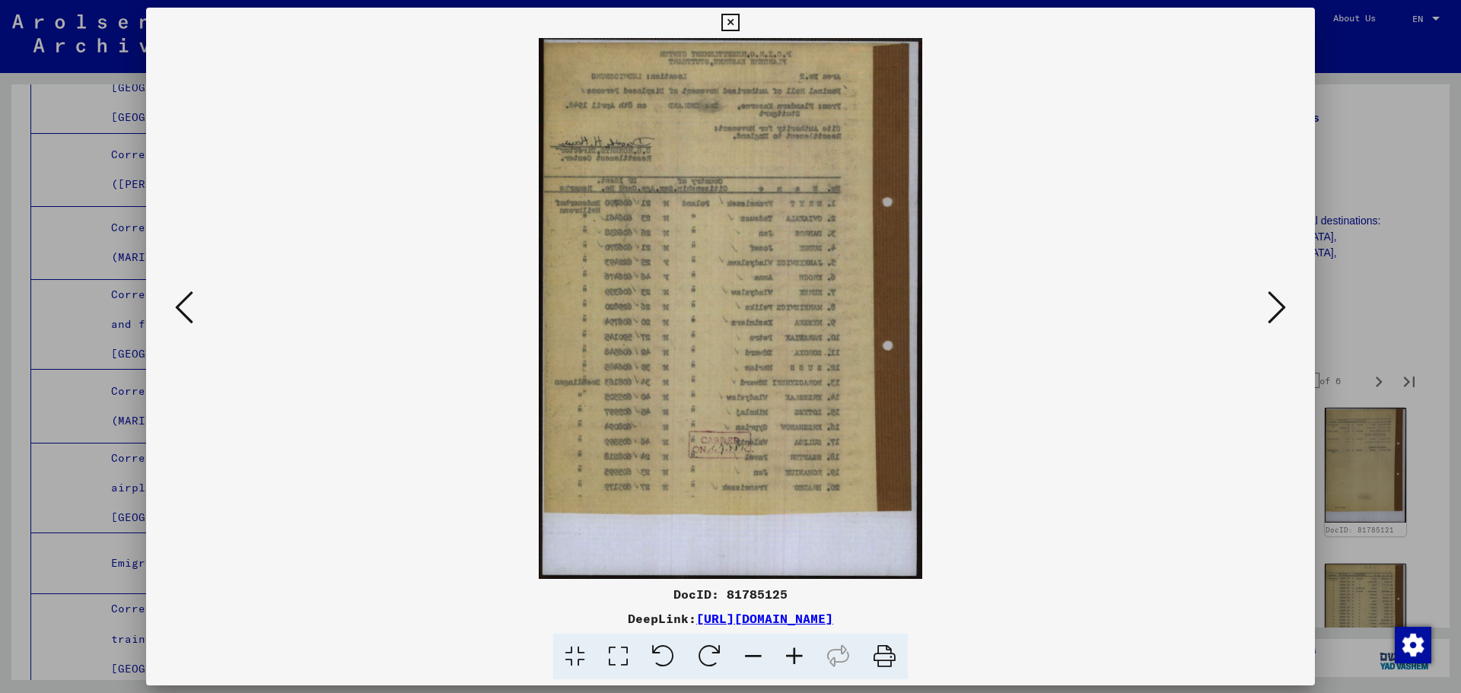
click at [1276, 310] on icon at bounding box center [1277, 307] width 18 height 37
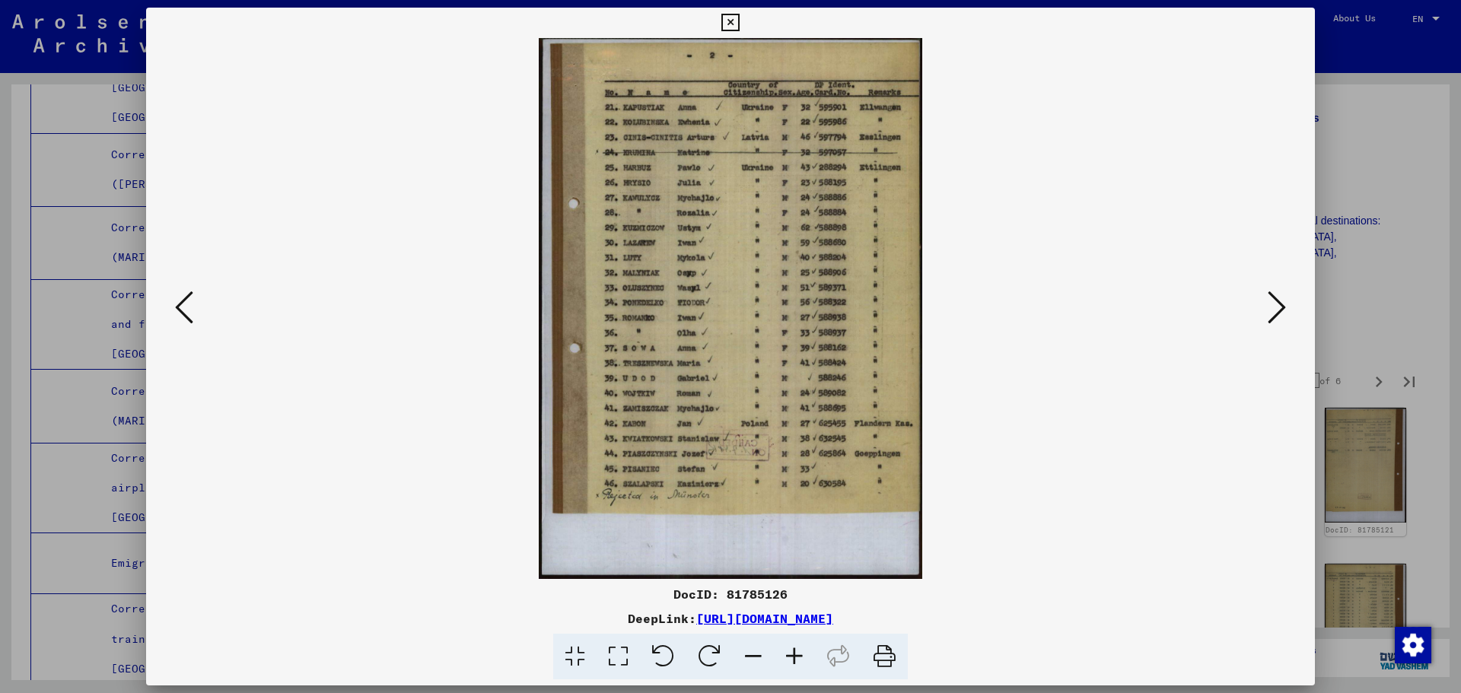
click at [1276, 310] on icon at bounding box center [1277, 307] width 18 height 37
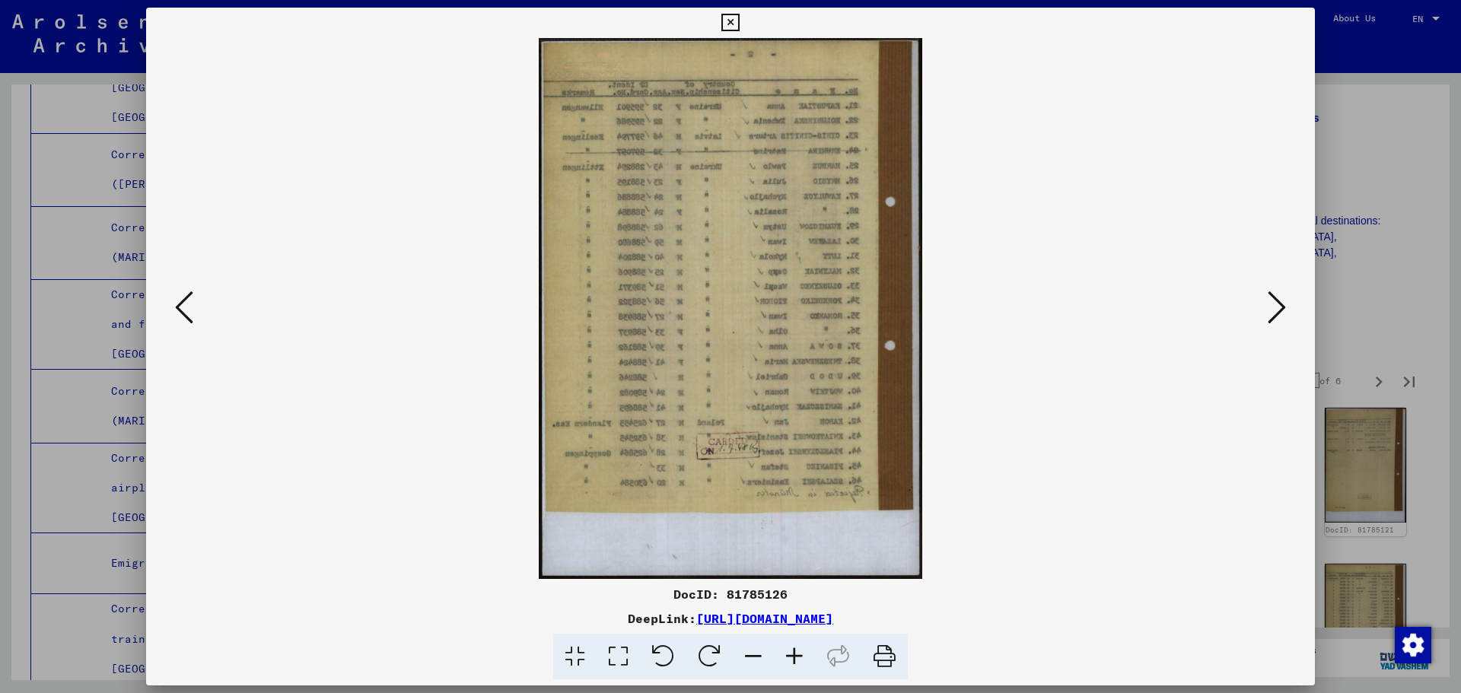
click at [1276, 310] on icon at bounding box center [1277, 307] width 18 height 37
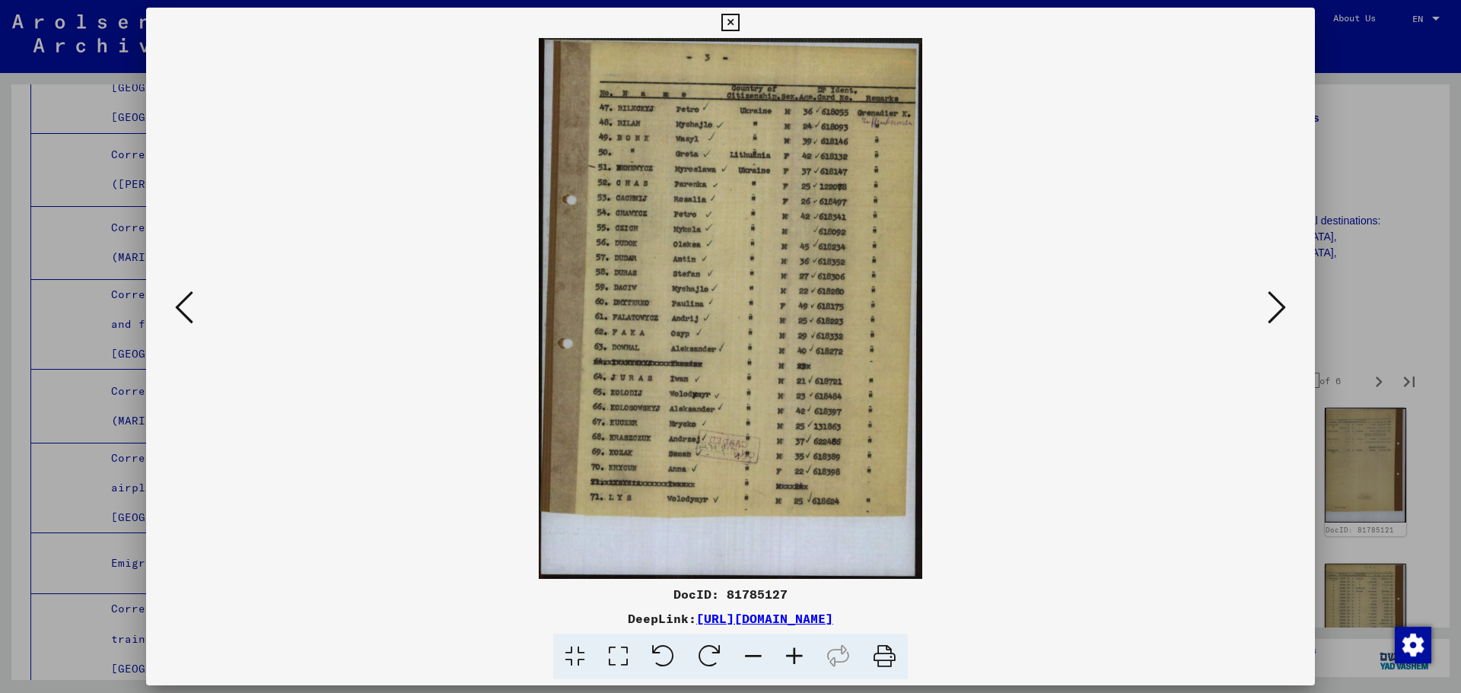
click at [1276, 310] on icon at bounding box center [1277, 307] width 18 height 37
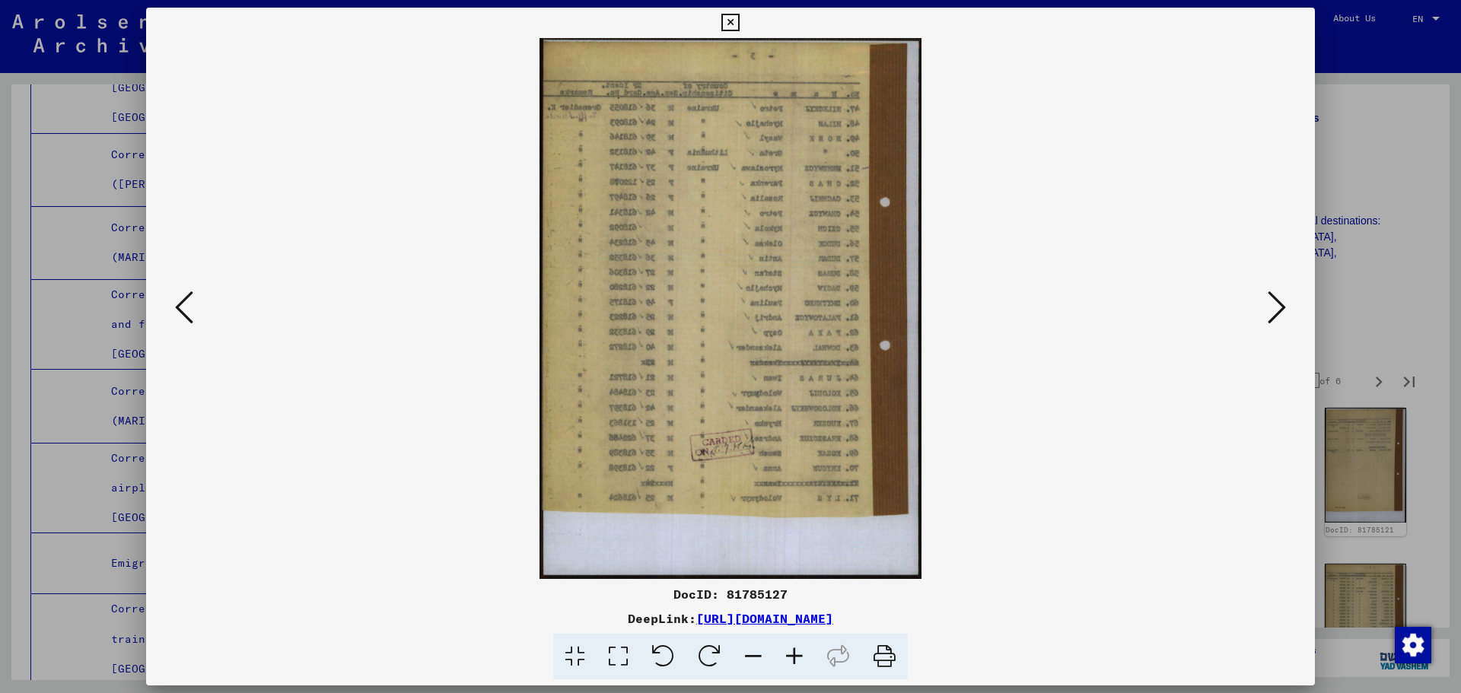
click at [1276, 310] on icon at bounding box center [1277, 307] width 18 height 37
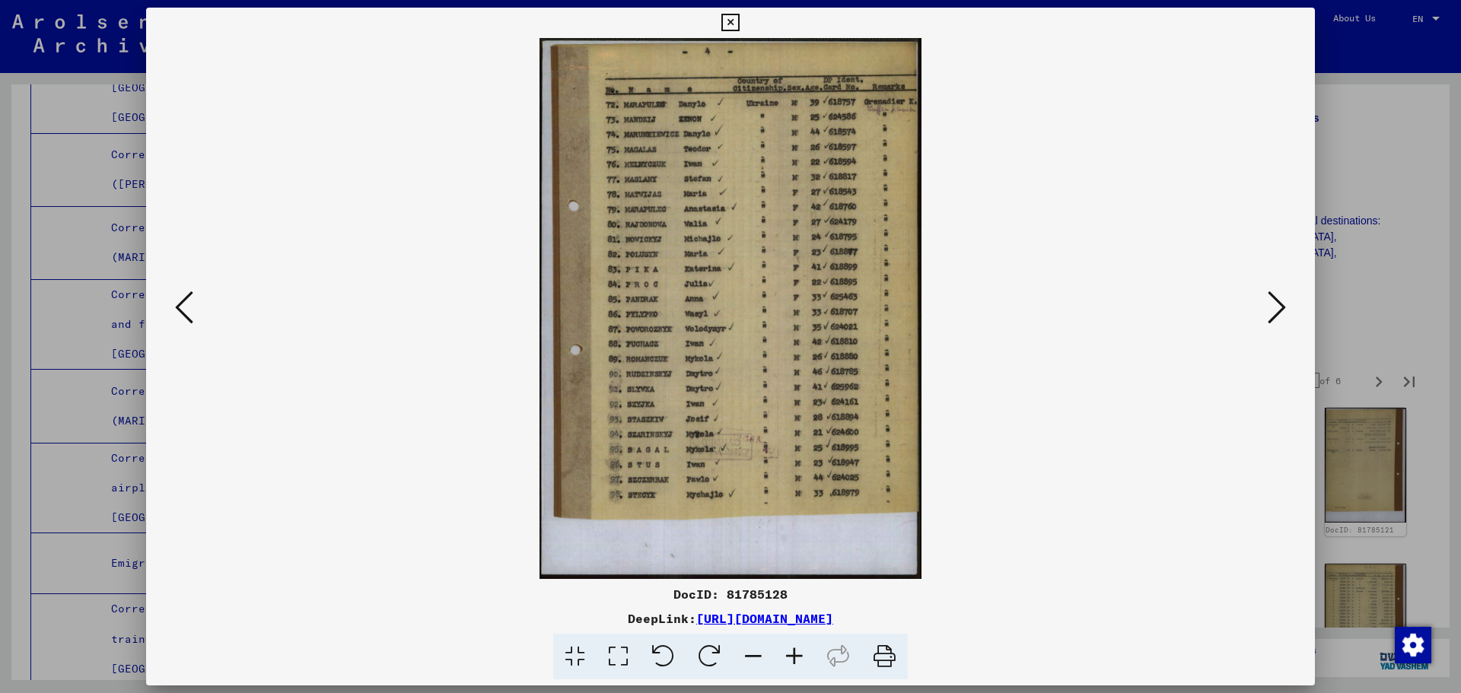
click at [1276, 310] on icon at bounding box center [1277, 307] width 18 height 37
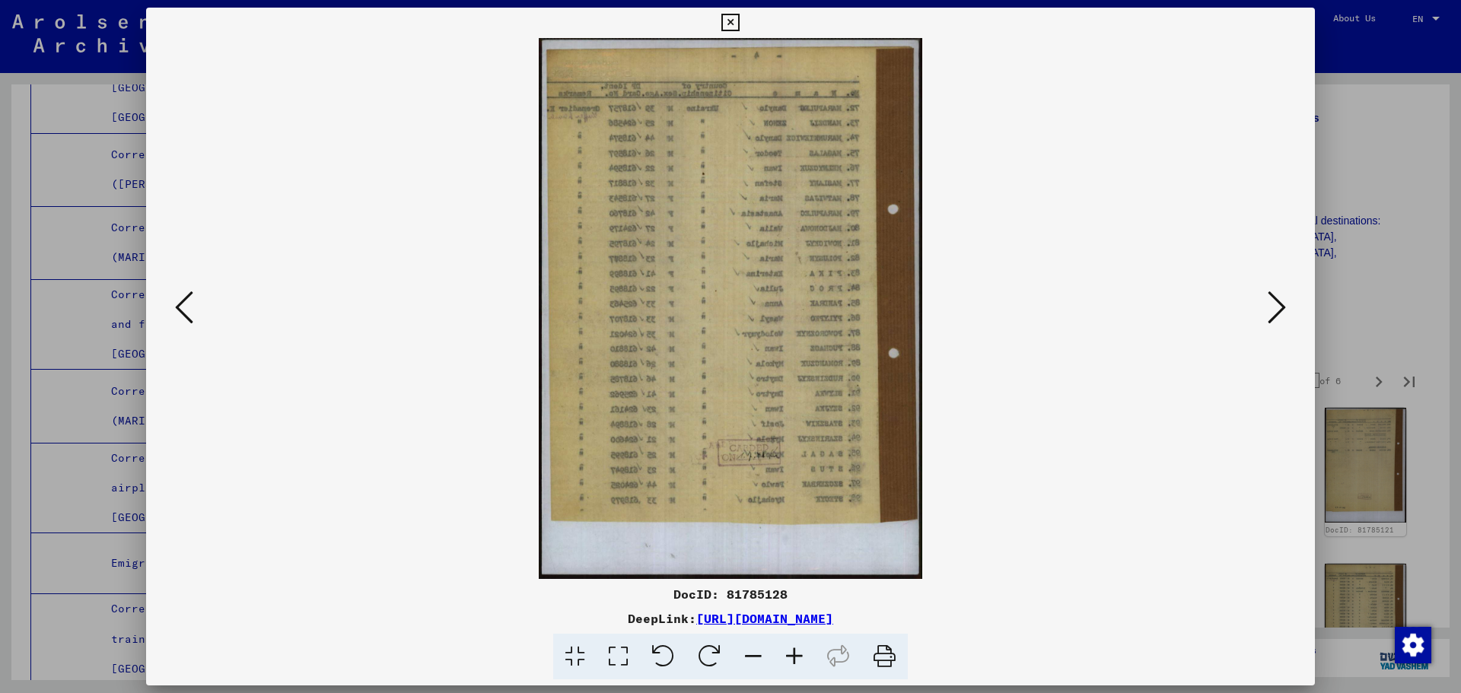
click at [1276, 310] on icon at bounding box center [1277, 307] width 18 height 37
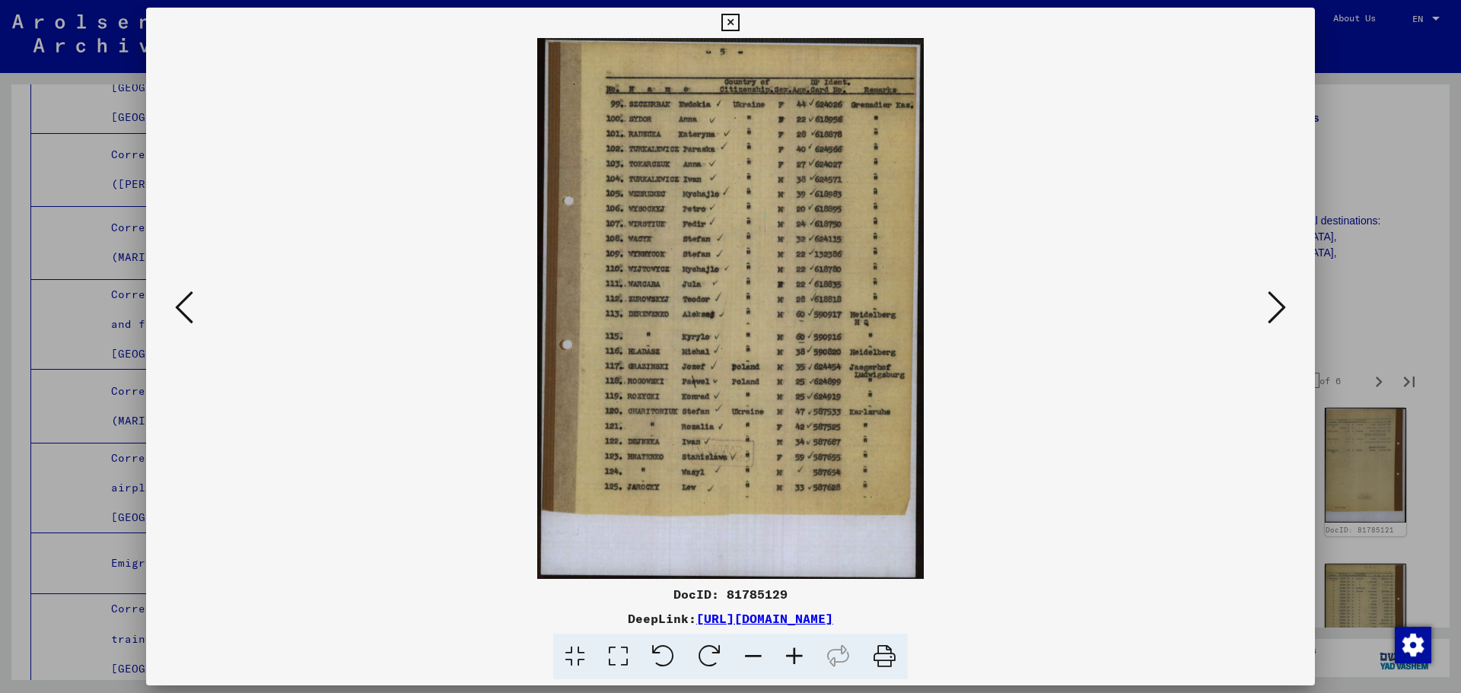
click at [1276, 310] on icon at bounding box center [1277, 307] width 18 height 37
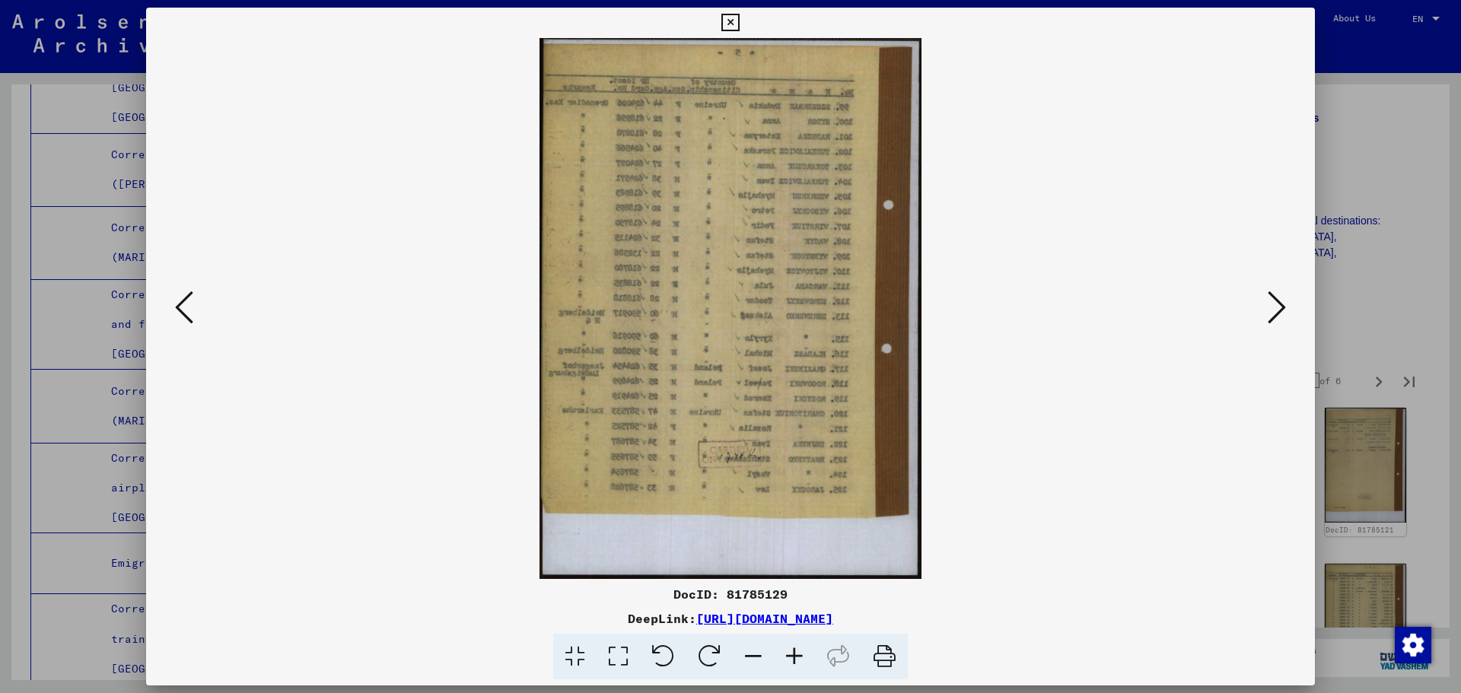
click at [1276, 310] on icon at bounding box center [1277, 307] width 18 height 37
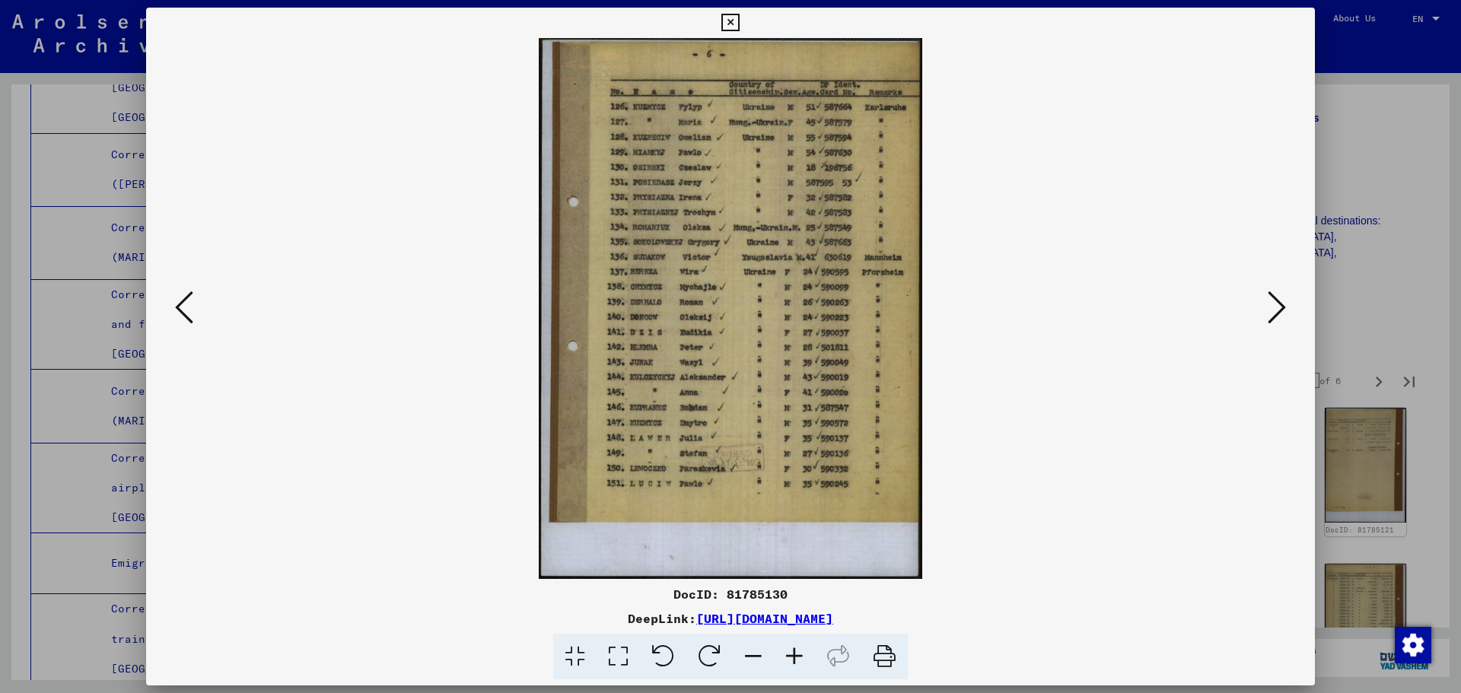
click at [1276, 310] on icon at bounding box center [1277, 307] width 18 height 37
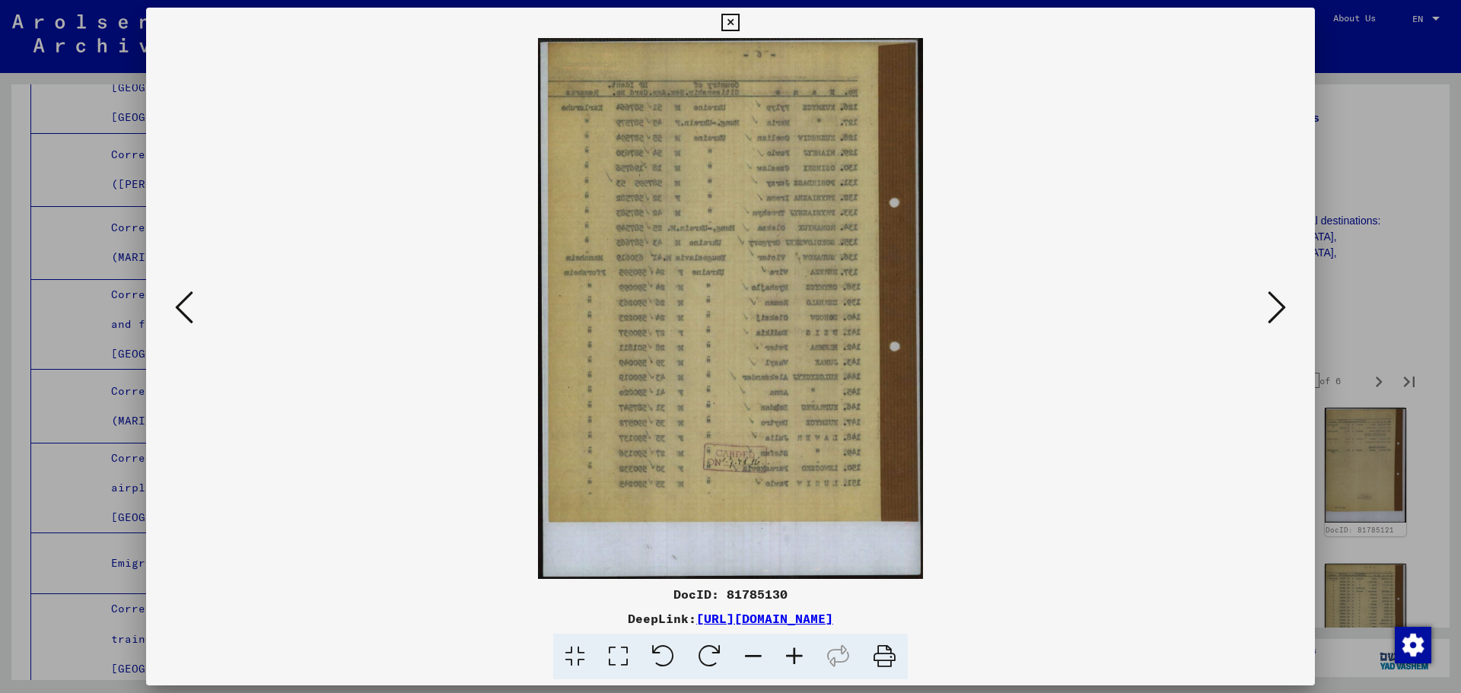
click at [1276, 310] on icon at bounding box center [1277, 307] width 18 height 37
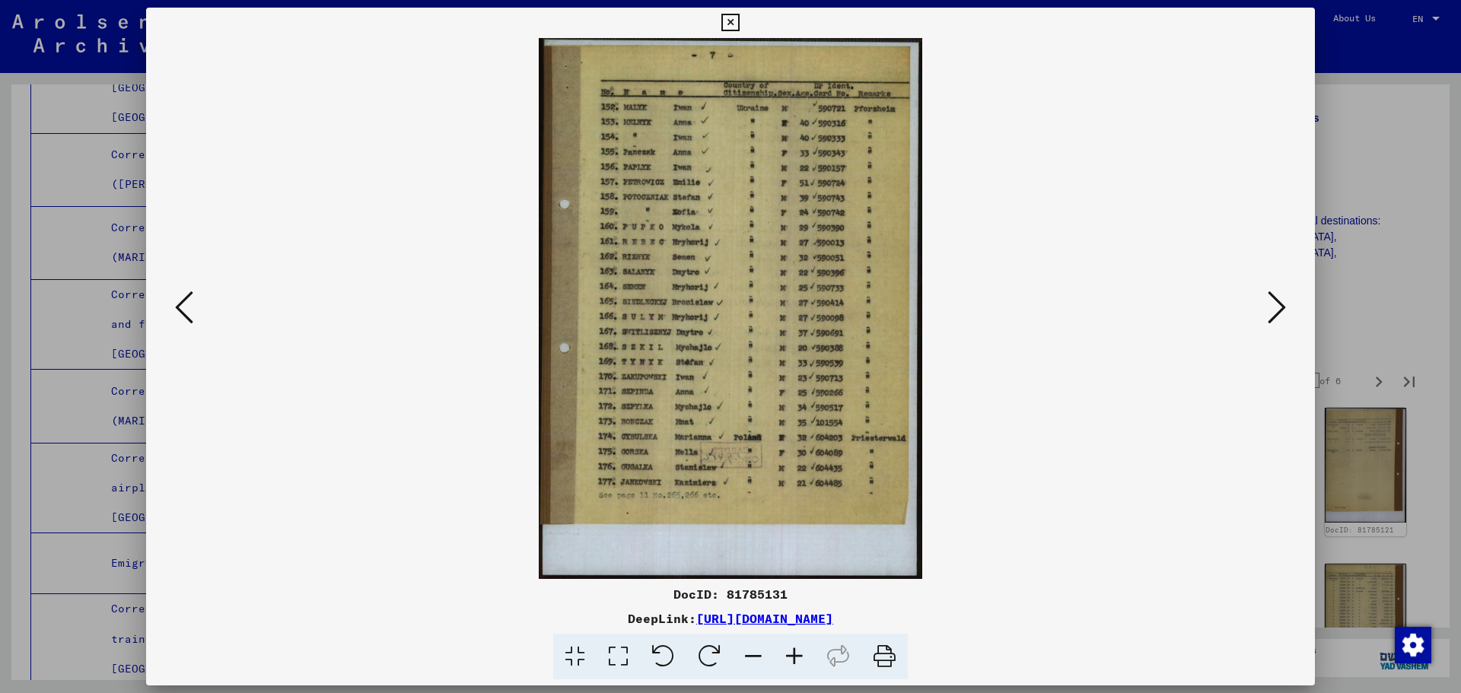
click at [1276, 310] on icon at bounding box center [1277, 307] width 18 height 37
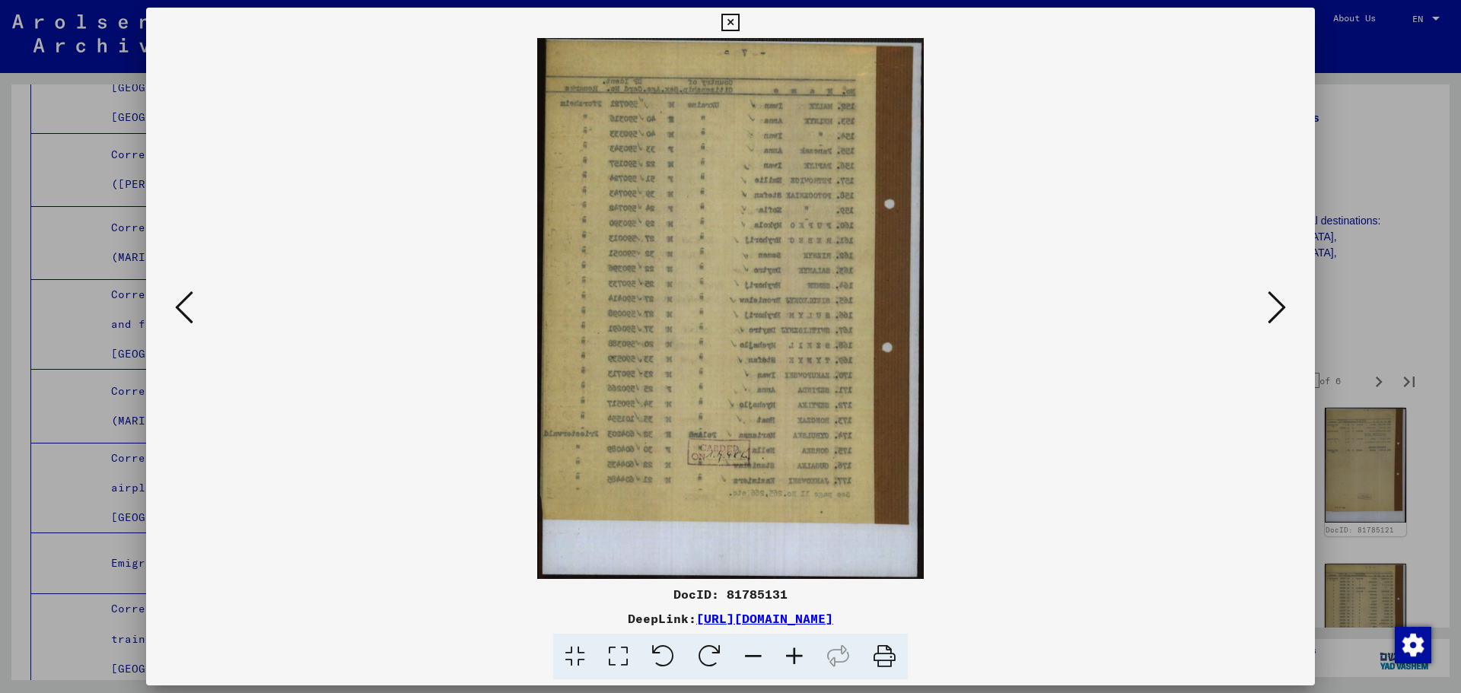
click at [1276, 310] on icon at bounding box center [1277, 307] width 18 height 37
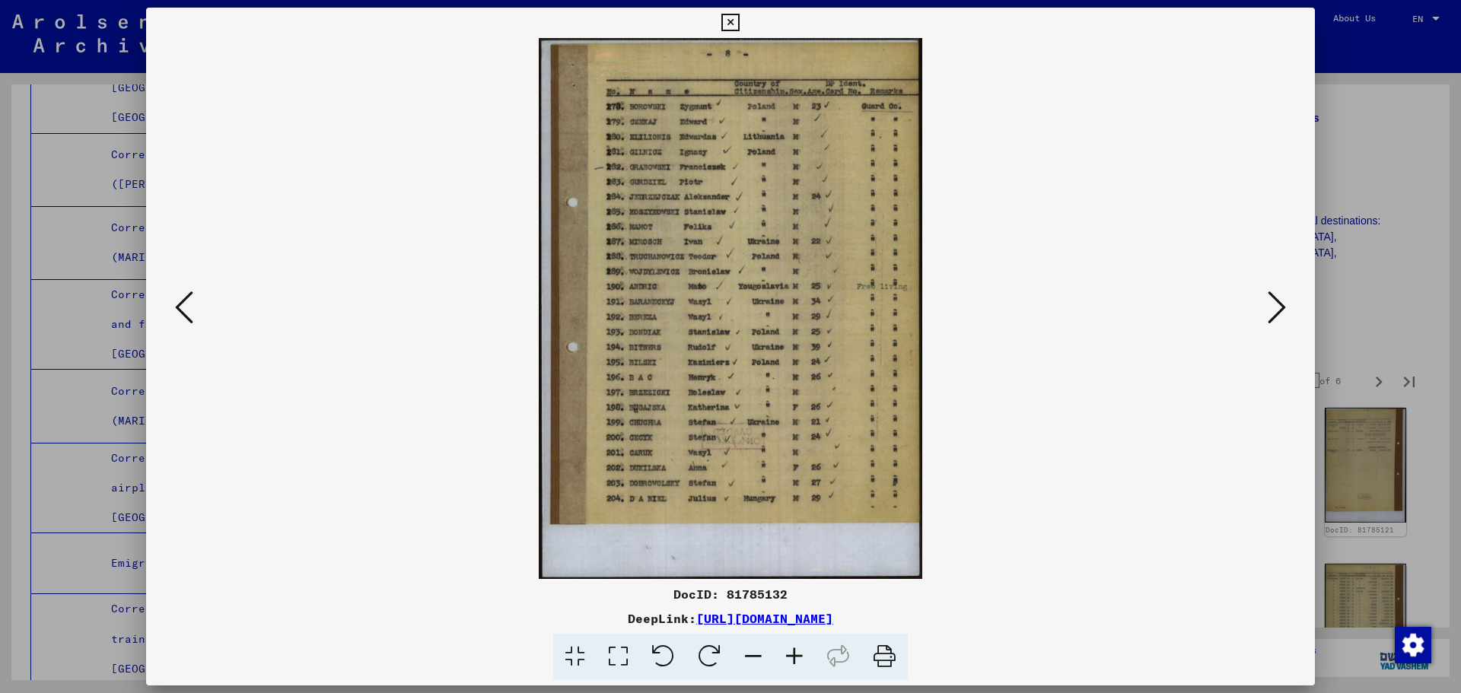
click at [1276, 310] on icon at bounding box center [1277, 307] width 18 height 37
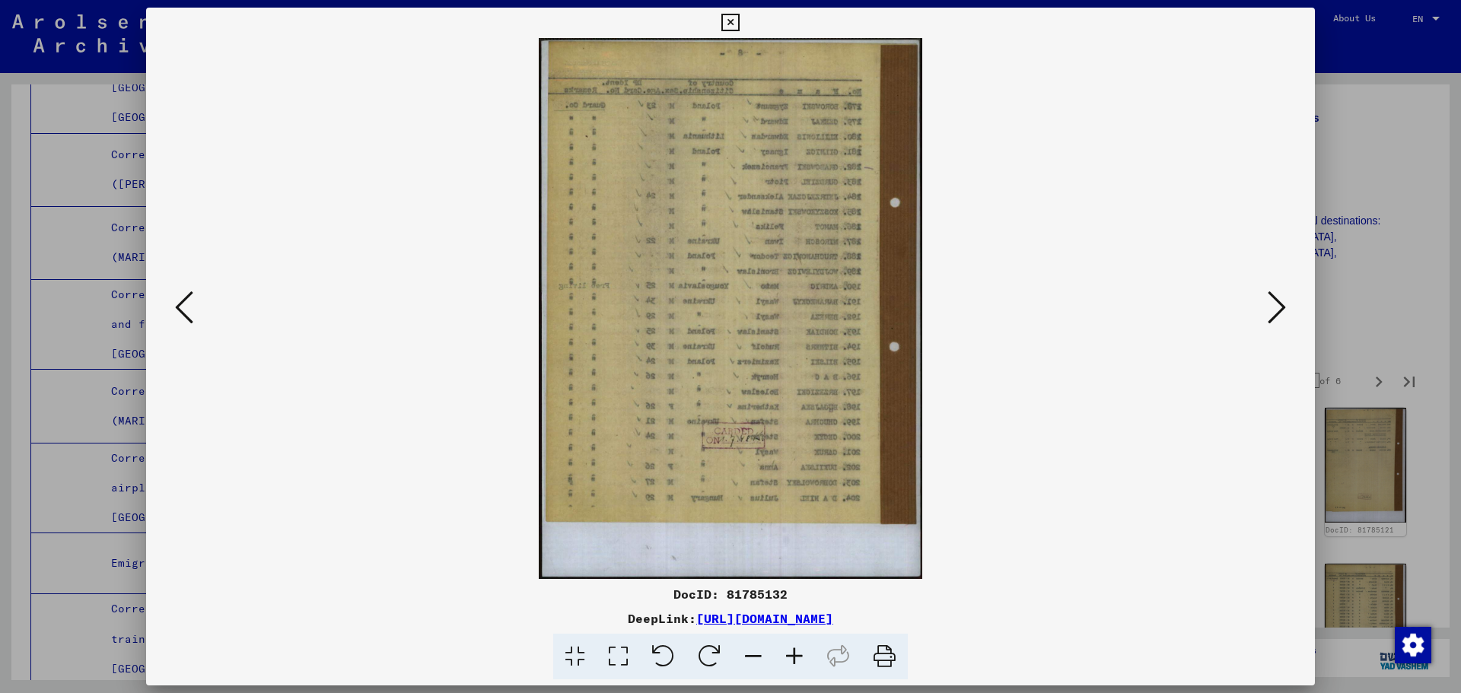
click at [1276, 310] on icon at bounding box center [1277, 307] width 18 height 37
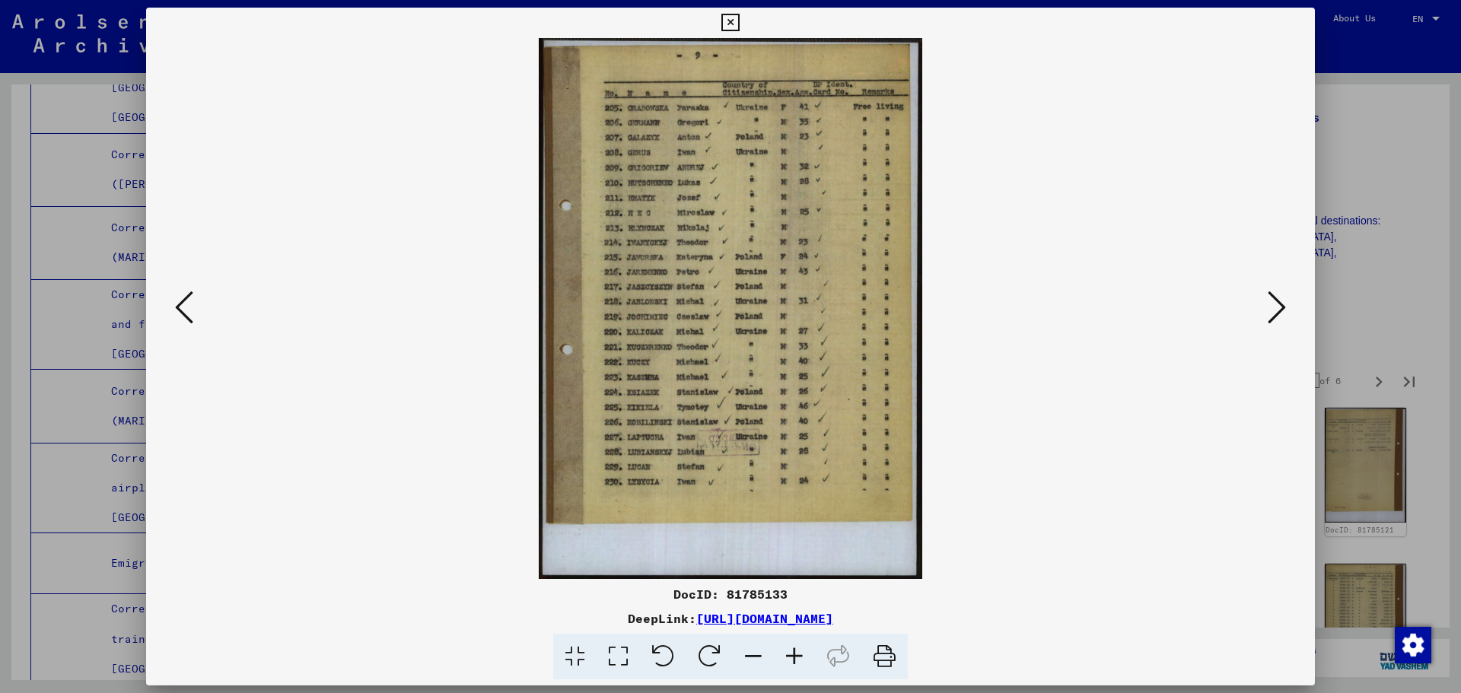
click at [1276, 310] on icon at bounding box center [1277, 307] width 18 height 37
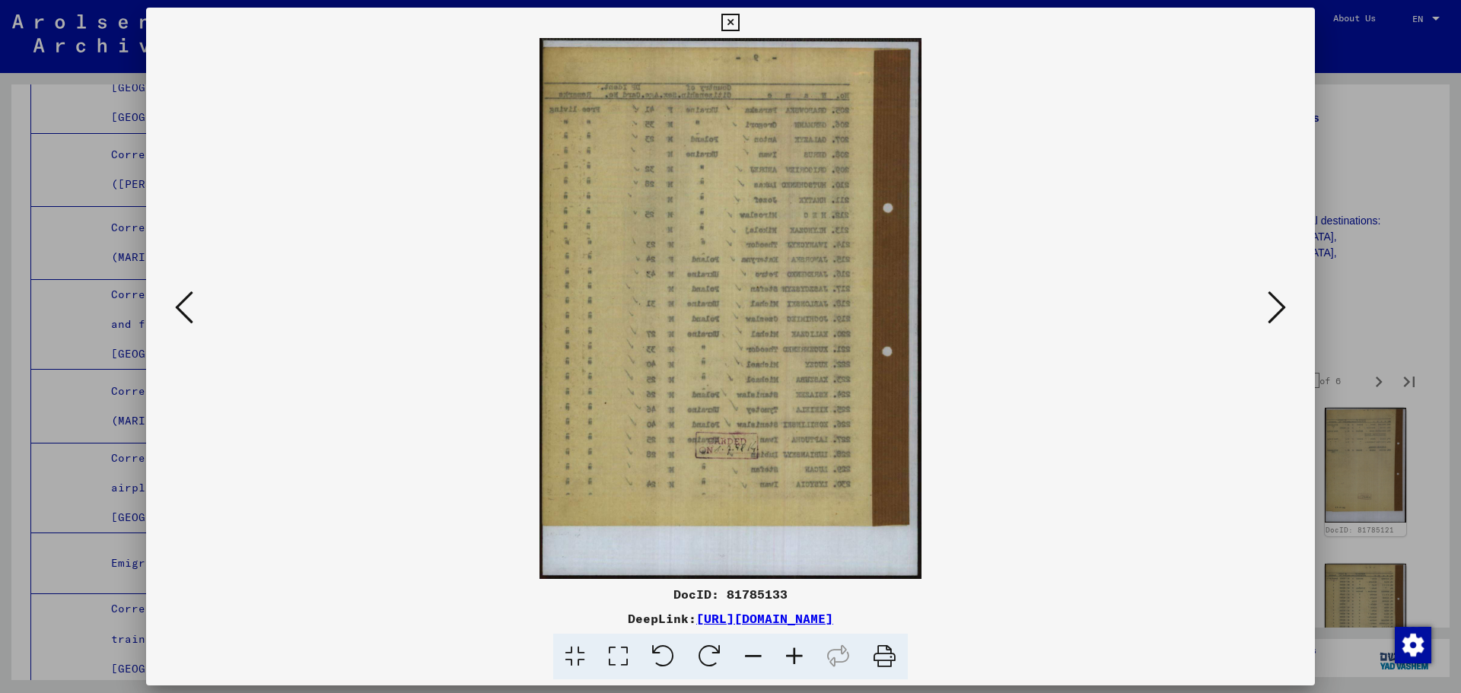
click at [1276, 310] on icon at bounding box center [1277, 307] width 18 height 37
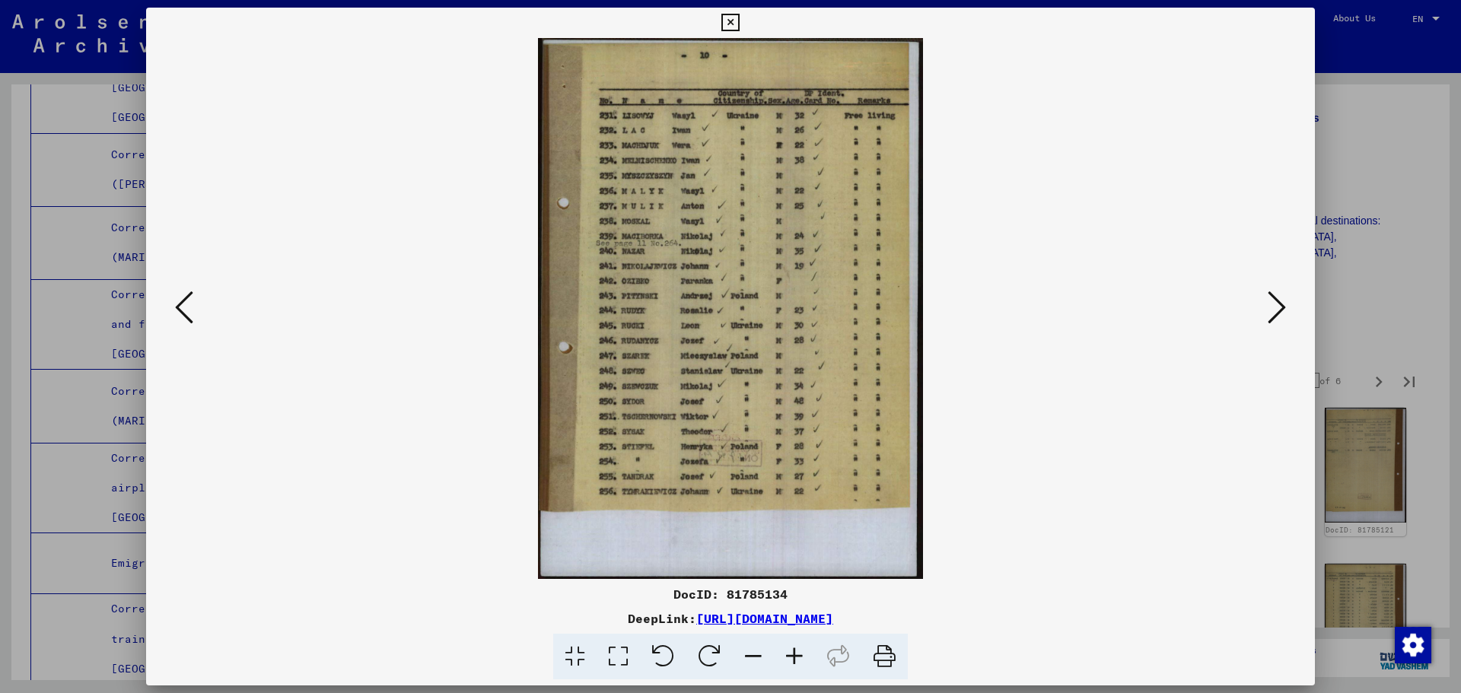
click at [780, 616] on link "[URL][DOMAIN_NAME]" at bounding box center [764, 618] width 137 height 15
